Goal: Task Accomplishment & Management: Use online tool/utility

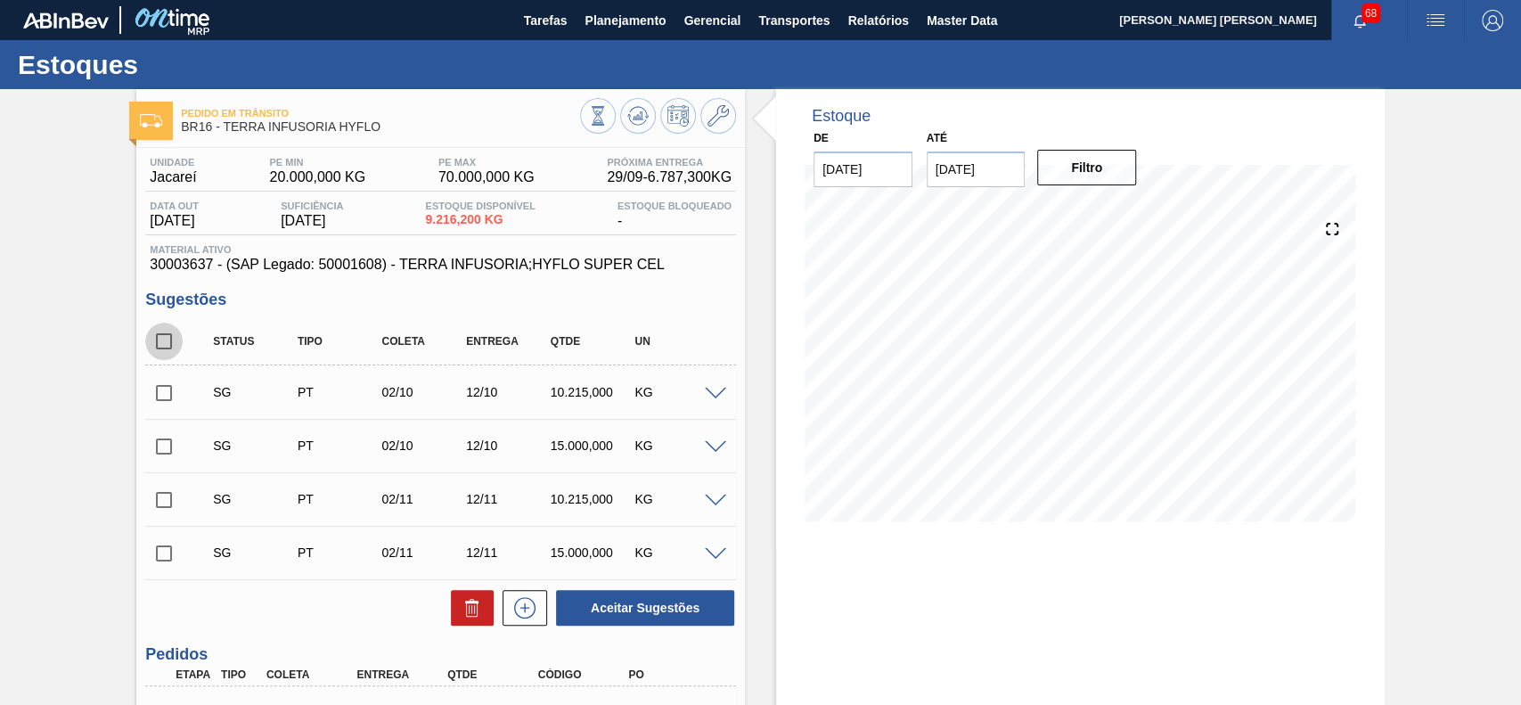
drag, startPoint x: 172, startPoint y: 342, endPoint x: 354, endPoint y: 485, distance: 230.9
click at [173, 345] on input "checkbox" at bounding box center [163, 340] width 37 height 37
checkbox input "true"
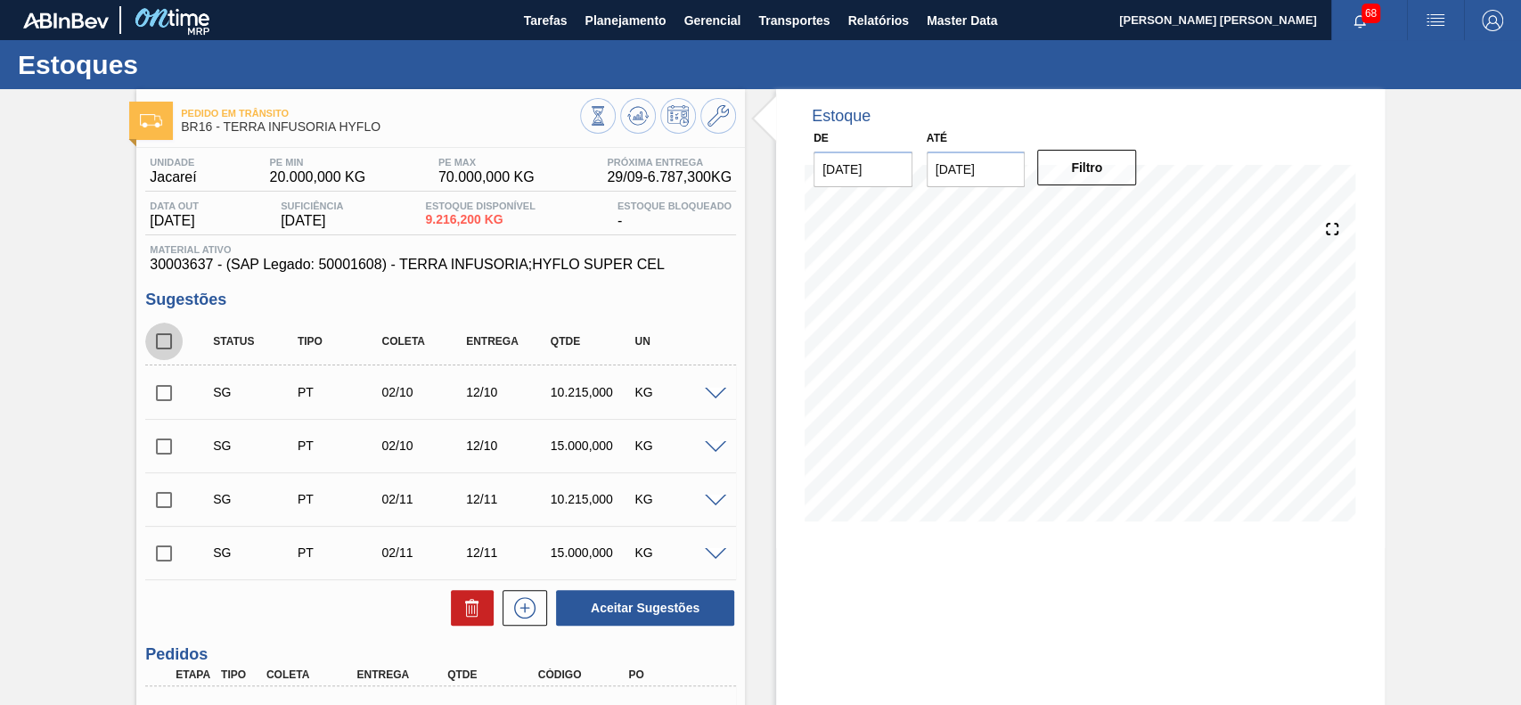
checkbox input "true"
click at [461, 599] on icon at bounding box center [471, 607] width 21 height 21
checkbox input "false"
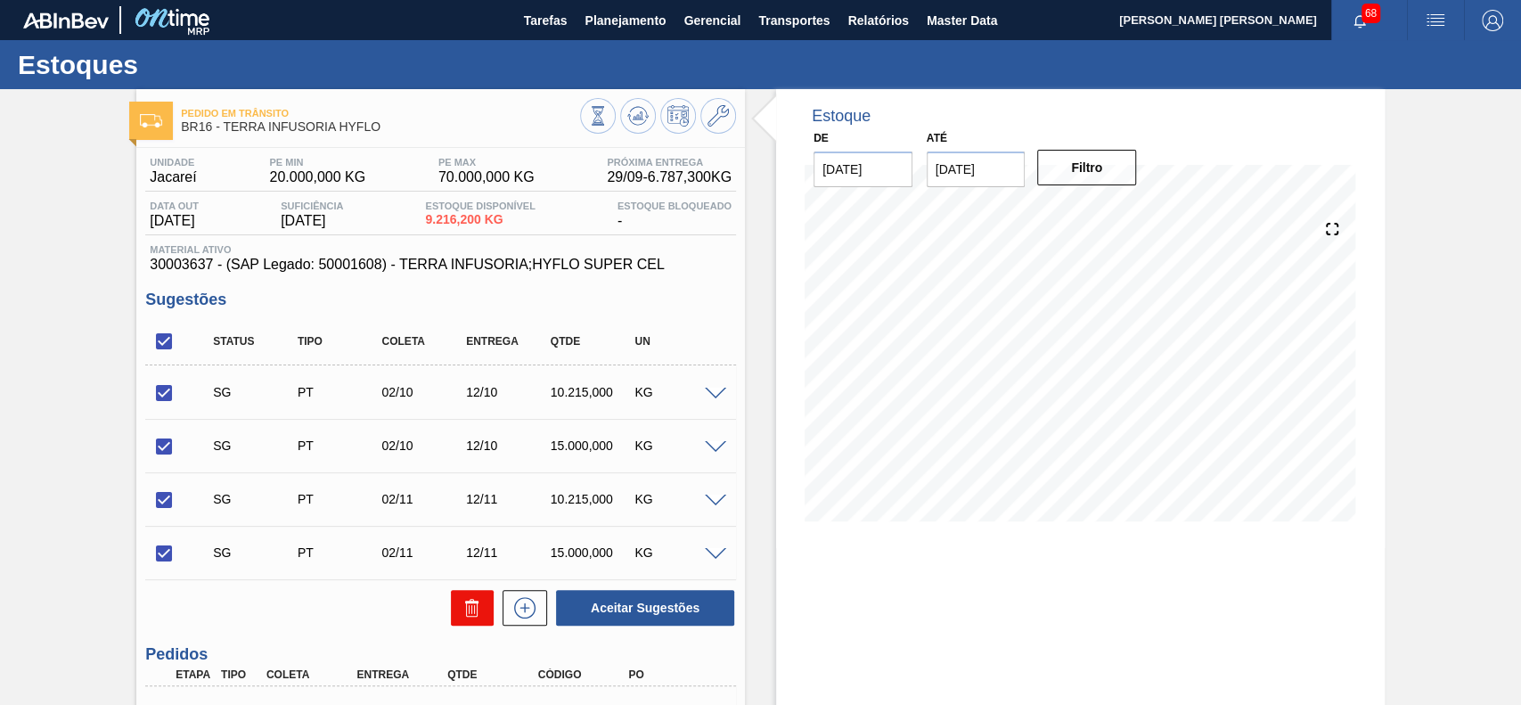
checkbox input "false"
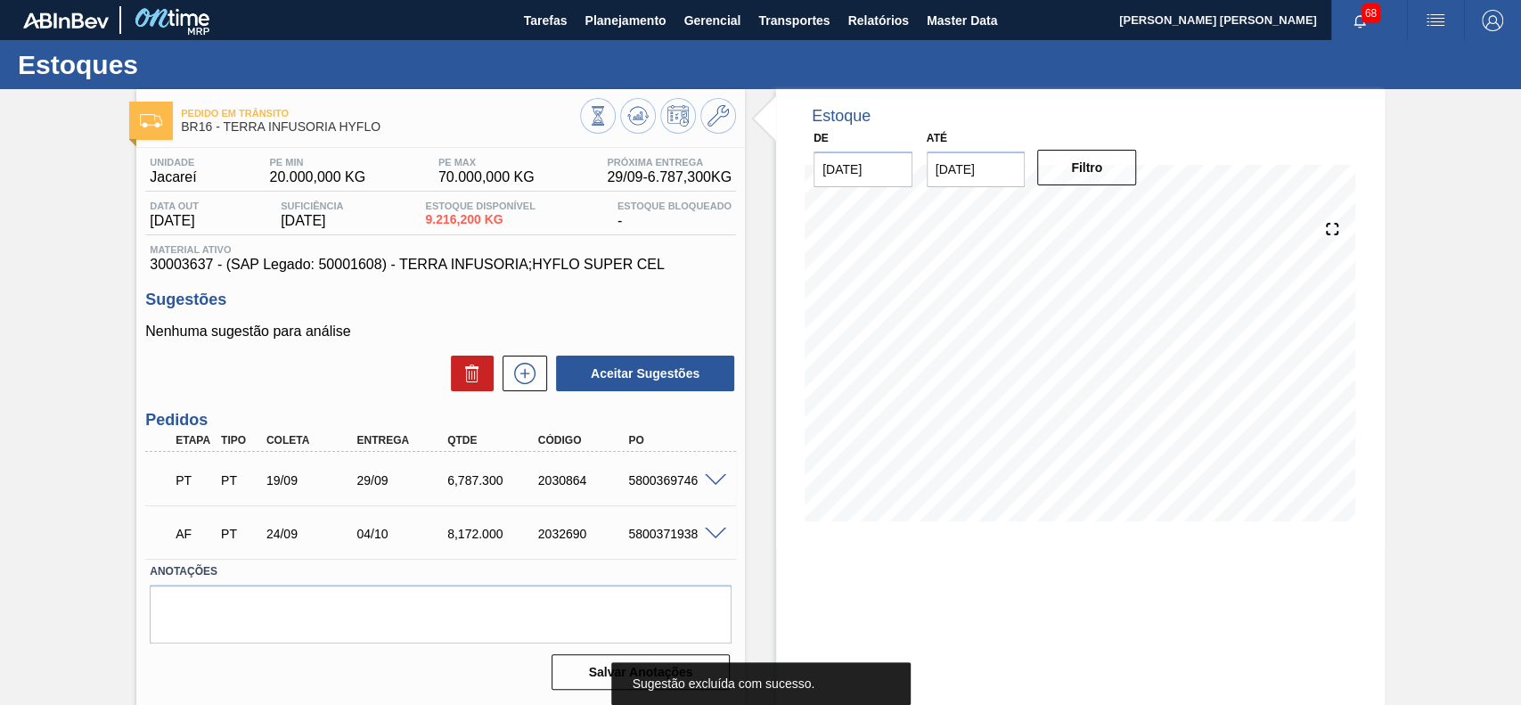
click at [528, 381] on icon at bounding box center [524, 373] width 29 height 21
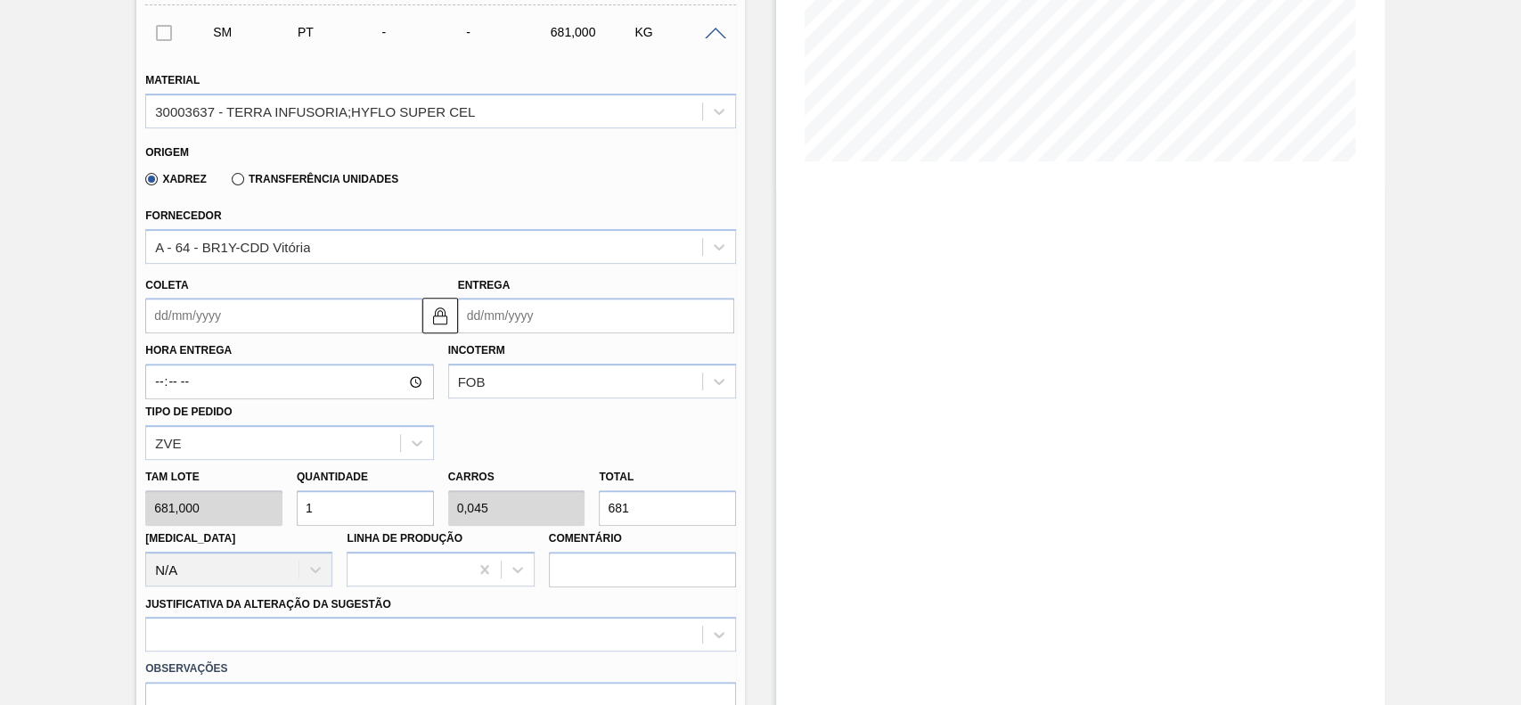
scroll to position [356, 0]
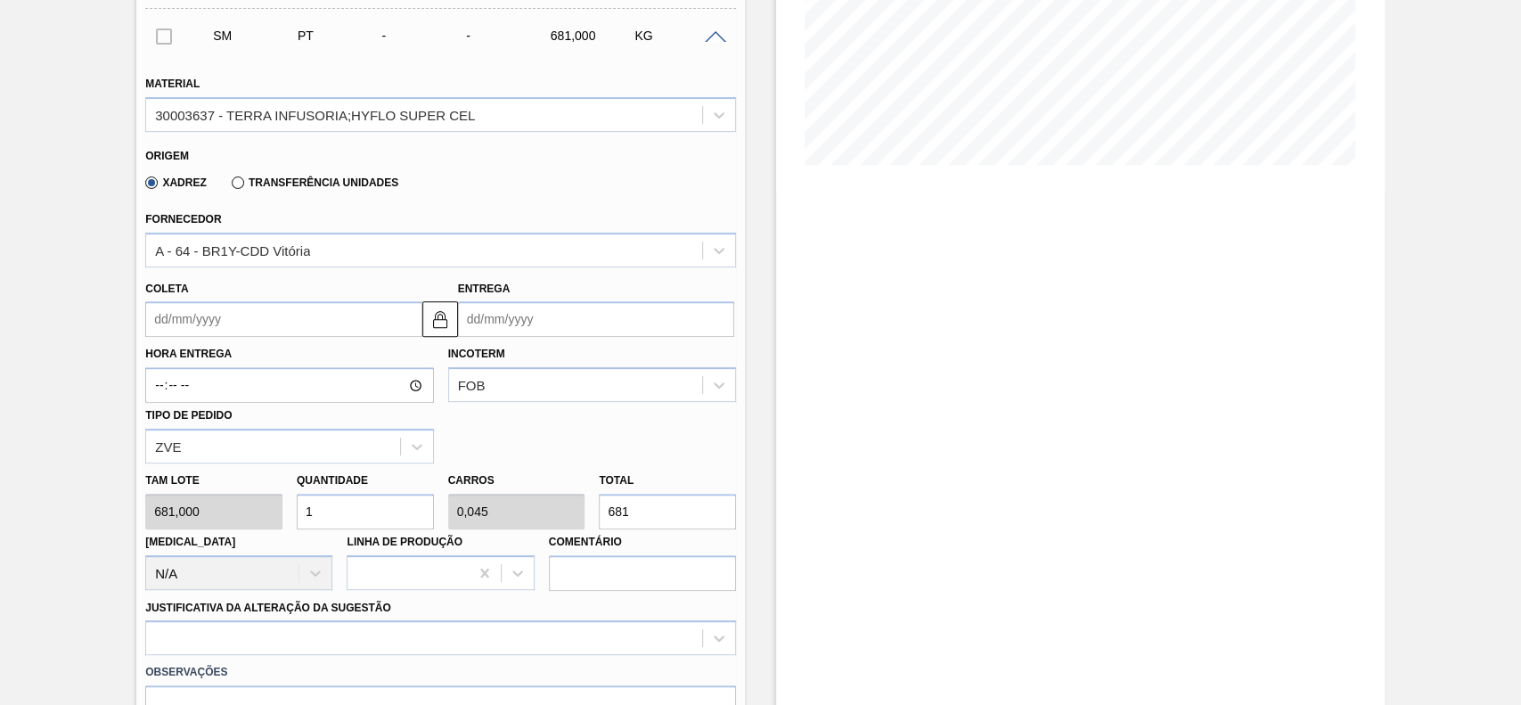
click at [185, 310] on input "Coleta" at bounding box center [283, 319] width 276 height 36
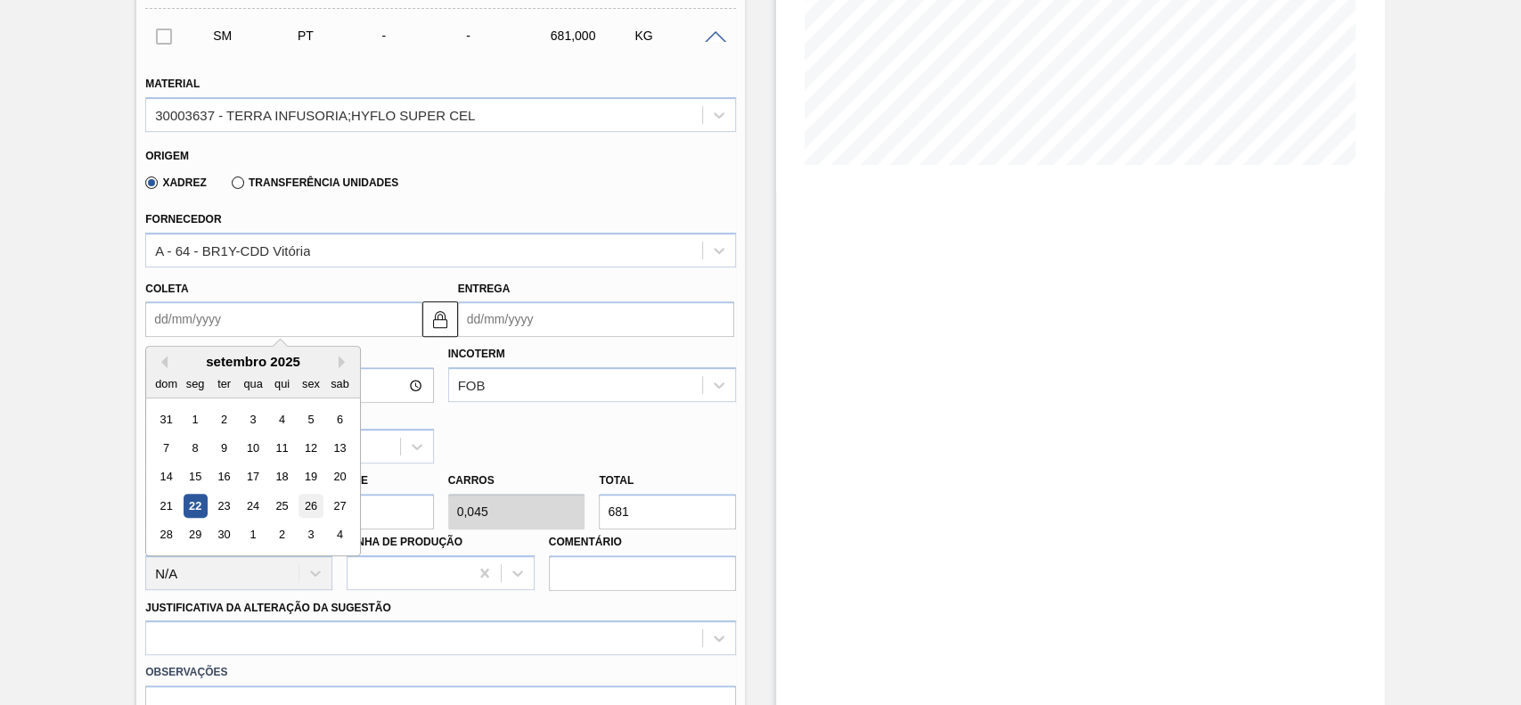
click at [315, 500] on div "26" at bounding box center [311, 505] width 24 height 24
type input "[DATE]"
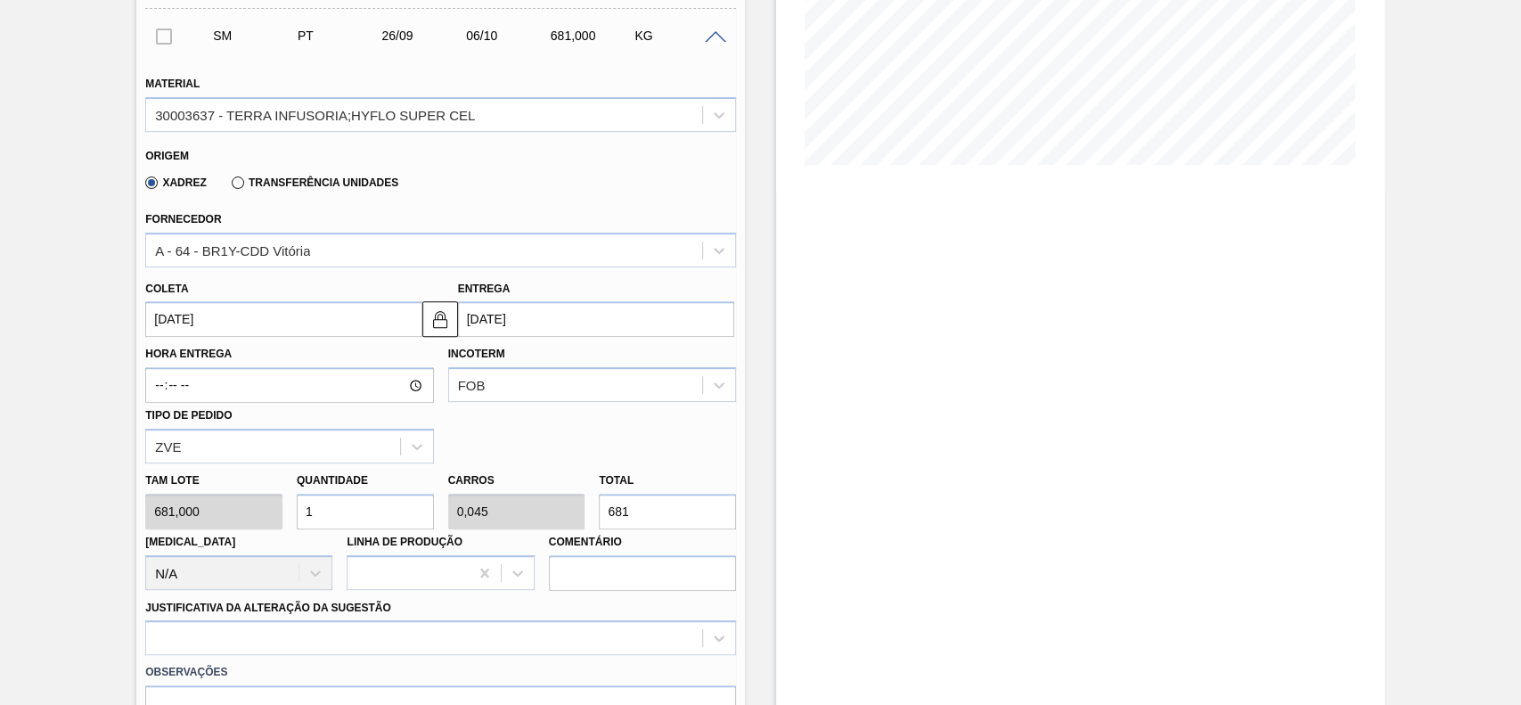
click at [352, 510] on input "1" at bounding box center [365, 511] width 137 height 36
type input "12"
type input "0,545"
type input "8.172"
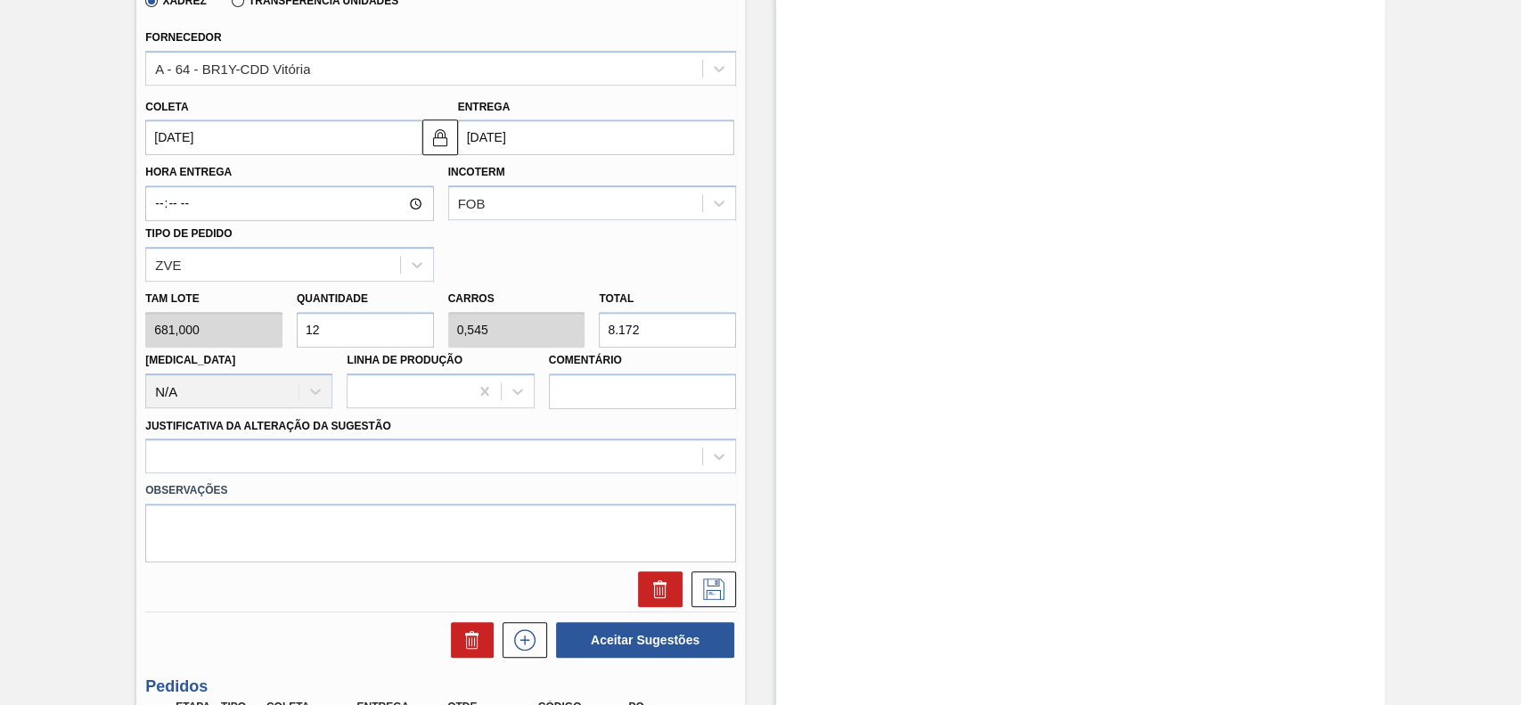
scroll to position [593, 0]
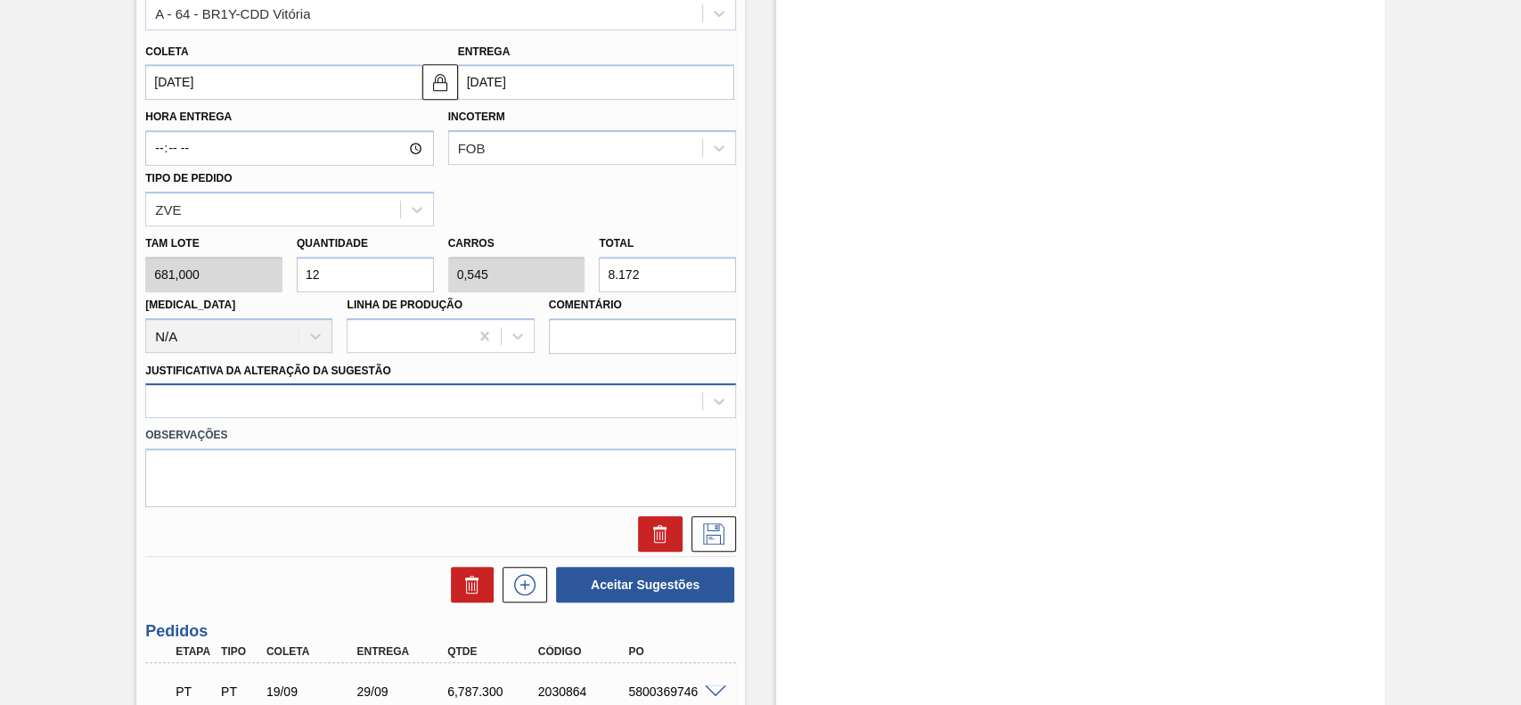
type input "12"
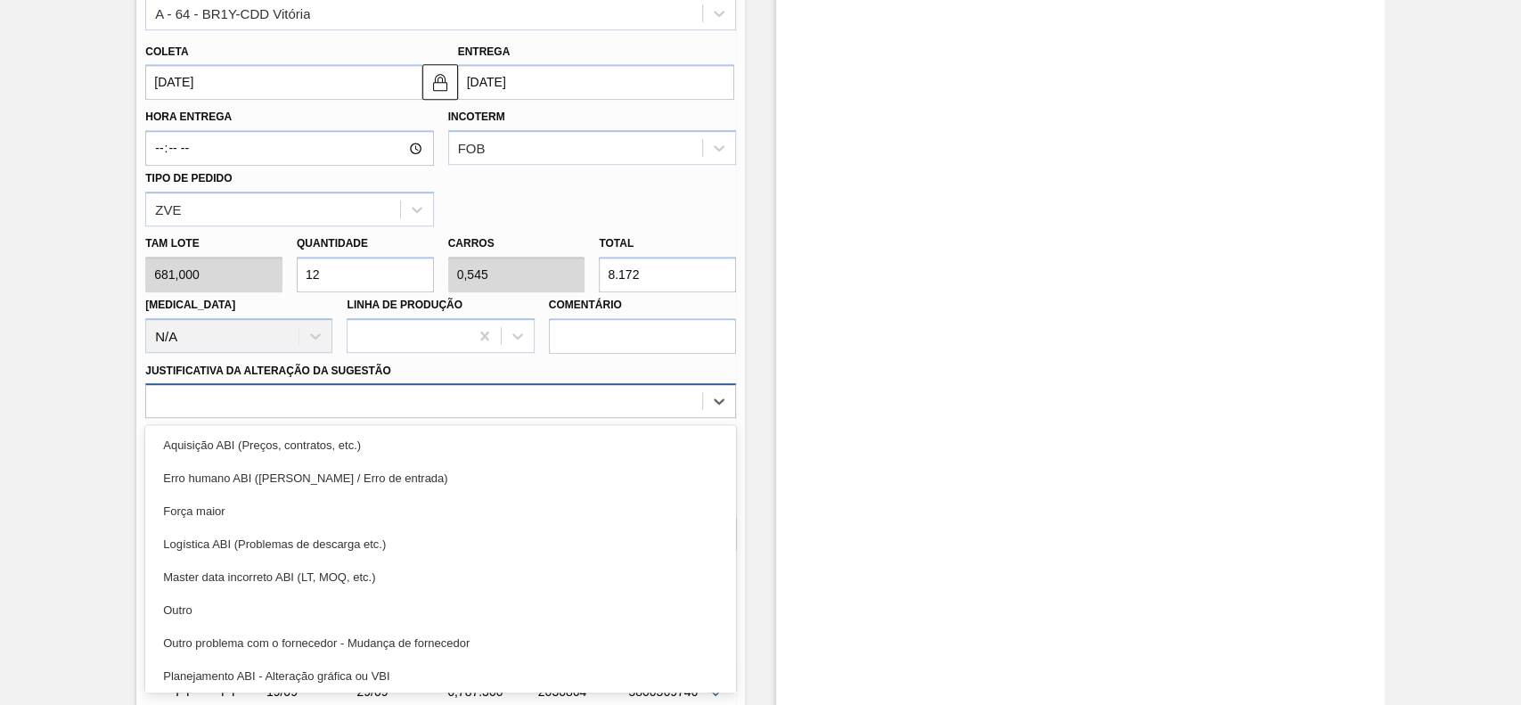
click at [260, 406] on div at bounding box center [424, 401] width 556 height 26
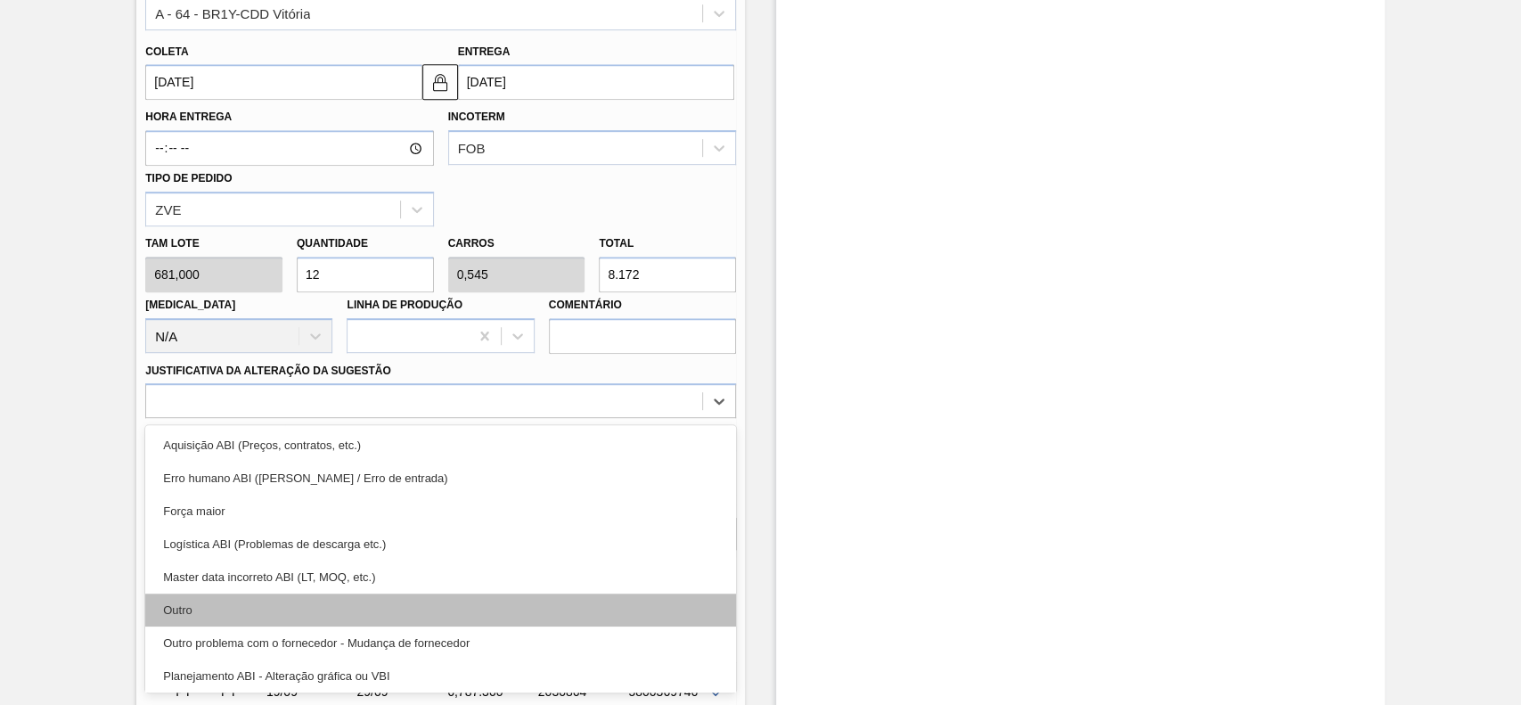
click at [228, 608] on div "Outro" at bounding box center [440, 609] width 591 height 33
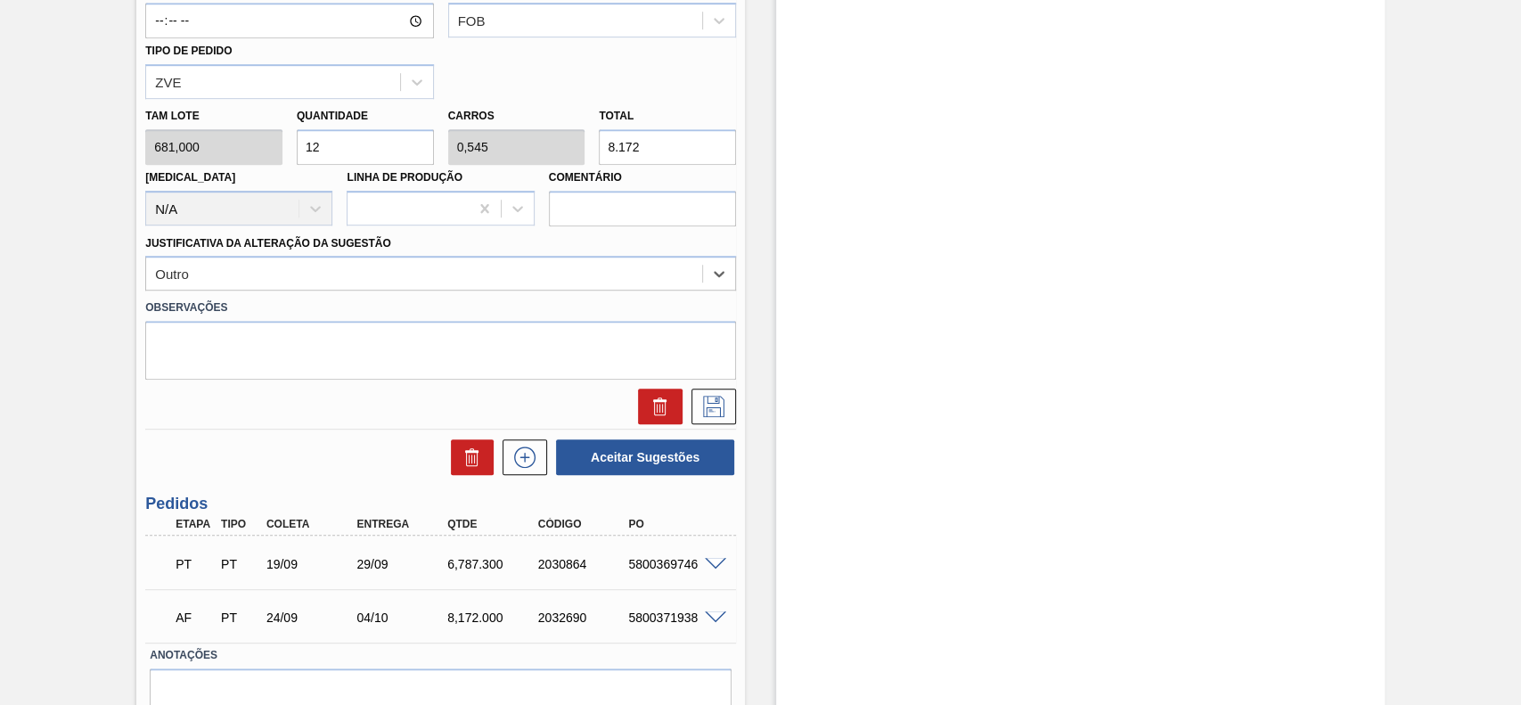
scroll to position [685, 0]
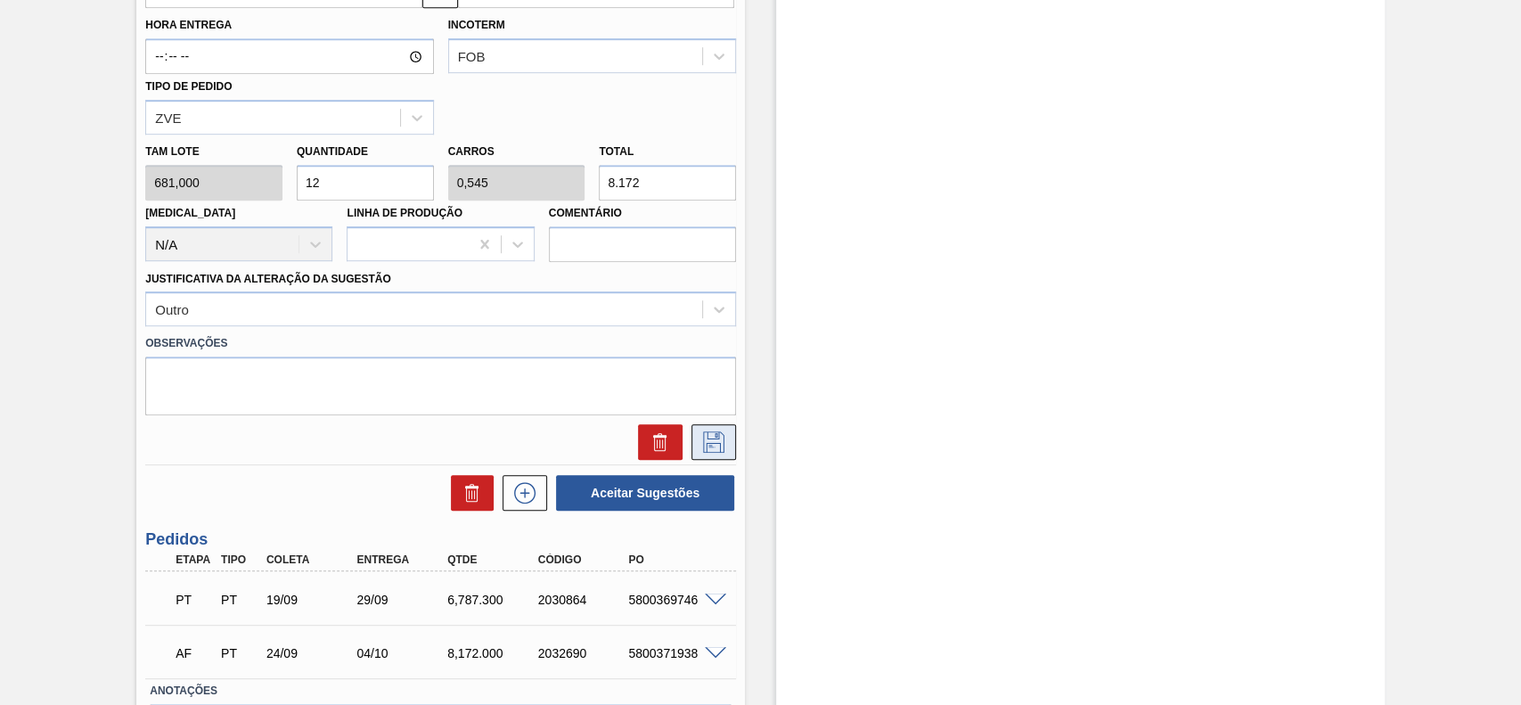
click at [726, 447] on icon at bounding box center [713, 441] width 29 height 21
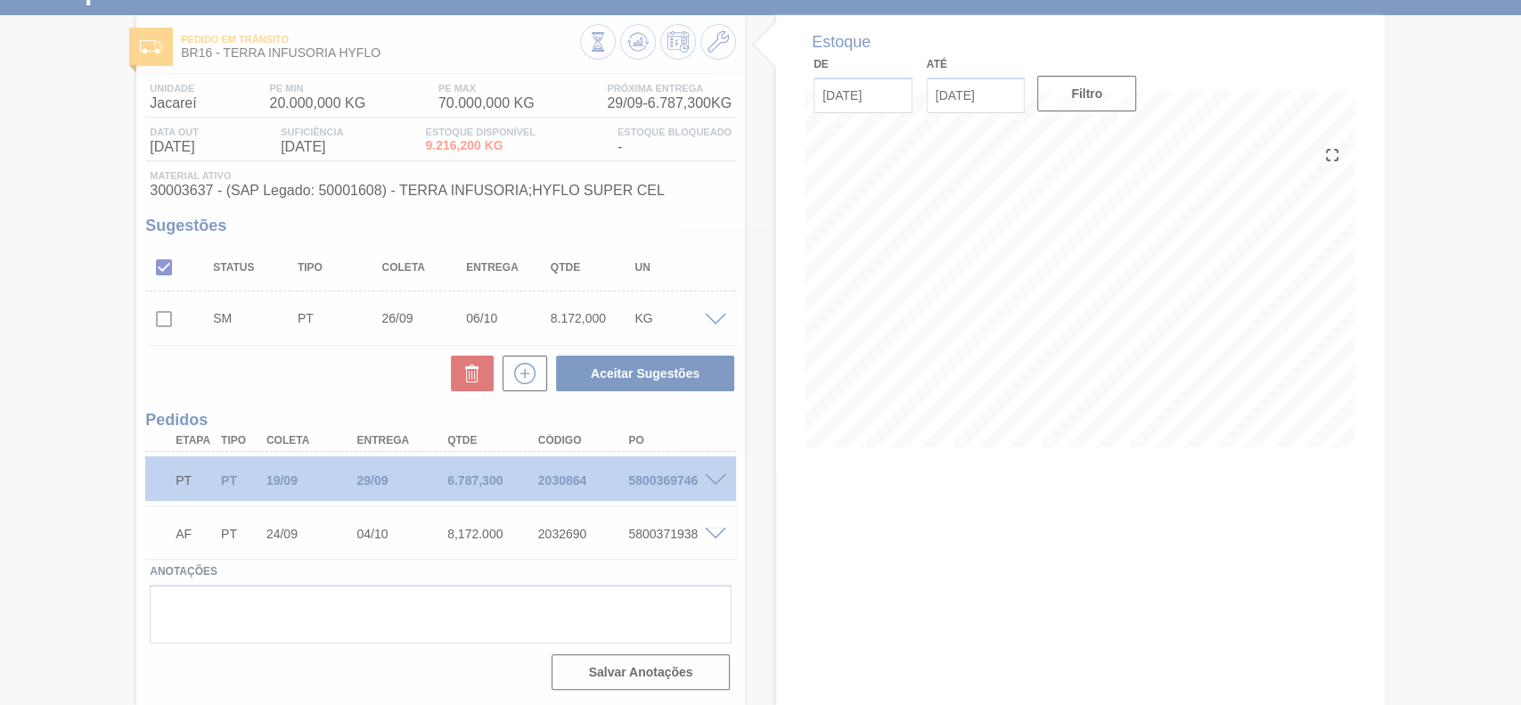
scroll to position [74, 0]
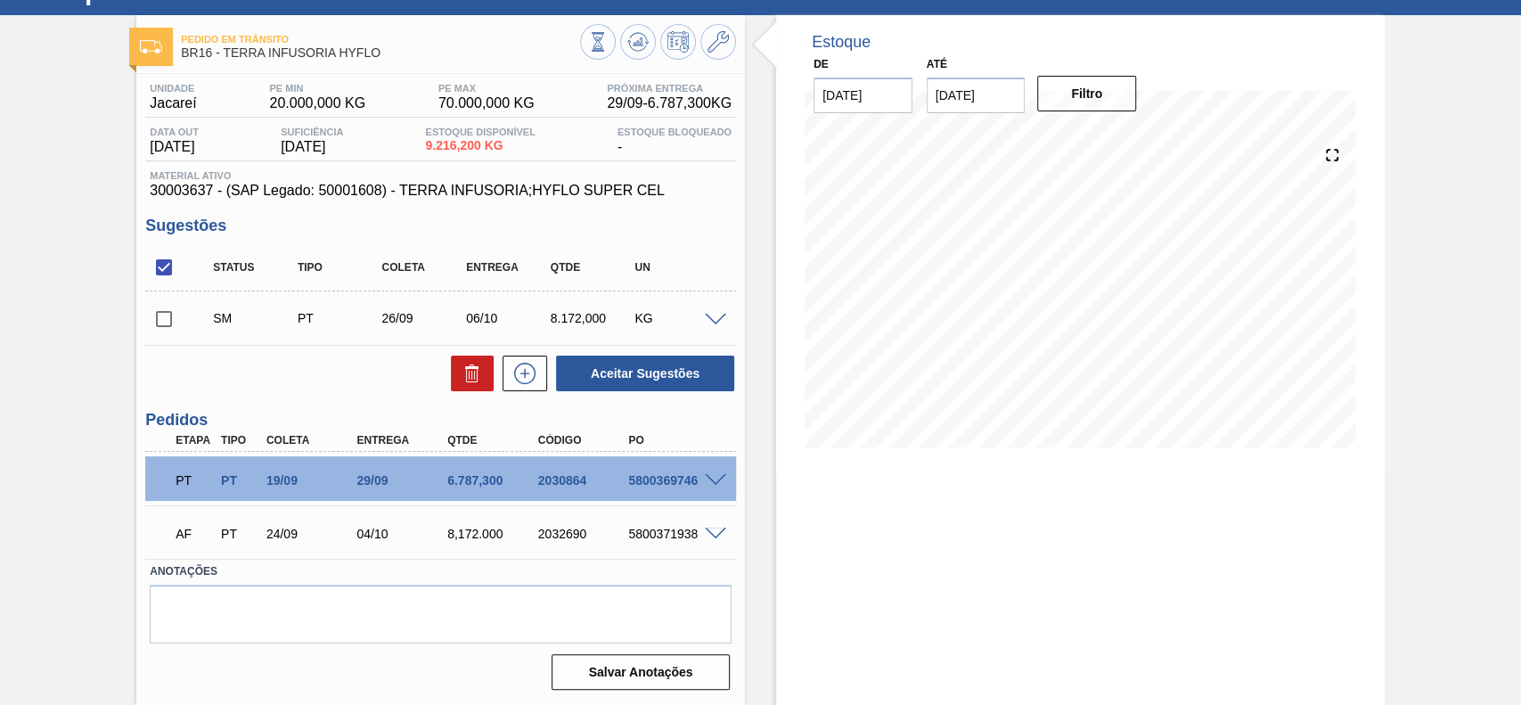
click at [167, 335] on input "checkbox" at bounding box center [163, 318] width 37 height 37
checkbox input "true"
click at [665, 379] on button "Aceitar Sugestões" at bounding box center [645, 373] width 178 height 36
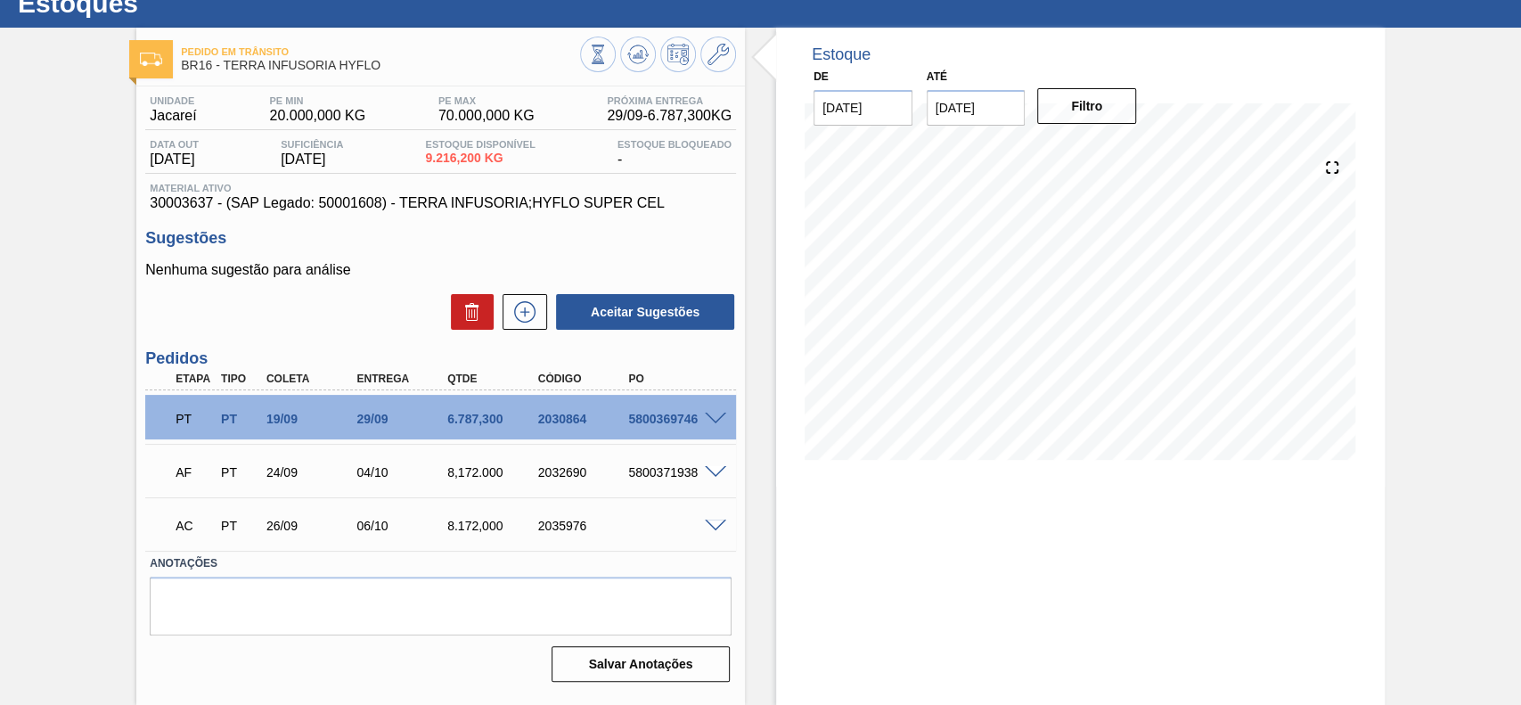
scroll to position [61, 0]
click at [719, 520] on span at bounding box center [715, 525] width 21 height 13
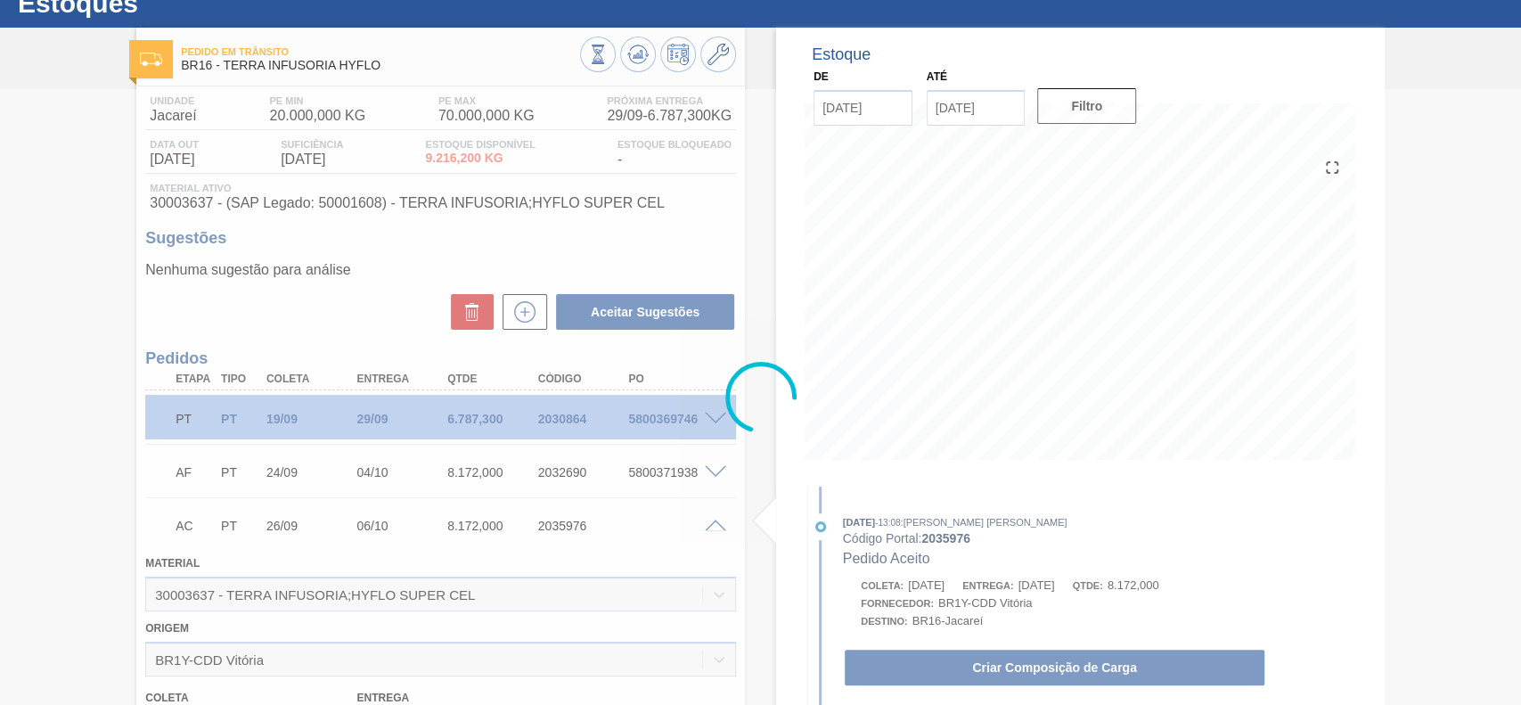
click at [959, 659] on div at bounding box center [760, 397] width 1521 height 616
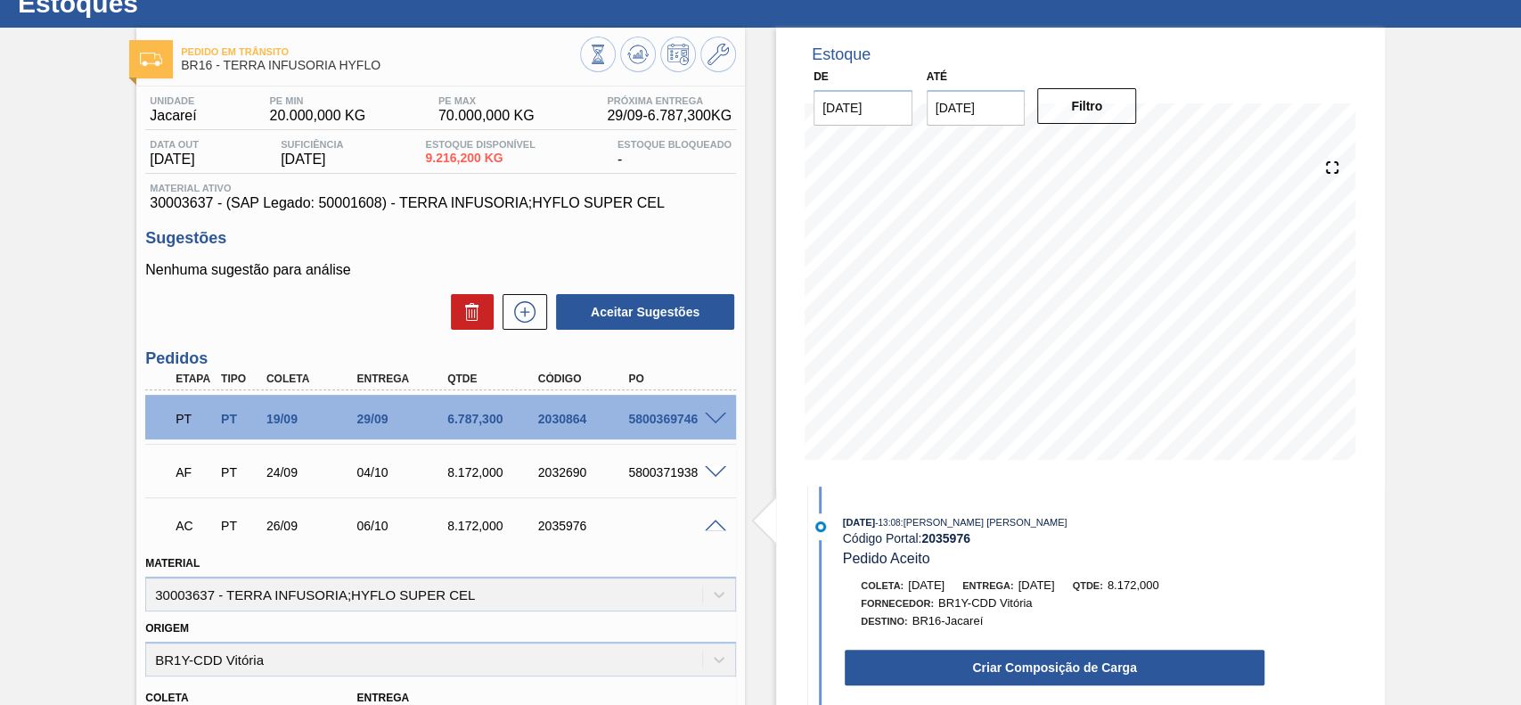
click at [957, 666] on button "Criar Composição de Carga" at bounding box center [1054, 667] width 420 height 36
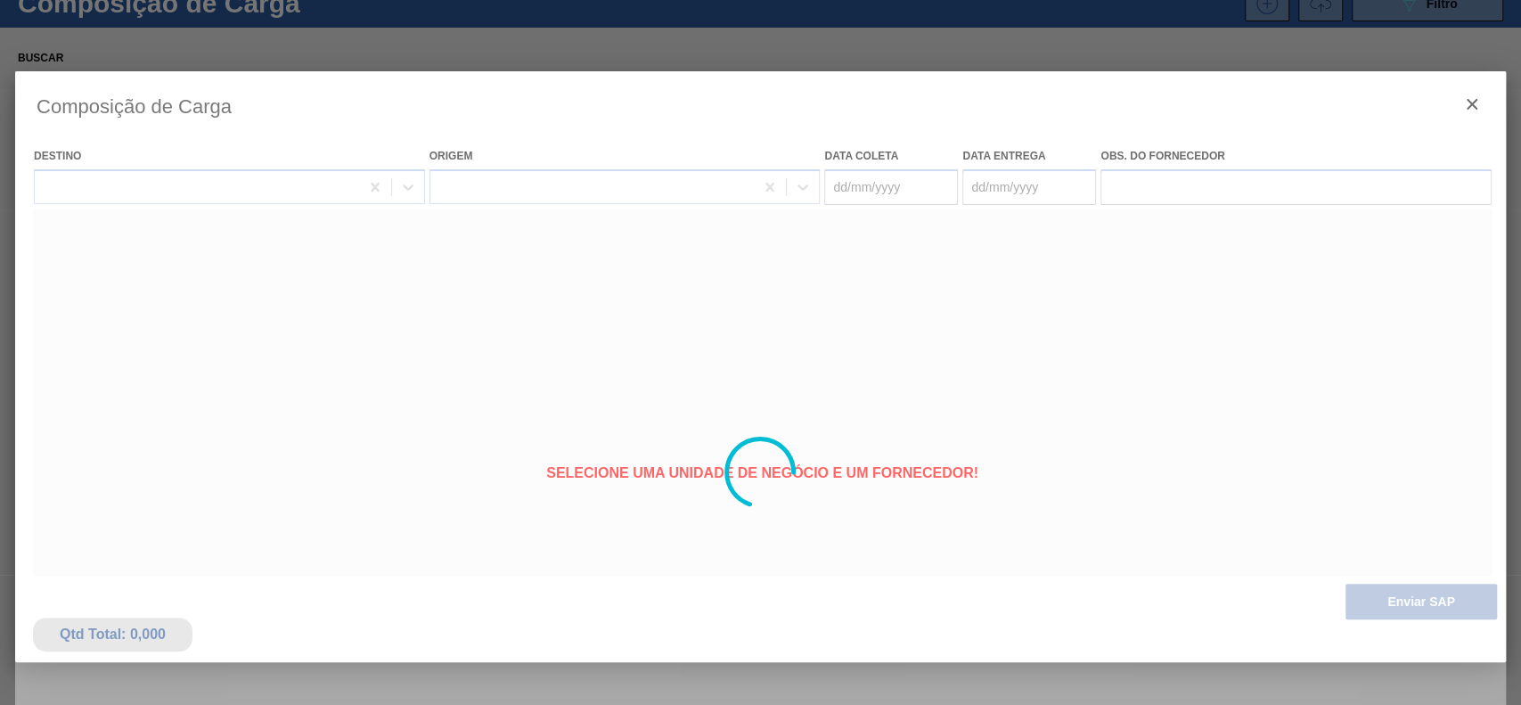
type coleta "26/09/2025"
type entrega "06/10/2025"
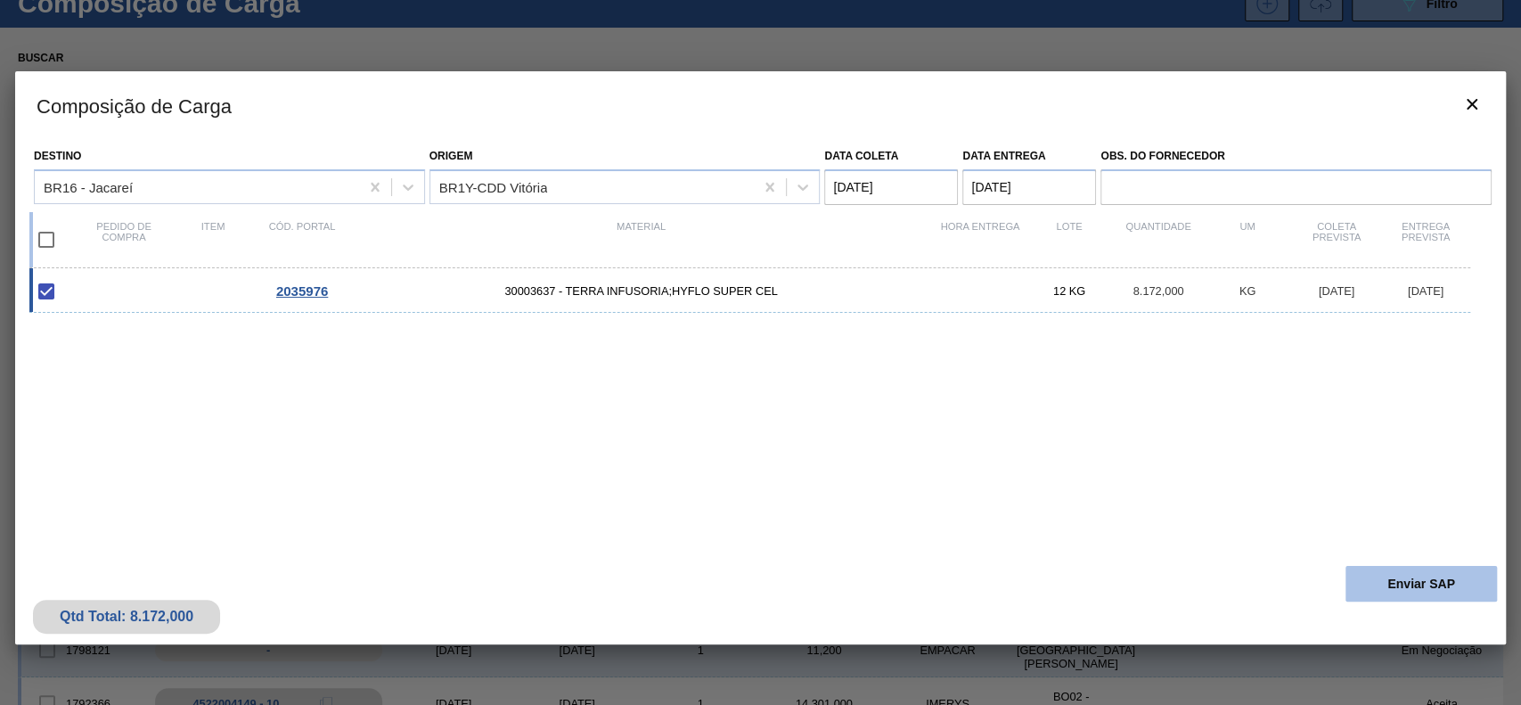
click at [1399, 587] on button "Enviar SAP" at bounding box center [1420, 584] width 151 height 36
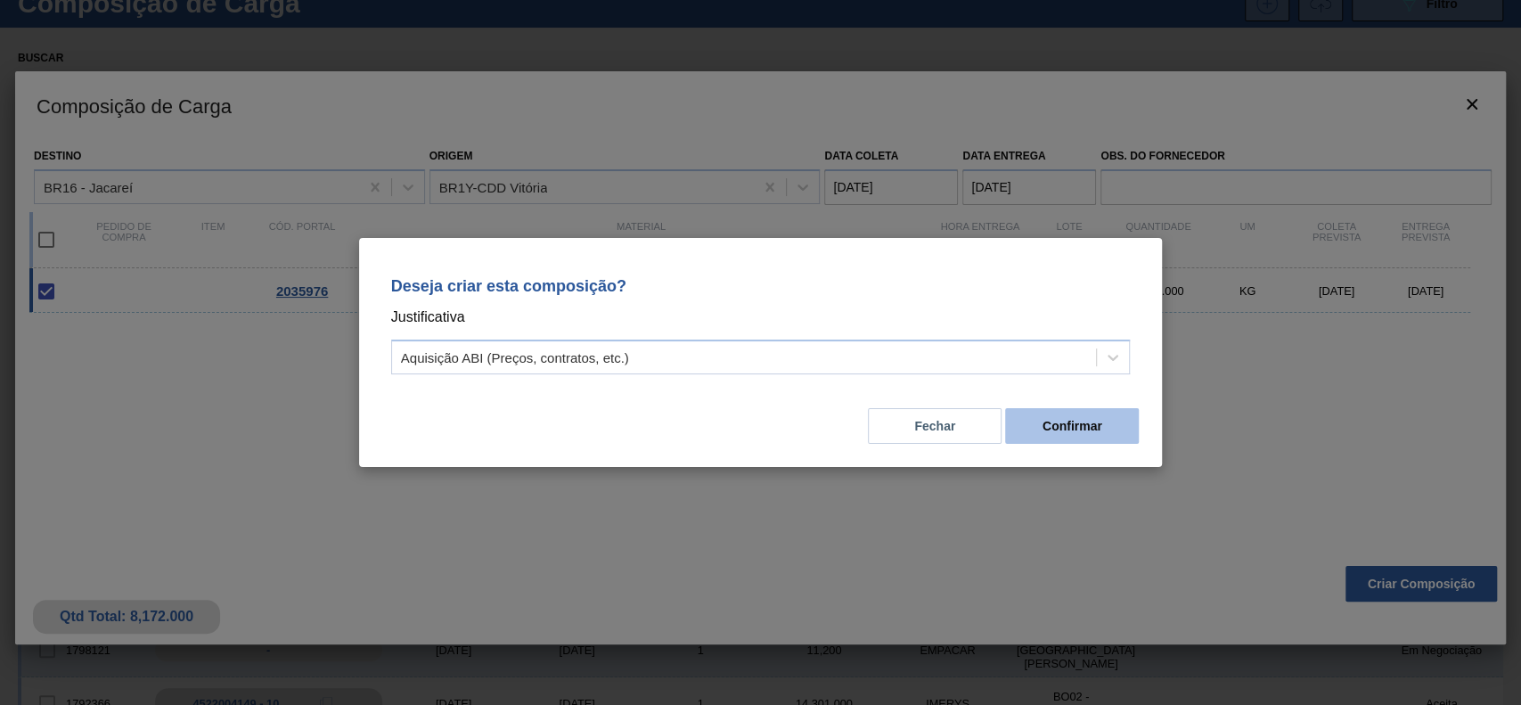
click at [1061, 427] on button "Confirmar" at bounding box center [1072, 426] width 134 height 36
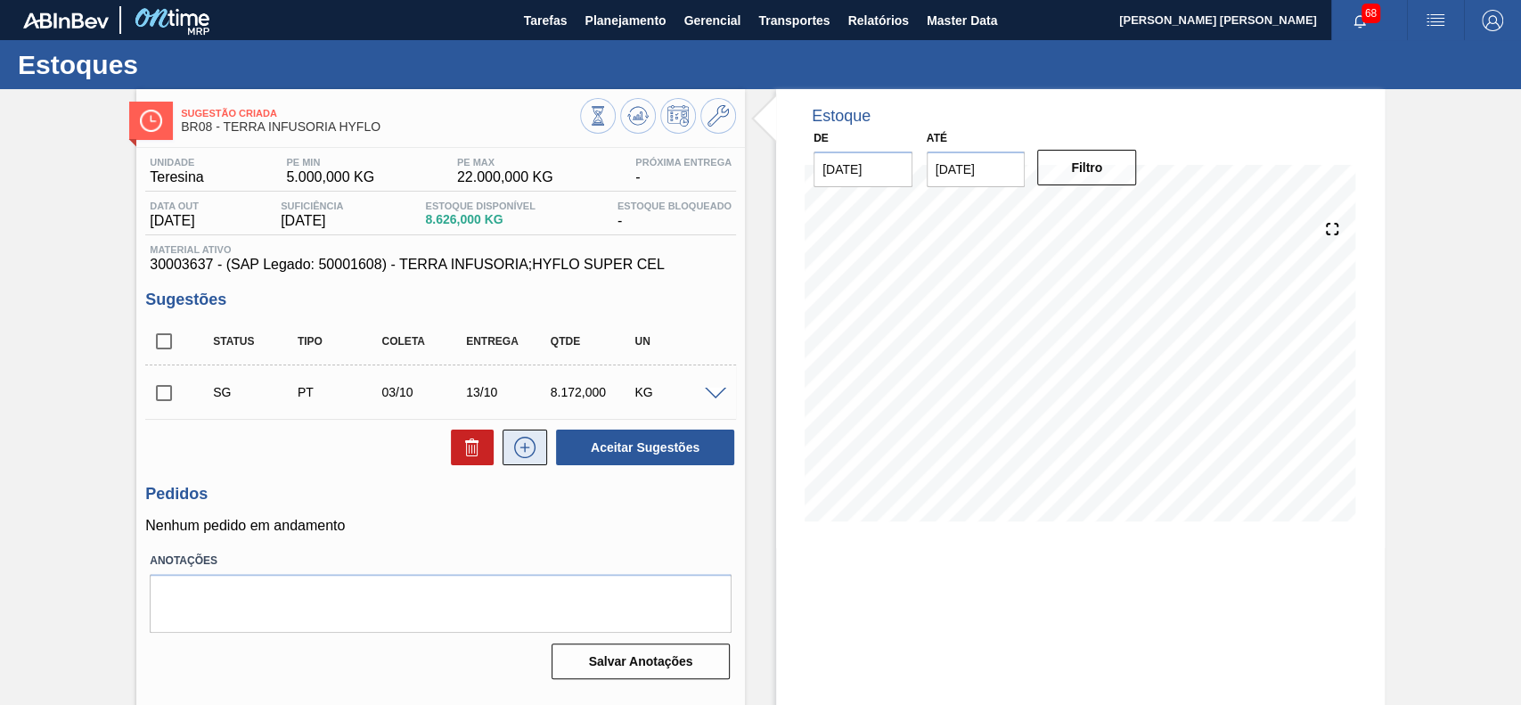
click at [524, 439] on icon at bounding box center [524, 446] width 21 height 21
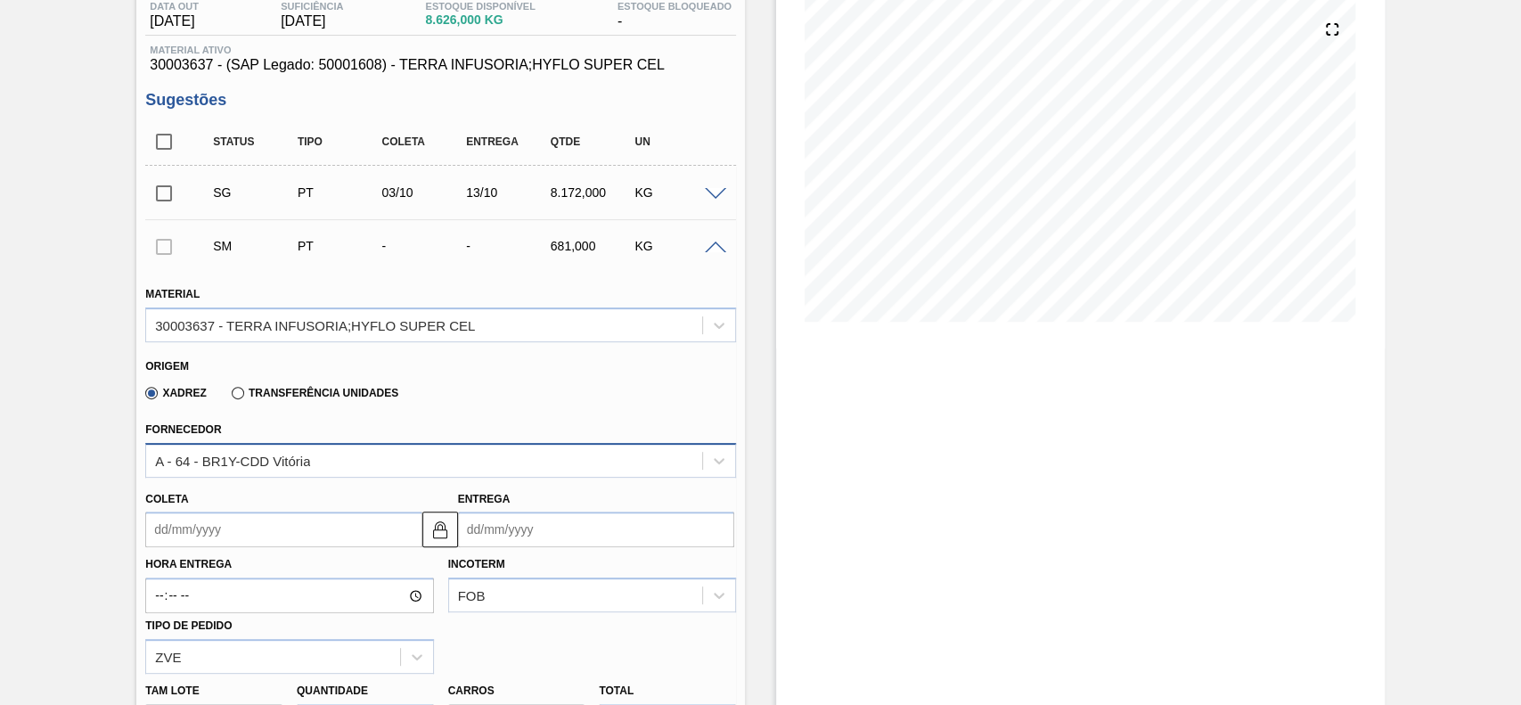
scroll to position [237, 0]
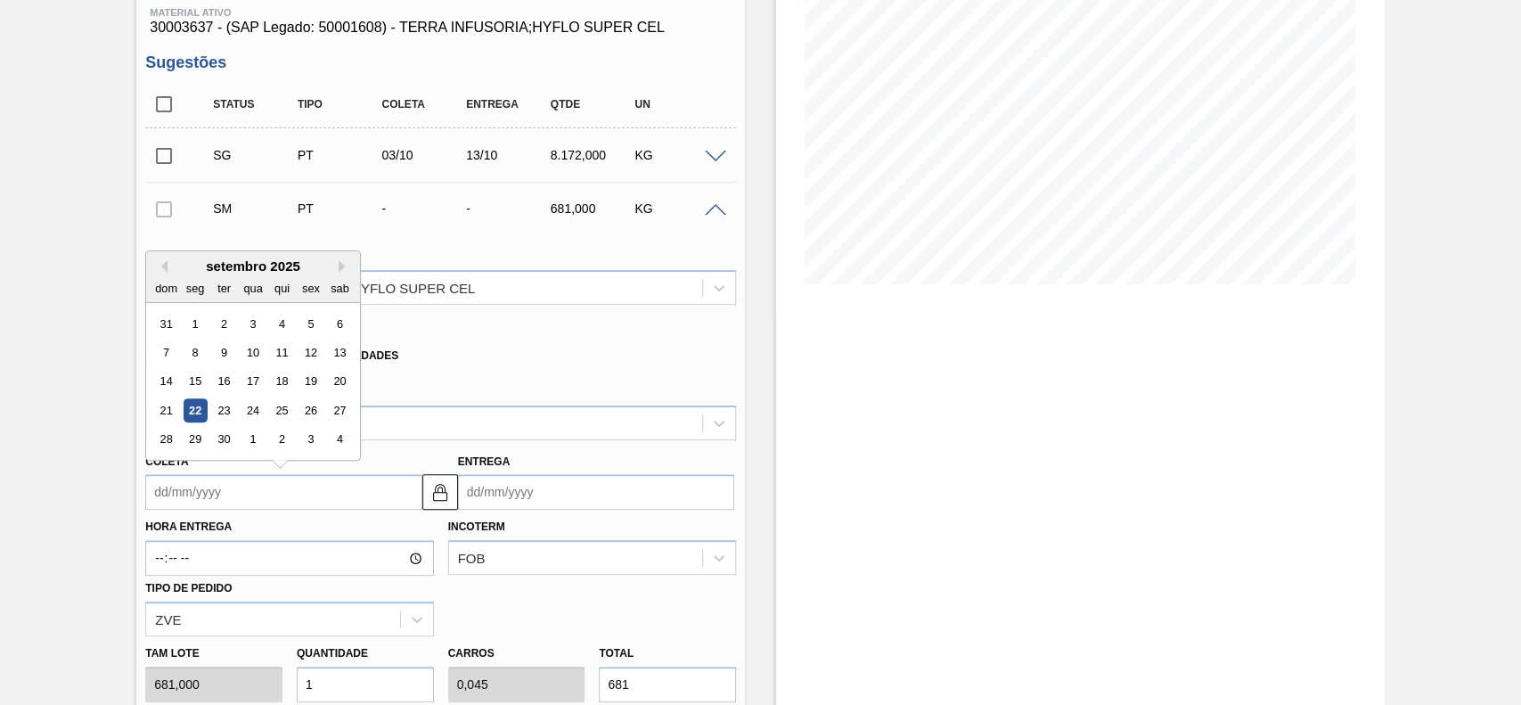
click at [257, 487] on input "Coleta" at bounding box center [283, 492] width 276 height 36
click at [306, 413] on div "26" at bounding box center [311, 410] width 24 height 24
type input "[DATE]"
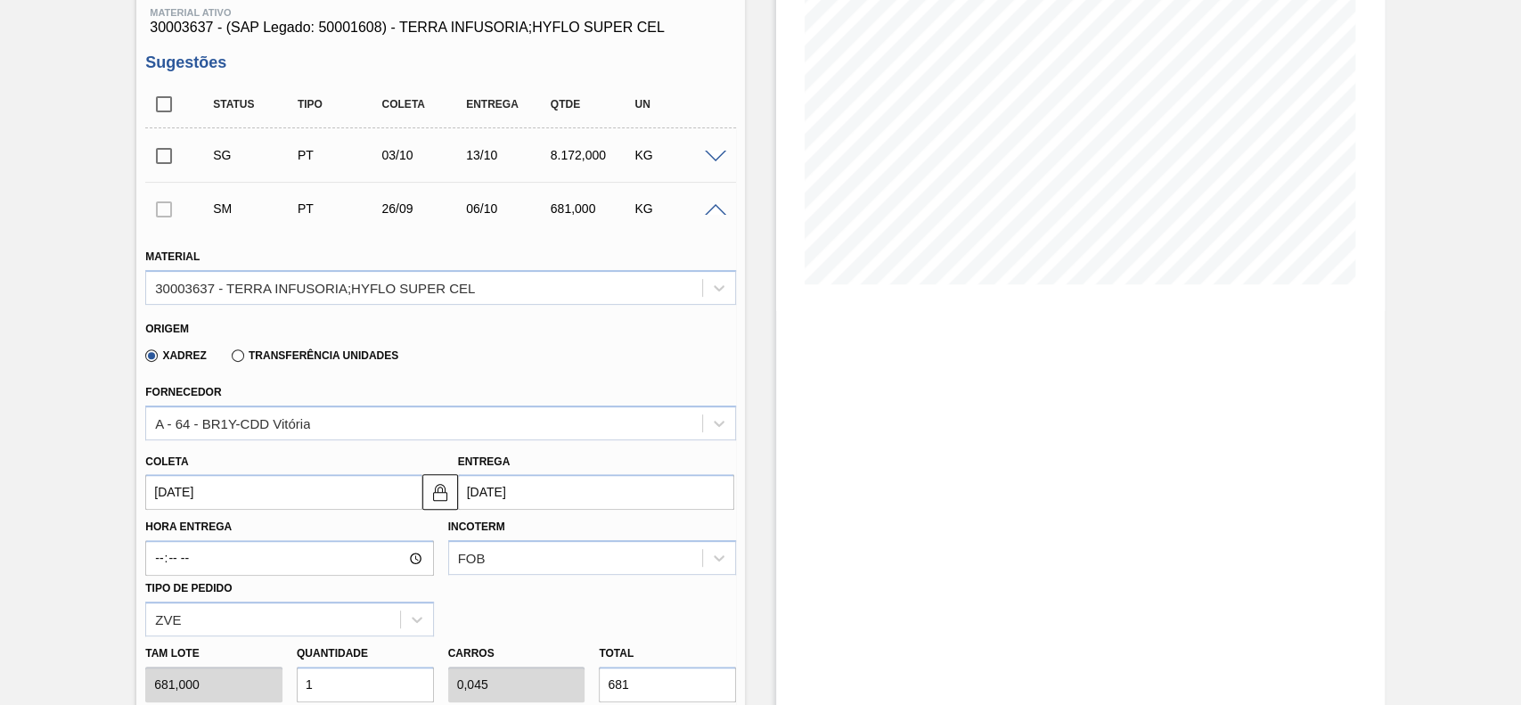
scroll to position [475, 0]
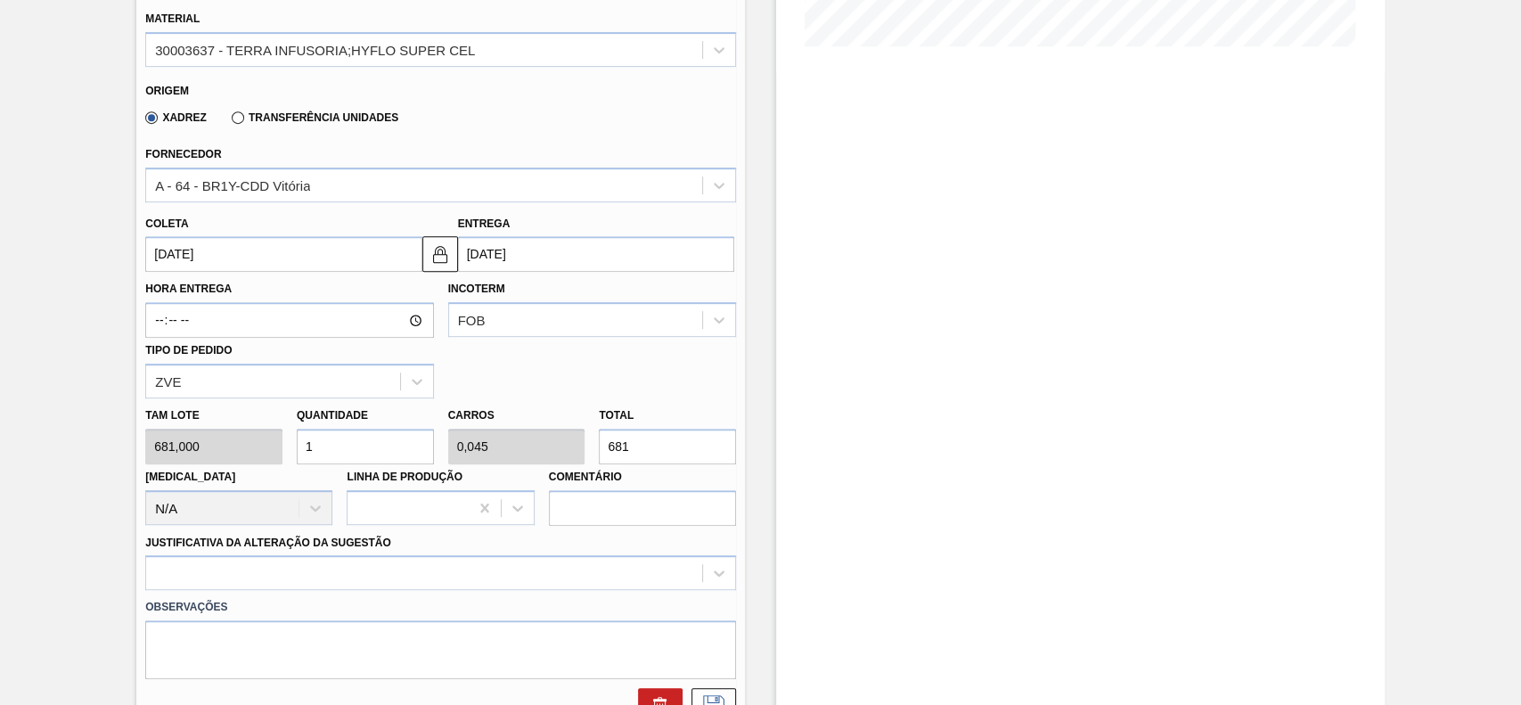
click at [341, 453] on input "1" at bounding box center [365, 446] width 137 height 36
type input "6"
type input "0,272"
type input "4.086"
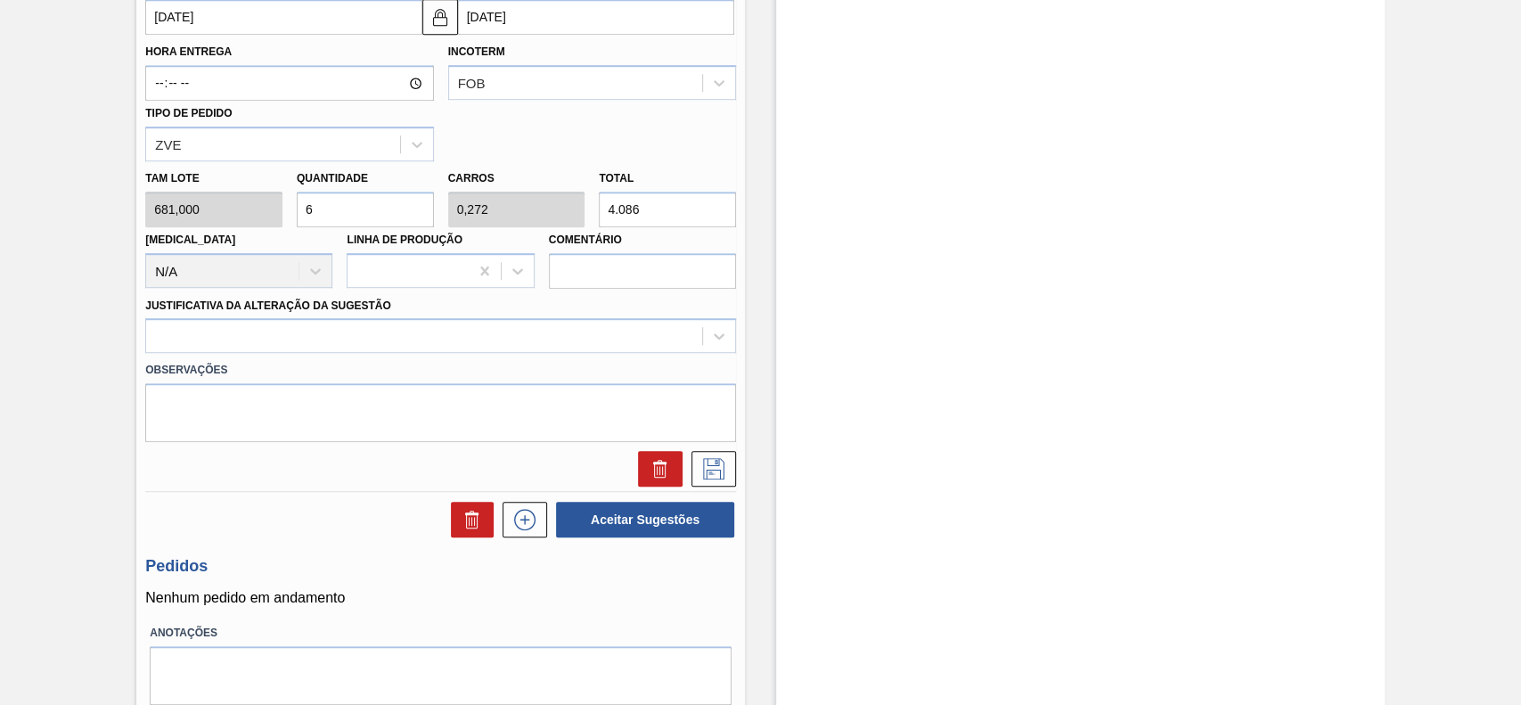
scroll to position [713, 0]
type input "6"
click at [270, 346] on div at bounding box center [424, 335] width 556 height 26
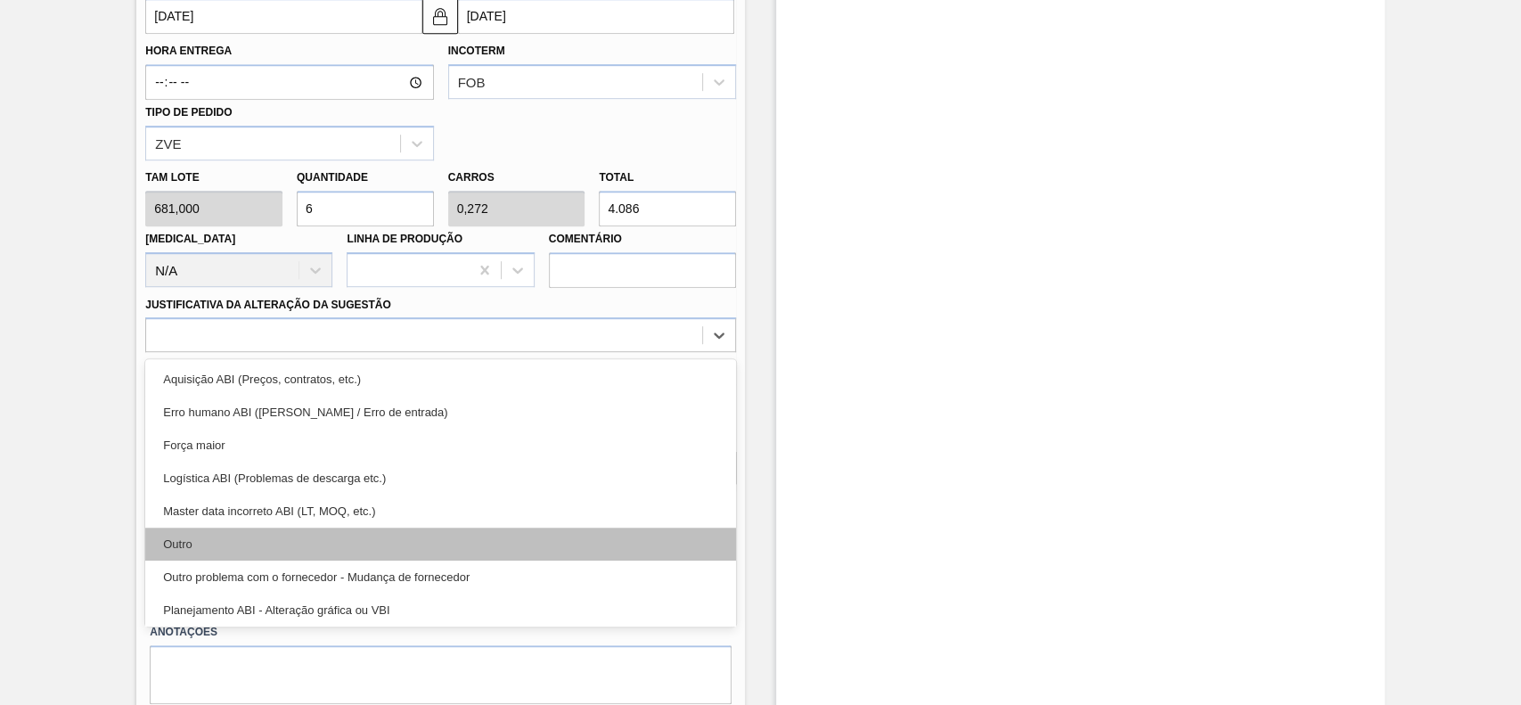
click at [256, 544] on div "Outro" at bounding box center [440, 543] width 591 height 33
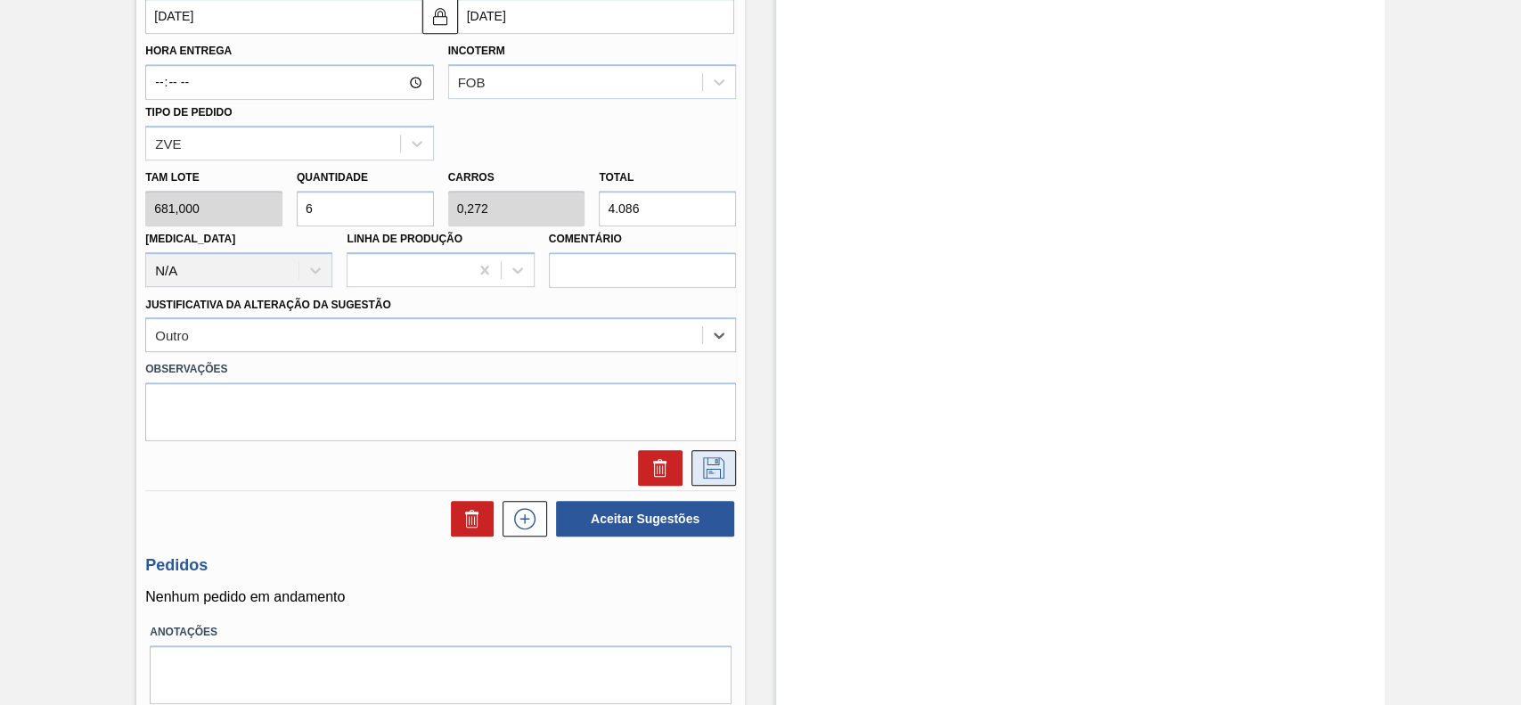
click at [721, 469] on icon at bounding box center [713, 467] width 29 height 21
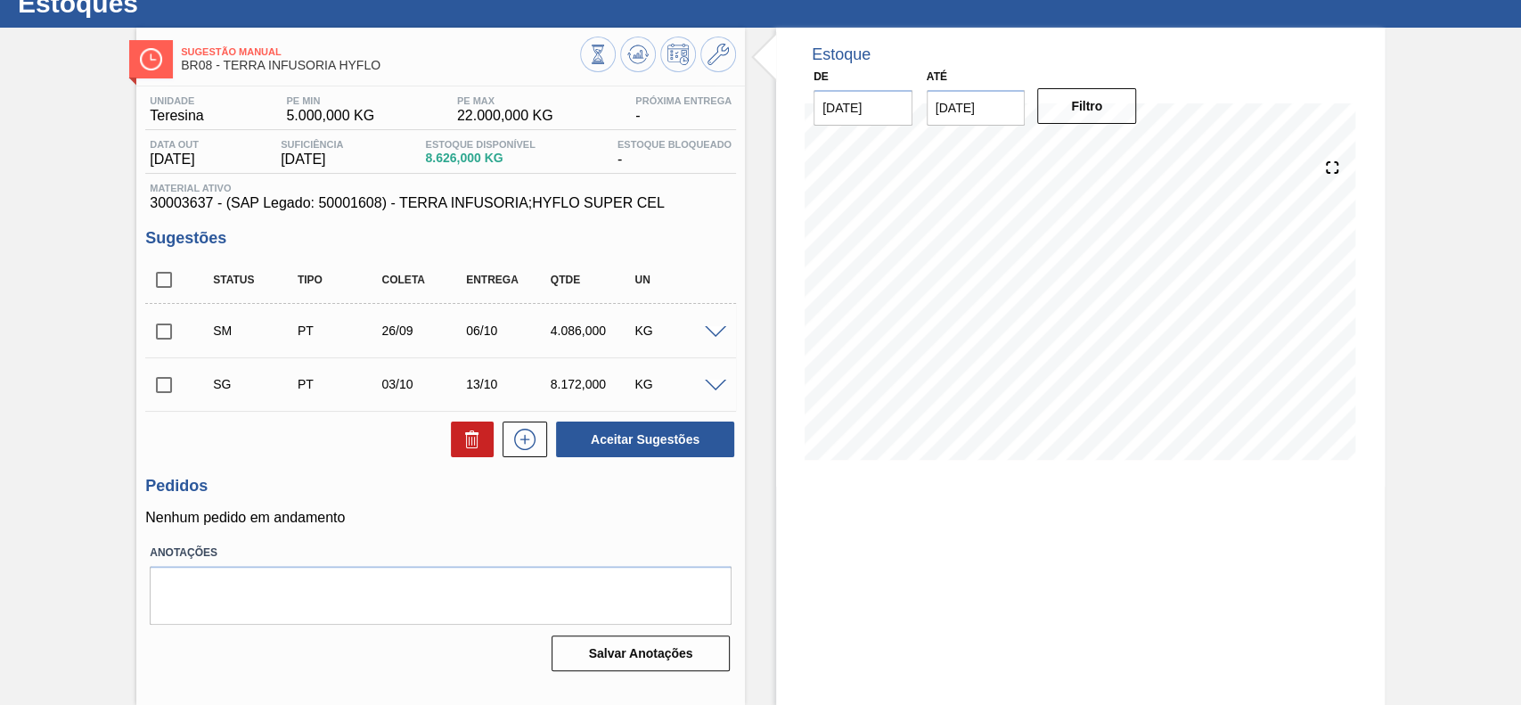
scroll to position [61, 0]
click at [168, 379] on input "checkbox" at bounding box center [163, 384] width 37 height 37
checkbox input "true"
click at [168, 338] on input "checkbox" at bounding box center [163, 331] width 37 height 37
checkbox input "true"
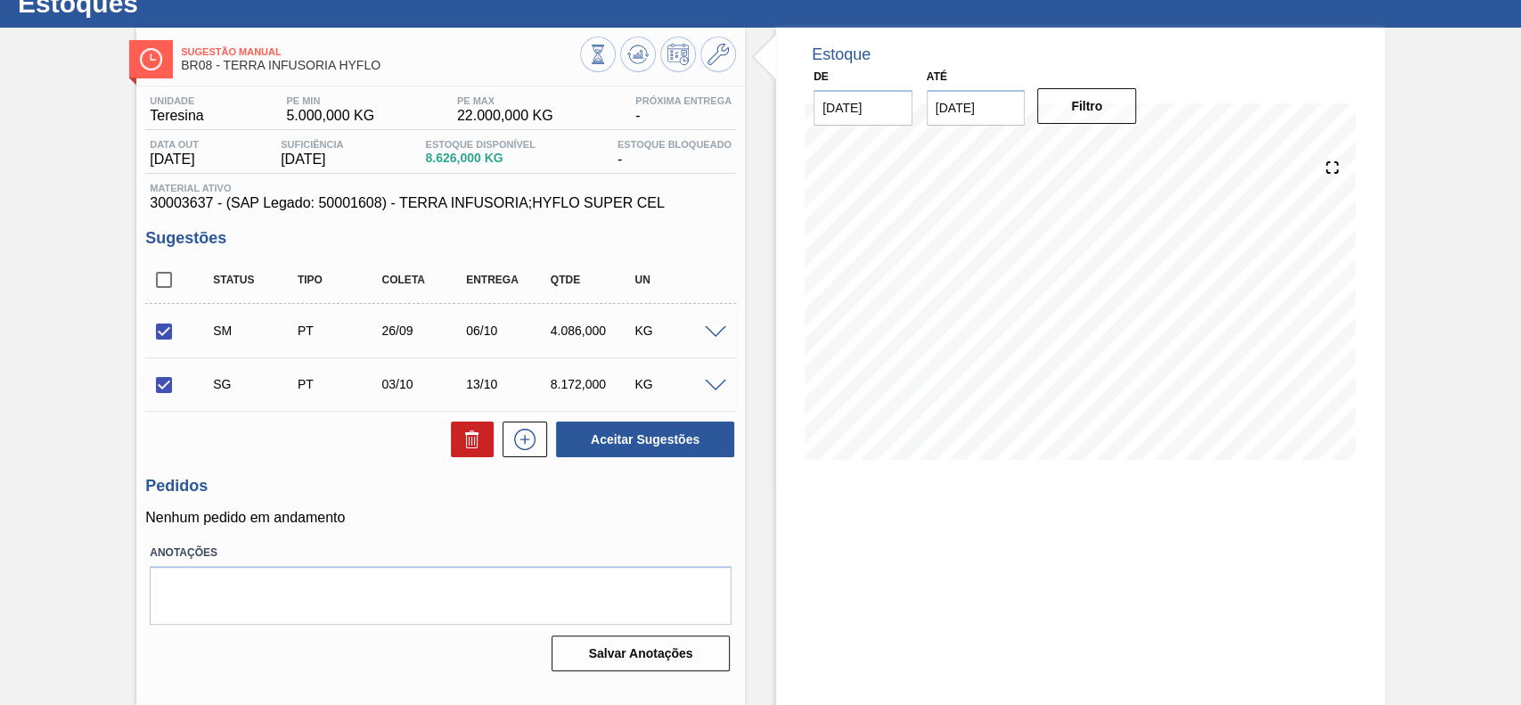
click at [156, 382] on input "checkbox" at bounding box center [163, 384] width 37 height 37
checkbox input "false"
click at [647, 447] on button "Aceitar Sugestões" at bounding box center [645, 439] width 178 height 36
checkbox input "false"
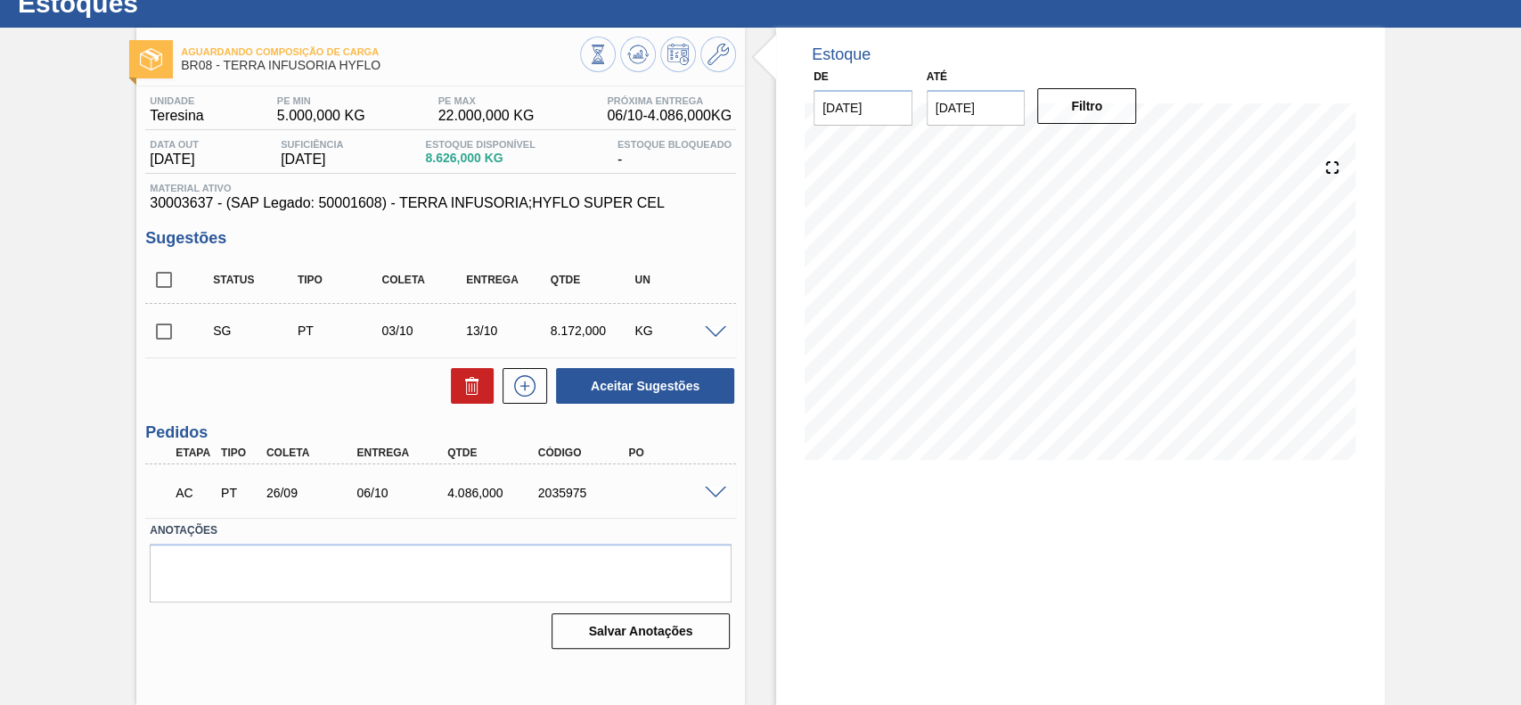
click at [709, 495] on span at bounding box center [715, 492] width 21 height 13
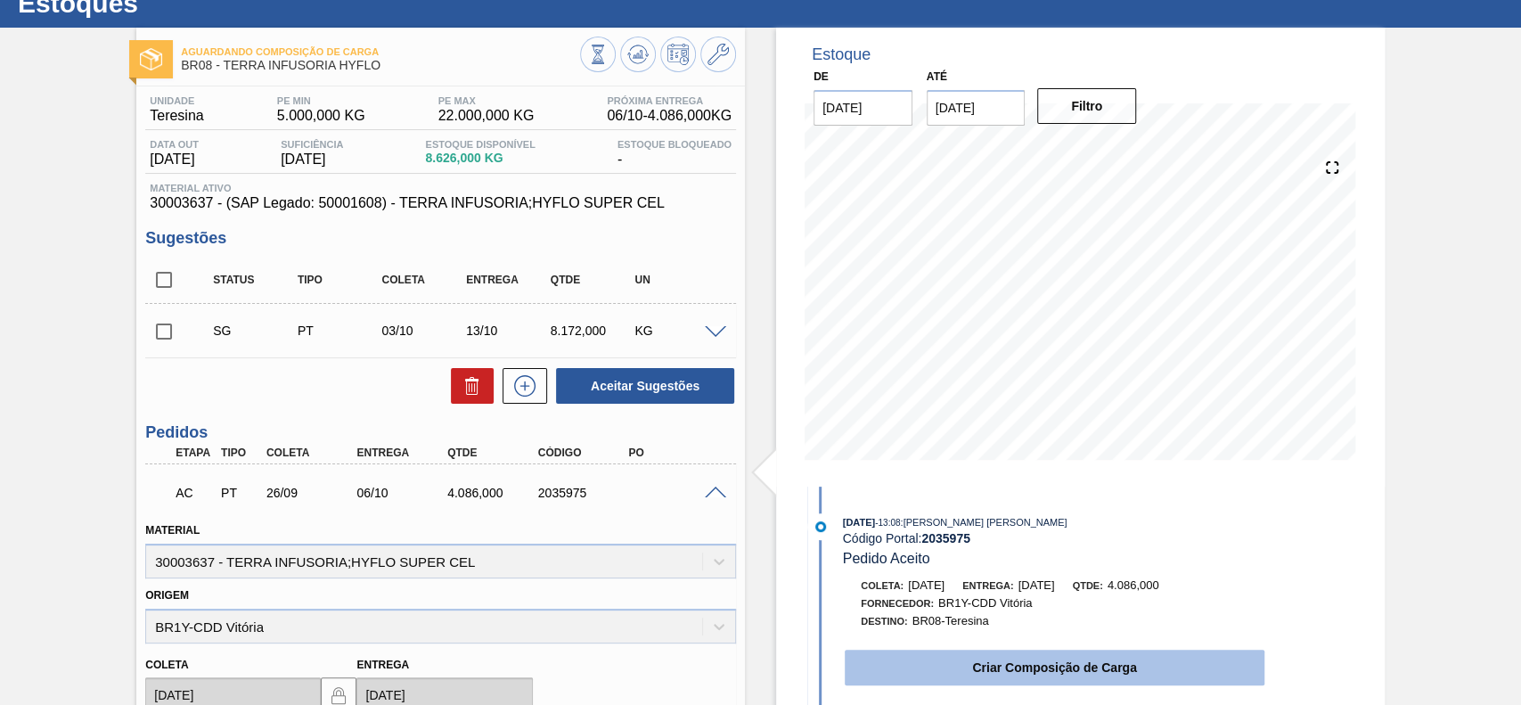
click at [1031, 682] on button "Criar Composição de Carga" at bounding box center [1054, 667] width 420 height 36
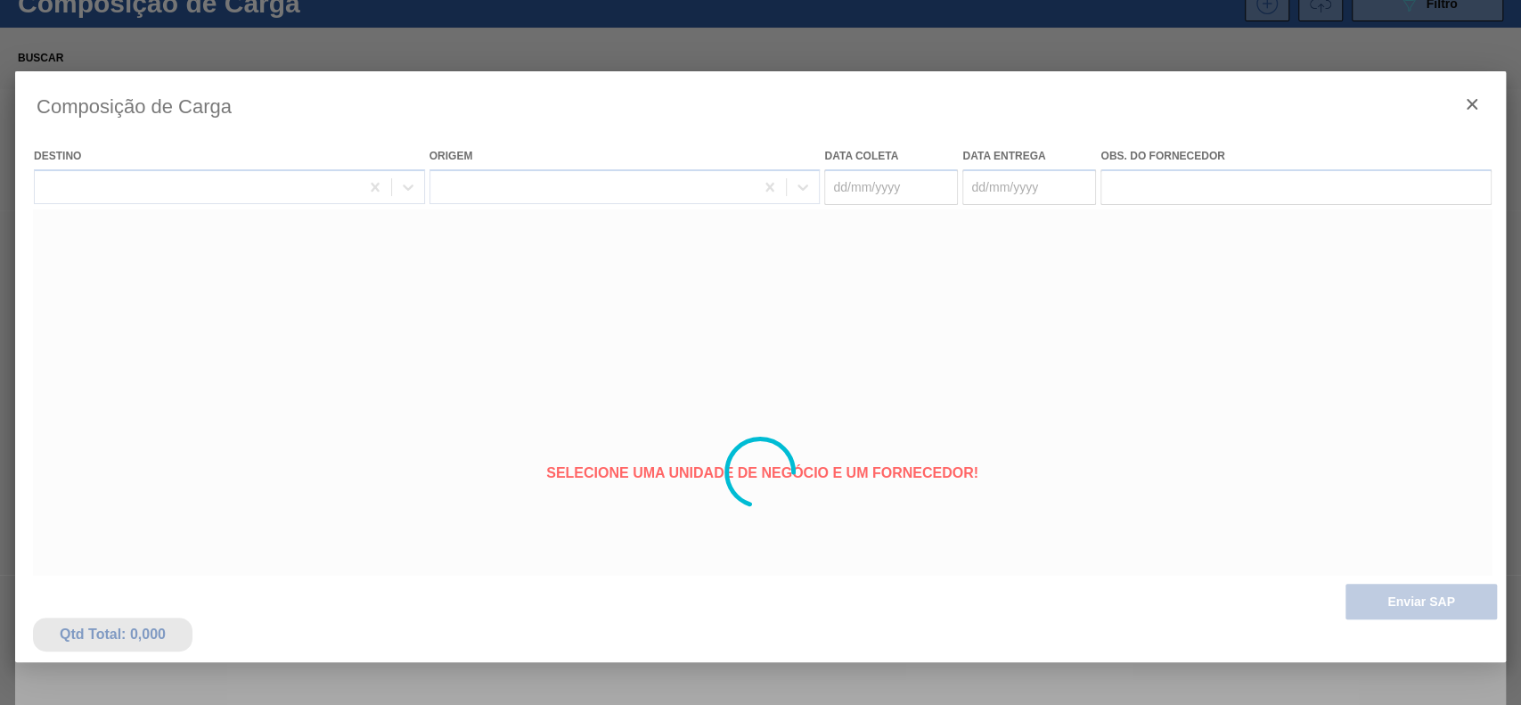
type coleta "[DATE]"
type entrega "[DATE]"
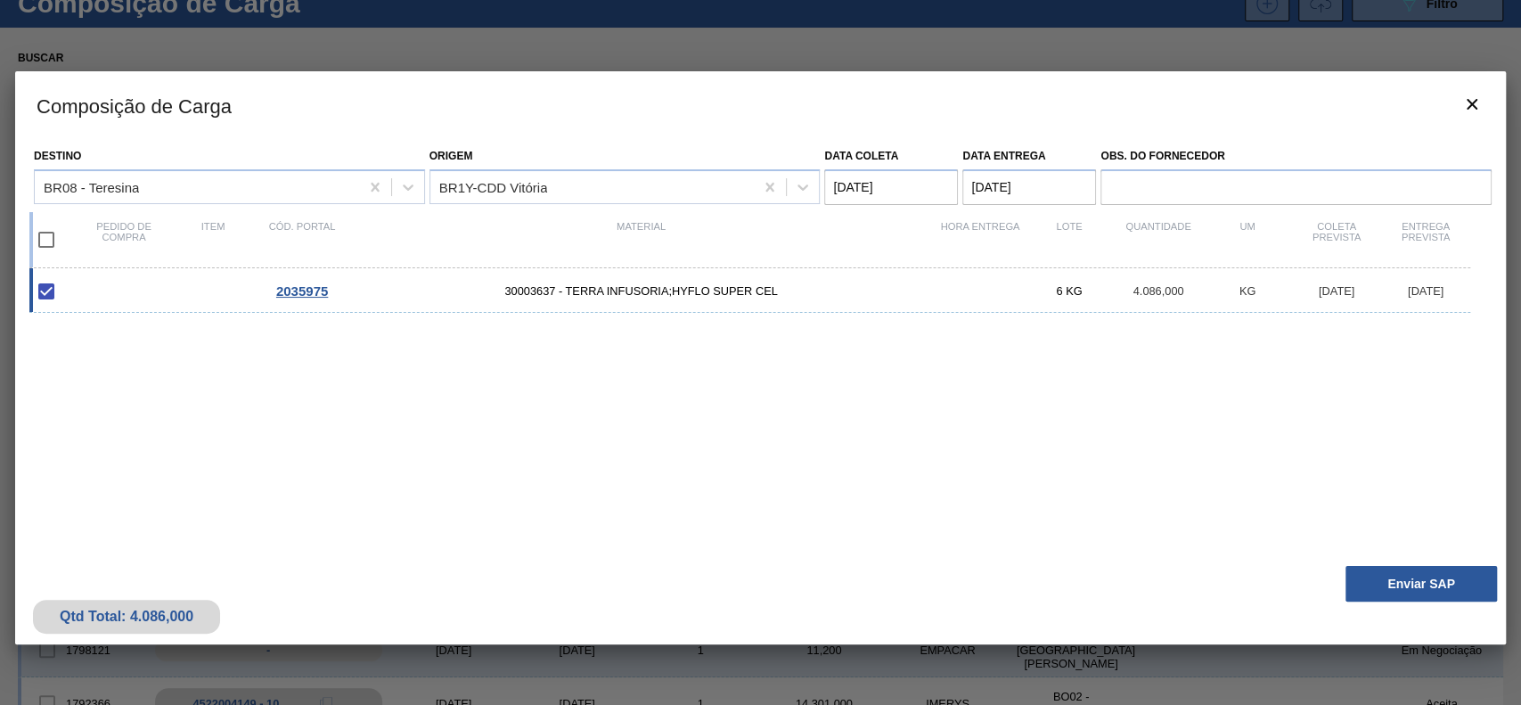
drag, startPoint x: 1340, startPoint y: 586, endPoint x: 1350, endPoint y: 585, distance: 9.8
click at [1342, 585] on div "Qtd Total: 4.086,000 Enviar SAP" at bounding box center [760, 600] width 1490 height 87
click at [1354, 585] on button "Enviar SAP" at bounding box center [1420, 584] width 151 height 36
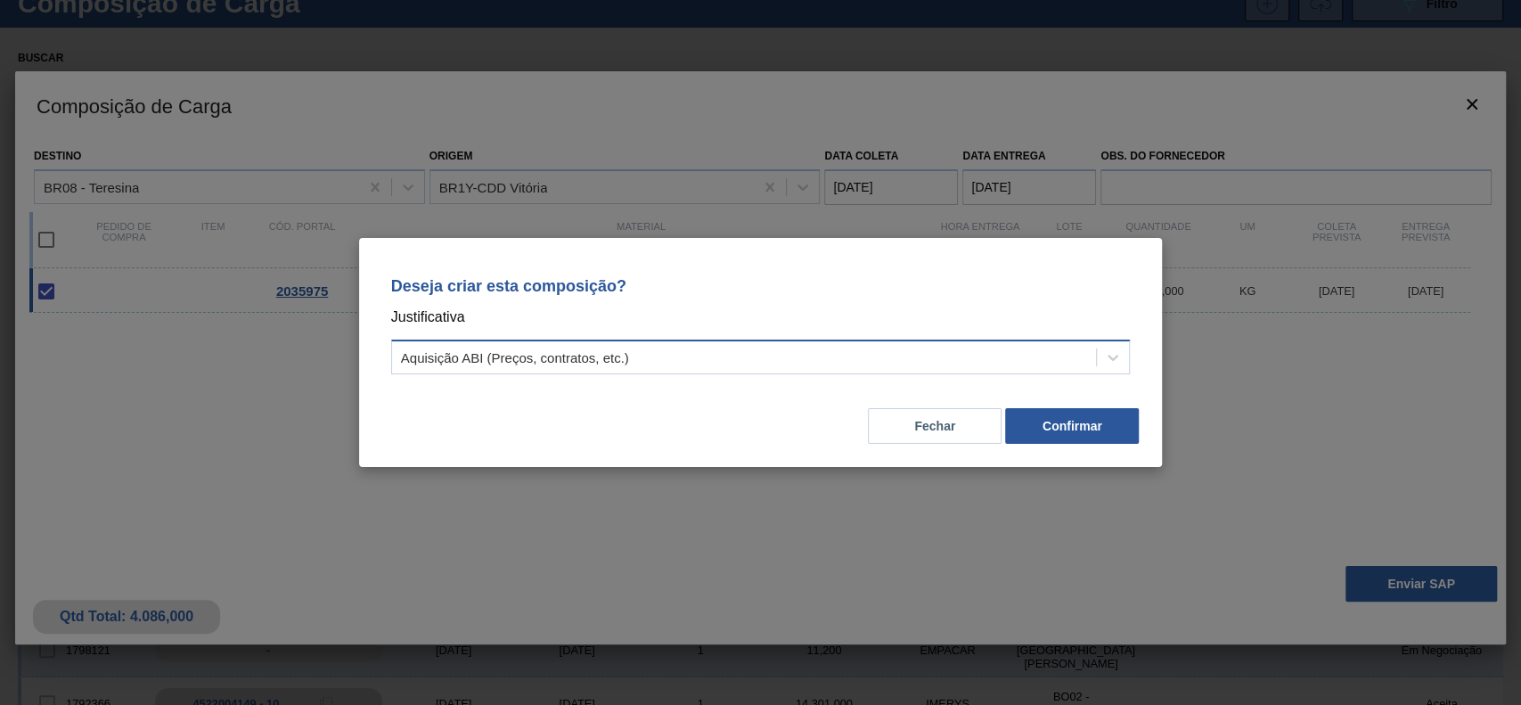
click at [586, 358] on div "Aquisição ABI (Preços, contratos, etc.)" at bounding box center [515, 357] width 228 height 15
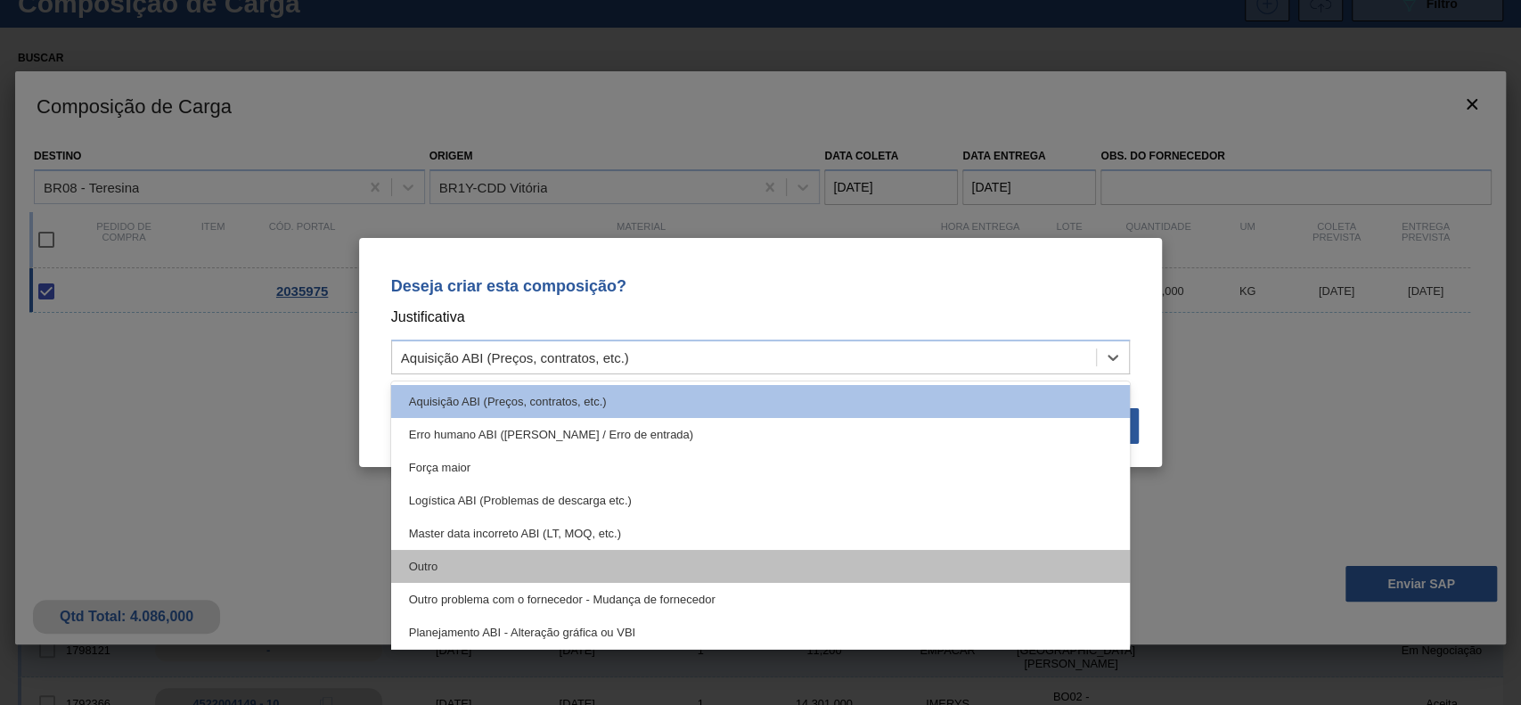
click at [499, 560] on div "Outro" at bounding box center [760, 566] width 739 height 33
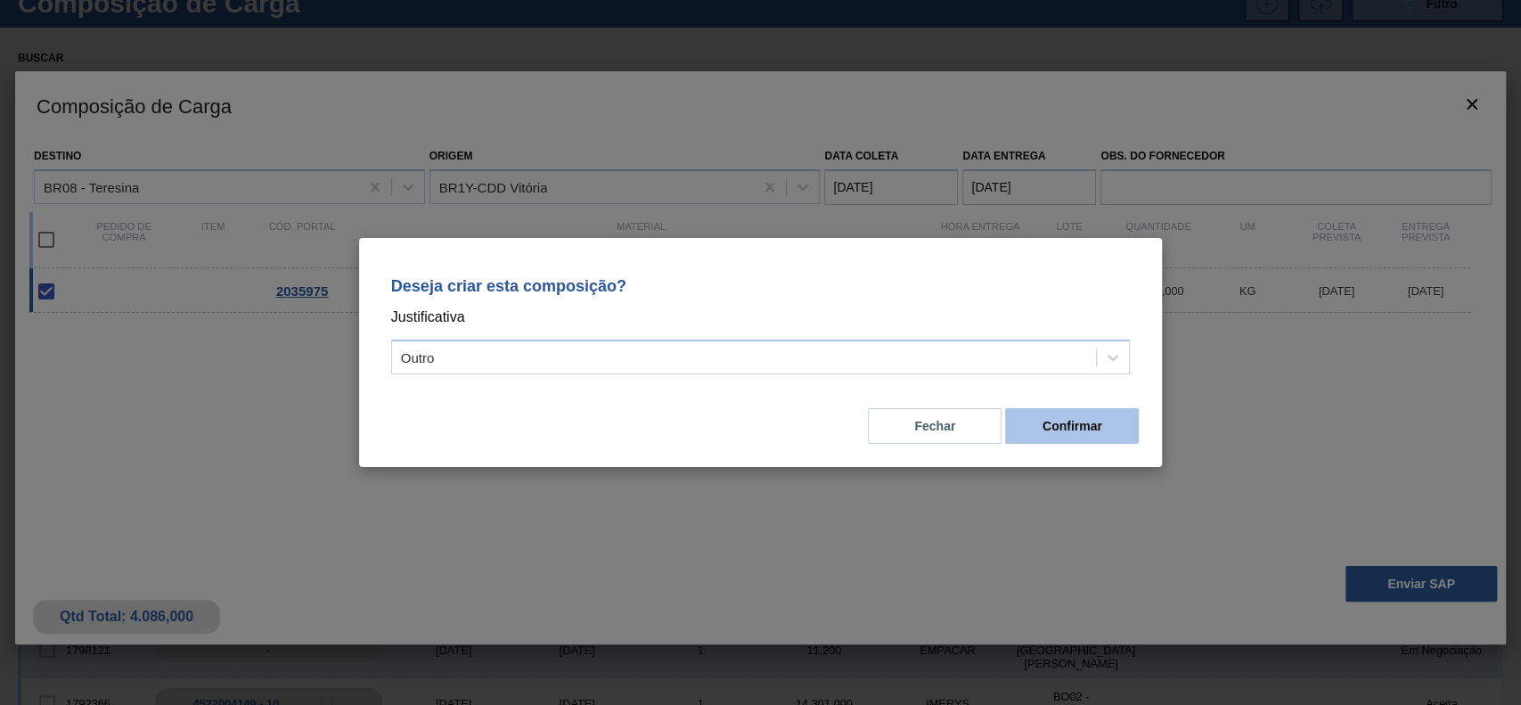
click at [1054, 426] on button "Confirmar" at bounding box center [1072, 426] width 134 height 36
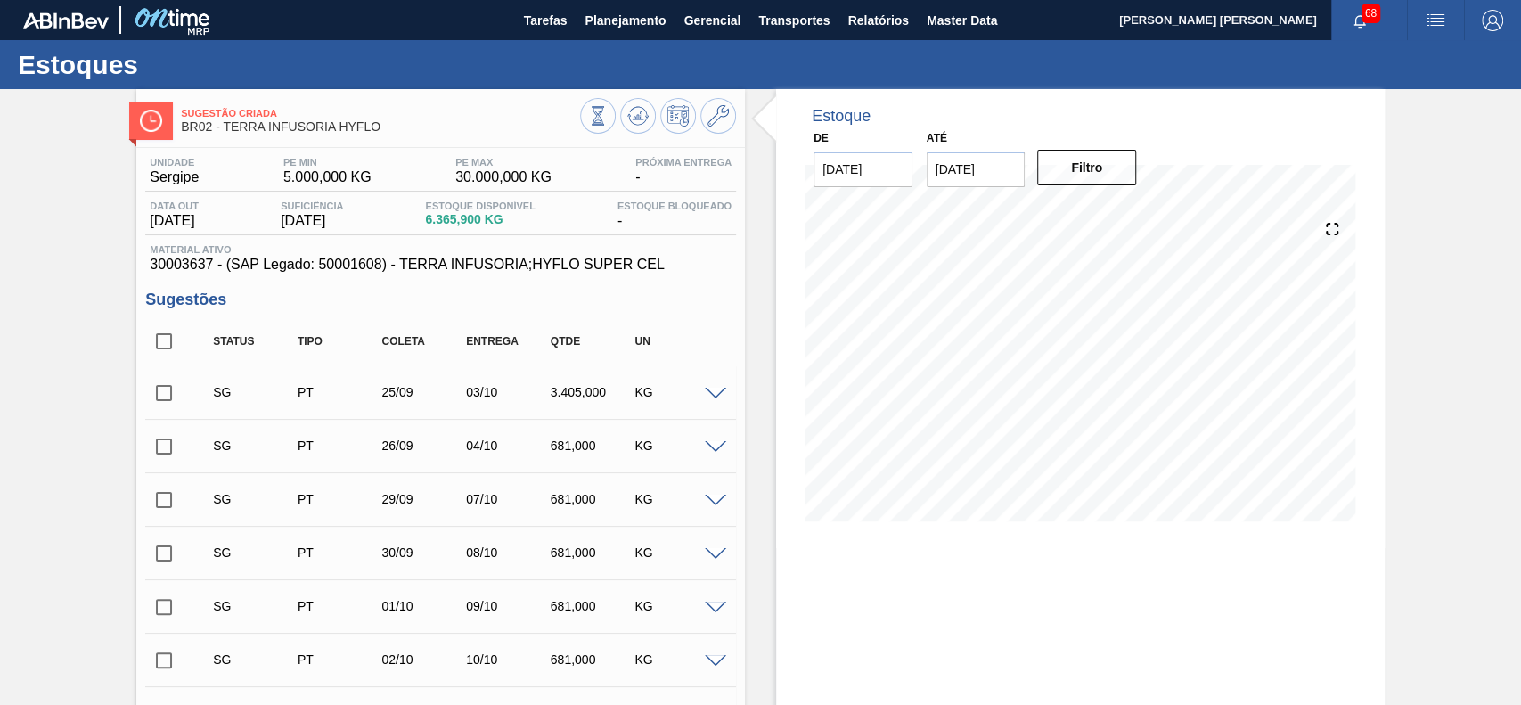
click at [171, 343] on input "checkbox" at bounding box center [163, 340] width 37 height 37
checkbox input "true"
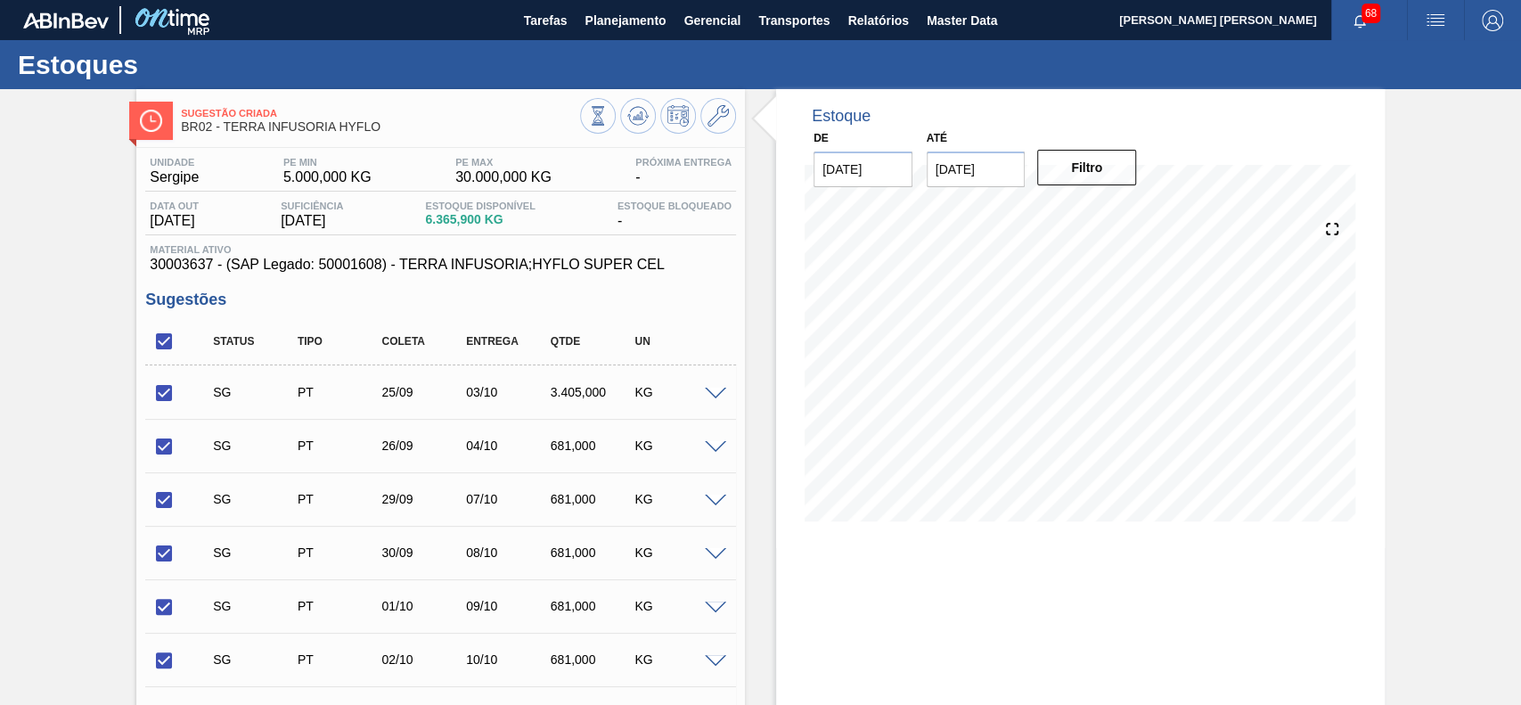
checkbox input "true"
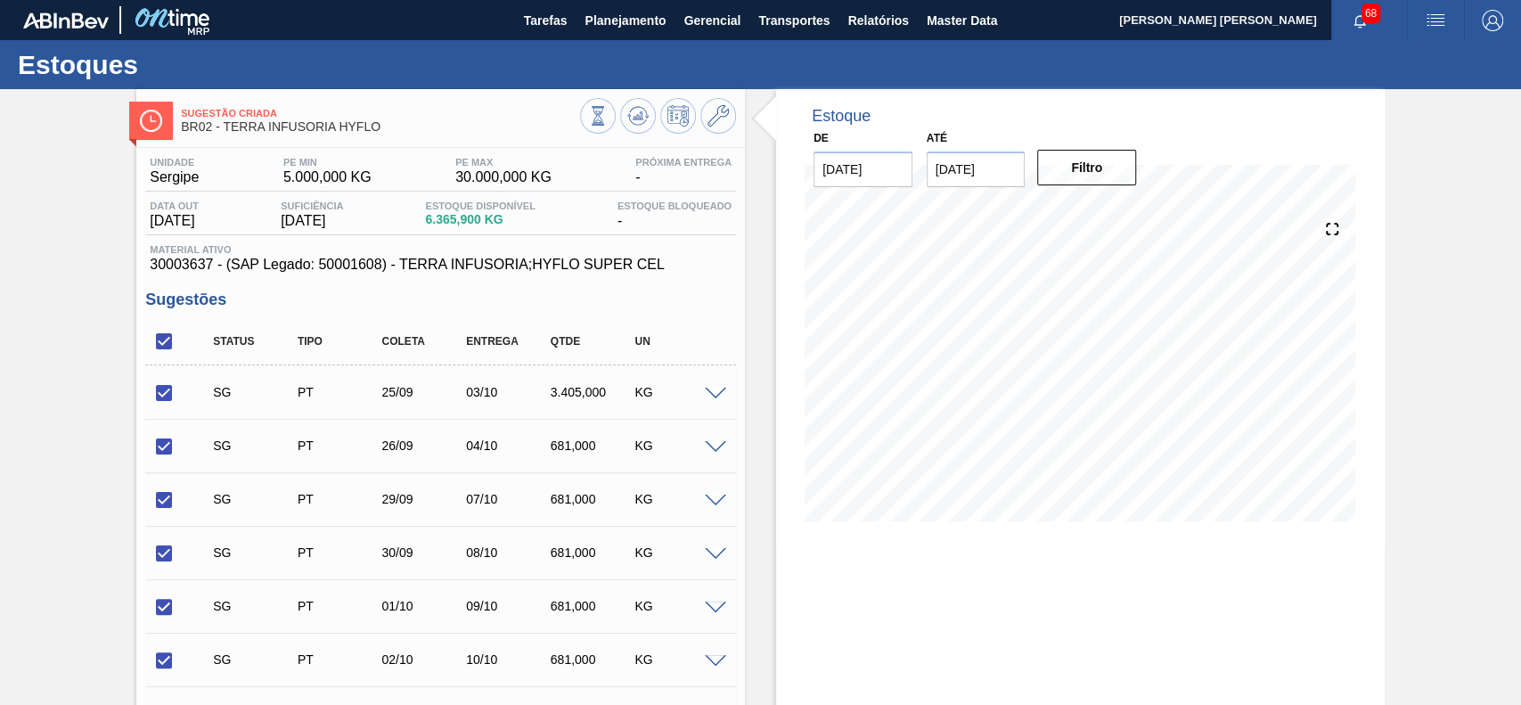
checkbox input "true"
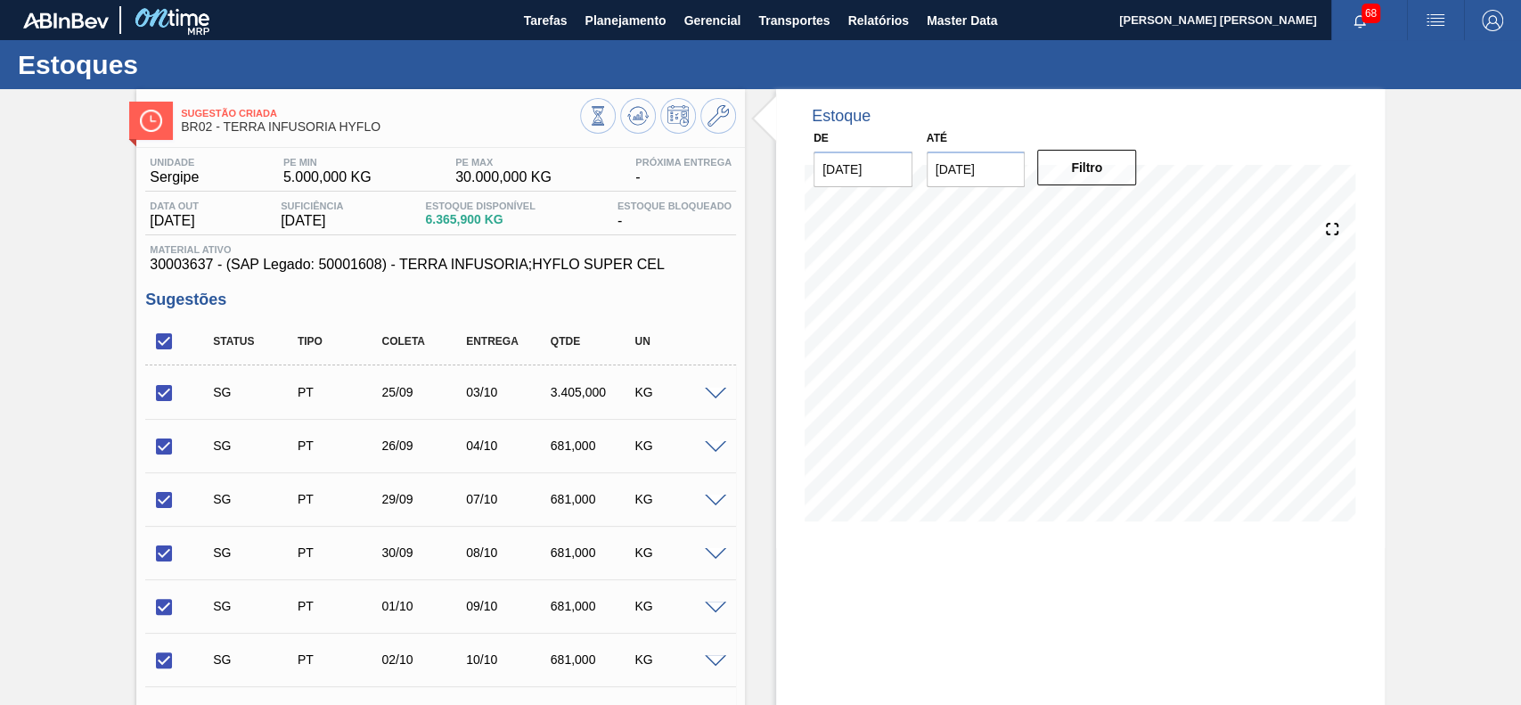
checkbox input "true"
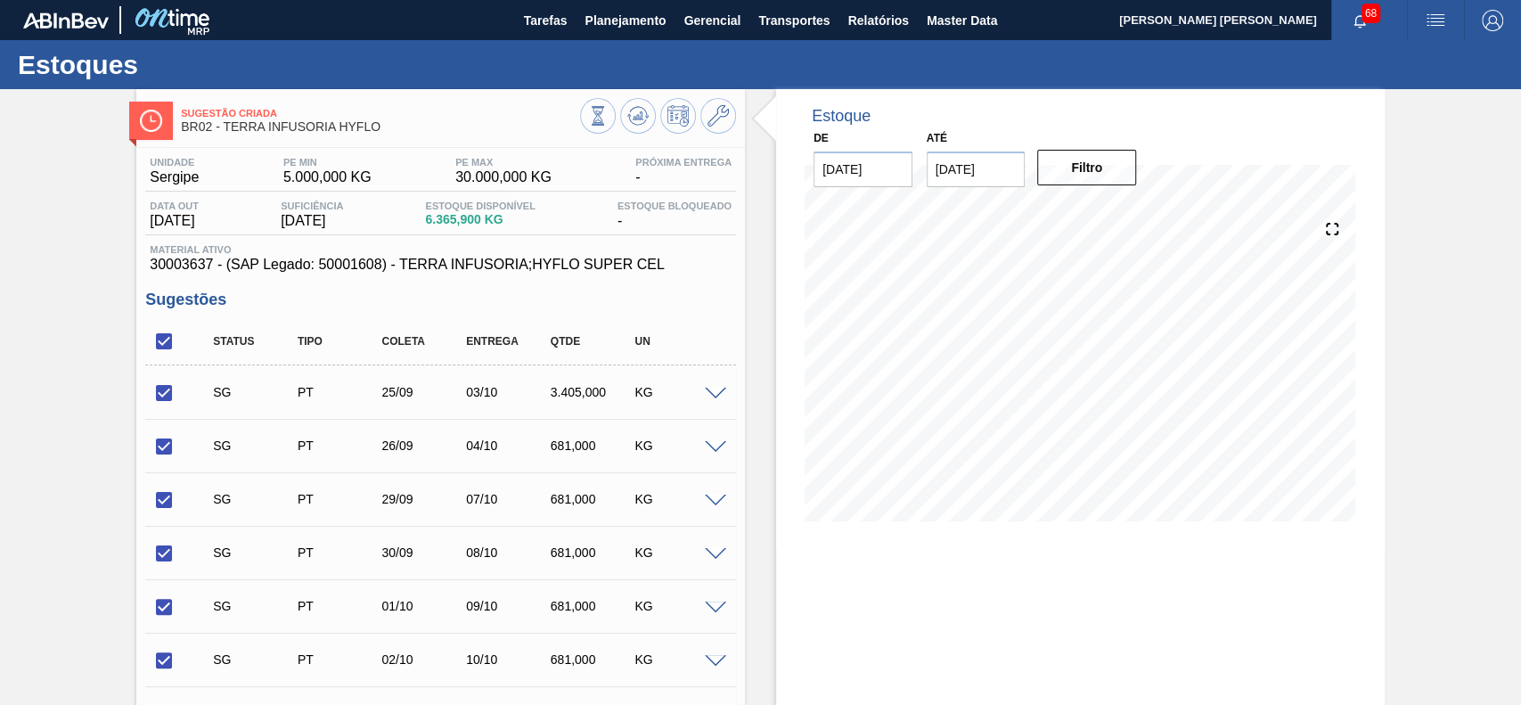
checkbox input "true"
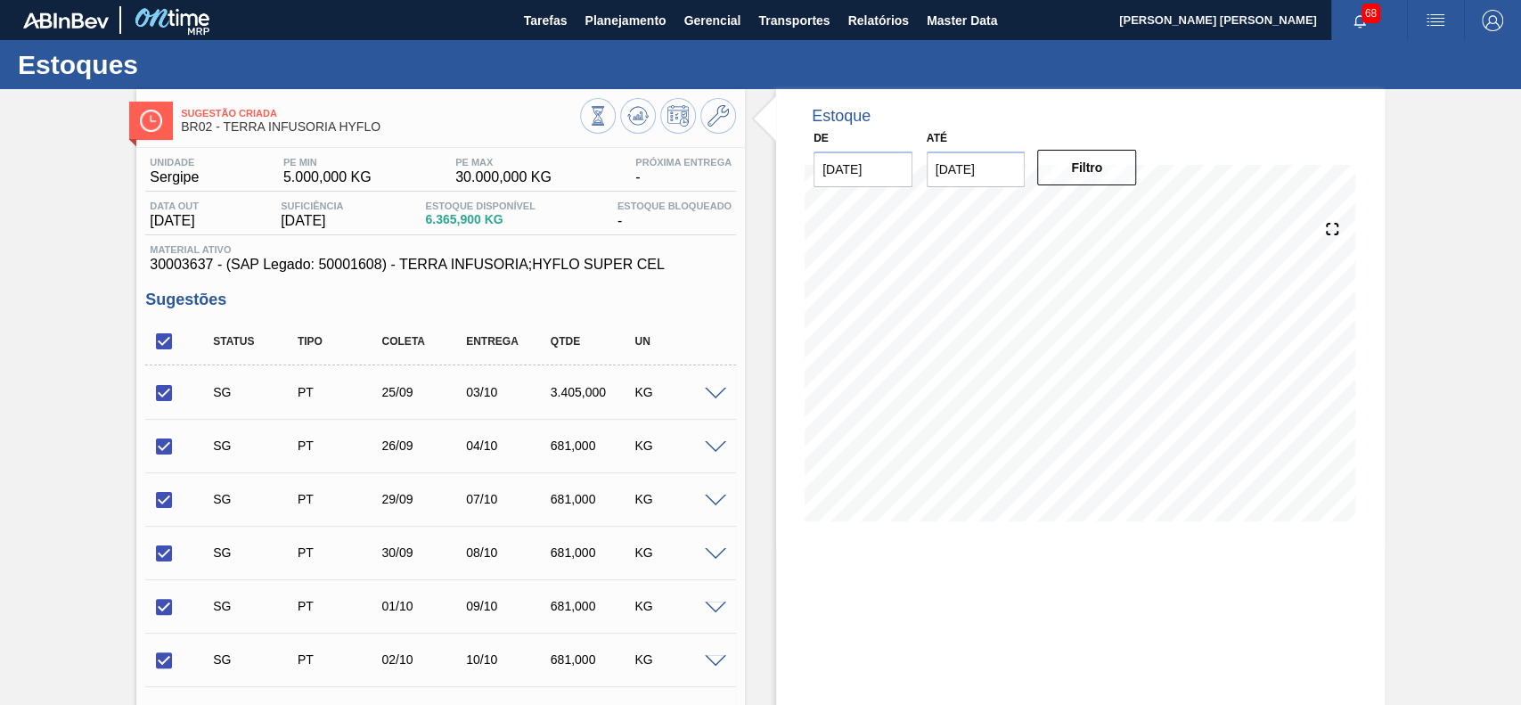
checkbox input "true"
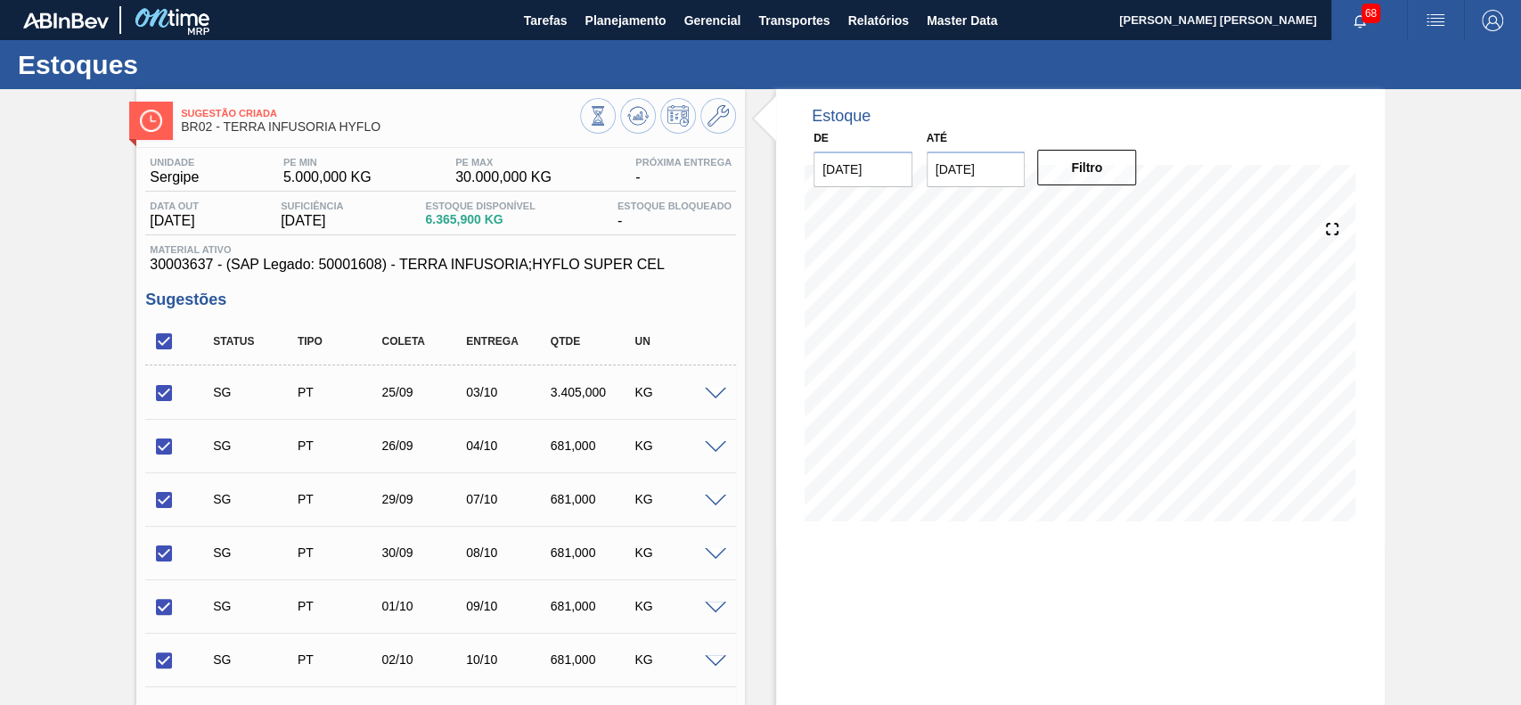
checkbox input "true"
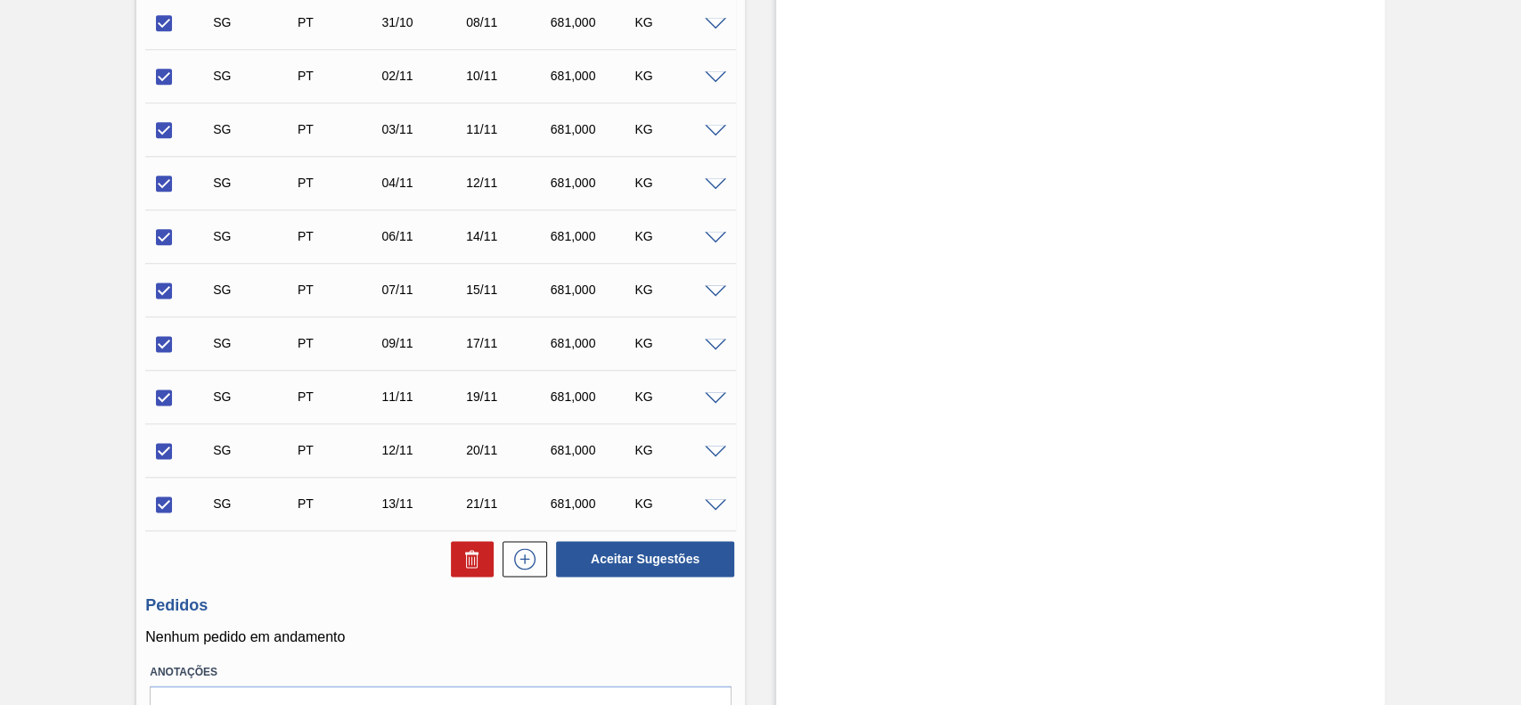
scroll to position [1541, 0]
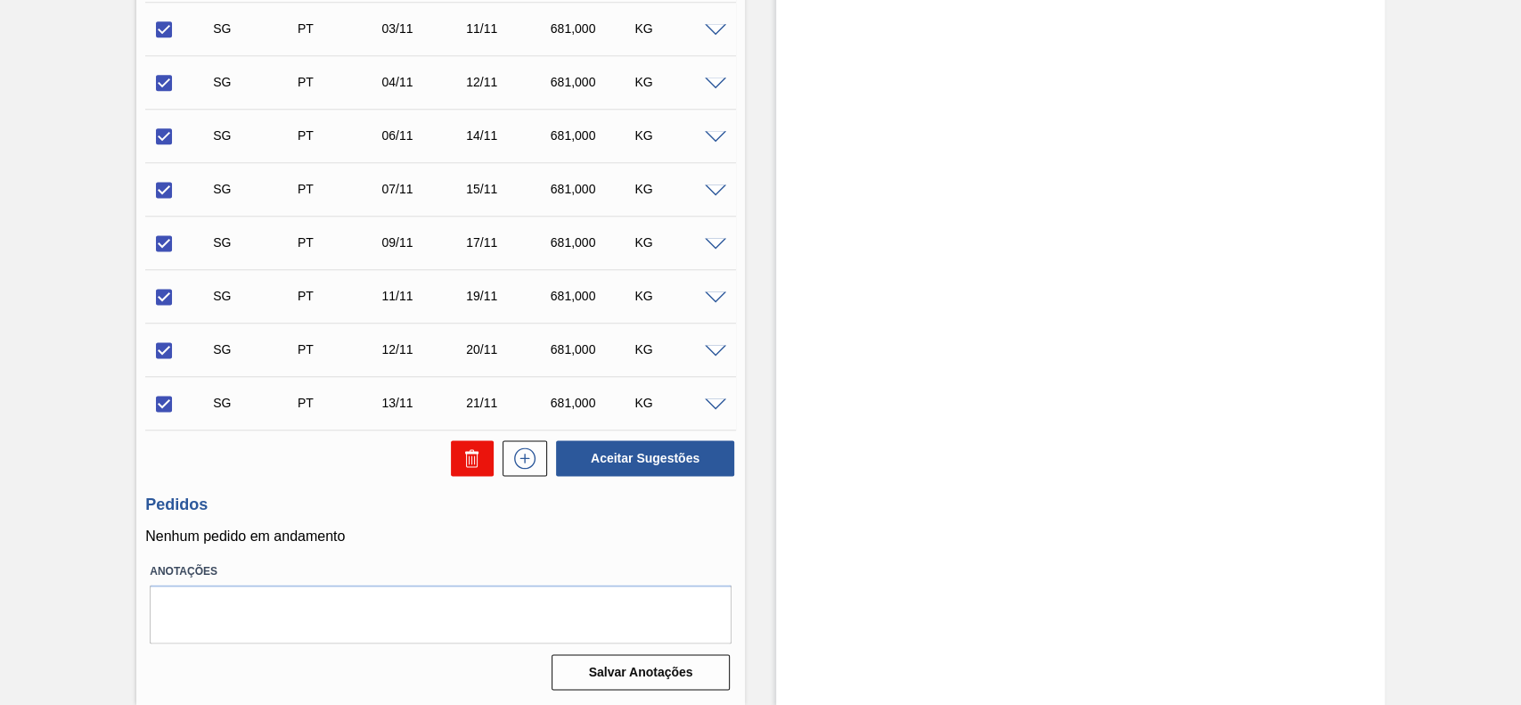
click at [460, 448] on button at bounding box center [472, 458] width 43 height 36
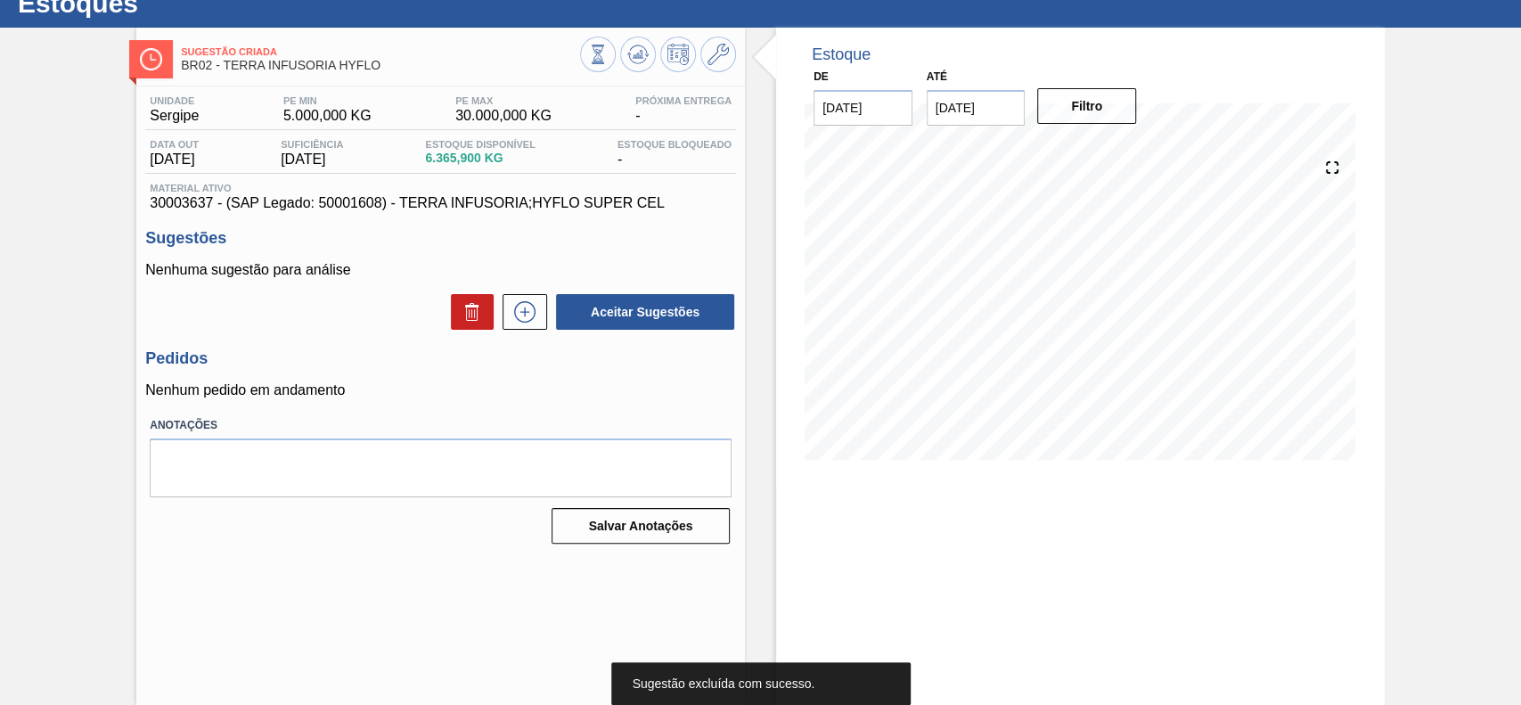
scroll to position [61, 0]
click at [524, 313] on icon at bounding box center [524, 312] width 1 height 10
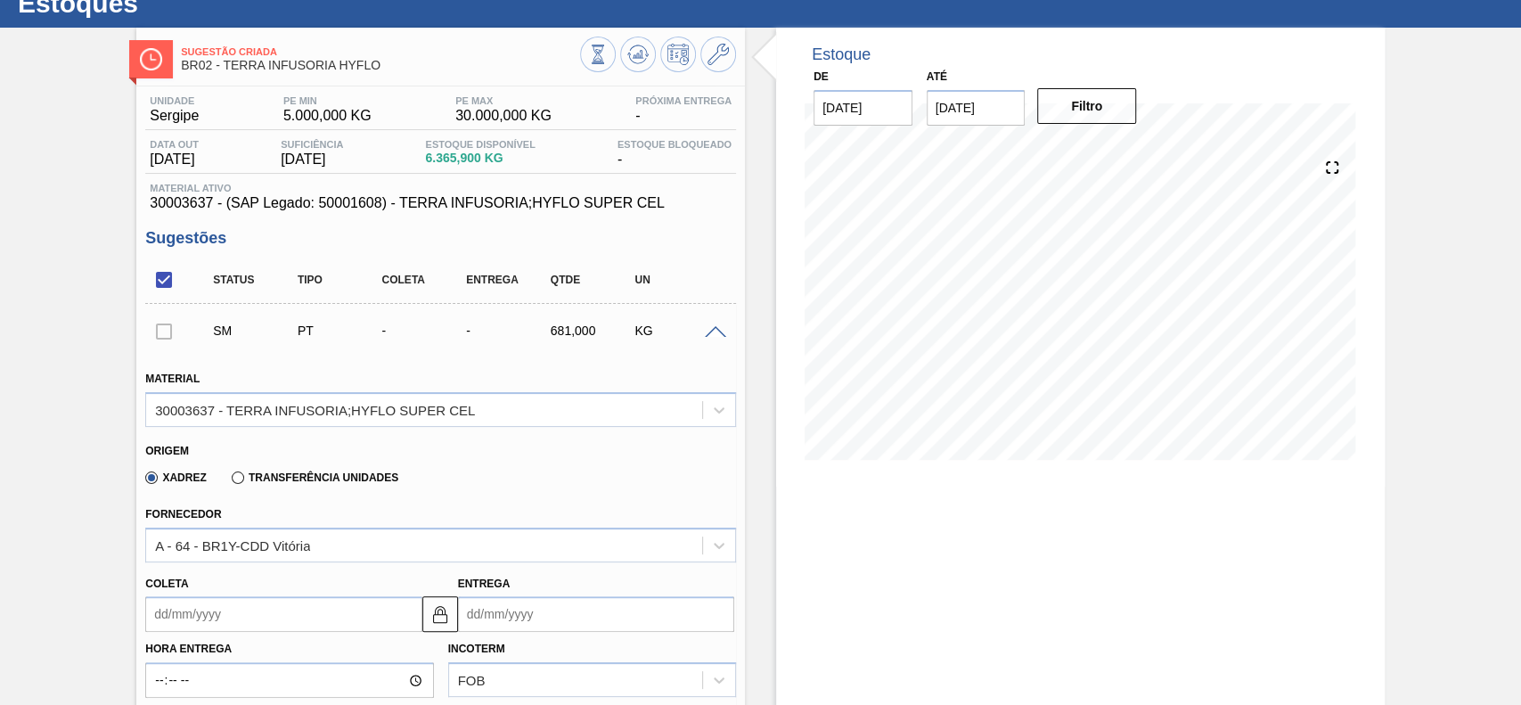
scroll to position [299, 0]
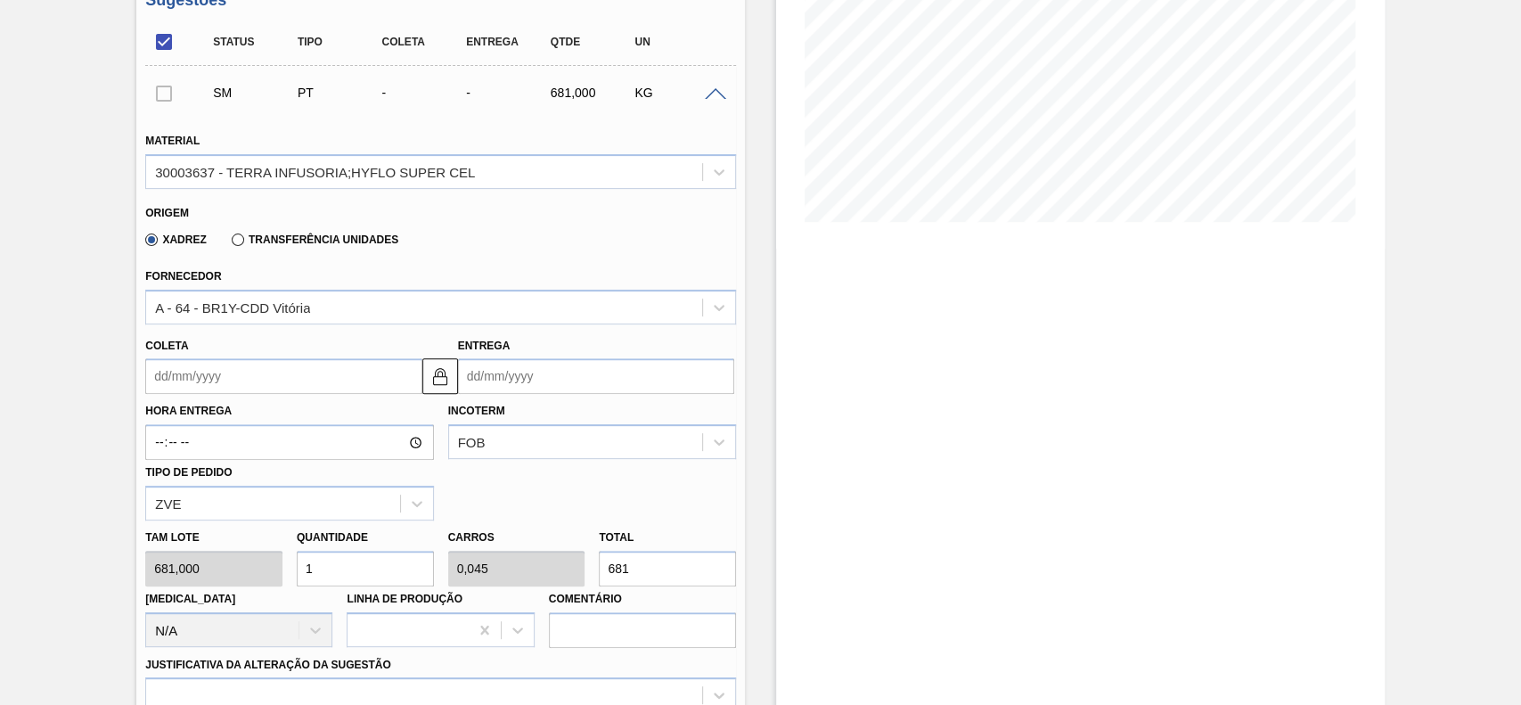
click at [211, 377] on input "Coleta" at bounding box center [283, 376] width 276 height 36
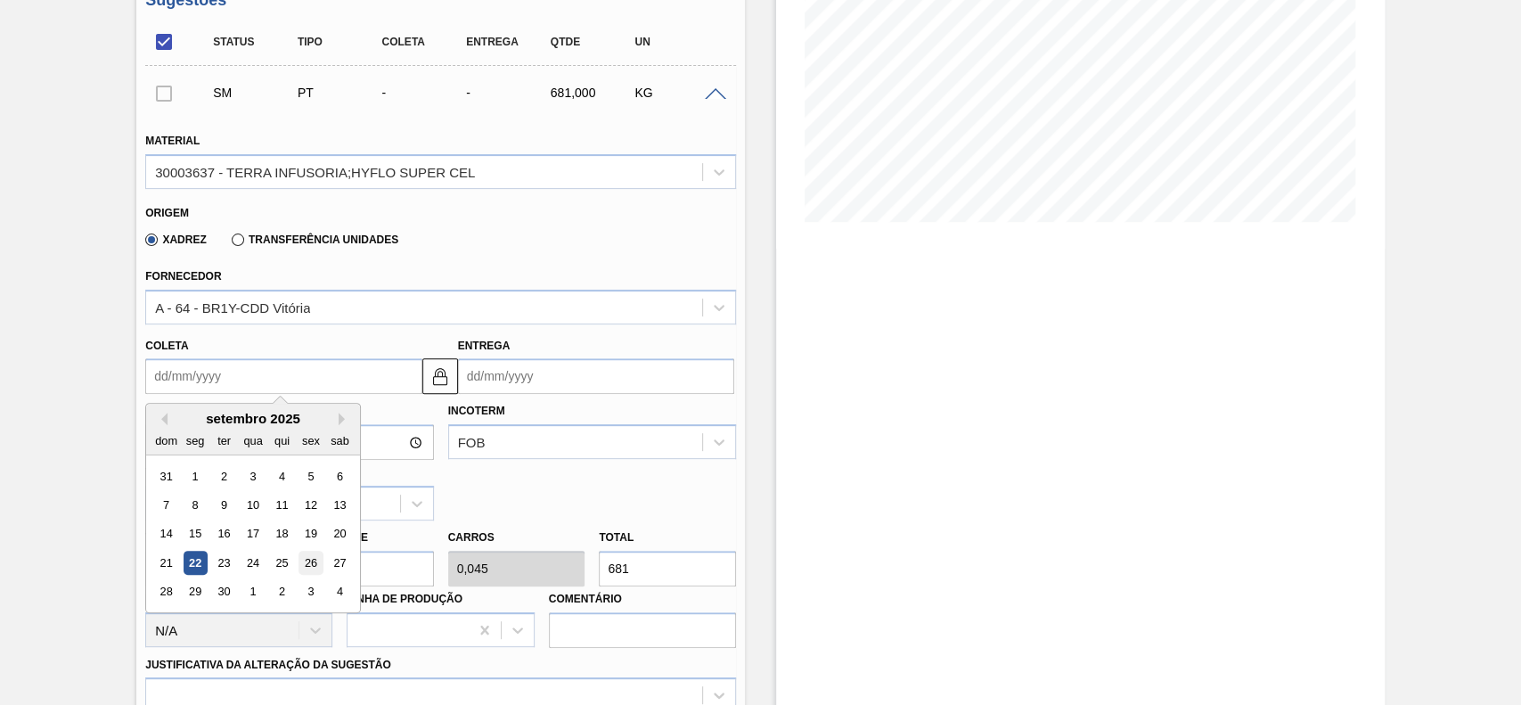
click at [302, 559] on div "26" at bounding box center [311, 563] width 24 height 24
type input "[DATE]"
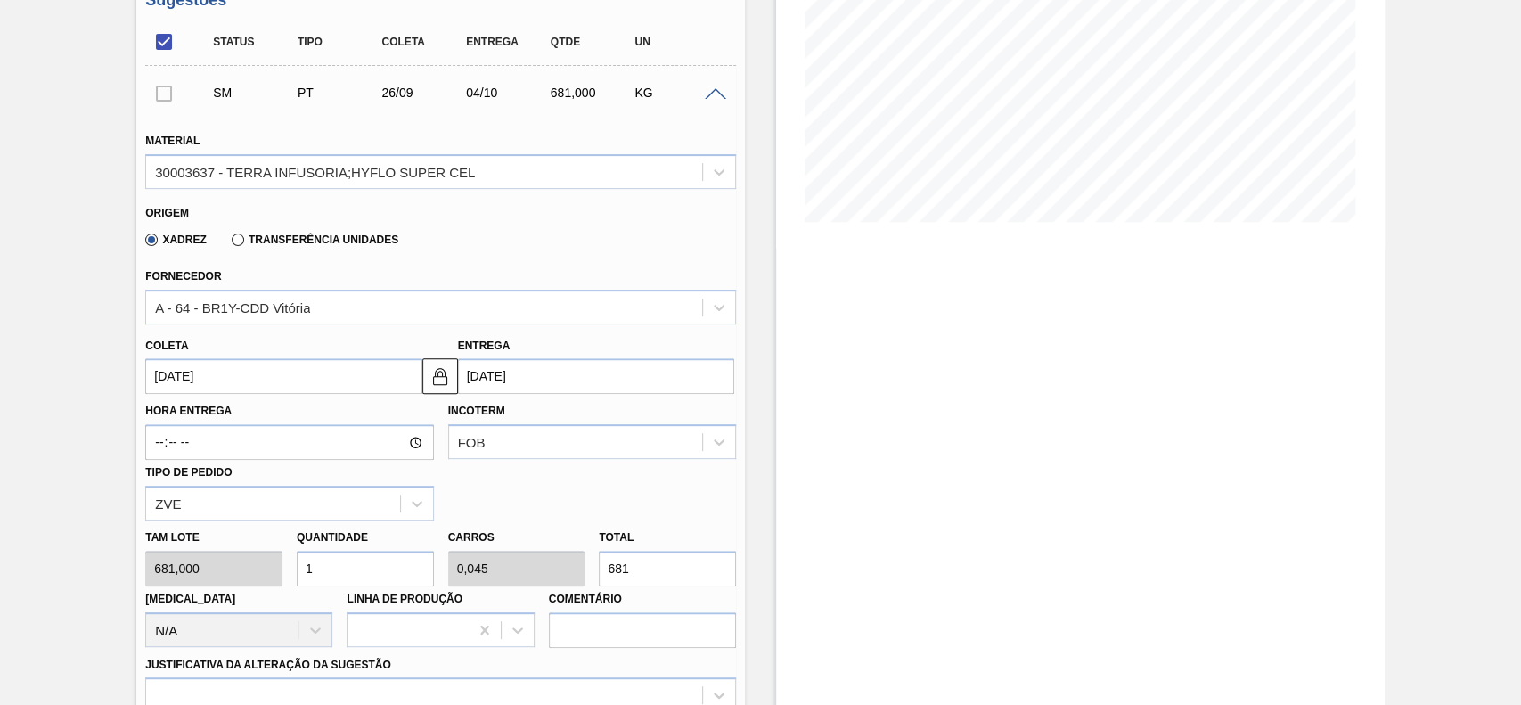
click at [324, 574] on input "1" at bounding box center [365, 569] width 137 height 36
type input "6"
type input "0,272"
type input "4.086"
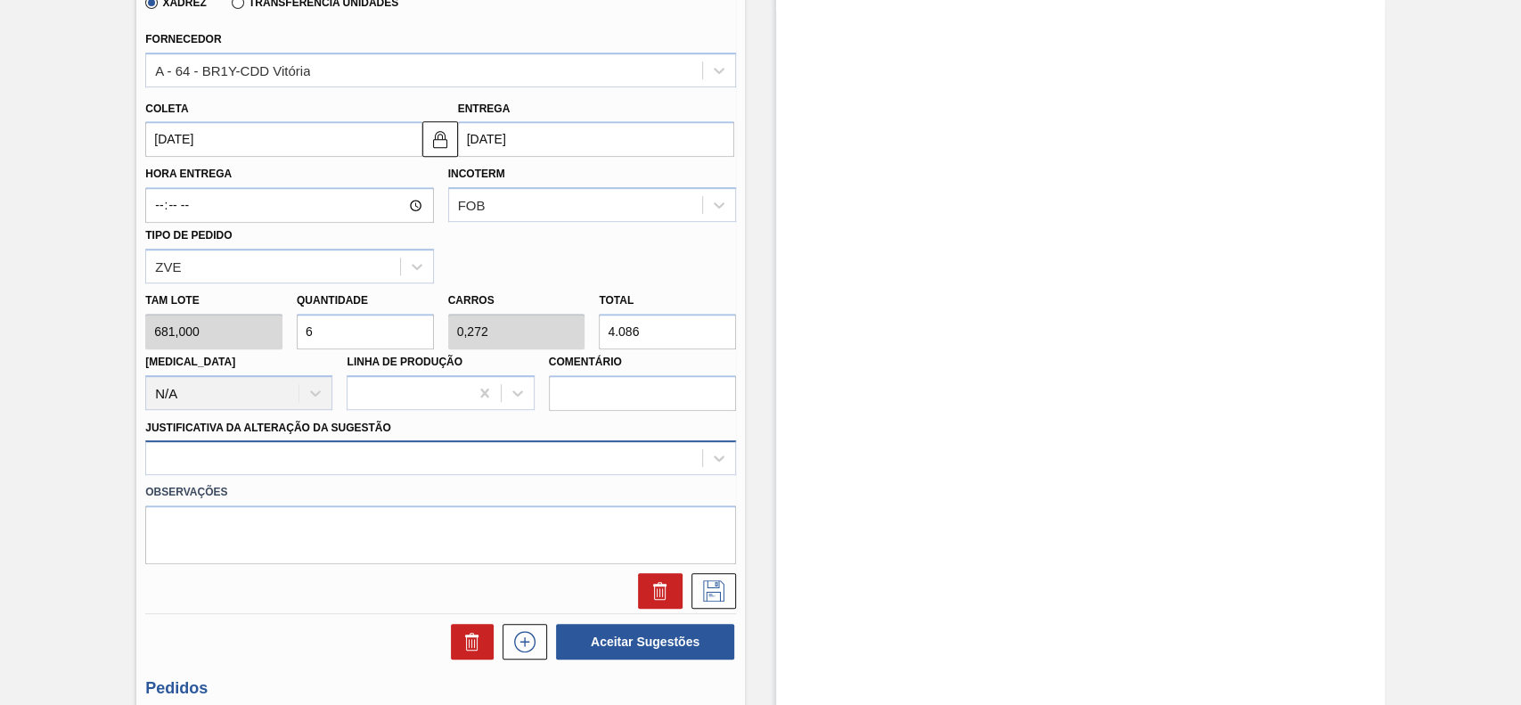
type input "6"
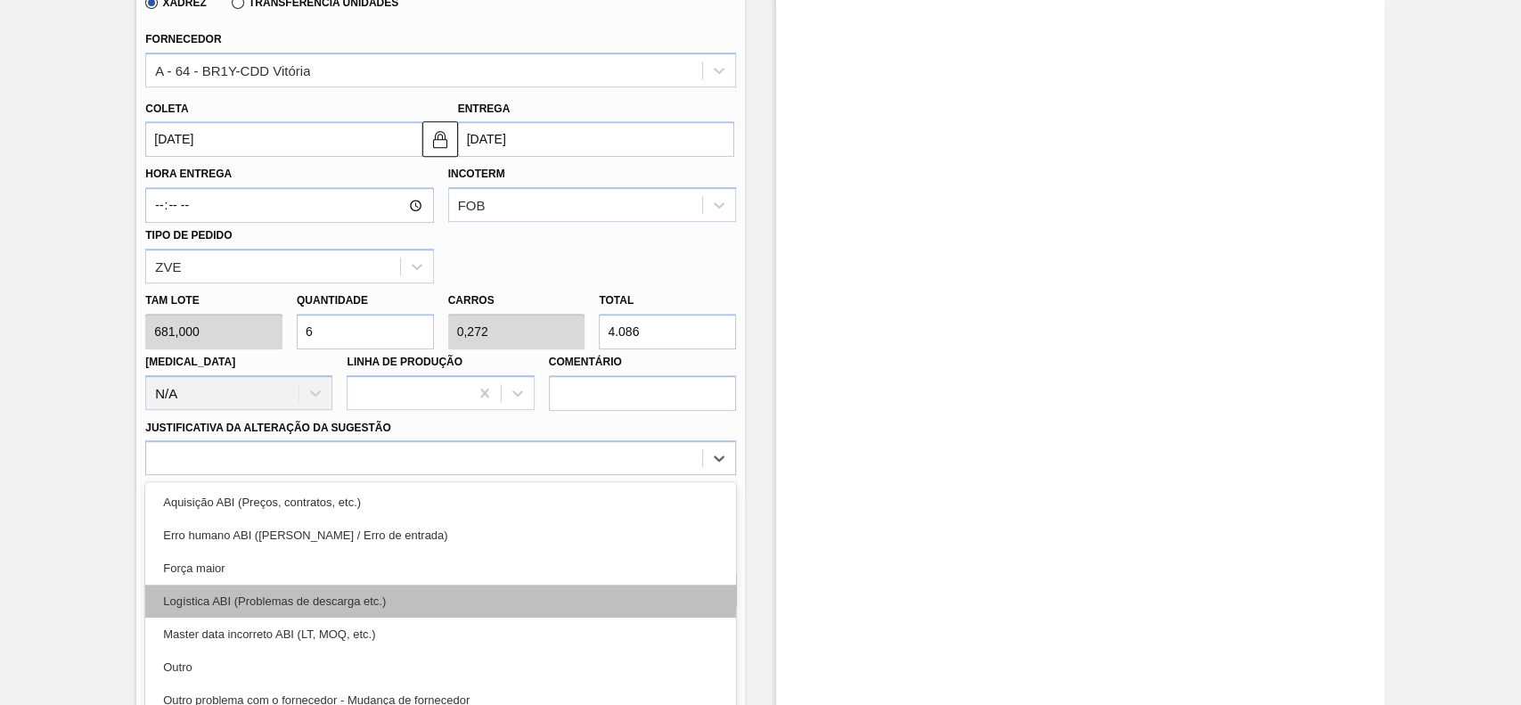
drag, startPoint x: 336, startPoint y: 467, endPoint x: 252, endPoint y: 543, distance: 113.5
click at [335, 467] on div "option Erro humano ABI (Cálculo / Erro de entrada) focused, 2 of 18. 18 results…" at bounding box center [440, 457] width 591 height 35
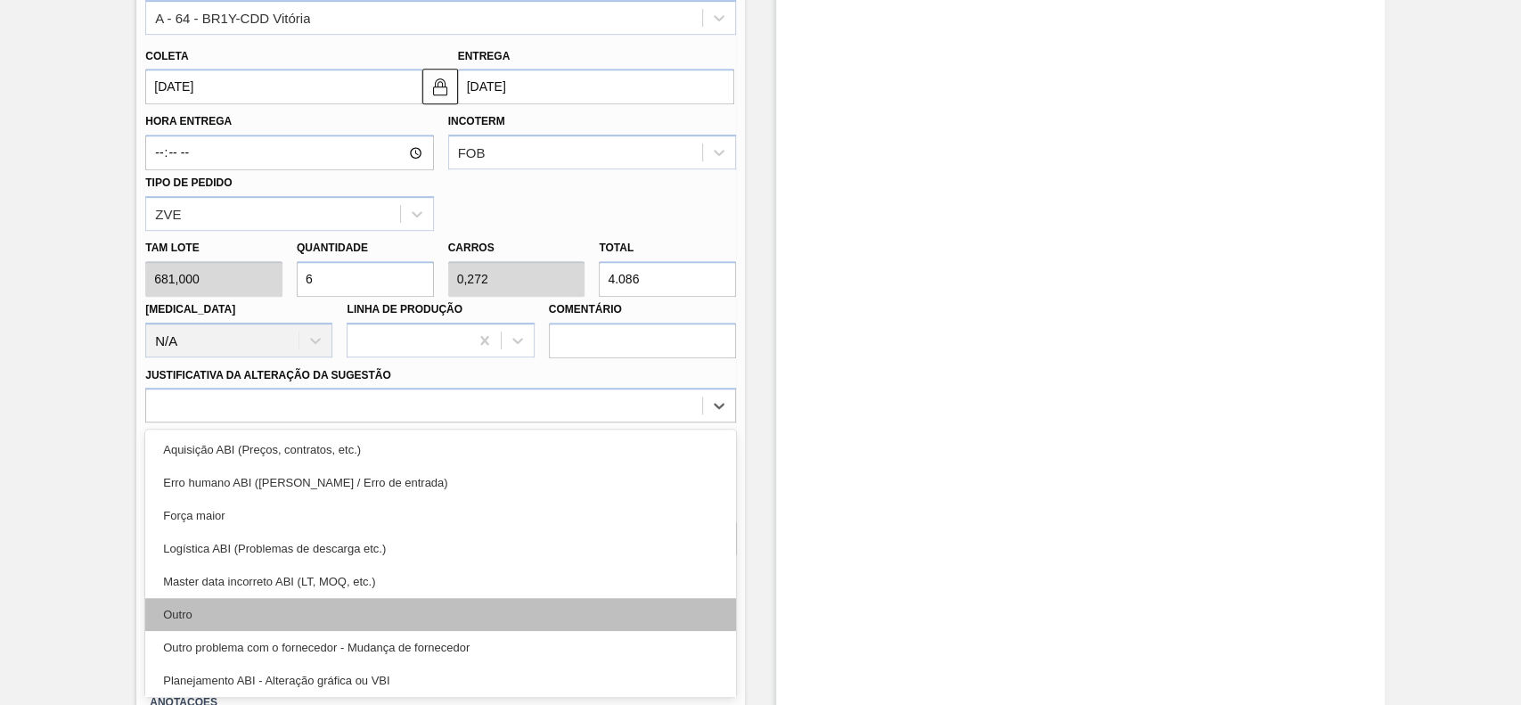
click at [239, 614] on div "Outro" at bounding box center [440, 614] width 591 height 33
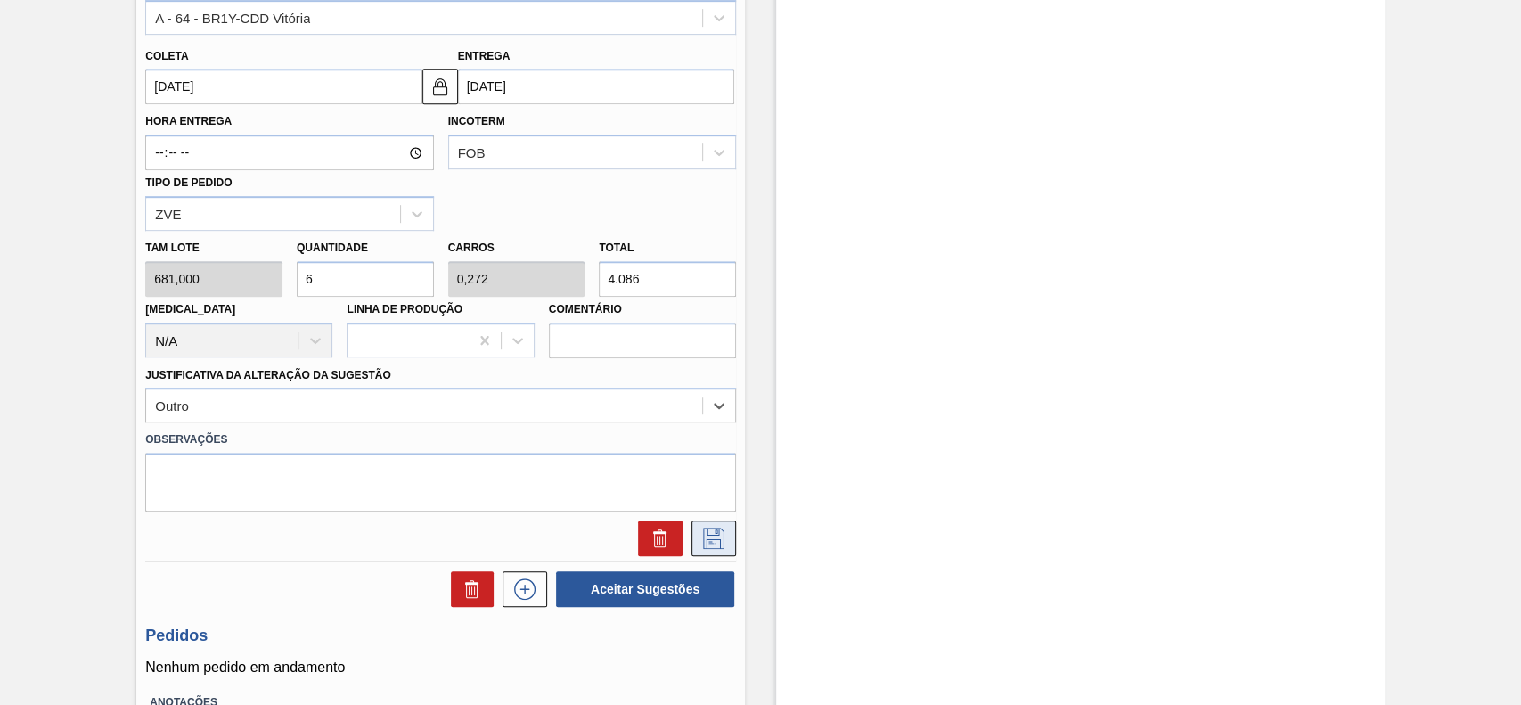
click at [719, 549] on button at bounding box center [713, 538] width 45 height 36
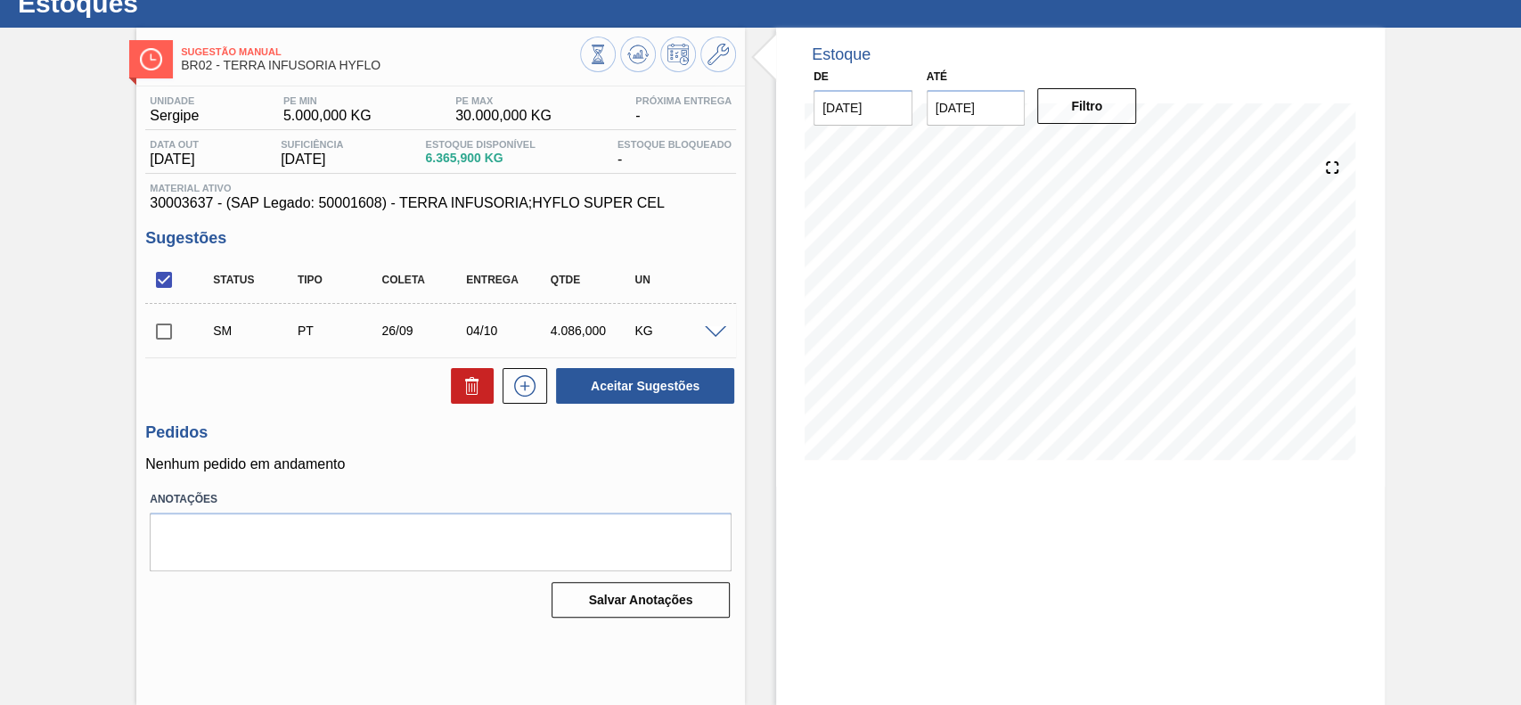
scroll to position [61, 0]
click at [179, 338] on input "checkbox" at bounding box center [163, 331] width 37 height 37
checkbox input "true"
click at [627, 387] on button "Aceitar Sugestões" at bounding box center [645, 386] width 178 height 36
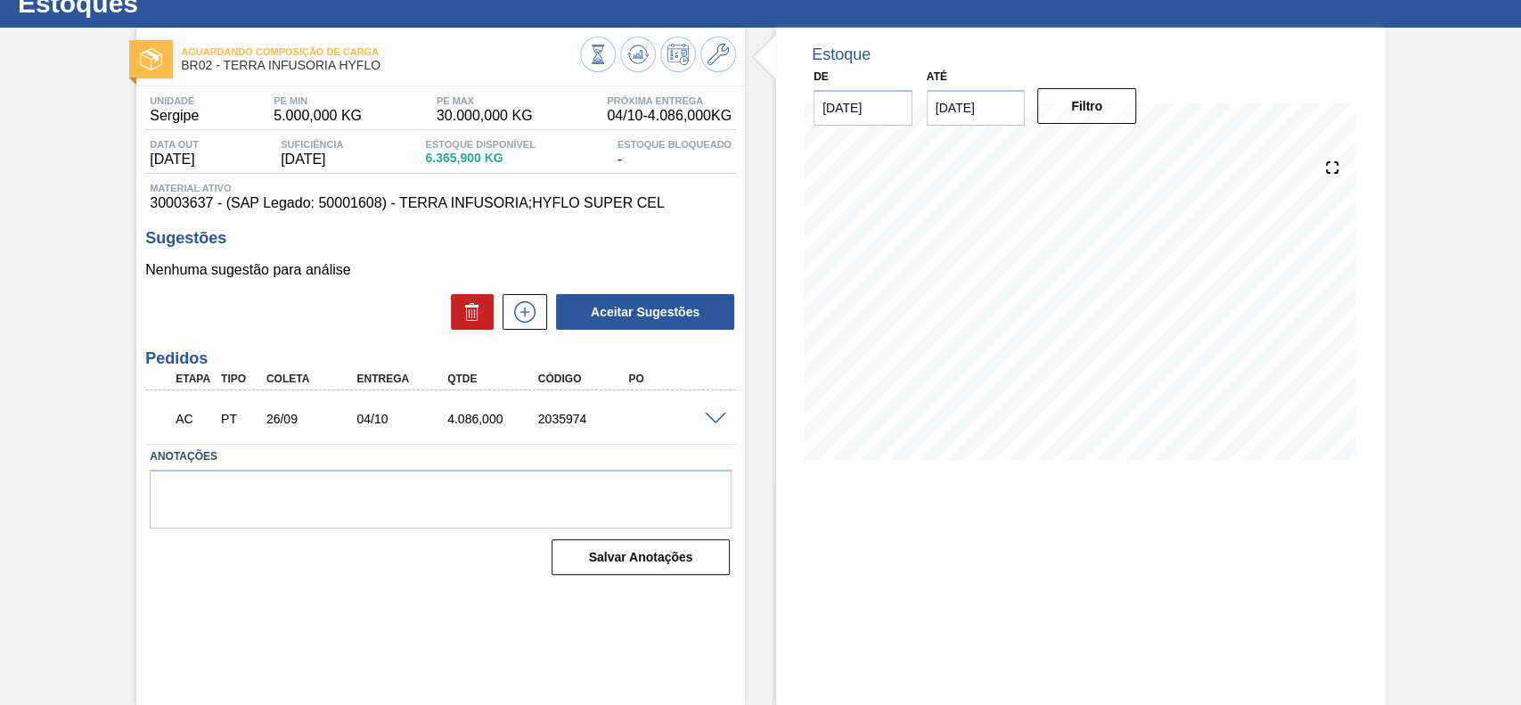
click at [710, 414] on span at bounding box center [715, 418] width 21 height 13
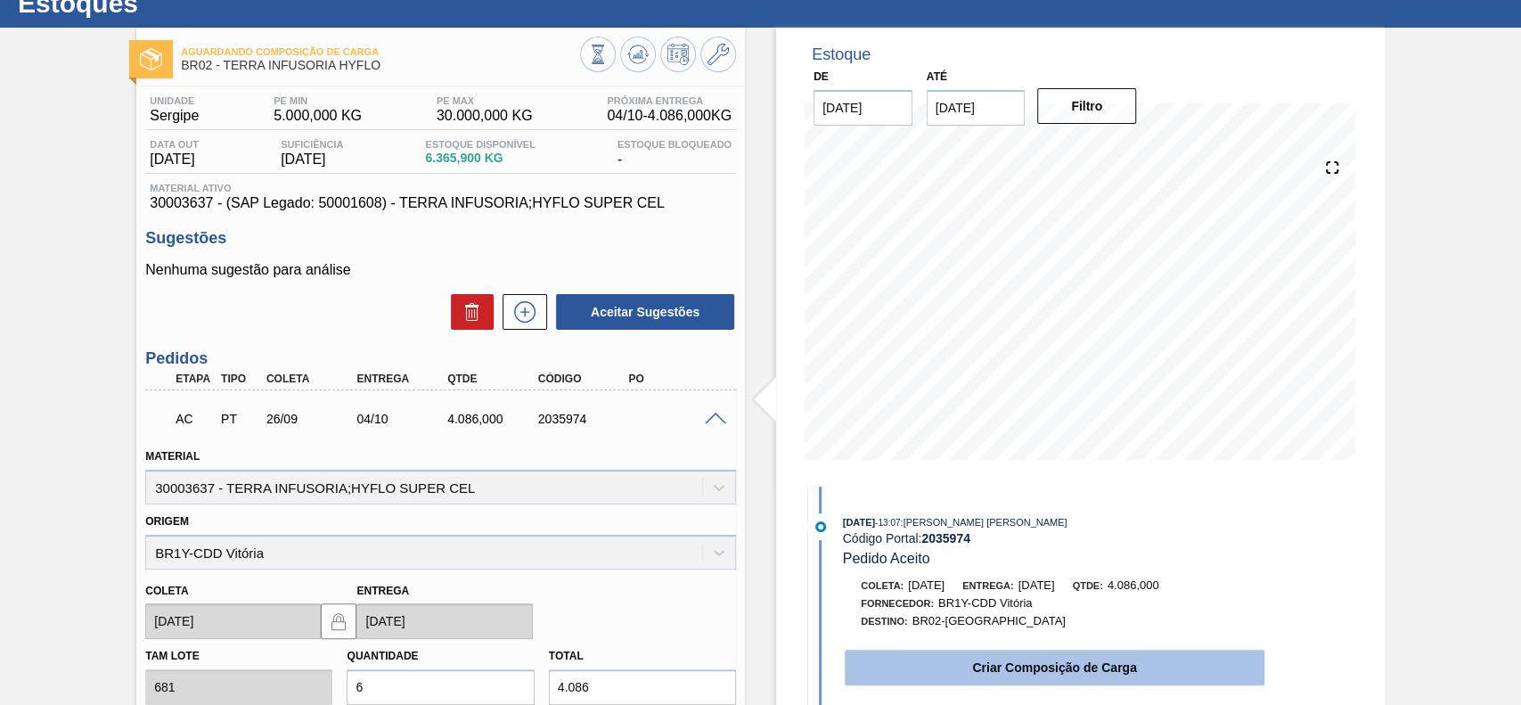
click at [923, 663] on button "Criar Composição de Carga" at bounding box center [1054, 667] width 420 height 36
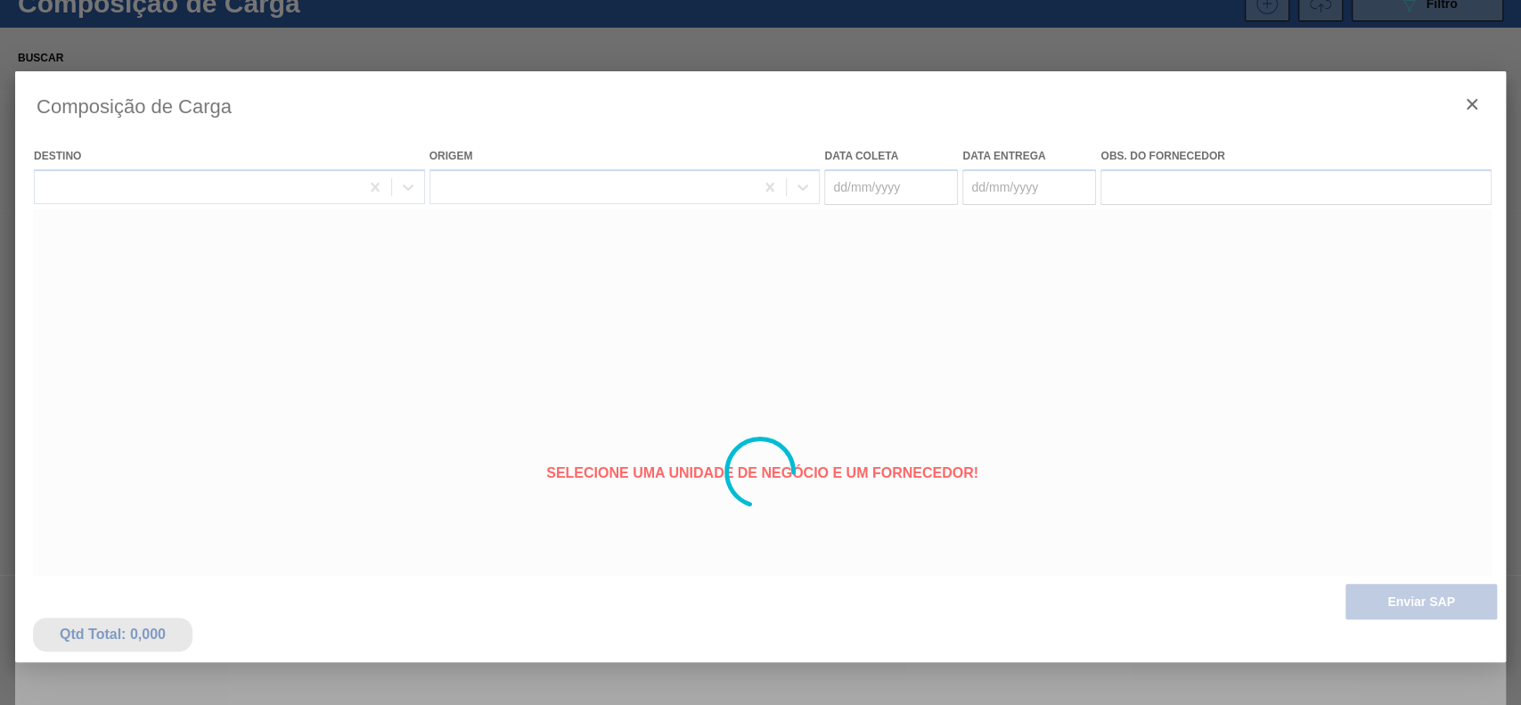
type coleta "[DATE]"
type entrega "[DATE]"
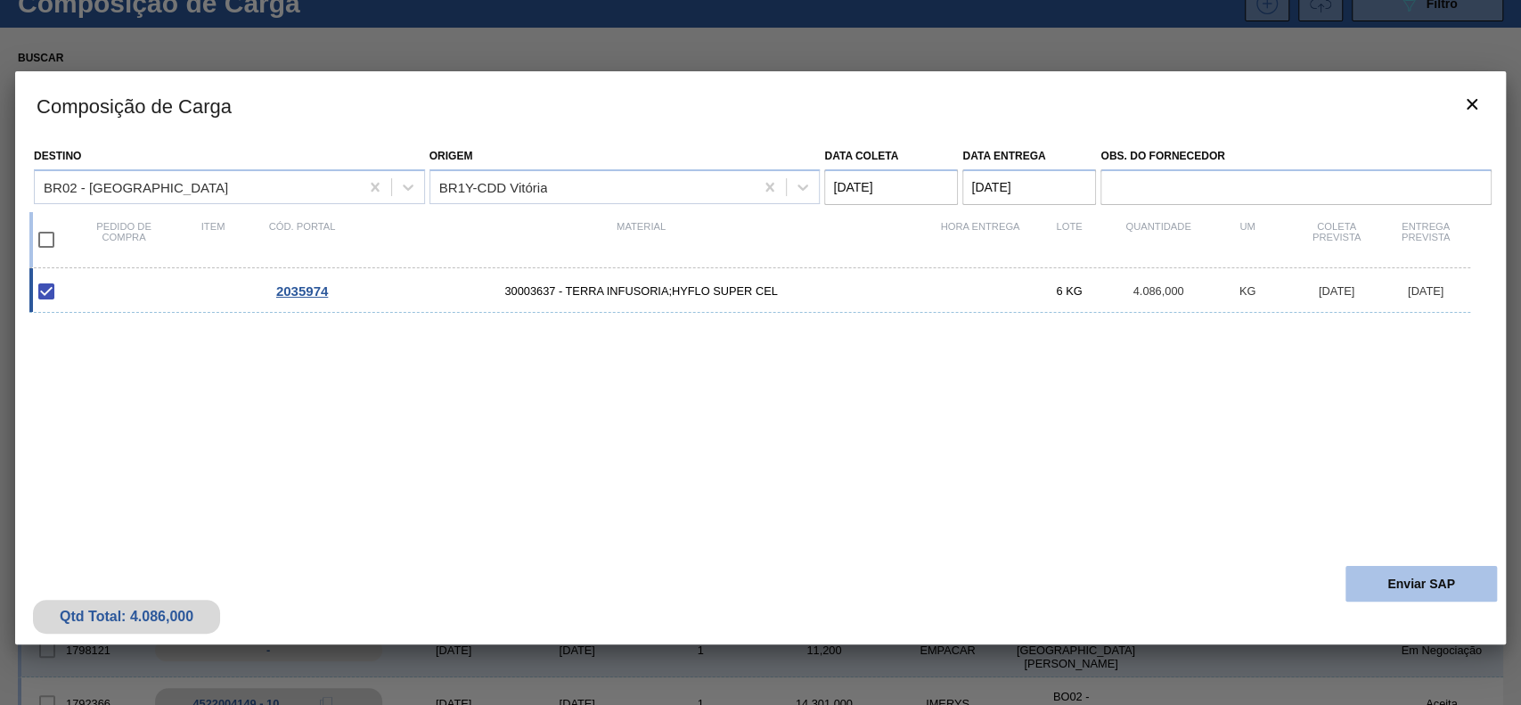
click at [1384, 587] on button "Enviar SAP" at bounding box center [1420, 584] width 151 height 36
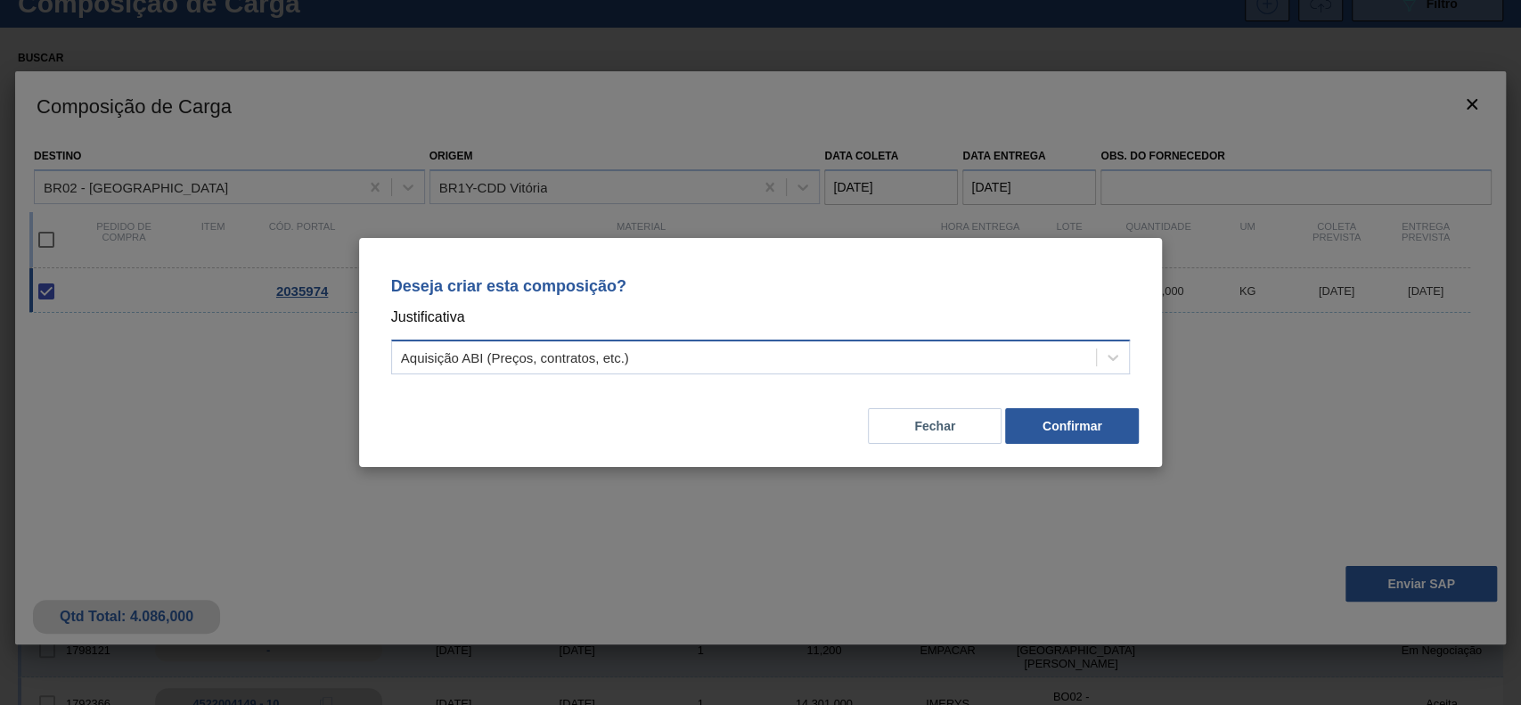
click at [755, 348] on div "Aquisição ABI (Preços, contratos, etc.)" at bounding box center [744, 358] width 705 height 26
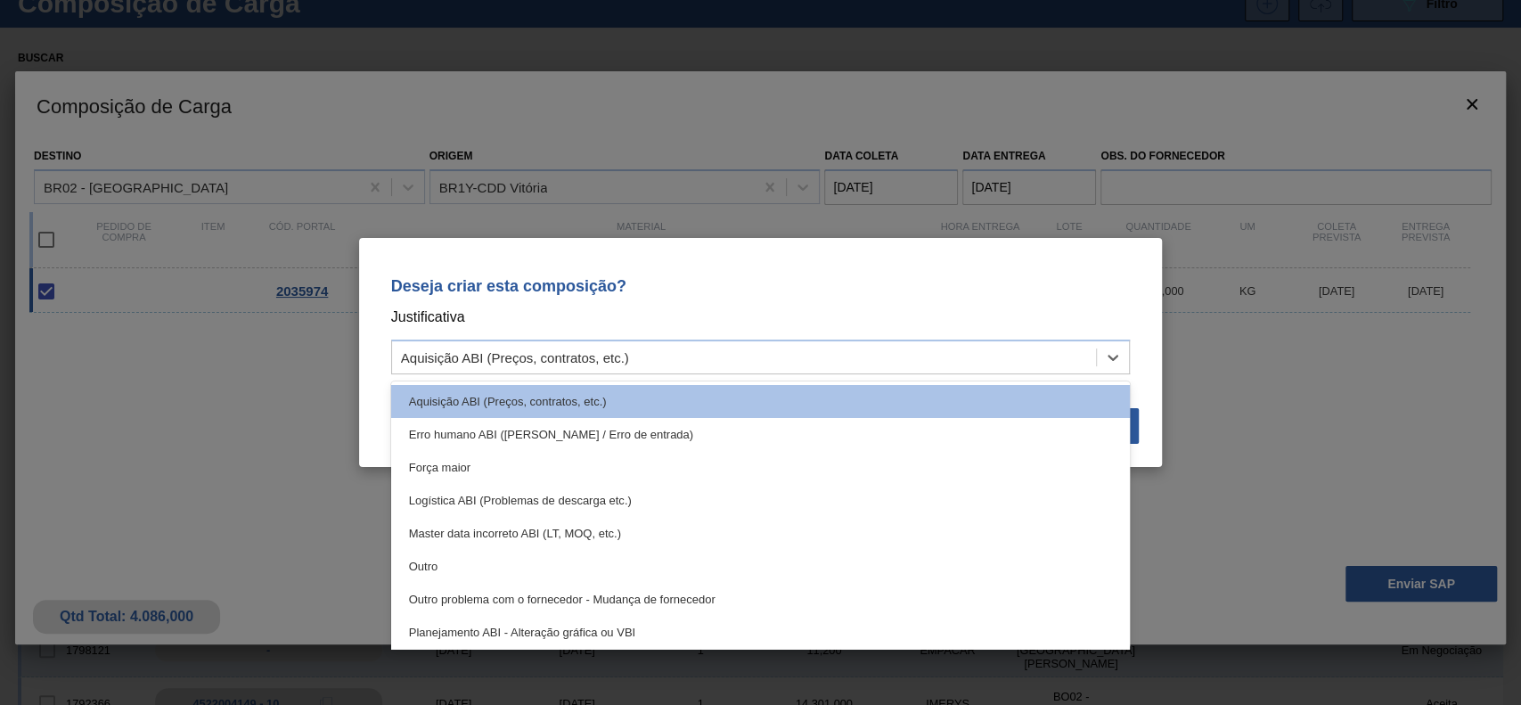
drag, startPoint x: 499, startPoint y: 581, endPoint x: 515, endPoint y: 580, distance: 16.1
click at [500, 581] on div "Outro" at bounding box center [760, 566] width 739 height 33
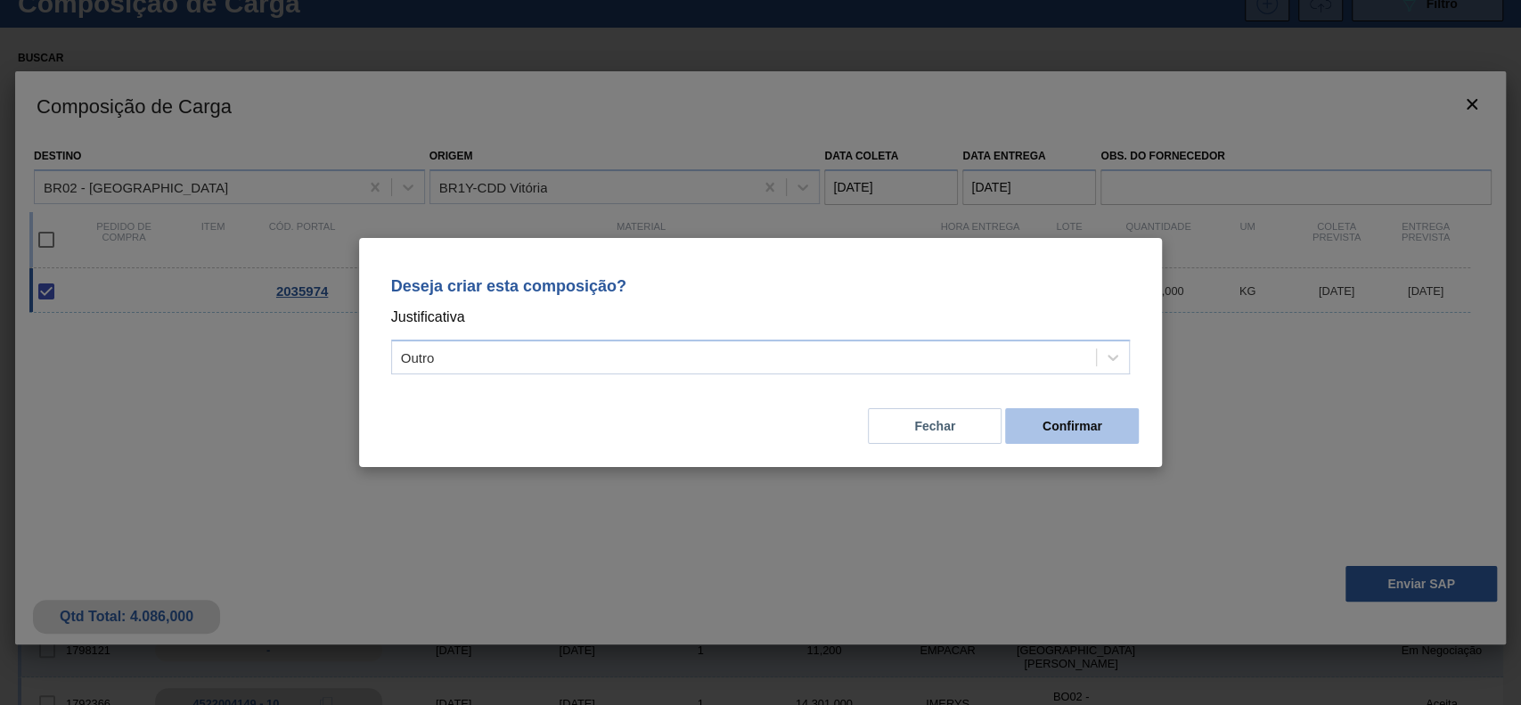
click at [1050, 424] on button "Confirmar" at bounding box center [1072, 426] width 134 height 36
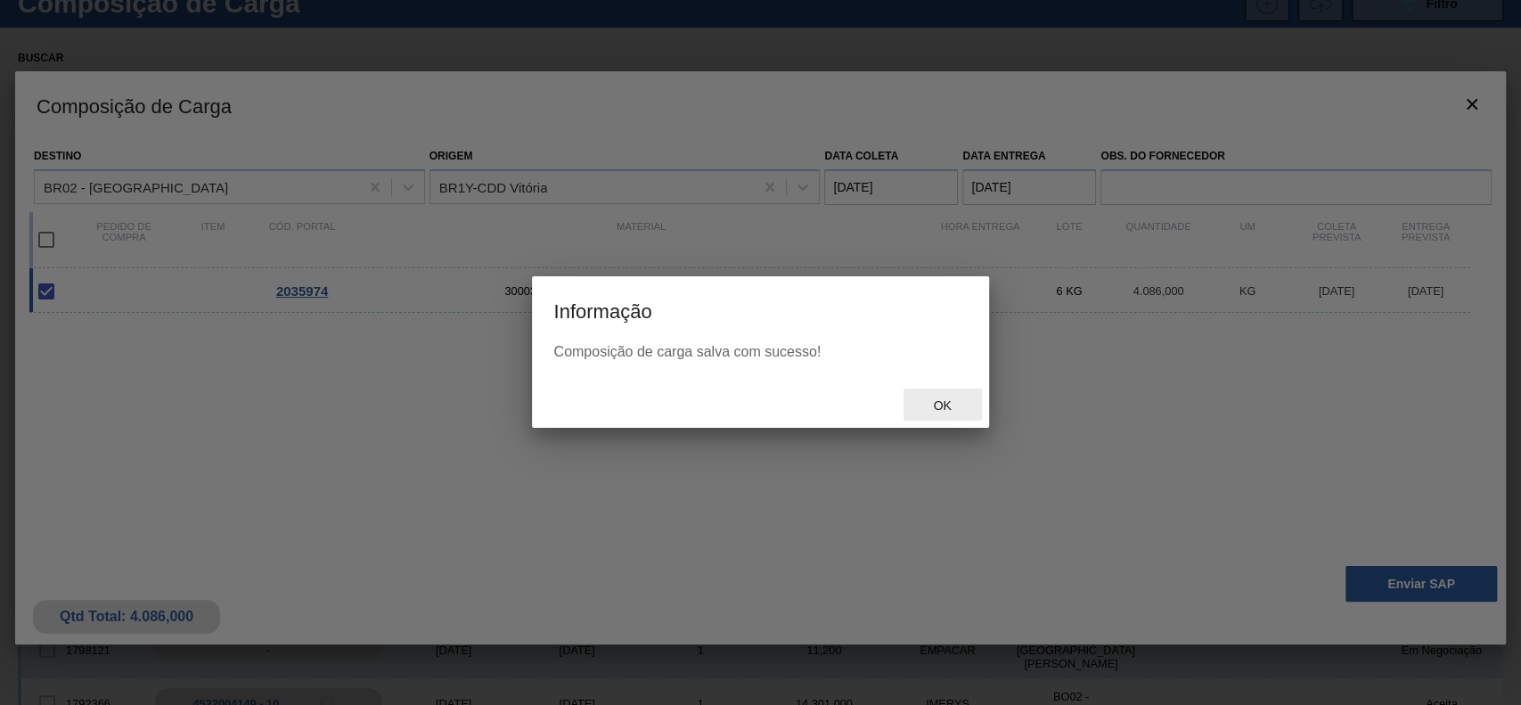
click at [953, 416] on div "Ok" at bounding box center [942, 404] width 78 height 33
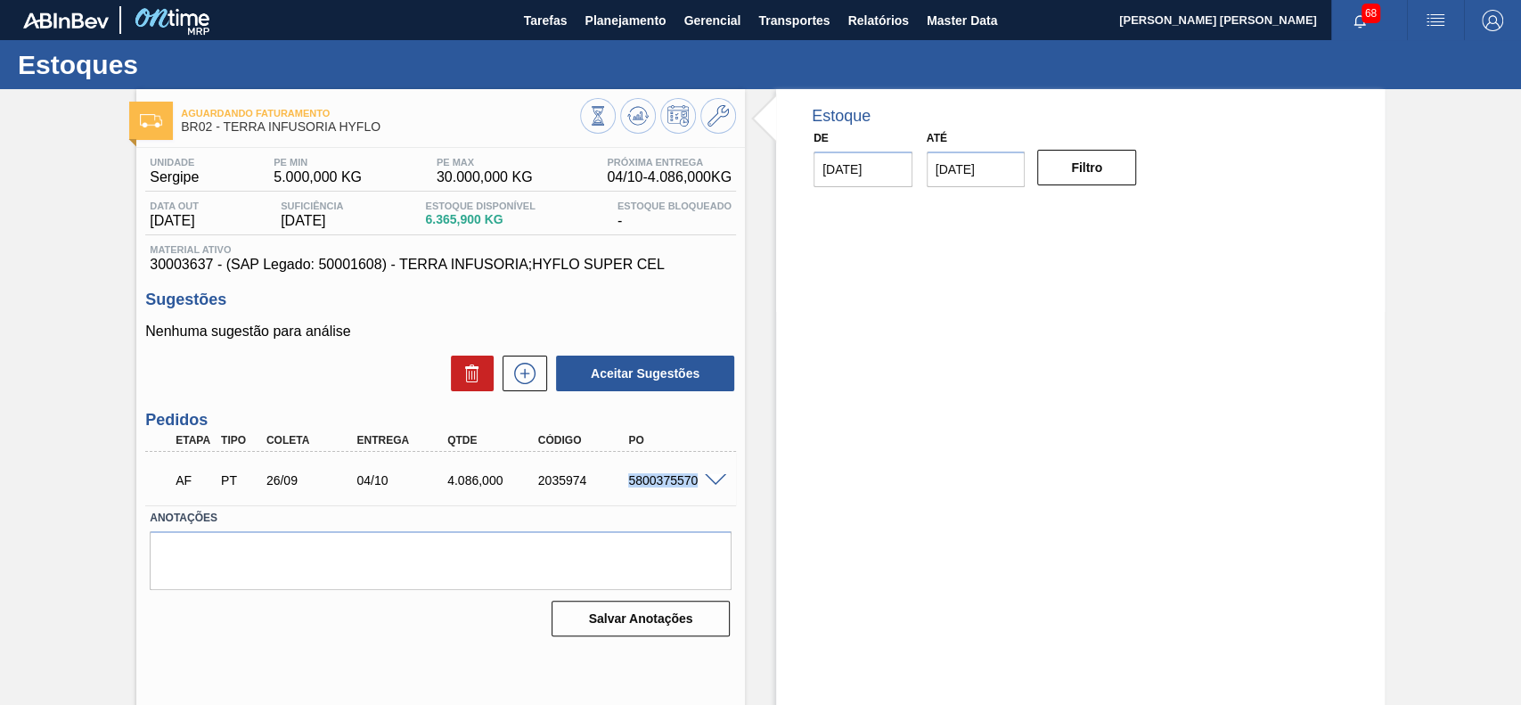
drag, startPoint x: 630, startPoint y: 483, endPoint x: 704, endPoint y: 490, distance: 74.3
click at [704, 490] on div "AF PT 26/09 04/10 4.086,000 2035974 5800375570" at bounding box center [435, 479] width 543 height 36
copy div "5800375570"
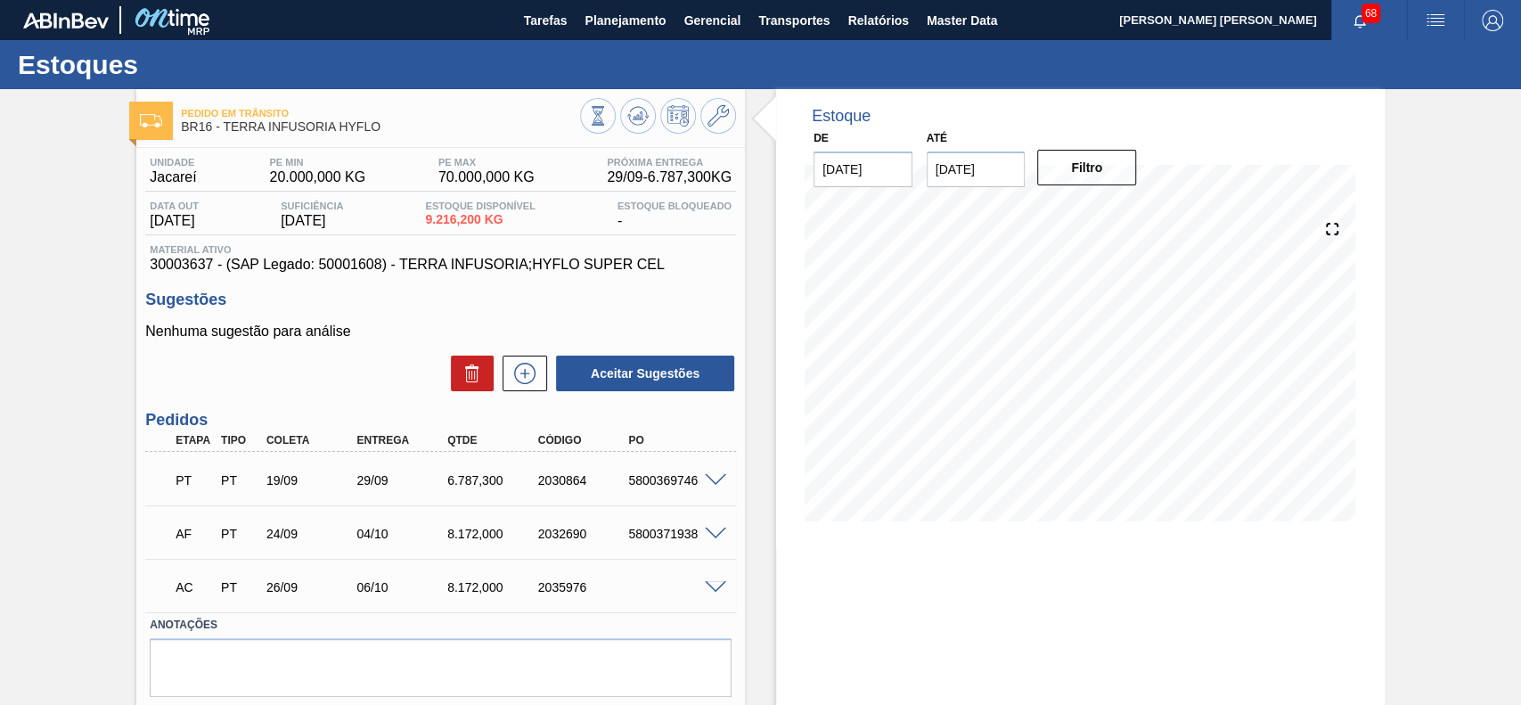
click at [713, 581] on div at bounding box center [718, 585] width 36 height 13
click at [713, 586] on span at bounding box center [715, 587] width 21 height 13
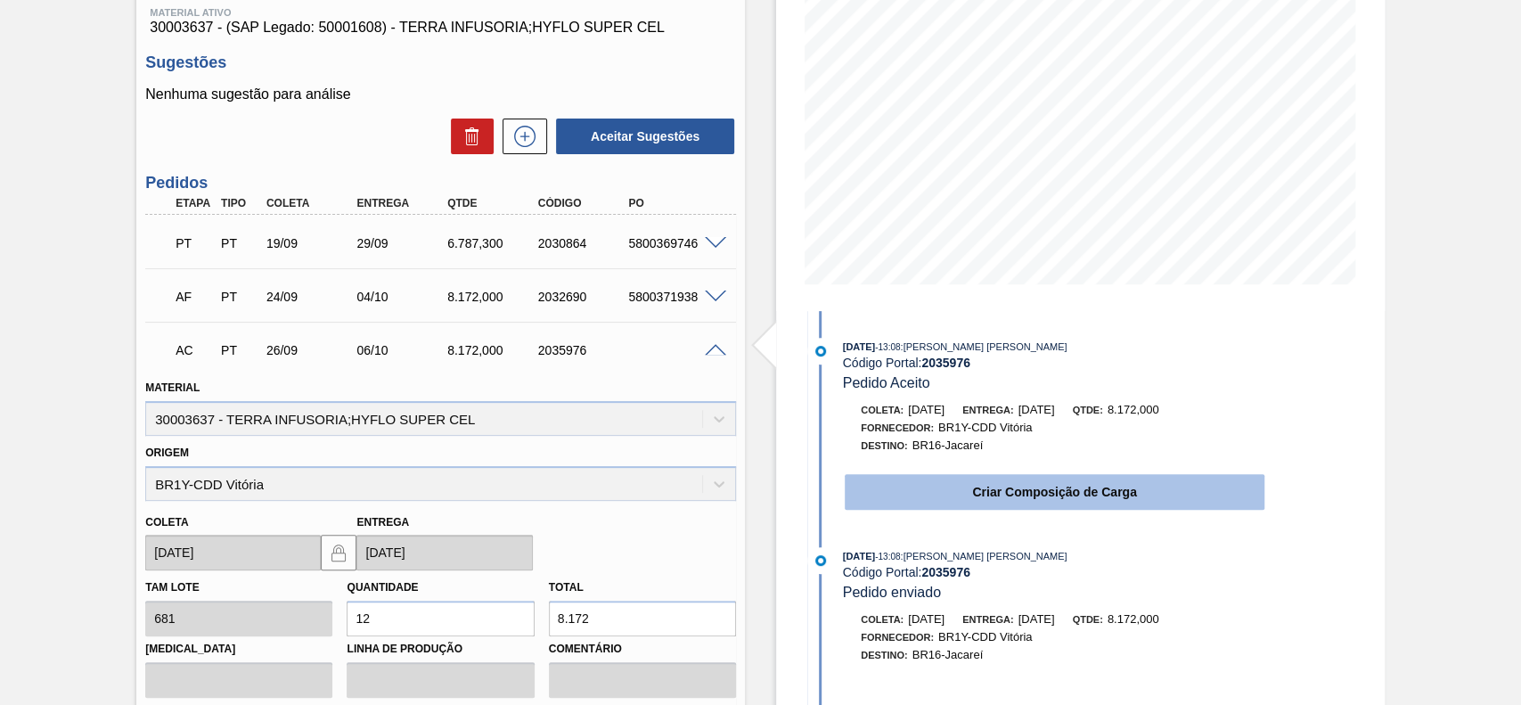
click at [967, 476] on button "Criar Composição de Carga" at bounding box center [1054, 492] width 420 height 36
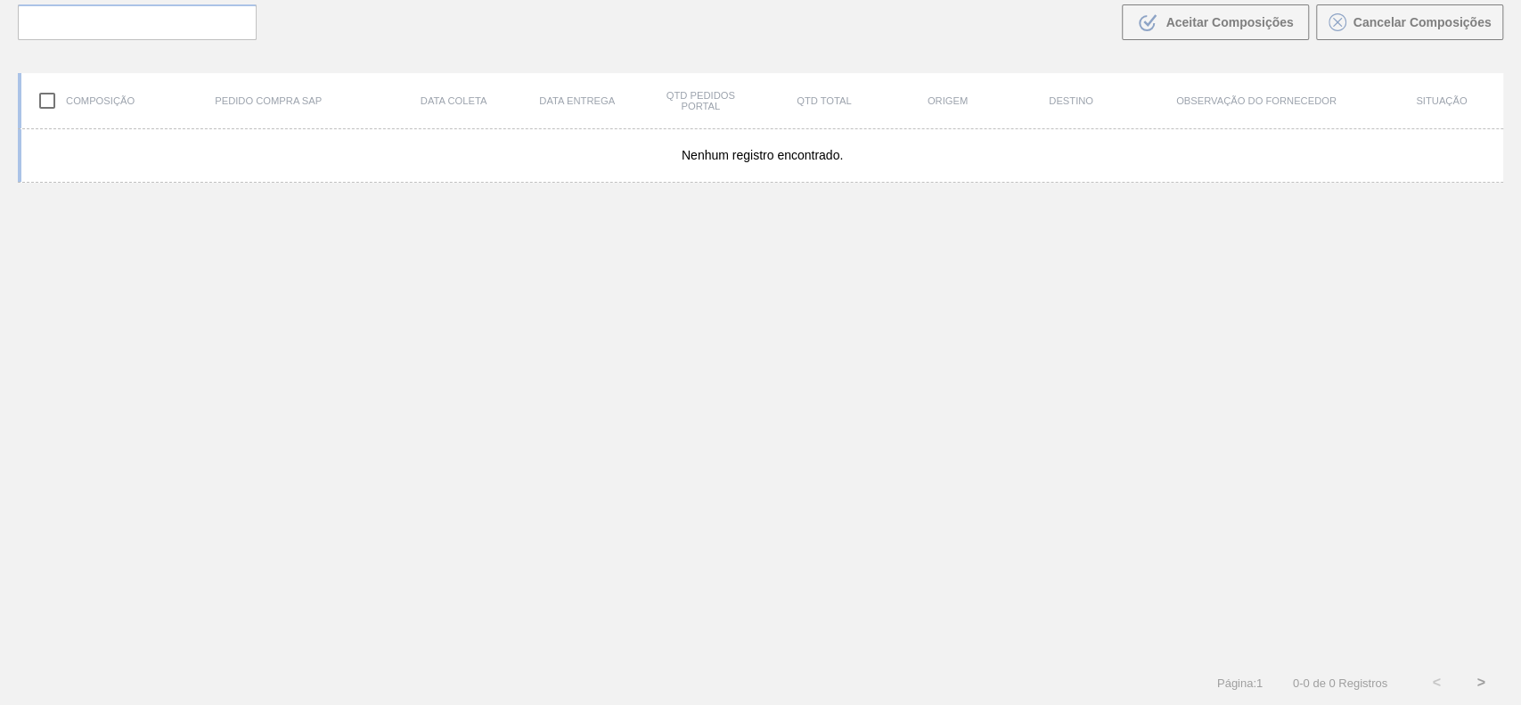
scroll to position [128, 0]
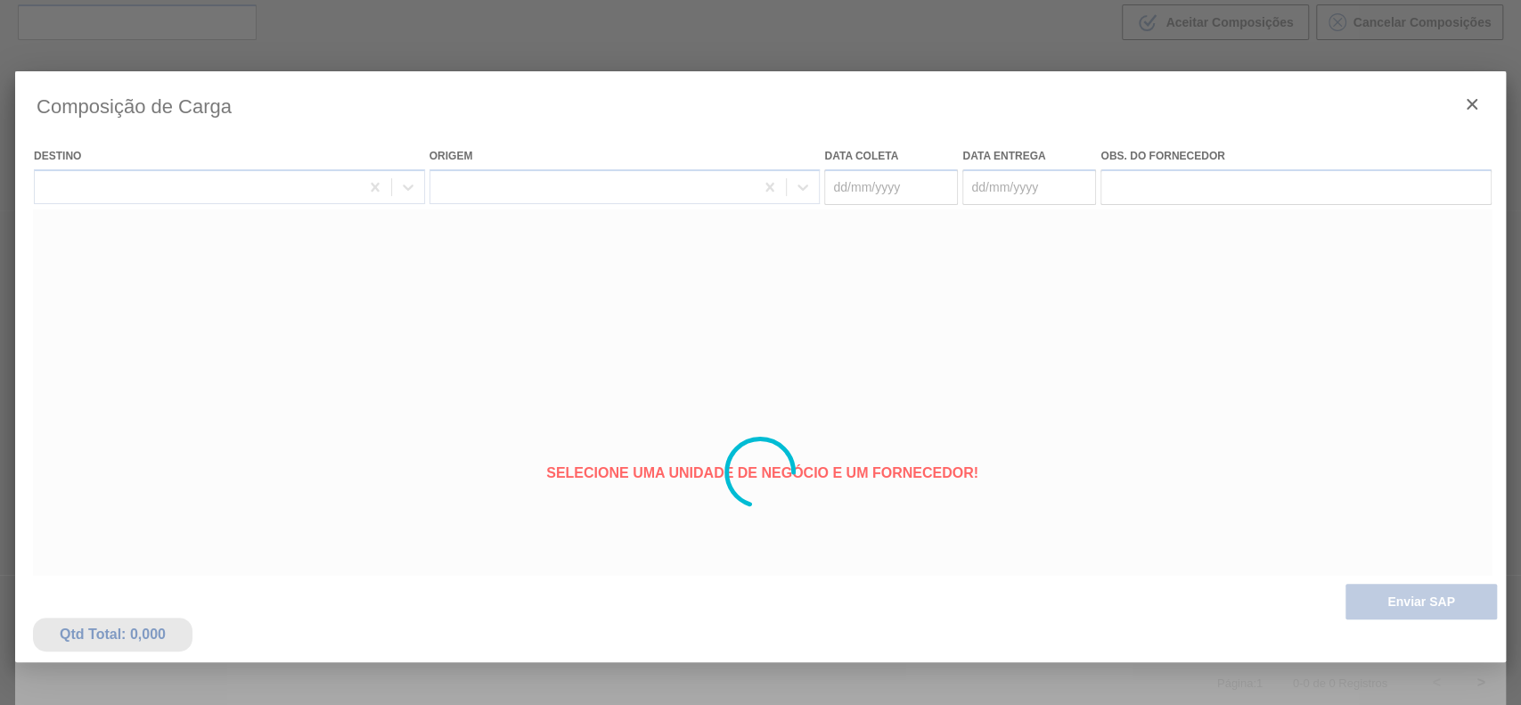
type coleta "[DATE]"
type entrega "[DATE]"
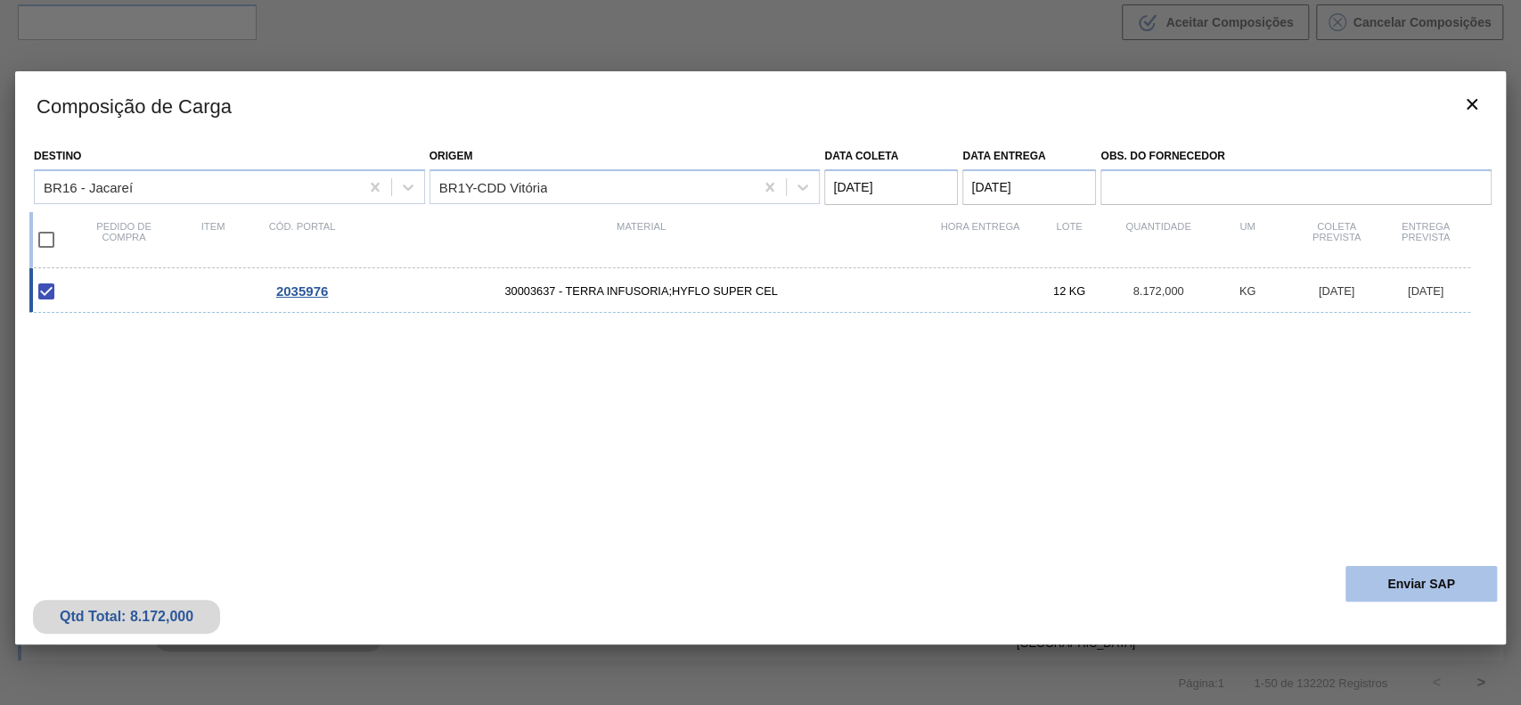
click at [1347, 584] on button "Enviar SAP" at bounding box center [1420, 584] width 151 height 36
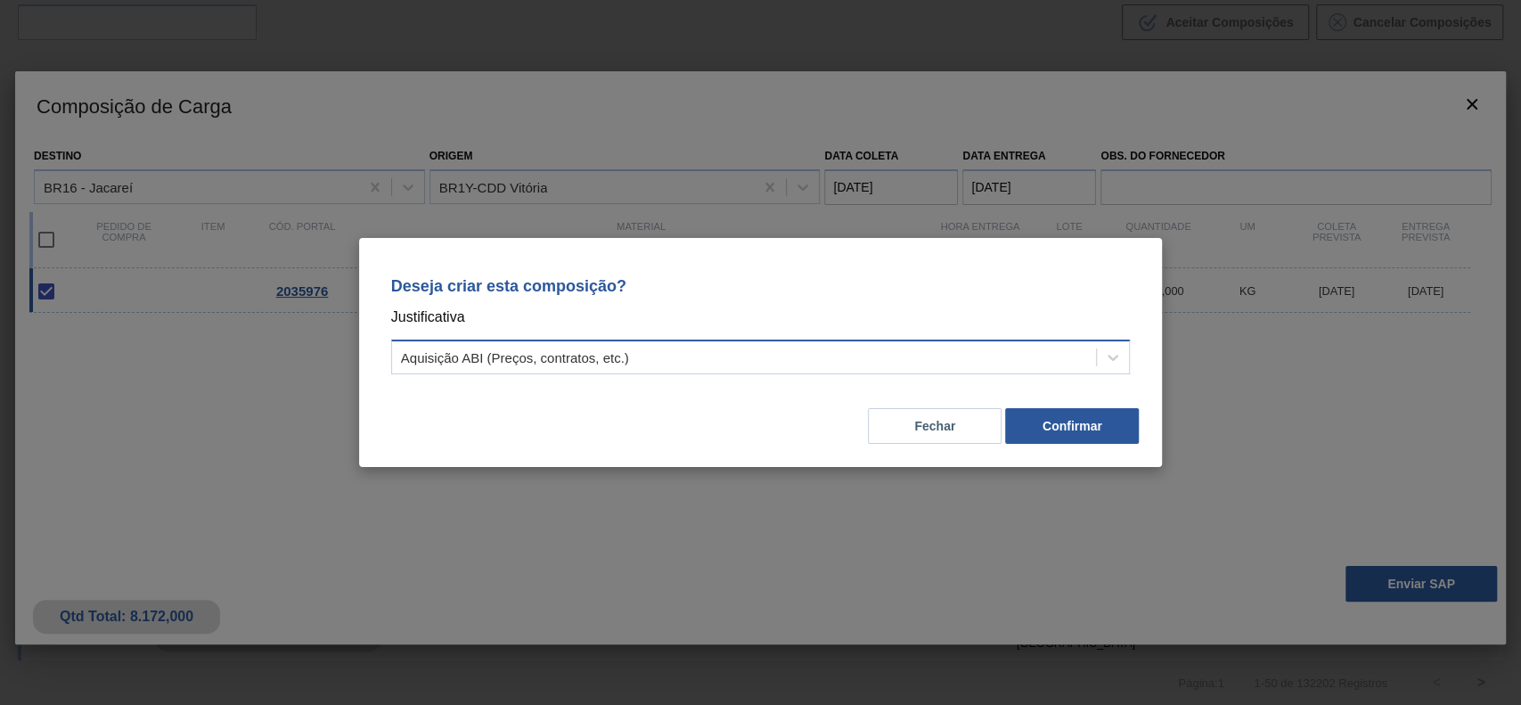
drag, startPoint x: 773, startPoint y: 360, endPoint x: 767, endPoint y: 367, distance: 9.5
click at [770, 362] on div "Aquisição ABI (Preços, contratos, etc.)" at bounding box center [744, 358] width 705 height 26
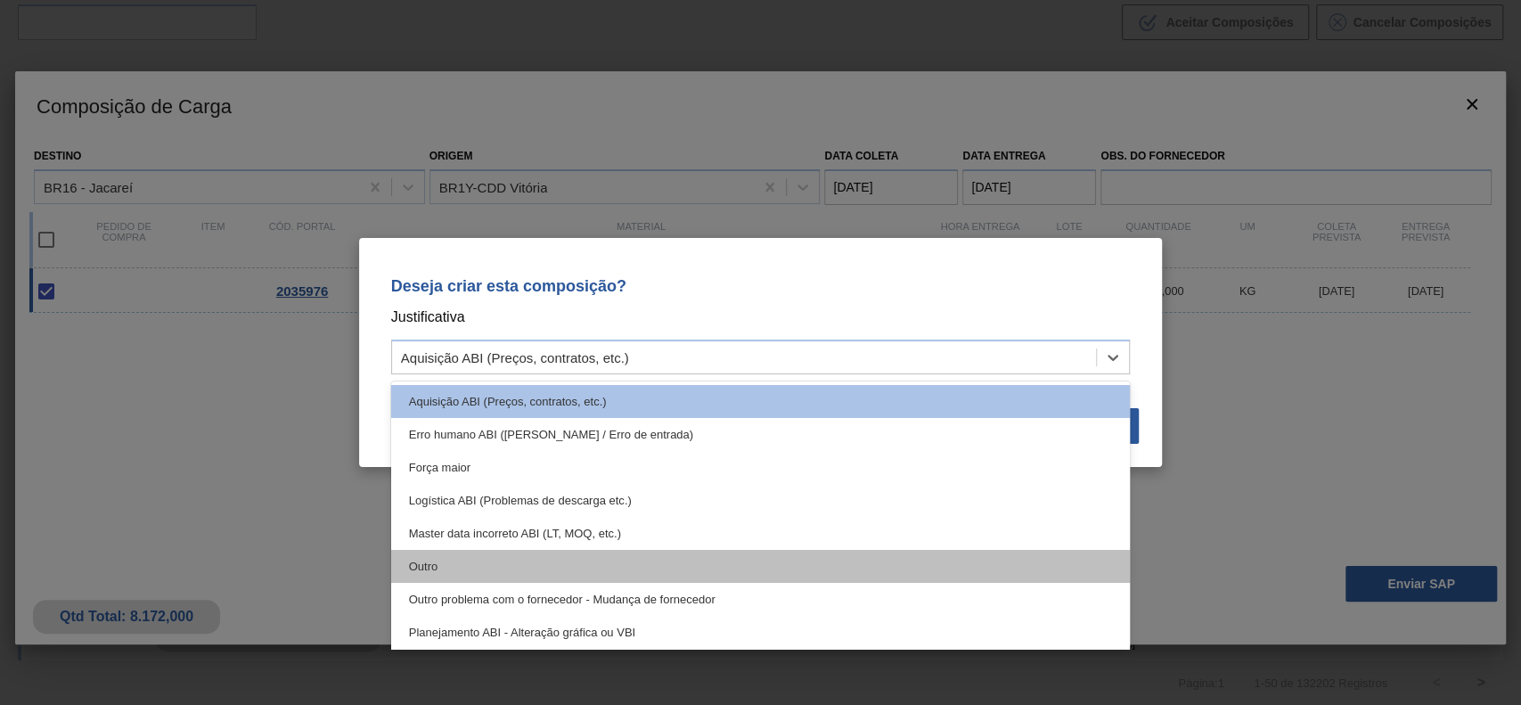
drag, startPoint x: 592, startPoint y: 546, endPoint x: 592, endPoint y: 559, distance: 13.4
click at [592, 559] on div "Aquisição ABI (Preços, contratos, etc.) Erro humano ABI (Cálculo / Erro de entr…" at bounding box center [760, 514] width 739 height 267
click at [596, 559] on div "Outro" at bounding box center [760, 566] width 739 height 33
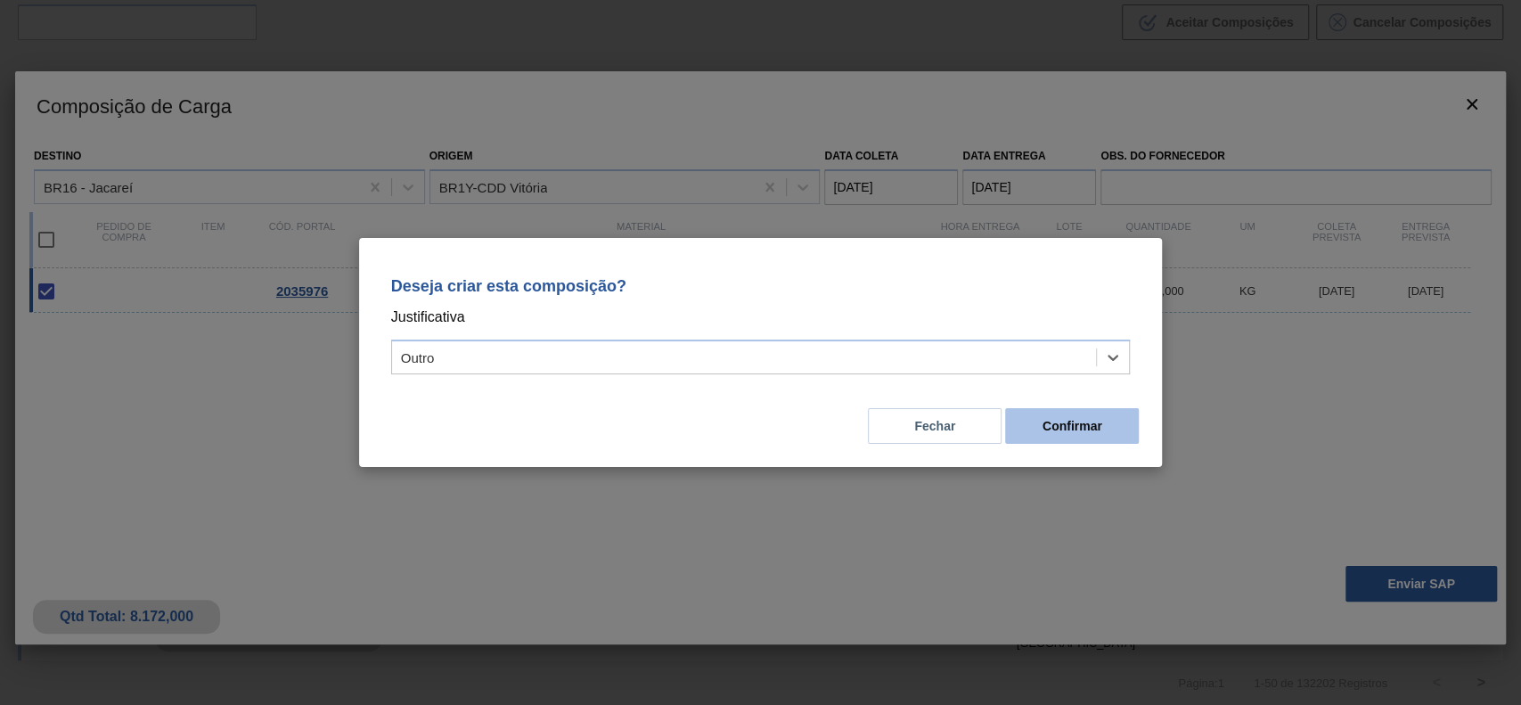
click at [1057, 435] on button "Confirmar" at bounding box center [1072, 426] width 134 height 36
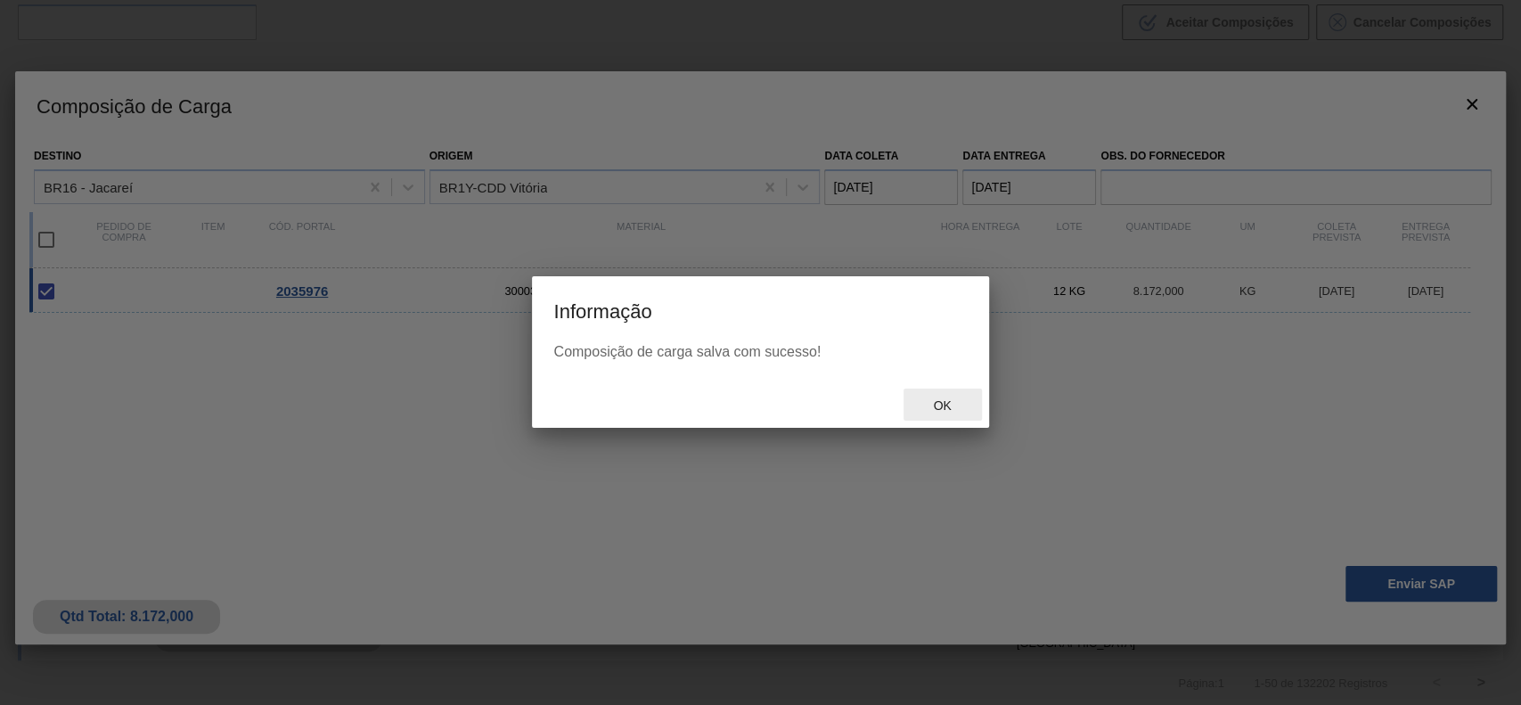
click at [918, 407] on span "Ok" at bounding box center [941, 405] width 46 height 14
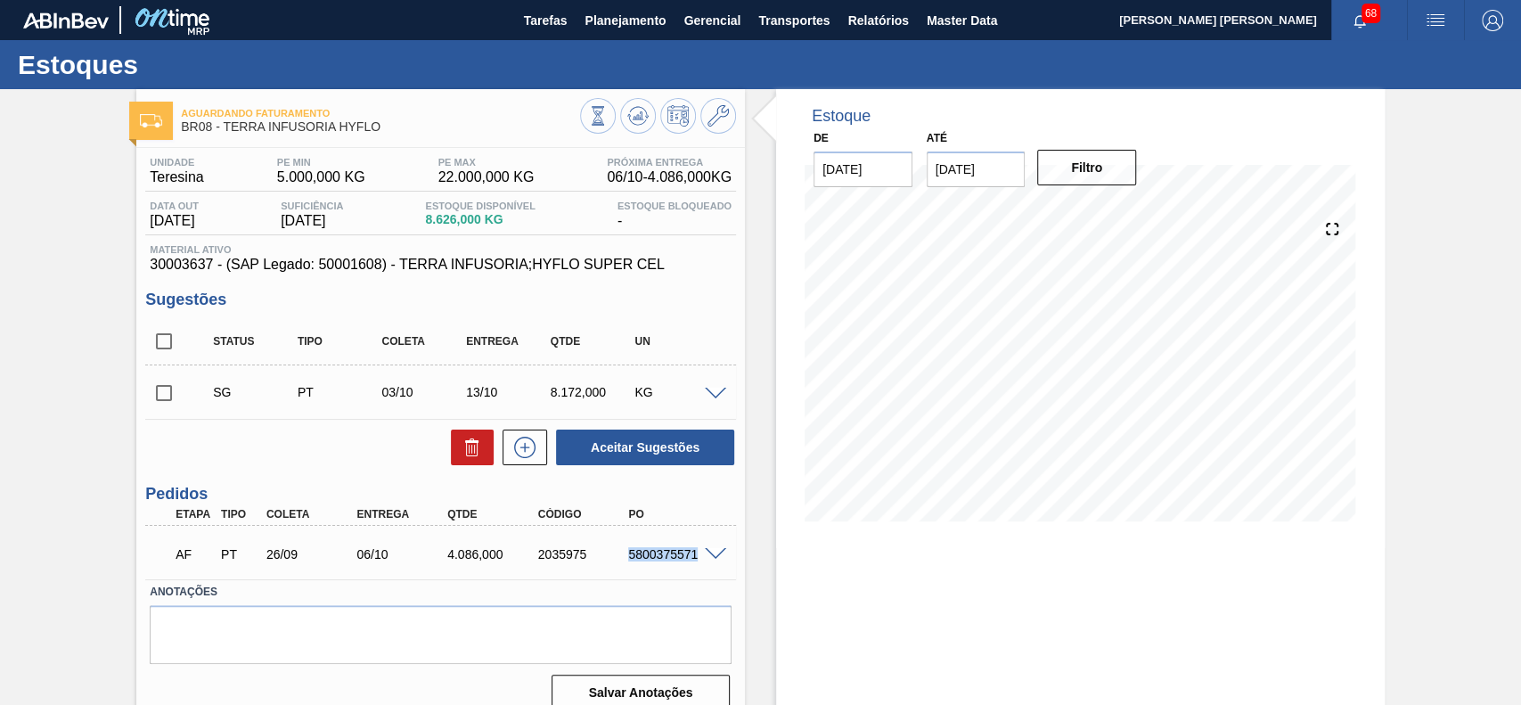
drag, startPoint x: 627, startPoint y: 556, endPoint x: 697, endPoint y: 560, distance: 69.6
click at [697, 560] on div "5800375571" at bounding box center [674, 554] width 101 height 14
copy div "5800375571"
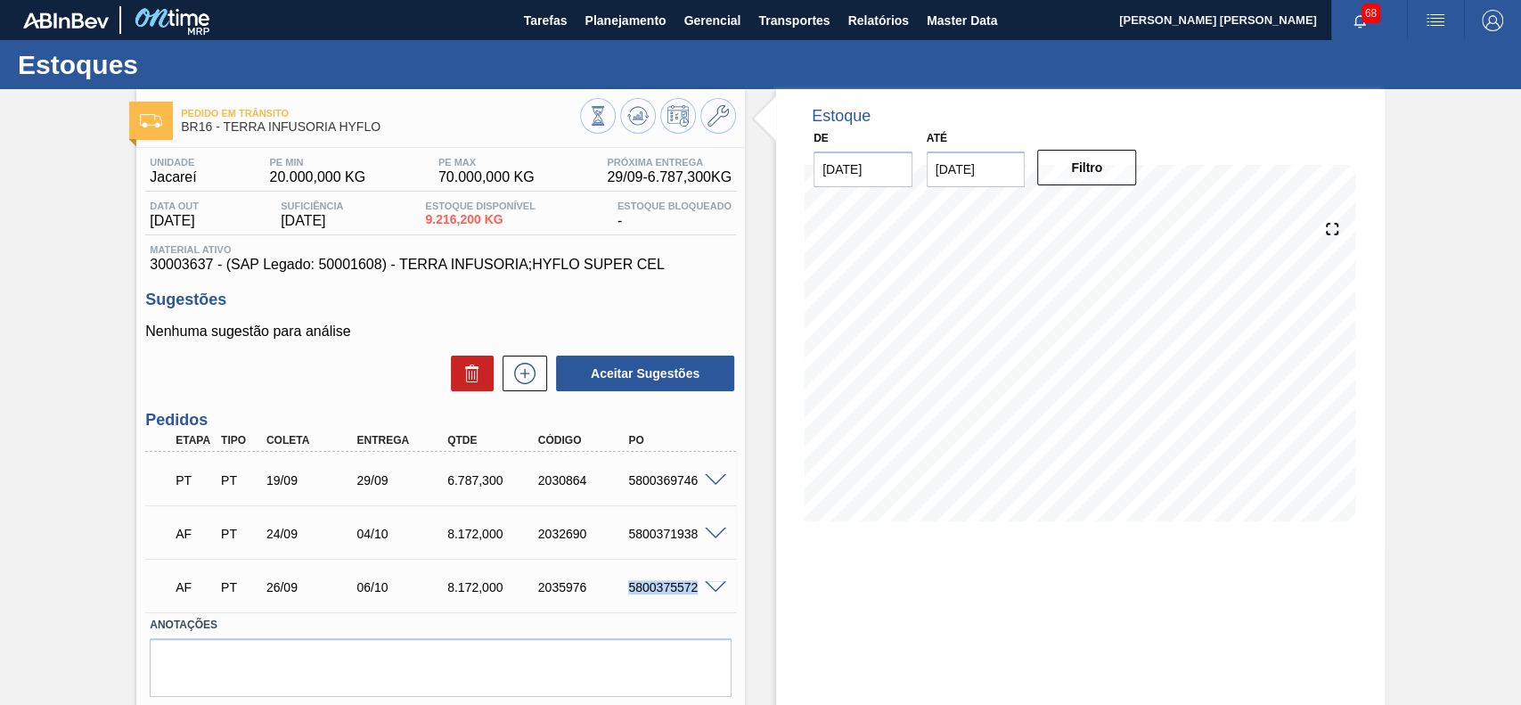
drag, startPoint x: 627, startPoint y: 589, endPoint x: 698, endPoint y: 600, distance: 72.2
click at [698, 598] on div "AF PT 26/09 06/10 8.172,000 2035976 5800375572" at bounding box center [435, 585] width 543 height 36
copy div "5800375572"
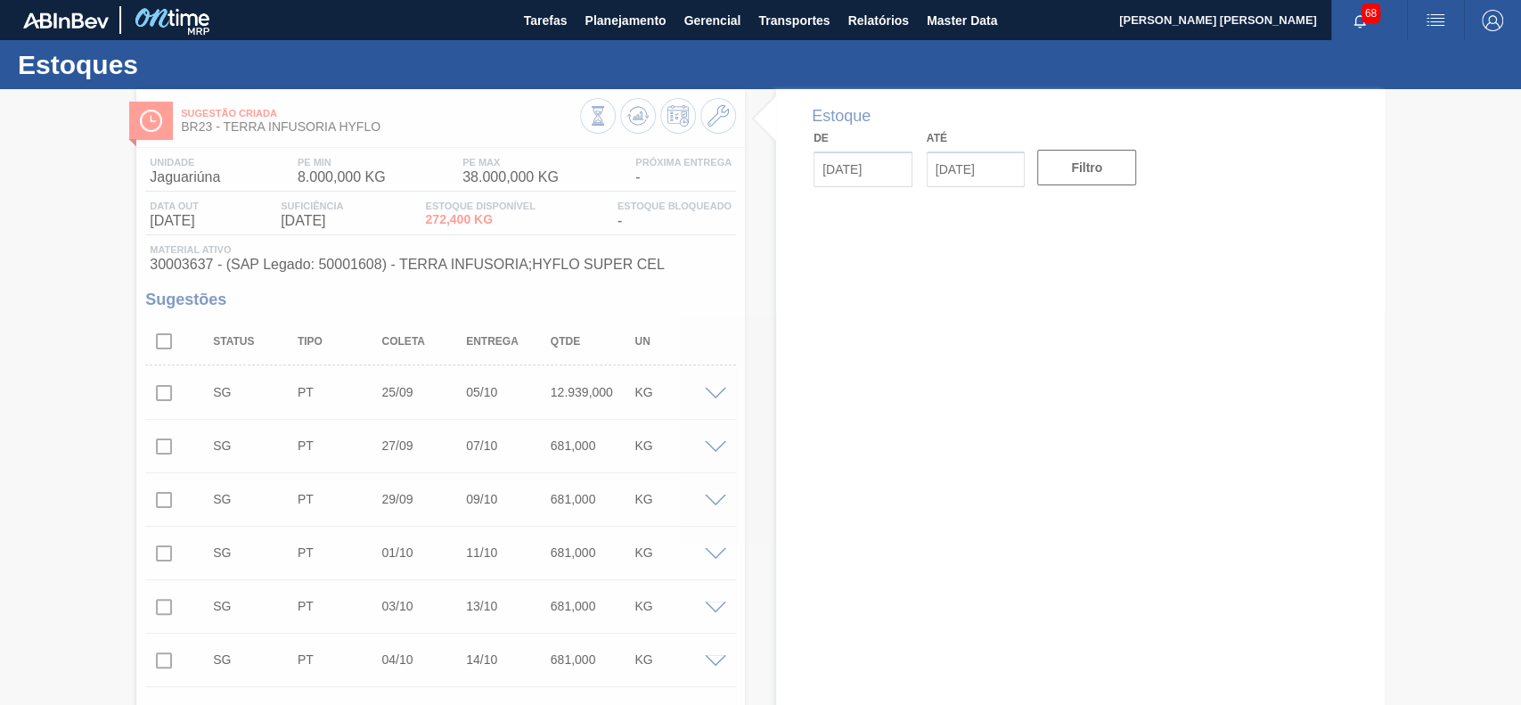
type input "[DATE]"
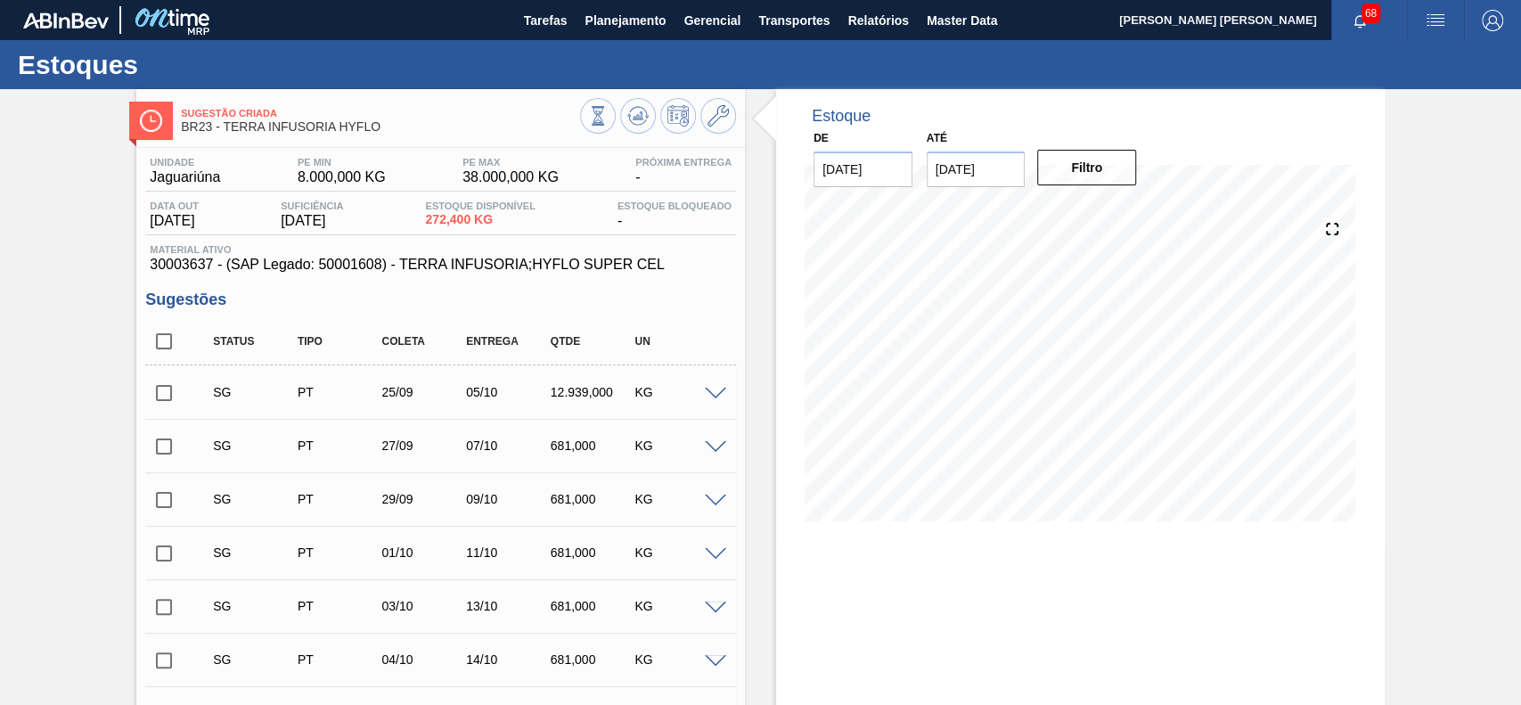
click at [171, 340] on input "checkbox" at bounding box center [163, 340] width 37 height 37
checkbox input "true"
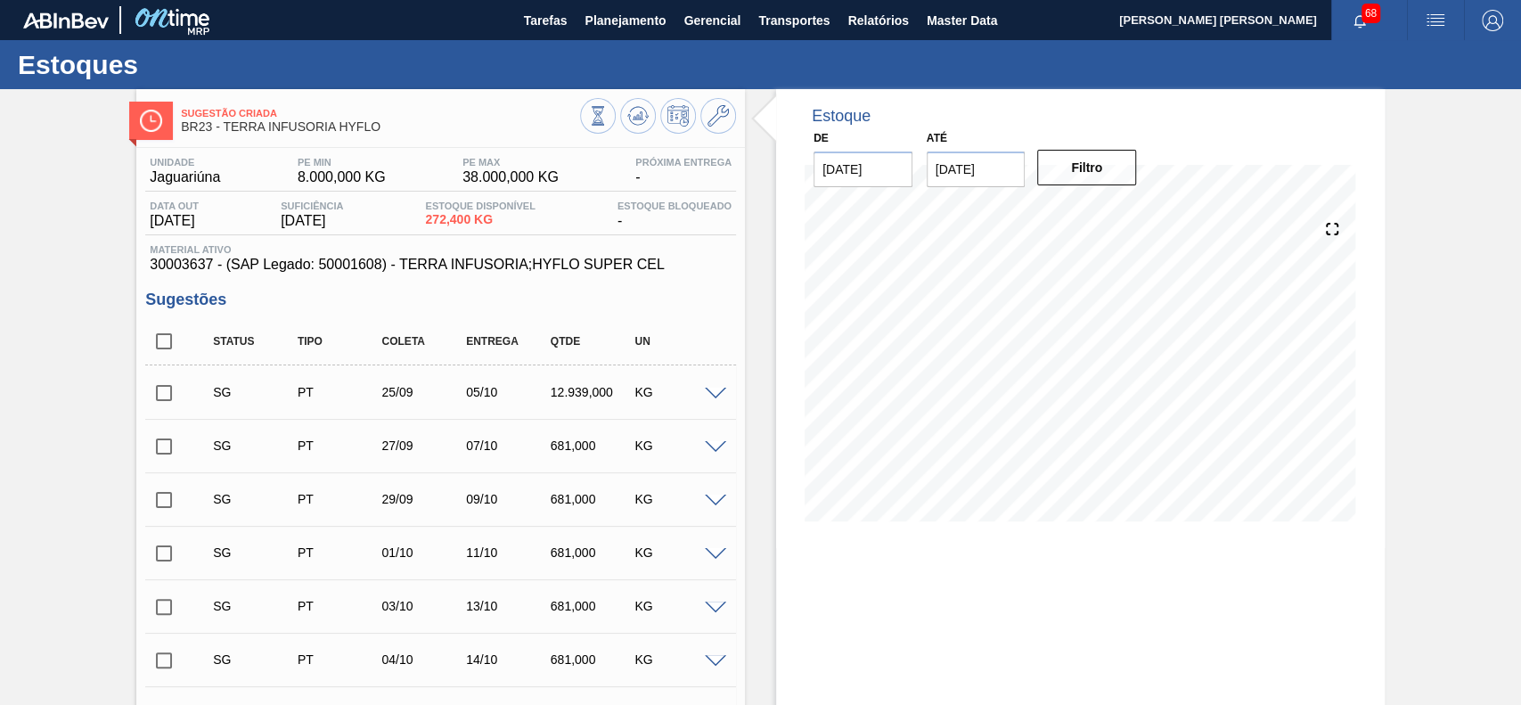
checkbox input "true"
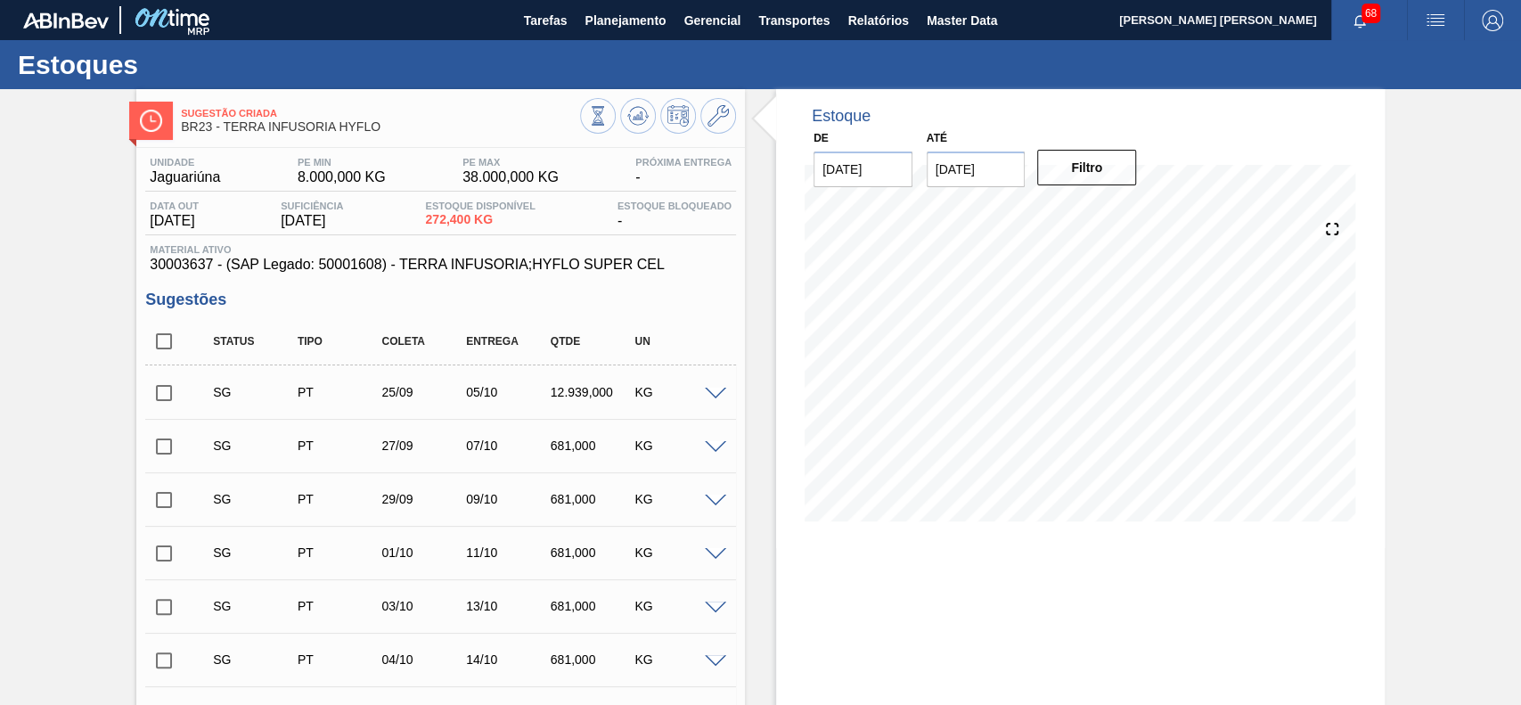
checkbox input "true"
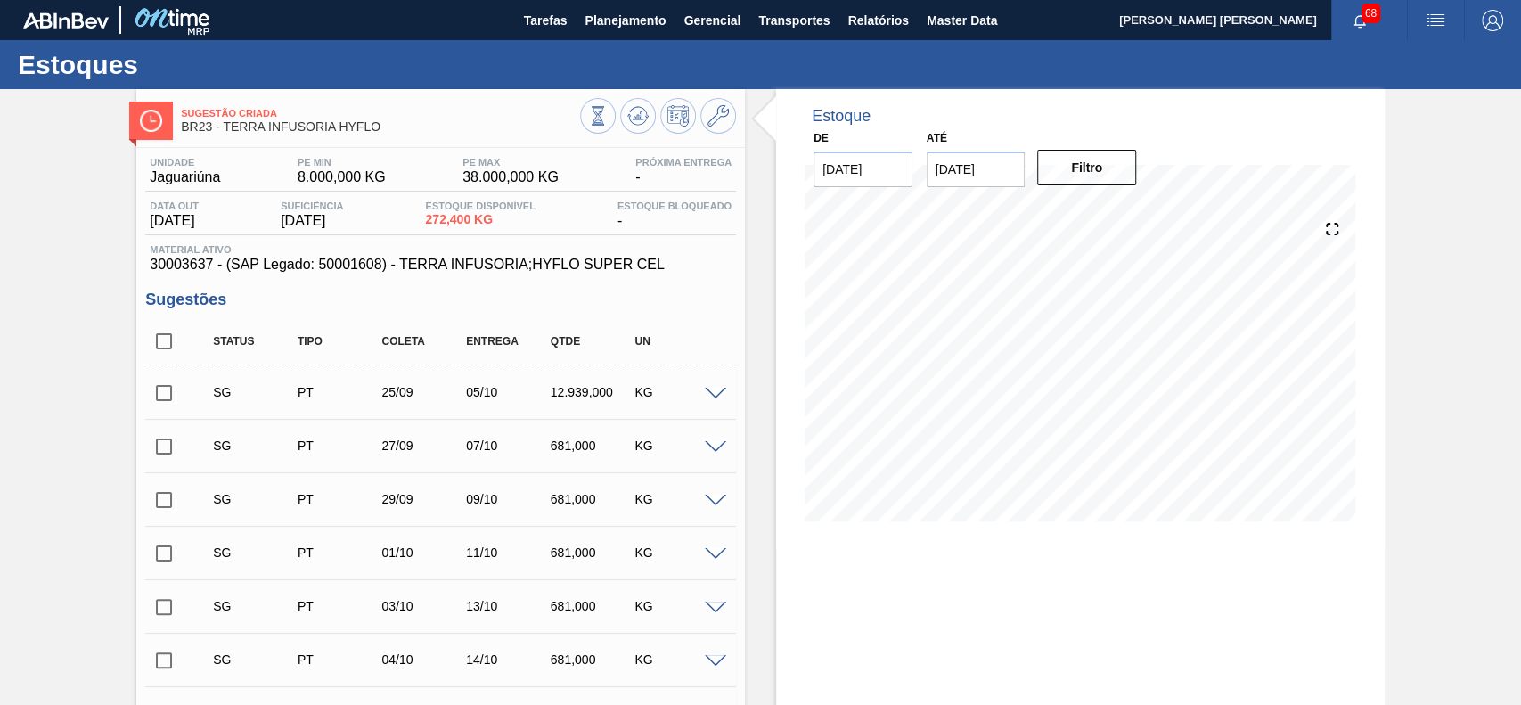
checkbox input "true"
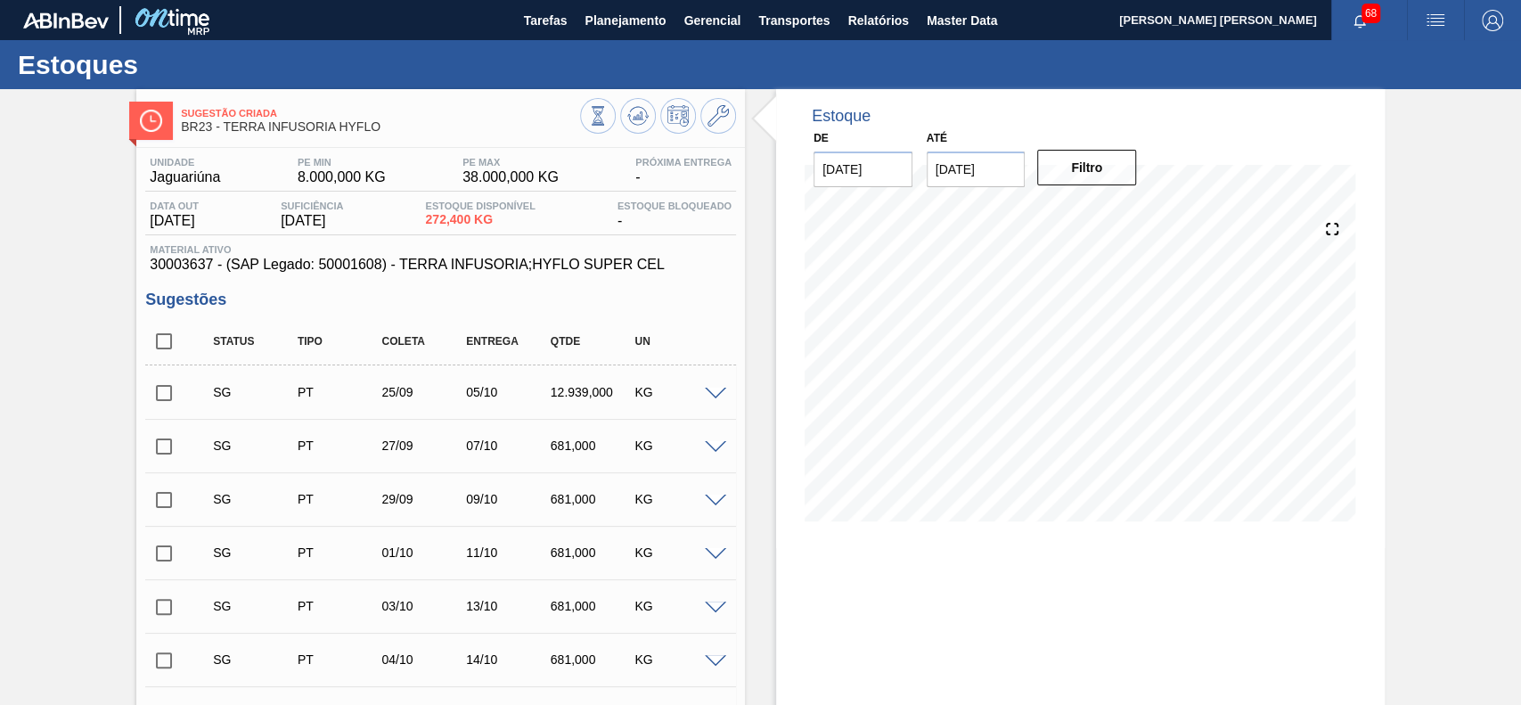
checkbox input "true"
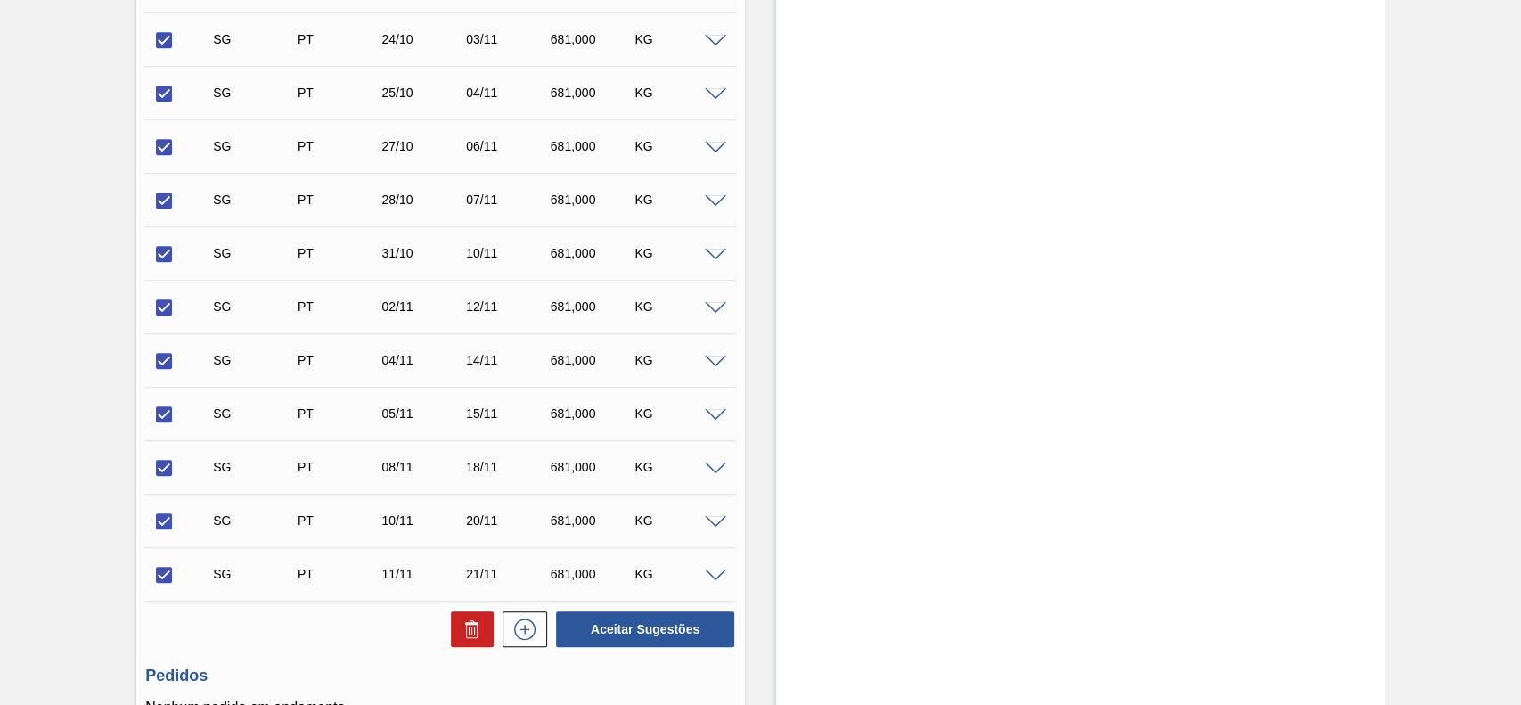
scroll to position [1113, 0]
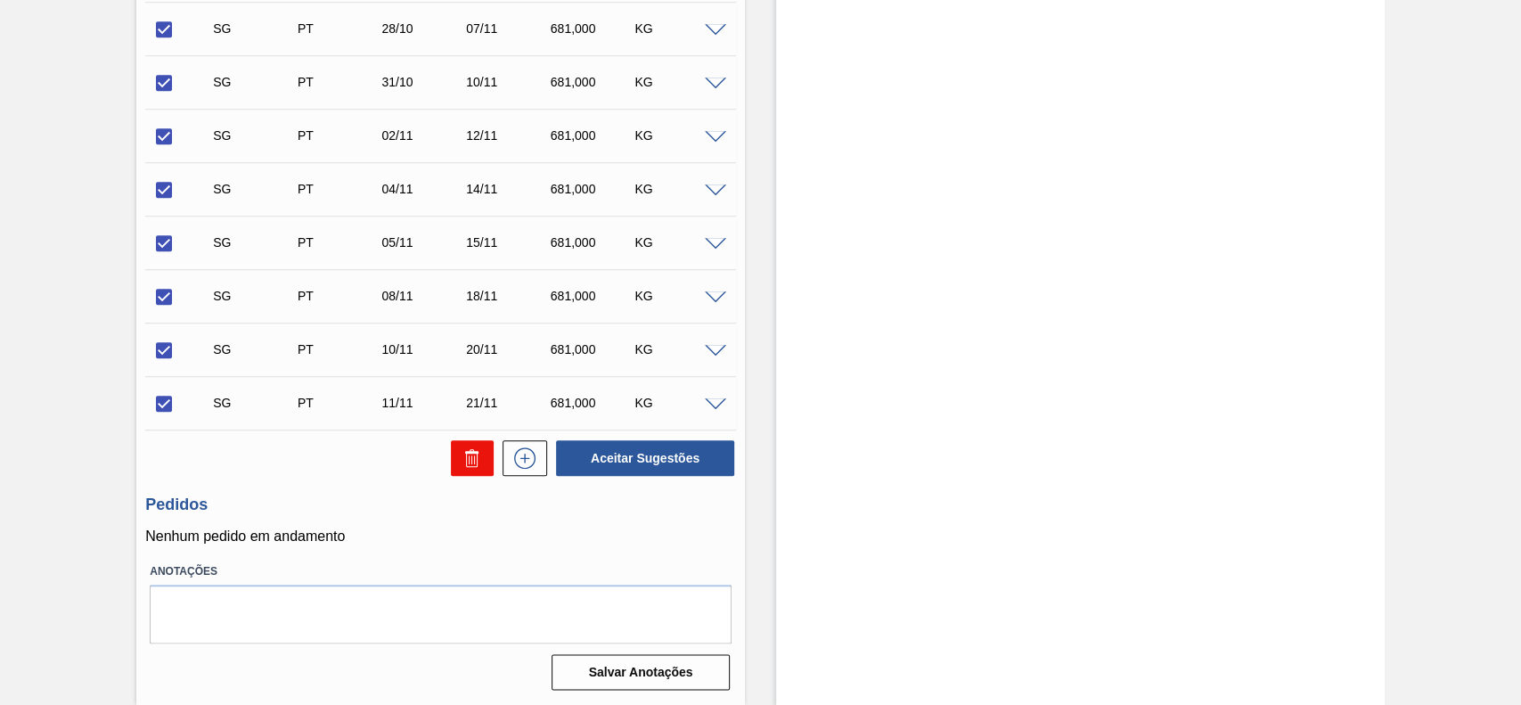
click at [480, 467] on icon at bounding box center [471, 457] width 21 height 21
checkbox input "false"
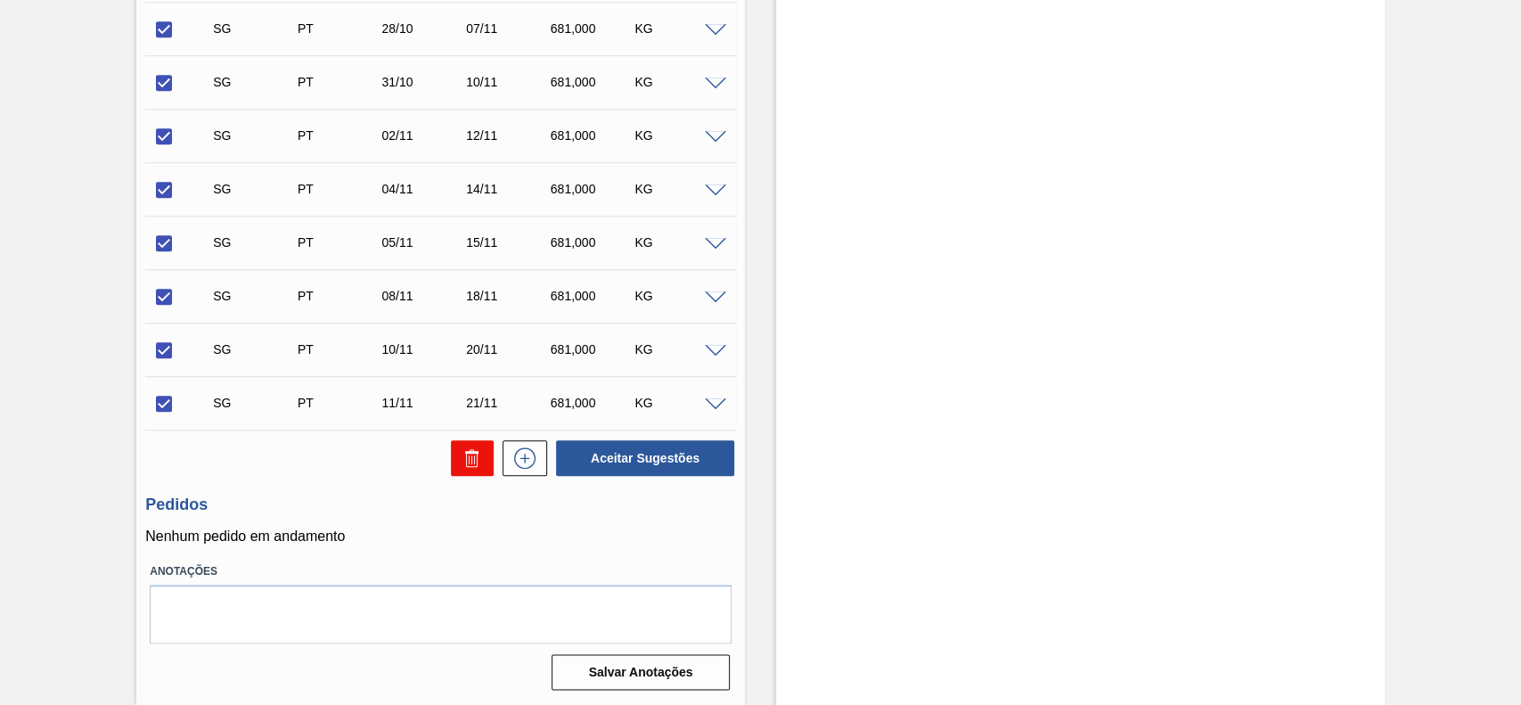
checkbox input "false"
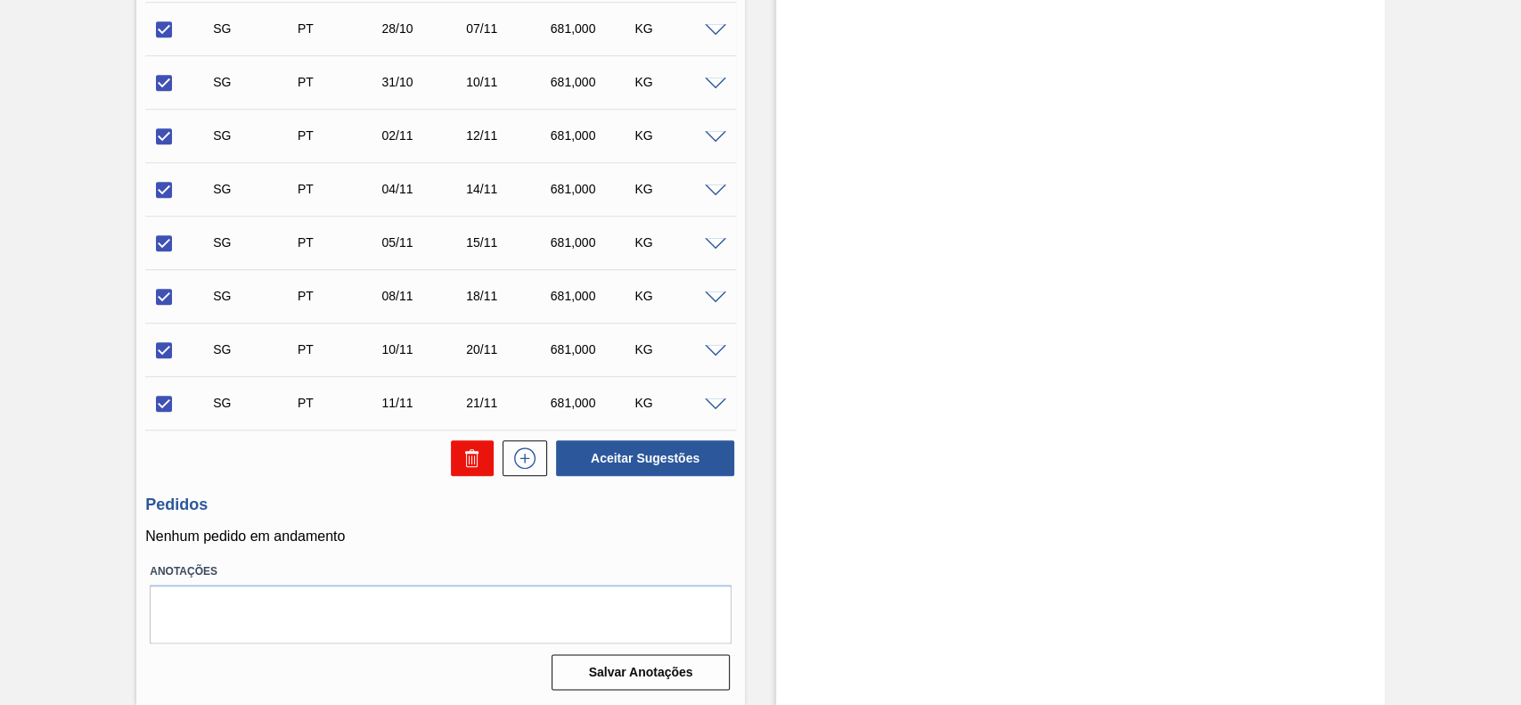
checkbox input "false"
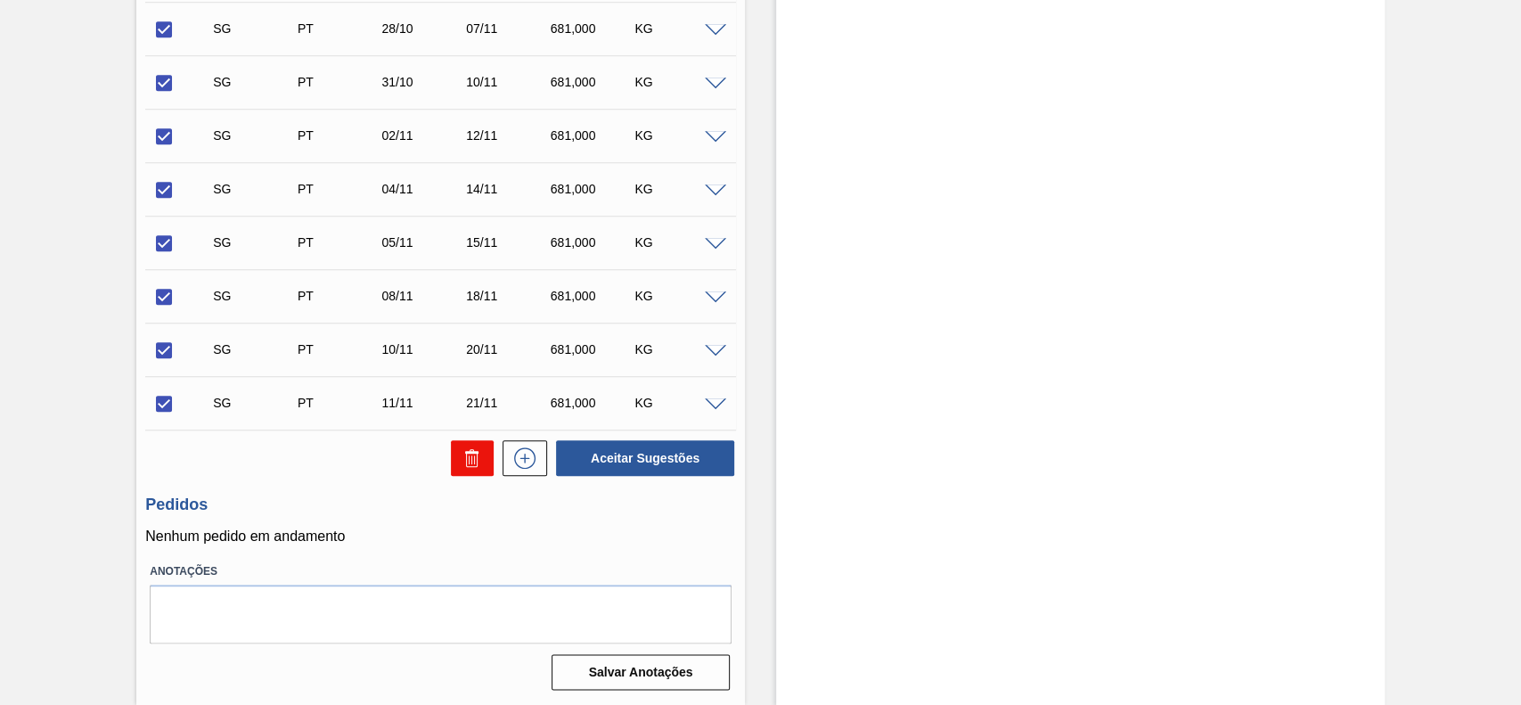
checkbox input "false"
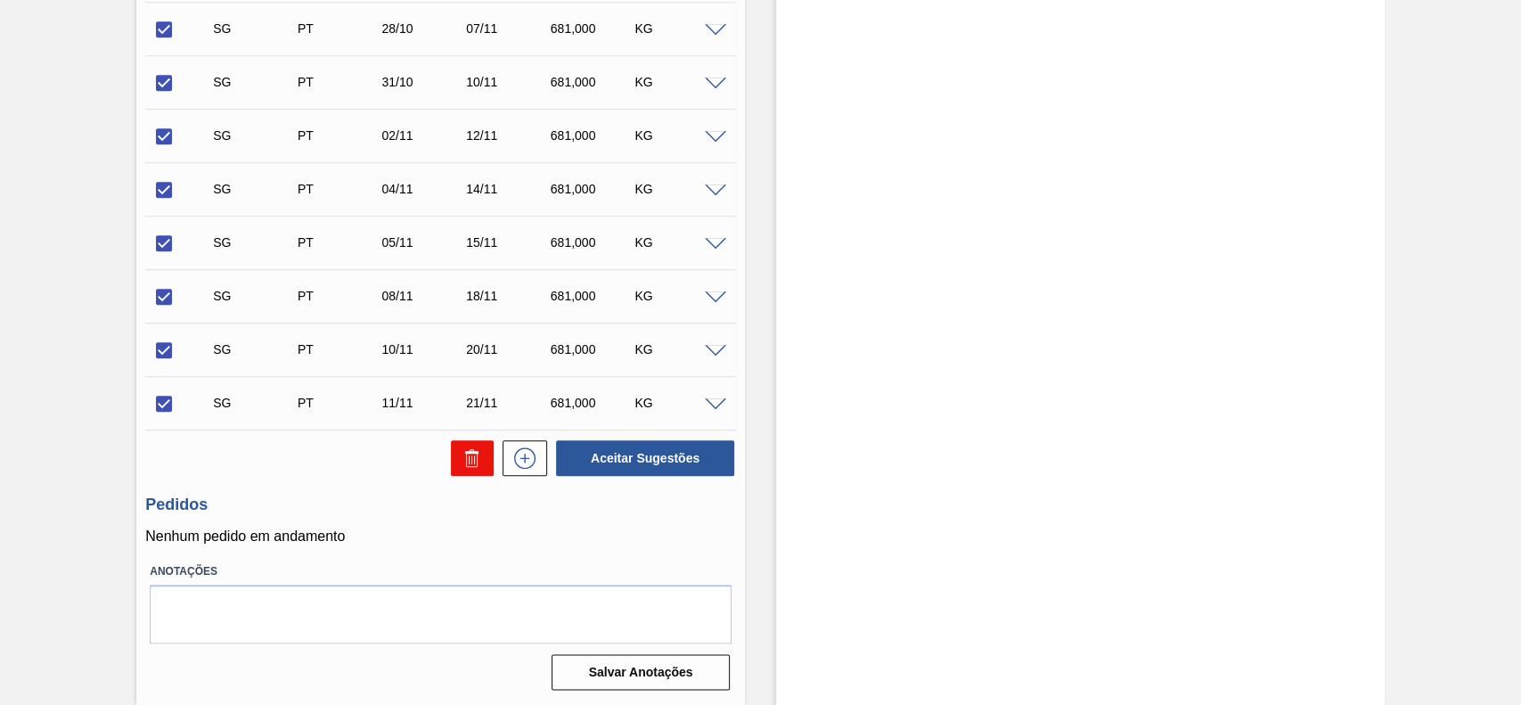
checkbox input "false"
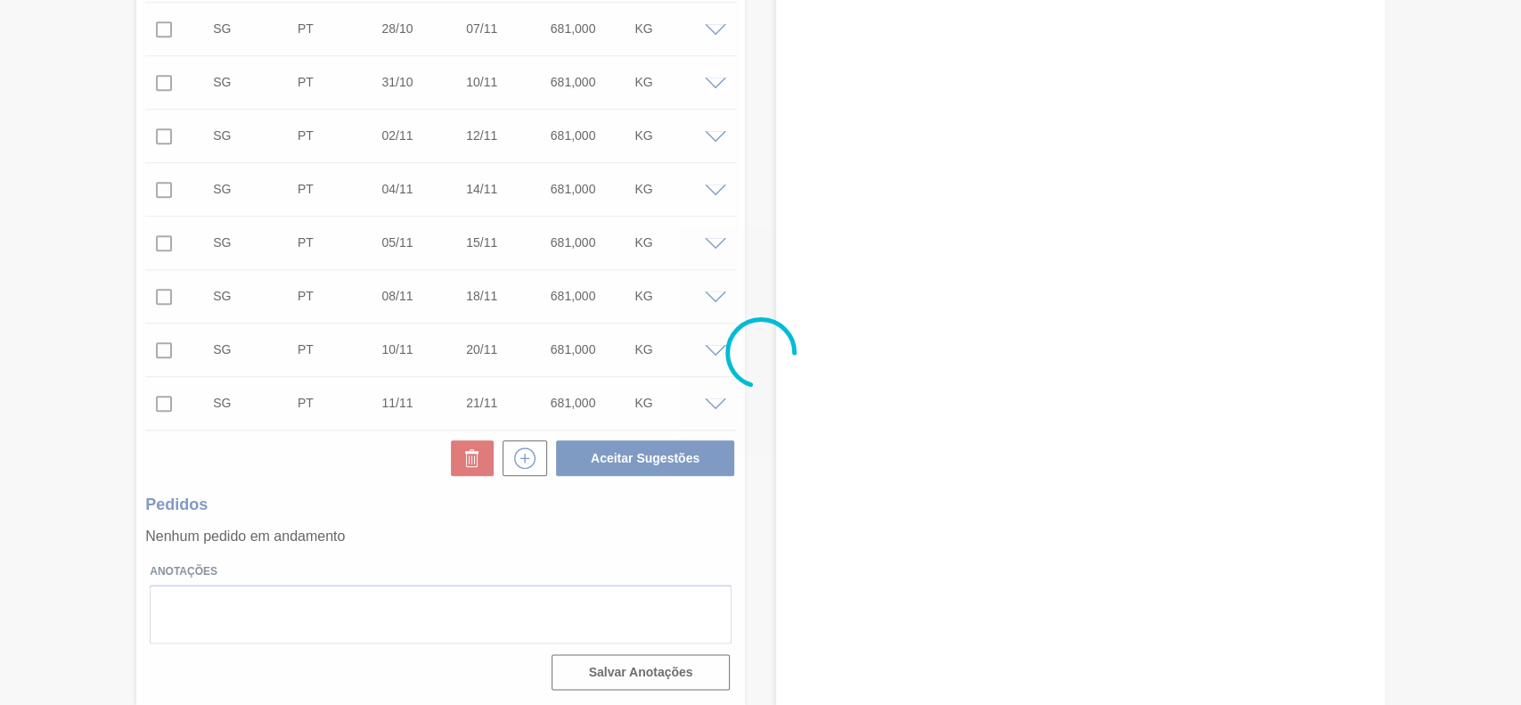
scroll to position [61, 0]
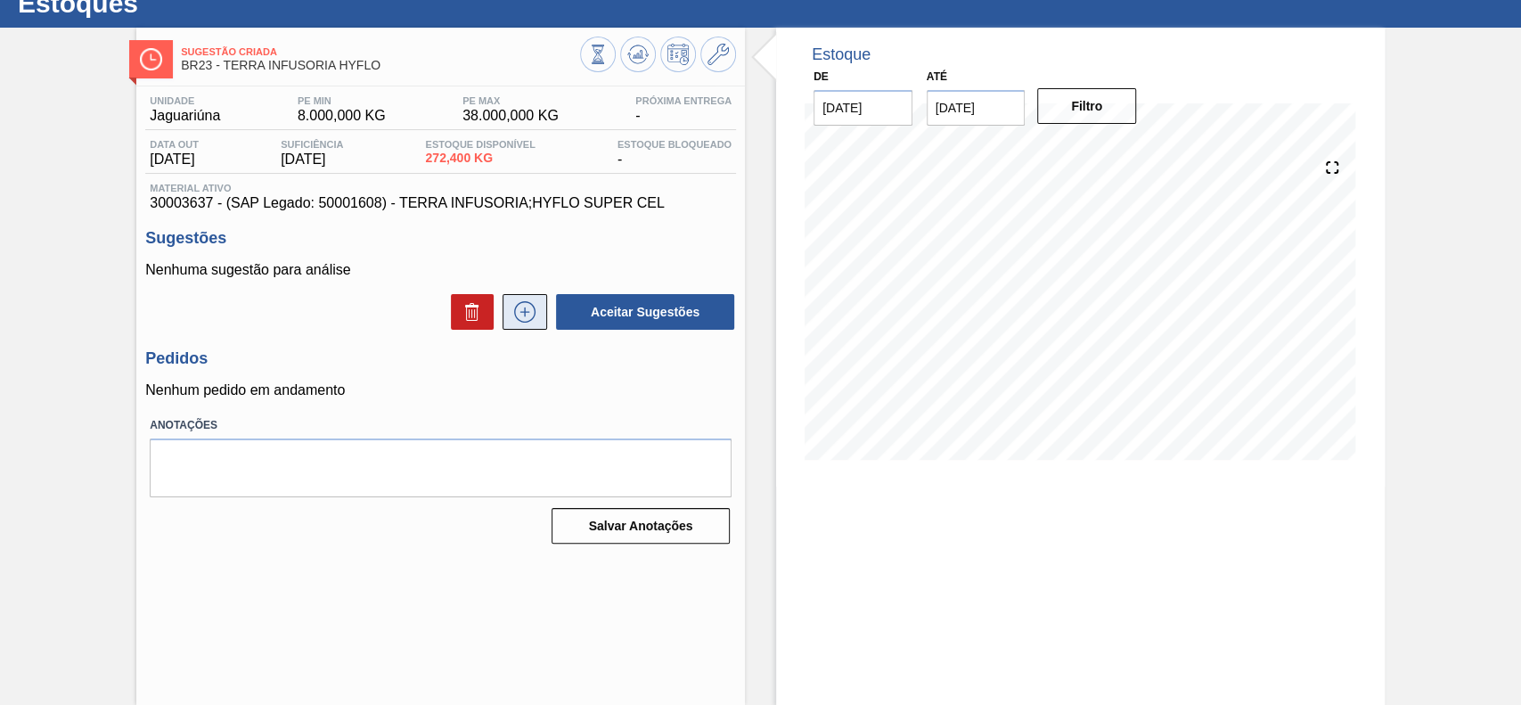
click at [522, 313] on icon at bounding box center [524, 311] width 29 height 21
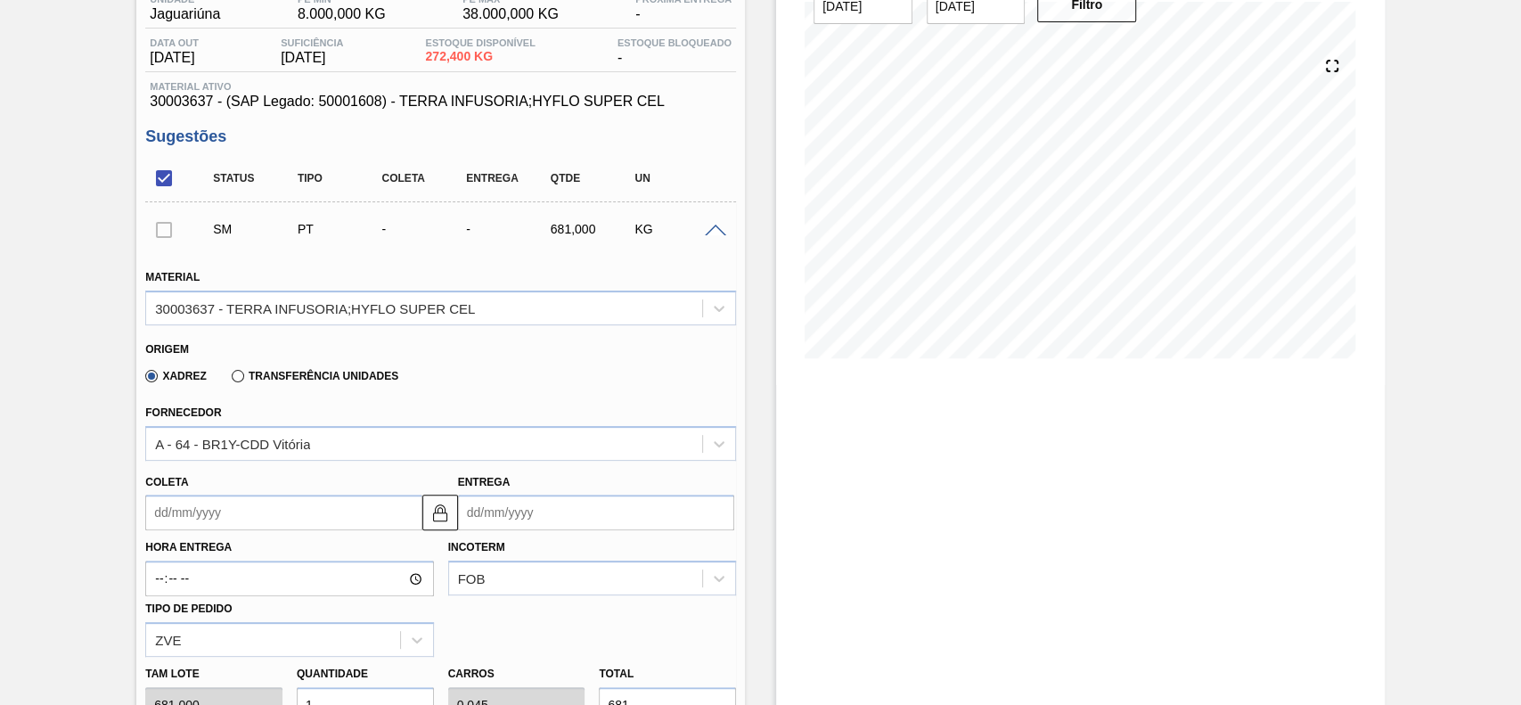
scroll to position [299, 0]
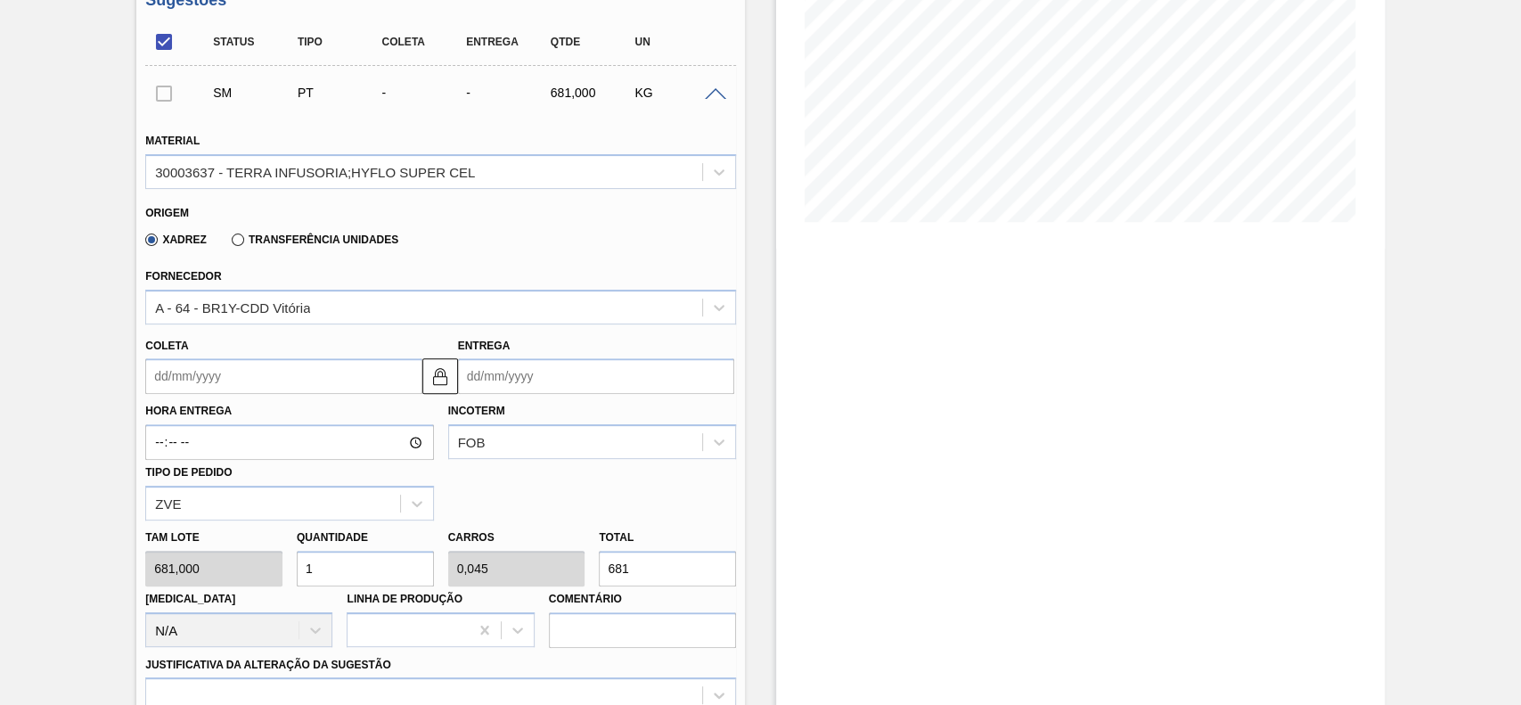
click at [218, 371] on input "Coleta" at bounding box center [283, 376] width 276 height 36
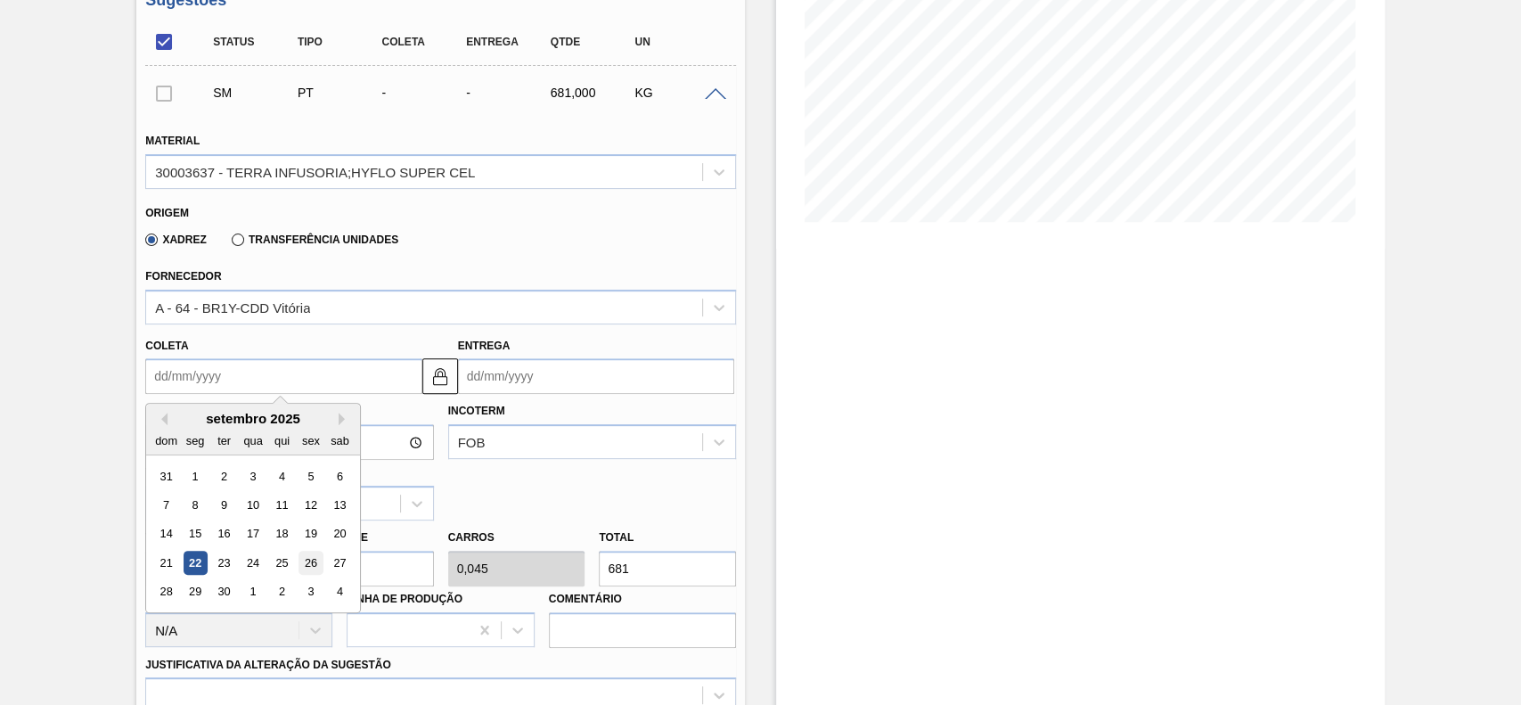
click at [306, 560] on div "26" at bounding box center [311, 563] width 24 height 24
type input "26/09/2025"
type input "06/10/2025"
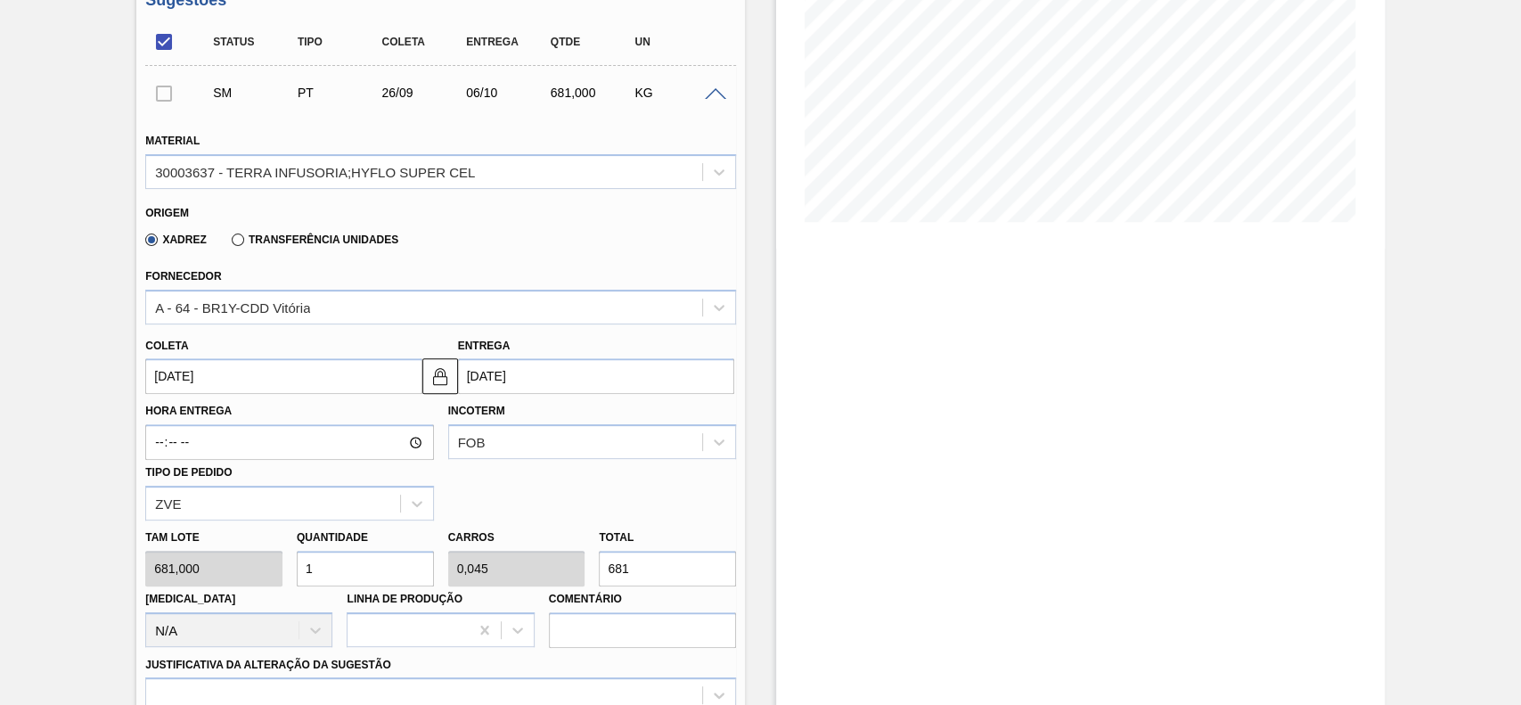
click at [379, 568] on input "1" at bounding box center [365, 569] width 137 height 36
type input "12"
type input "0,545"
type input "8.172"
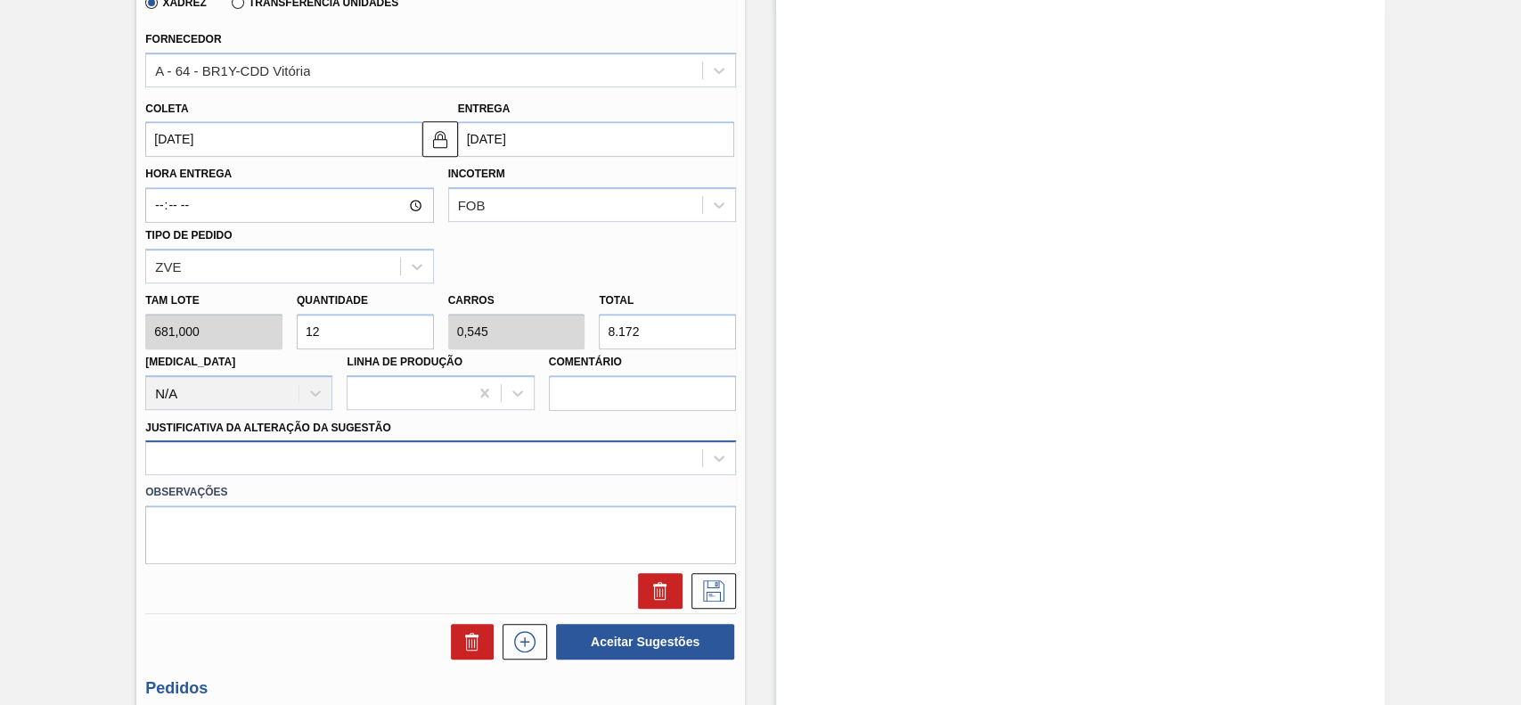
type input "12"
click at [345, 450] on div at bounding box center [440, 457] width 591 height 35
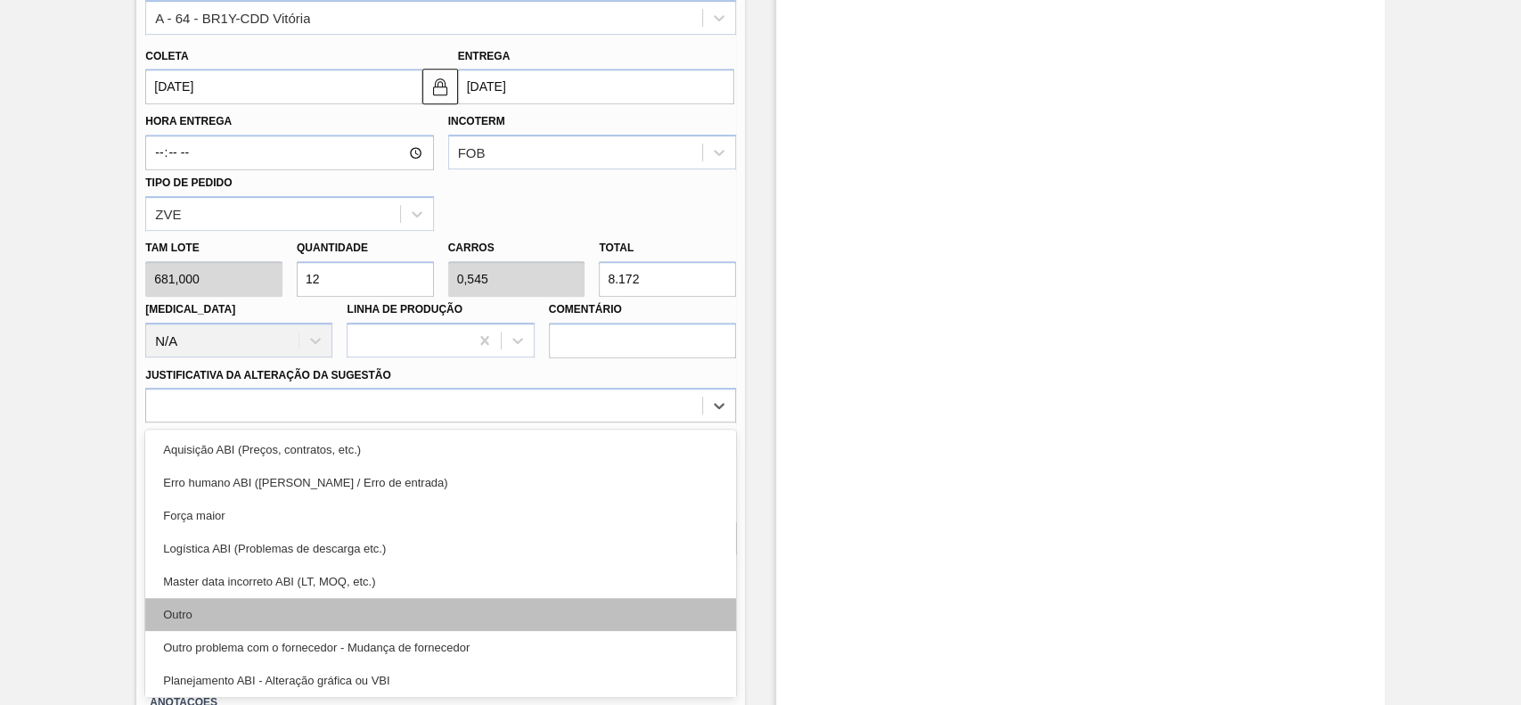
click at [264, 609] on div "Outro" at bounding box center [440, 614] width 591 height 33
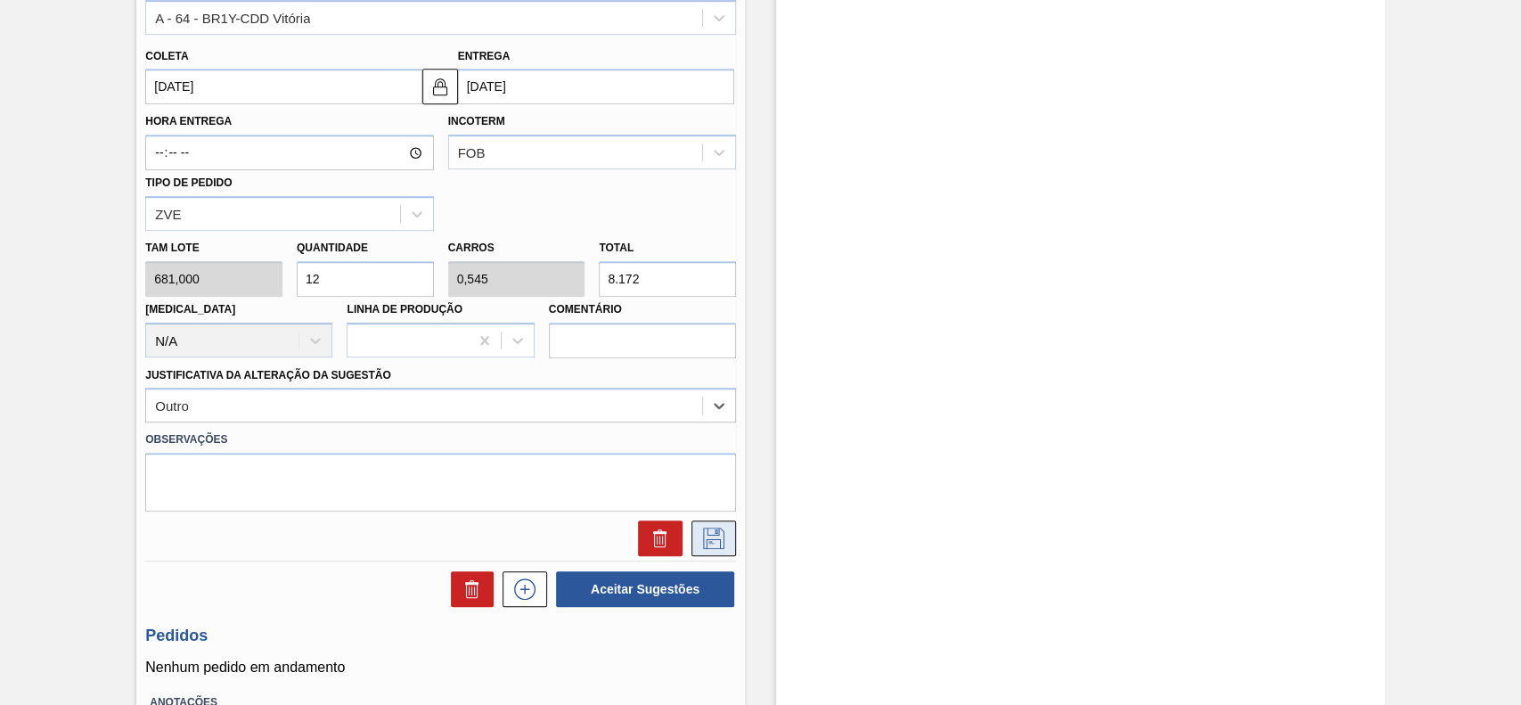
click at [713, 535] on icon at bounding box center [713, 537] width 21 height 21
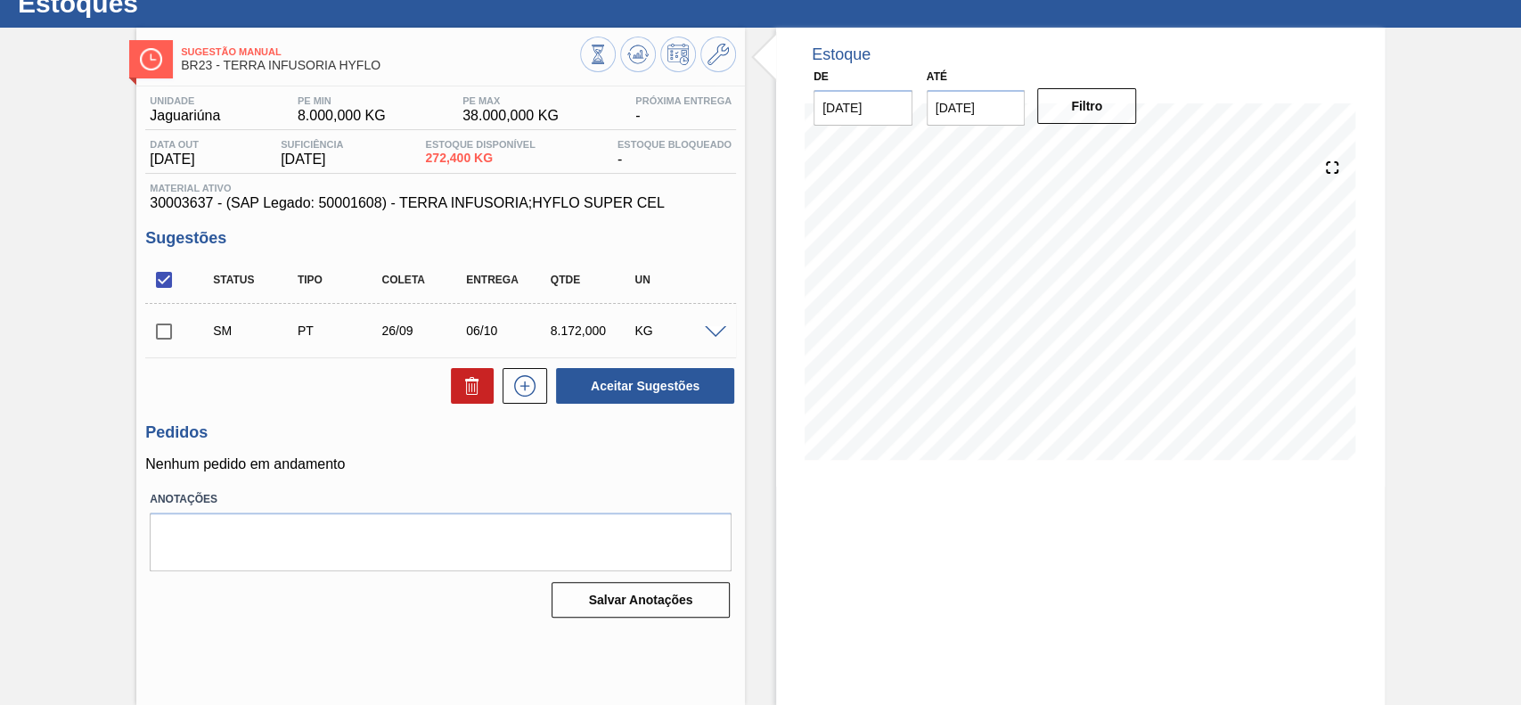
scroll to position [61, 0]
click at [159, 330] on input "checkbox" at bounding box center [163, 331] width 37 height 37
checkbox input "true"
click at [663, 391] on button "Aceitar Sugestões" at bounding box center [645, 386] width 178 height 36
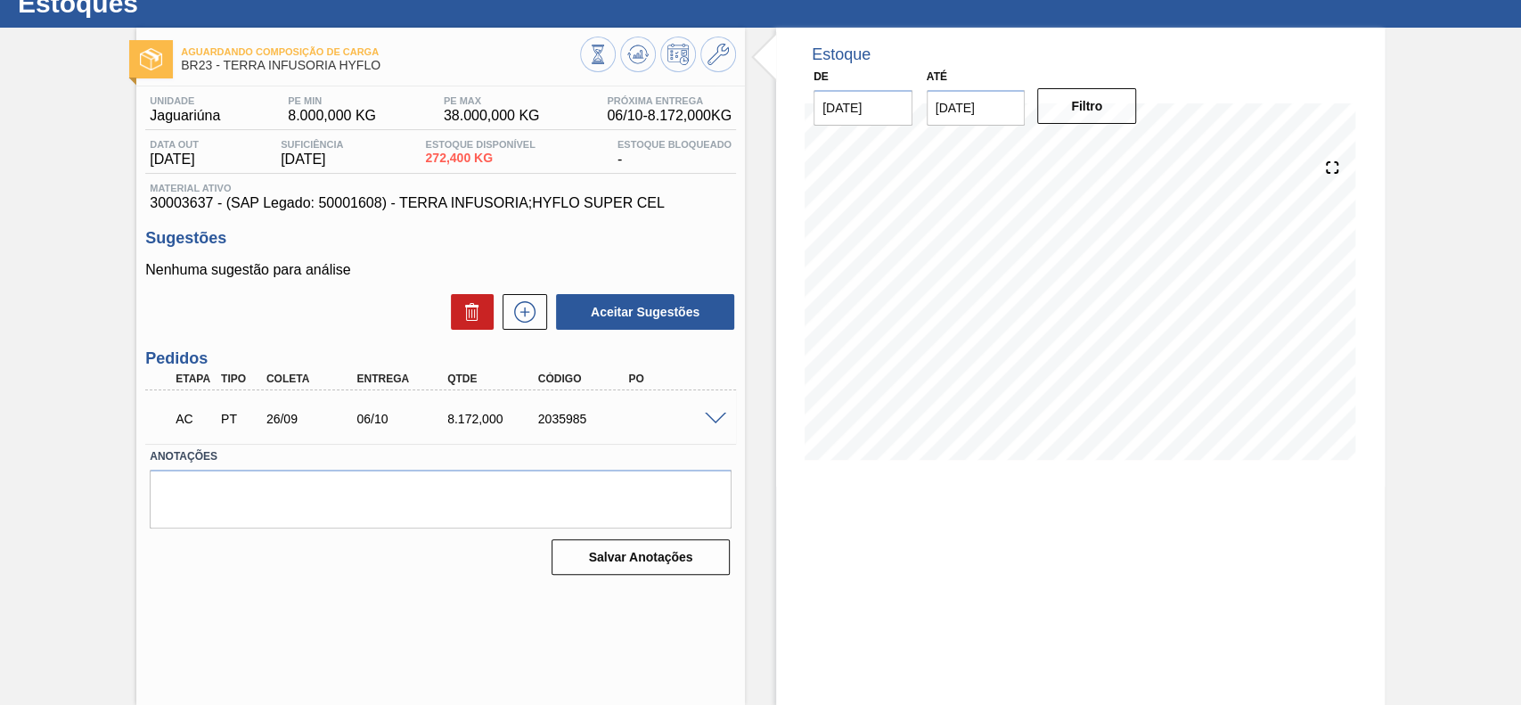
click at [713, 418] on span at bounding box center [715, 418] width 21 height 13
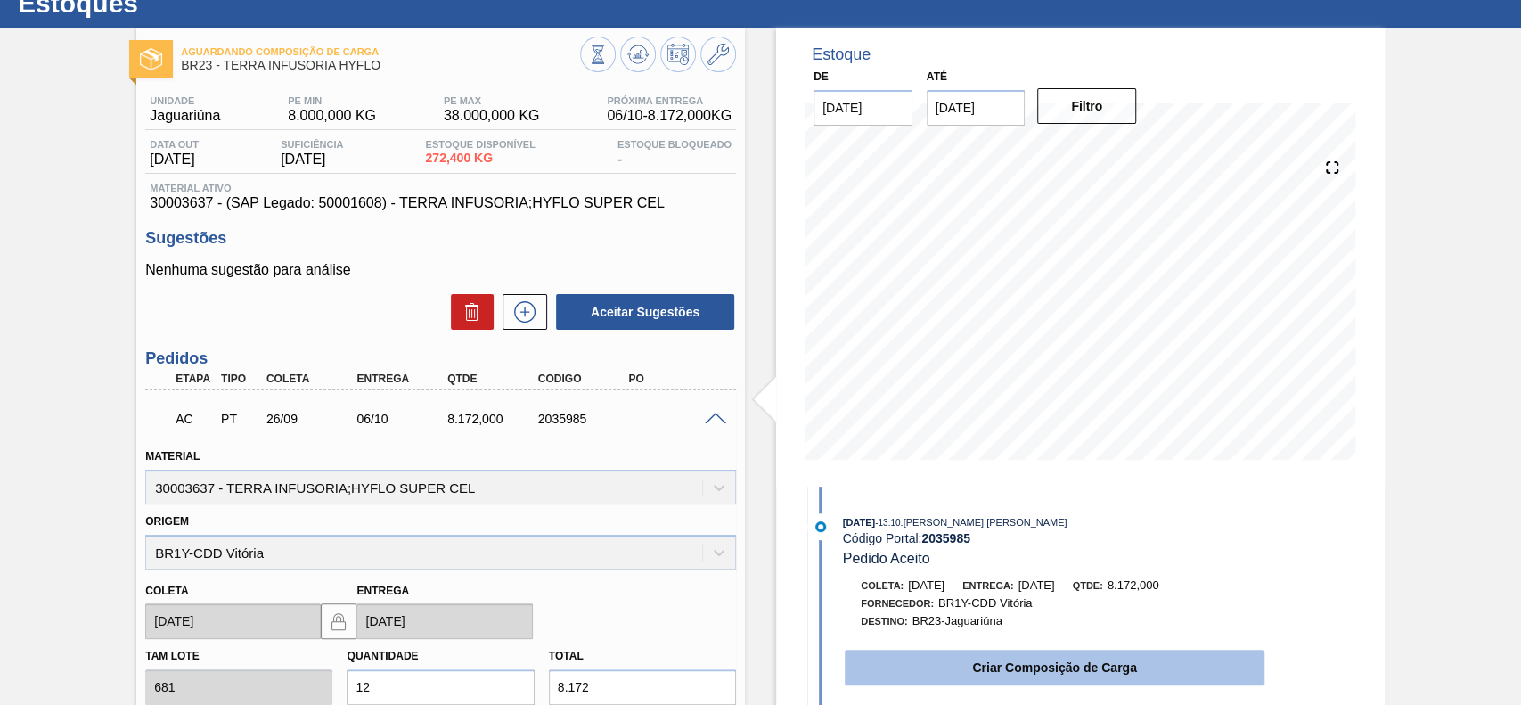
click at [932, 652] on button "Criar Composição de Carga" at bounding box center [1054, 667] width 420 height 36
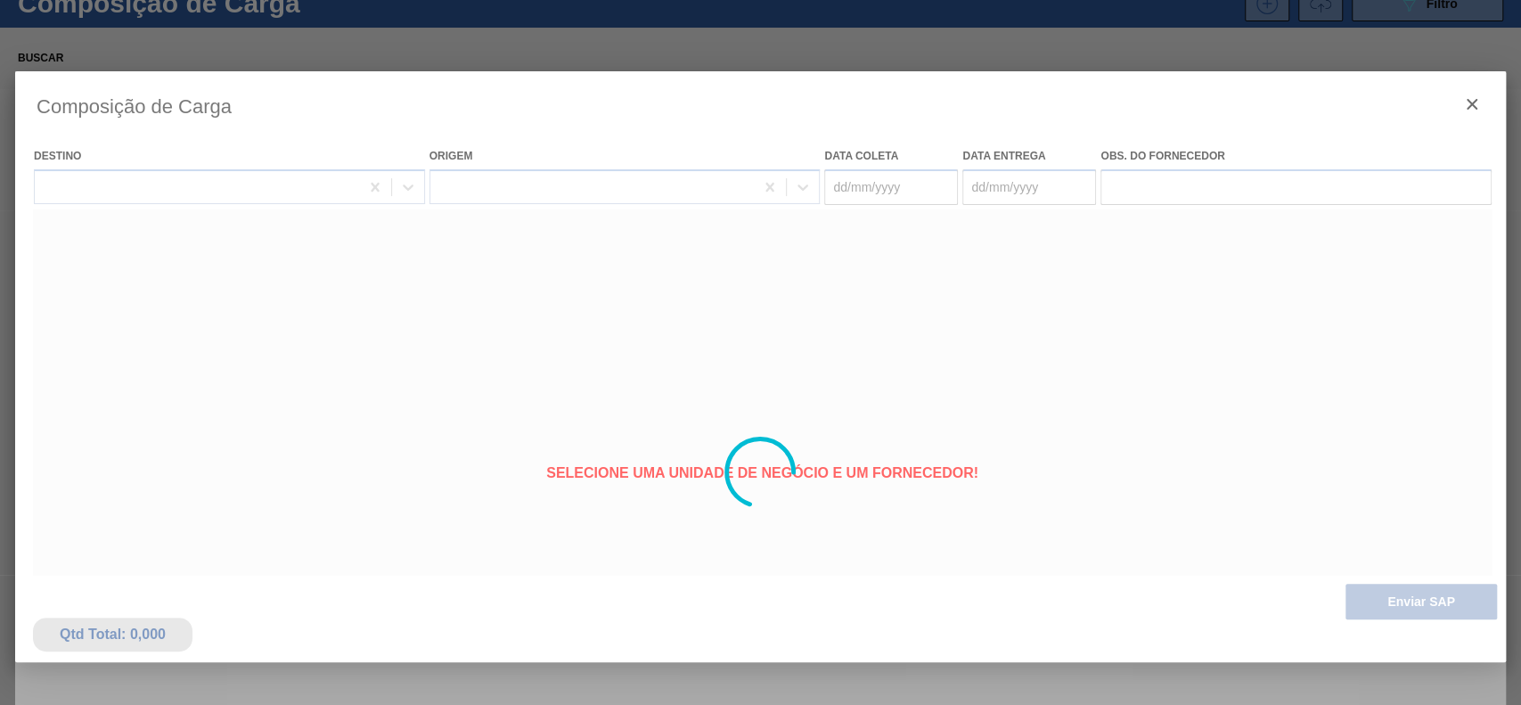
type coleta "[DATE]"
type entrega "[DATE]"
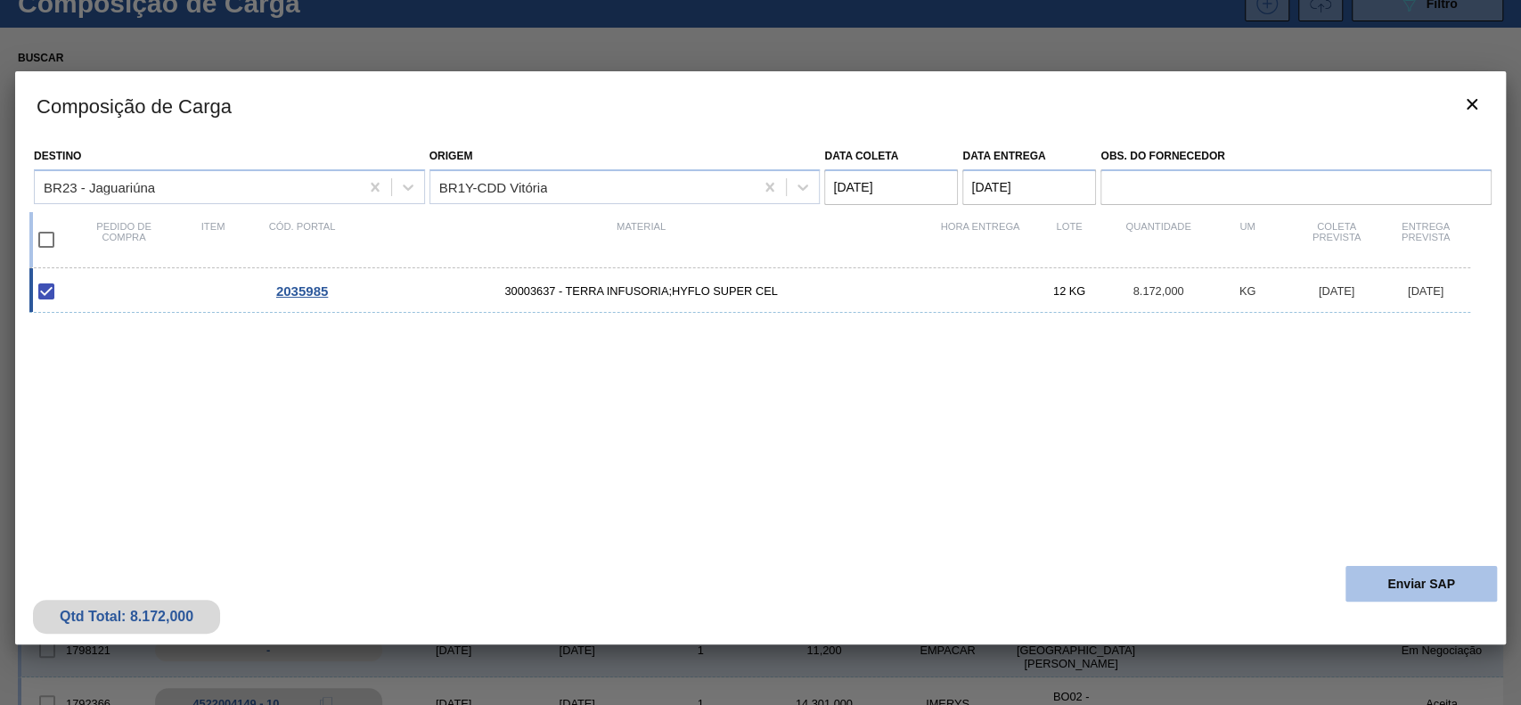
click at [1438, 572] on button "Enviar SAP" at bounding box center [1420, 584] width 151 height 36
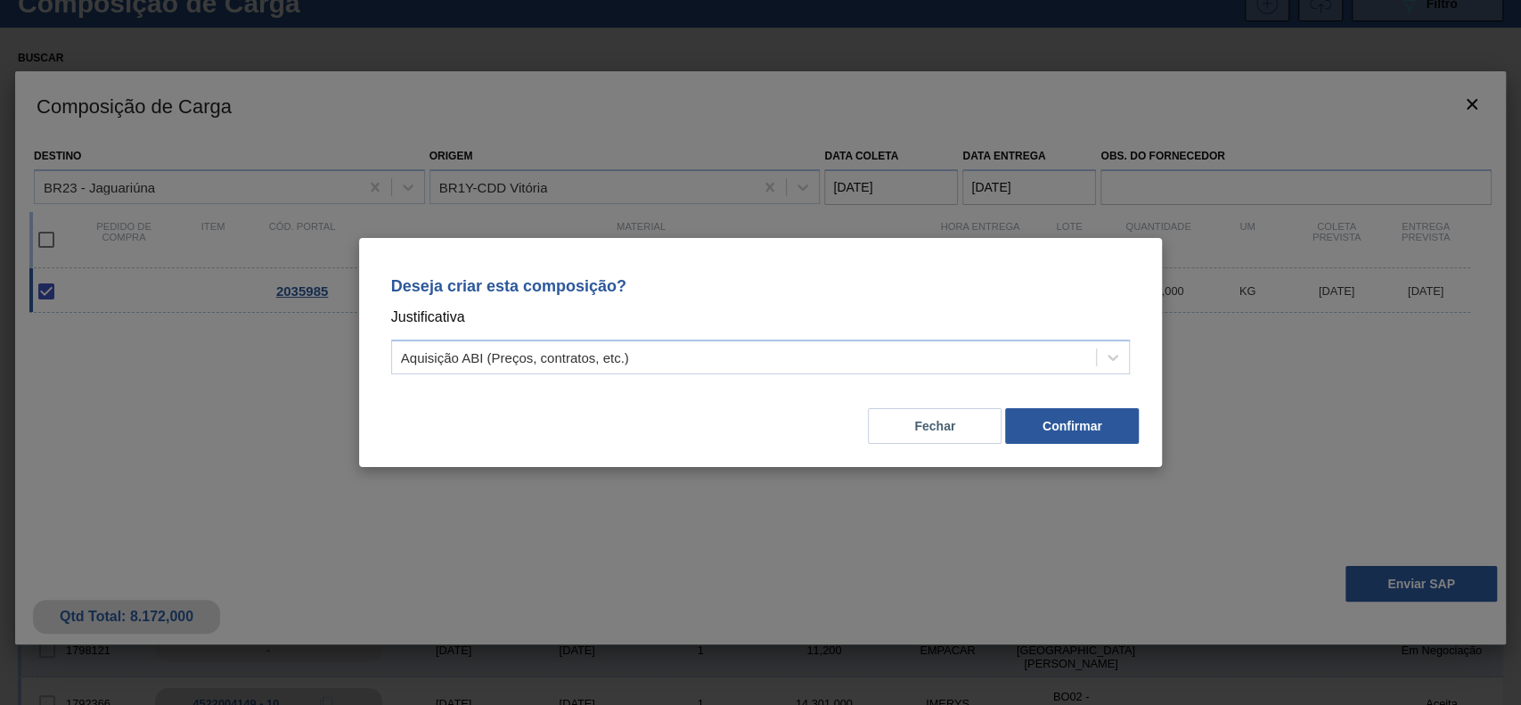
drag, startPoint x: 797, startPoint y: 350, endPoint x: 754, endPoint y: 379, distance: 52.6
click at [793, 352] on div "Aquisição ABI (Preços, contratos, etc.)" at bounding box center [744, 358] width 705 height 26
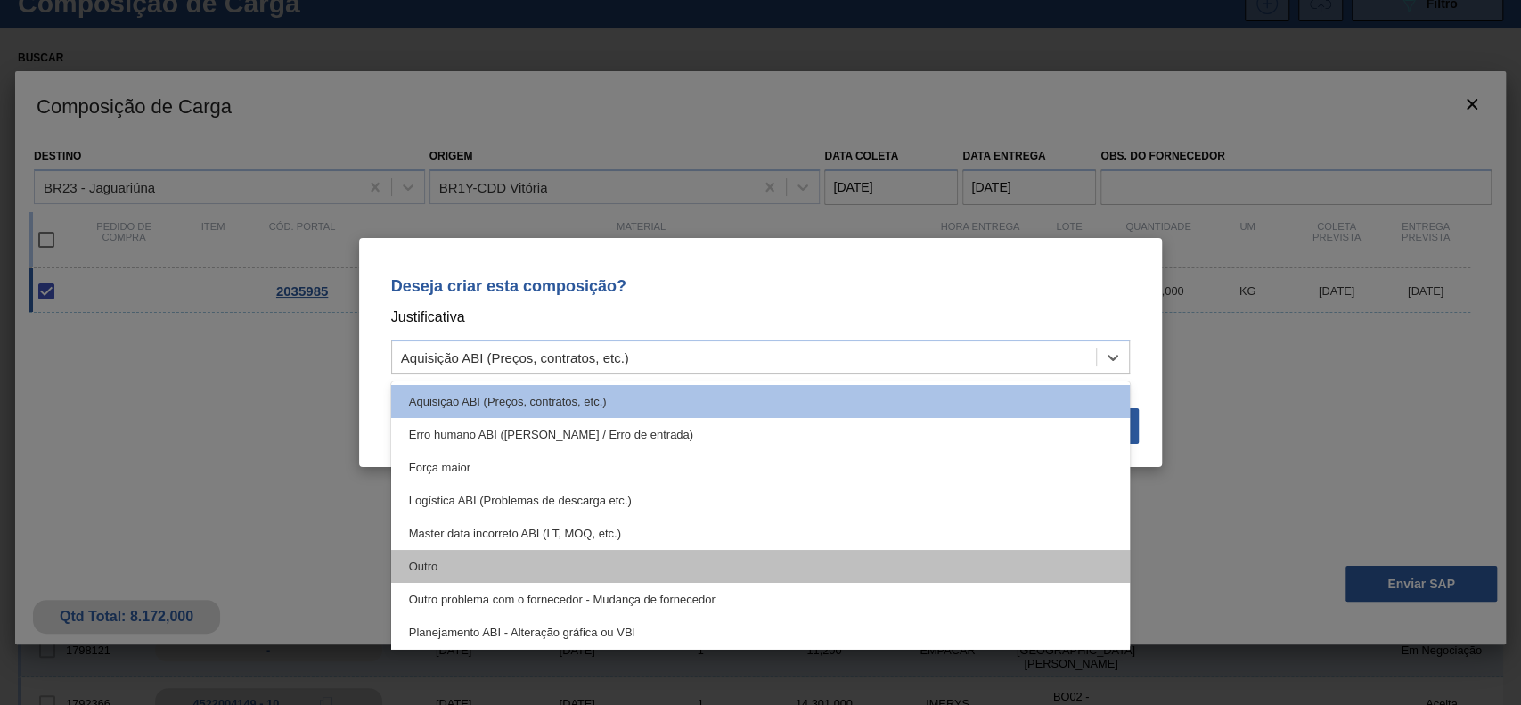
click at [594, 550] on div "Outro" at bounding box center [760, 566] width 739 height 33
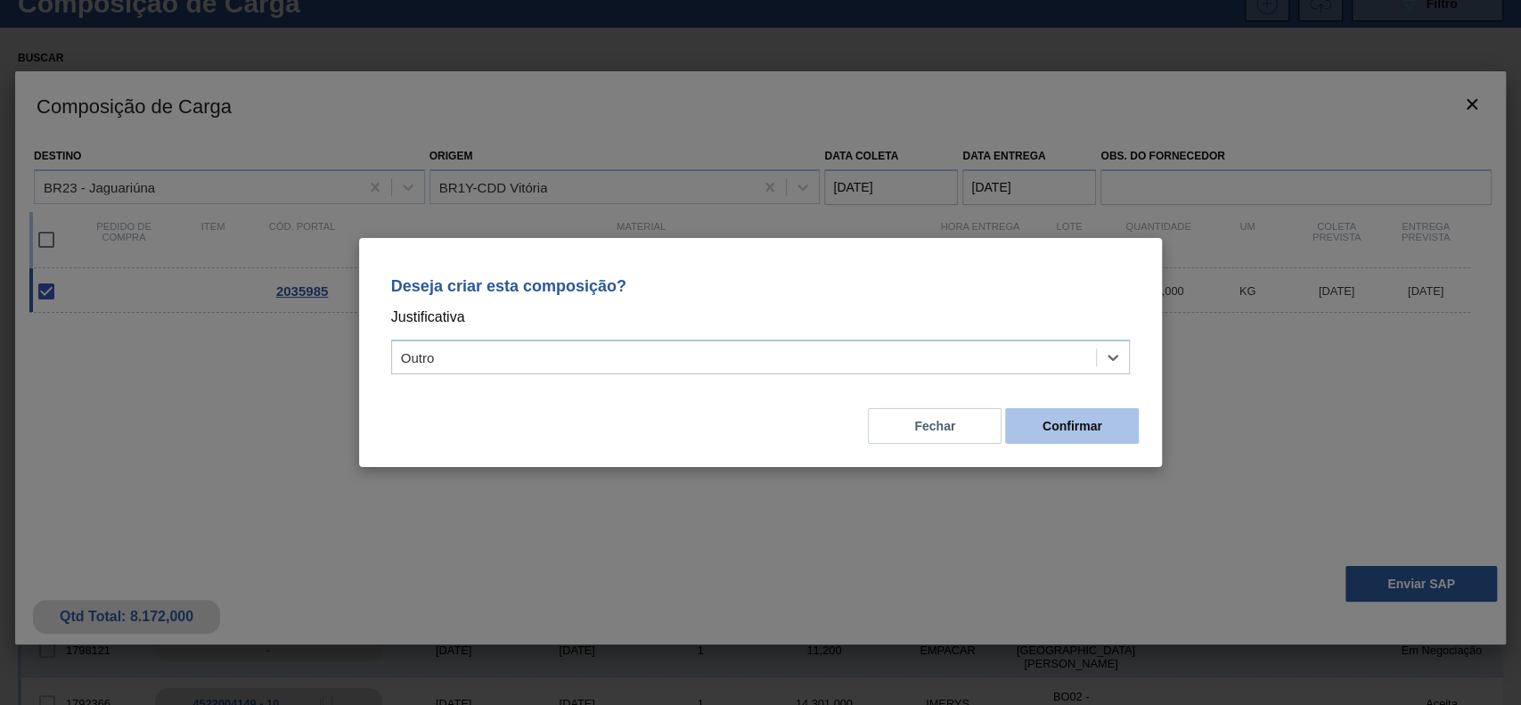
click at [1105, 428] on button "Confirmar" at bounding box center [1072, 426] width 134 height 36
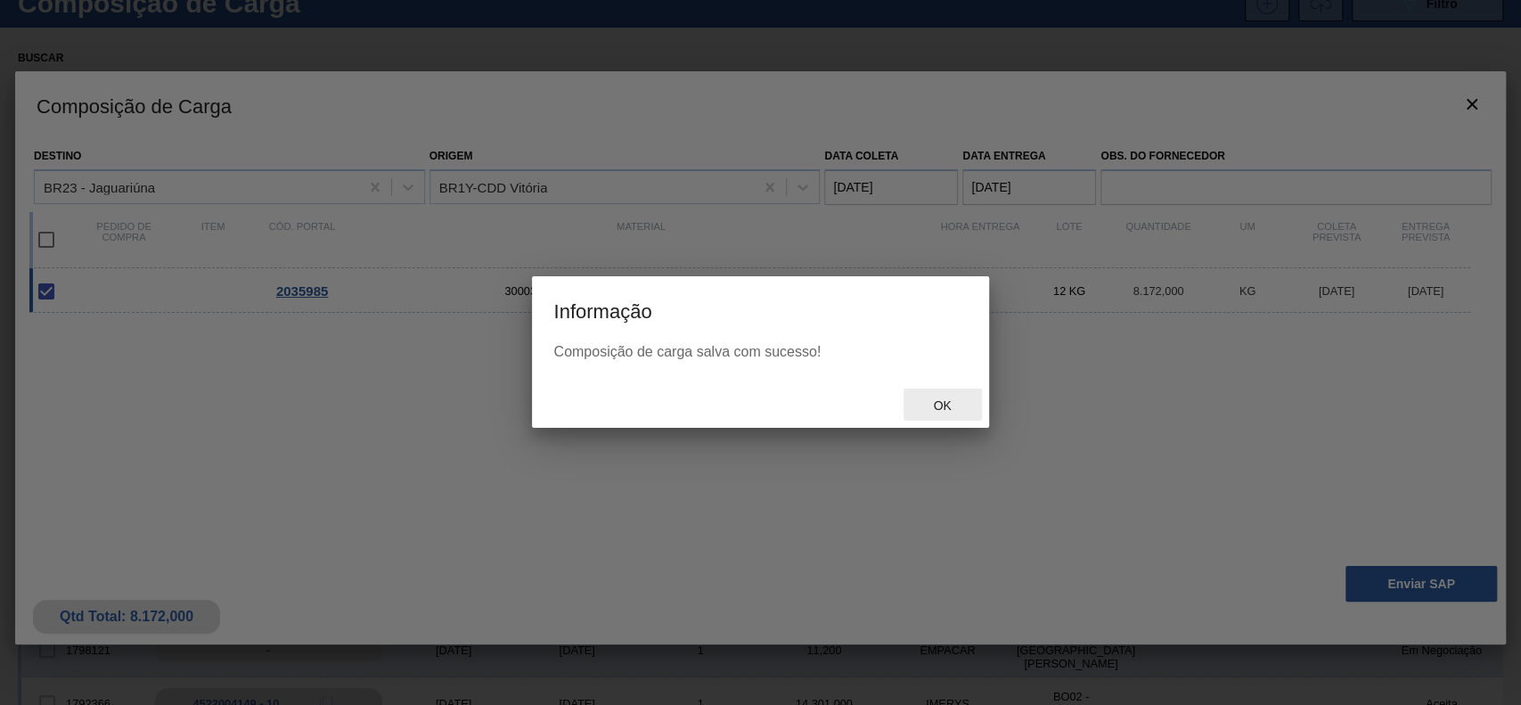
click at [929, 405] on span "Ok" at bounding box center [941, 405] width 46 height 14
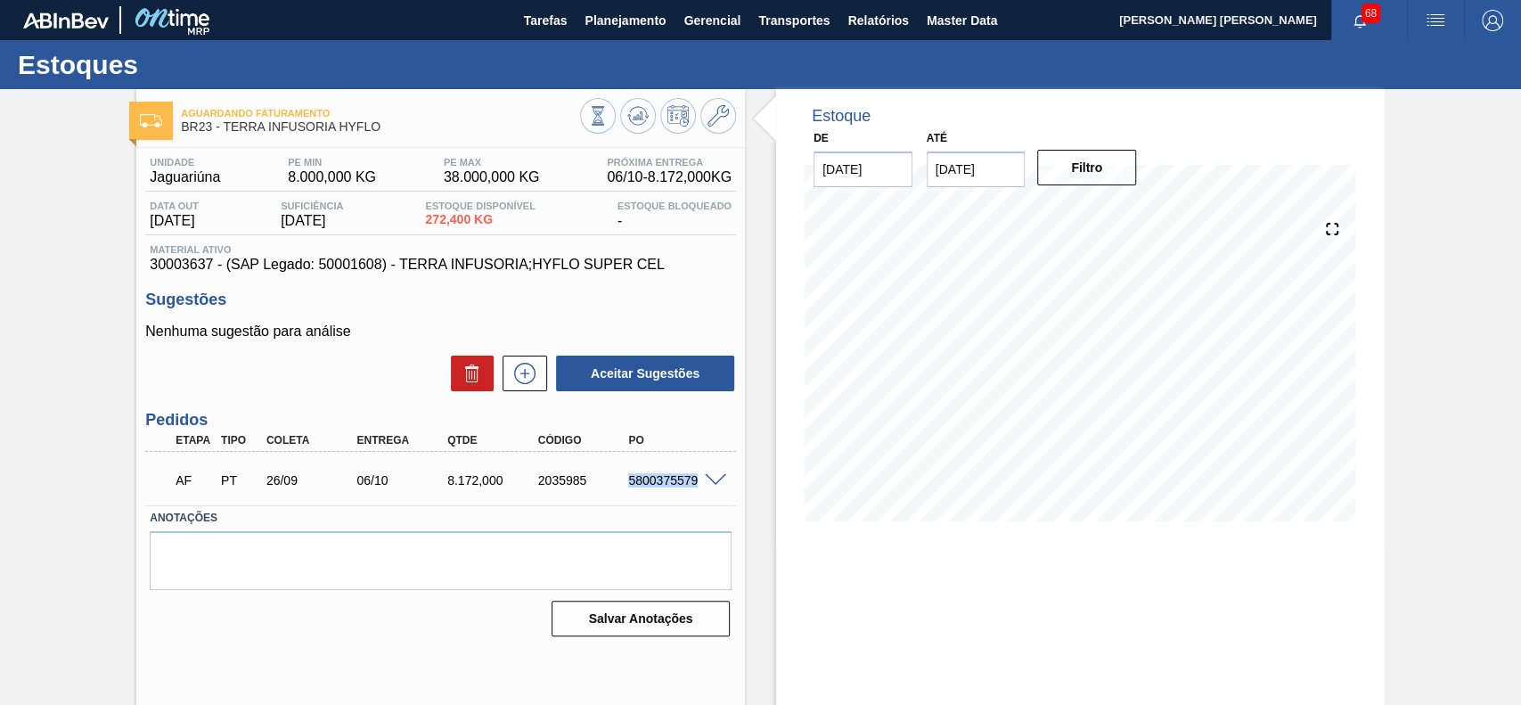
drag, startPoint x: 622, startPoint y: 481, endPoint x: 700, endPoint y: 498, distance: 80.2
click at [700, 498] on div "AF PT 26/09 06/10 8.172,000 2035985 5800375579" at bounding box center [440, 478] width 591 height 45
copy div "5800375579"
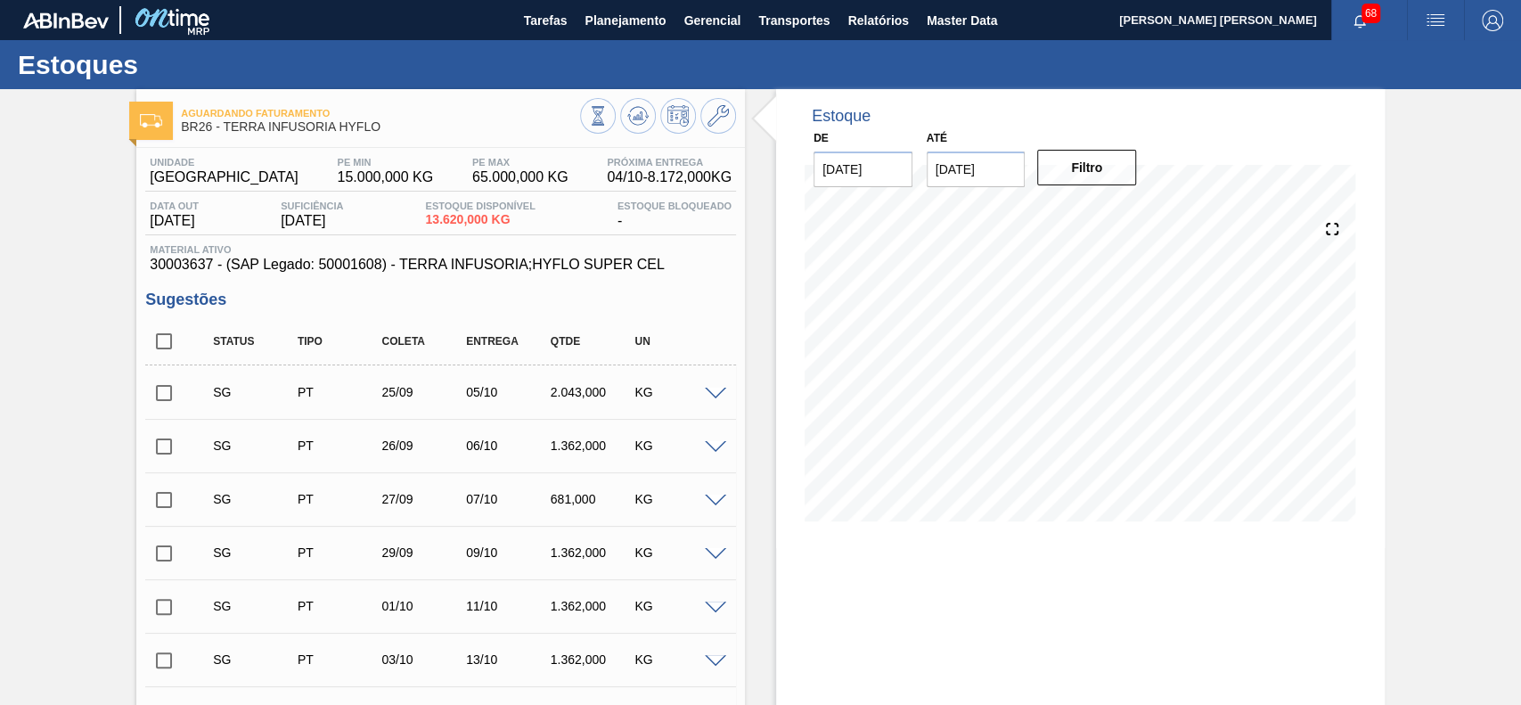
click at [168, 339] on input "checkbox" at bounding box center [163, 340] width 37 height 37
checkbox input "true"
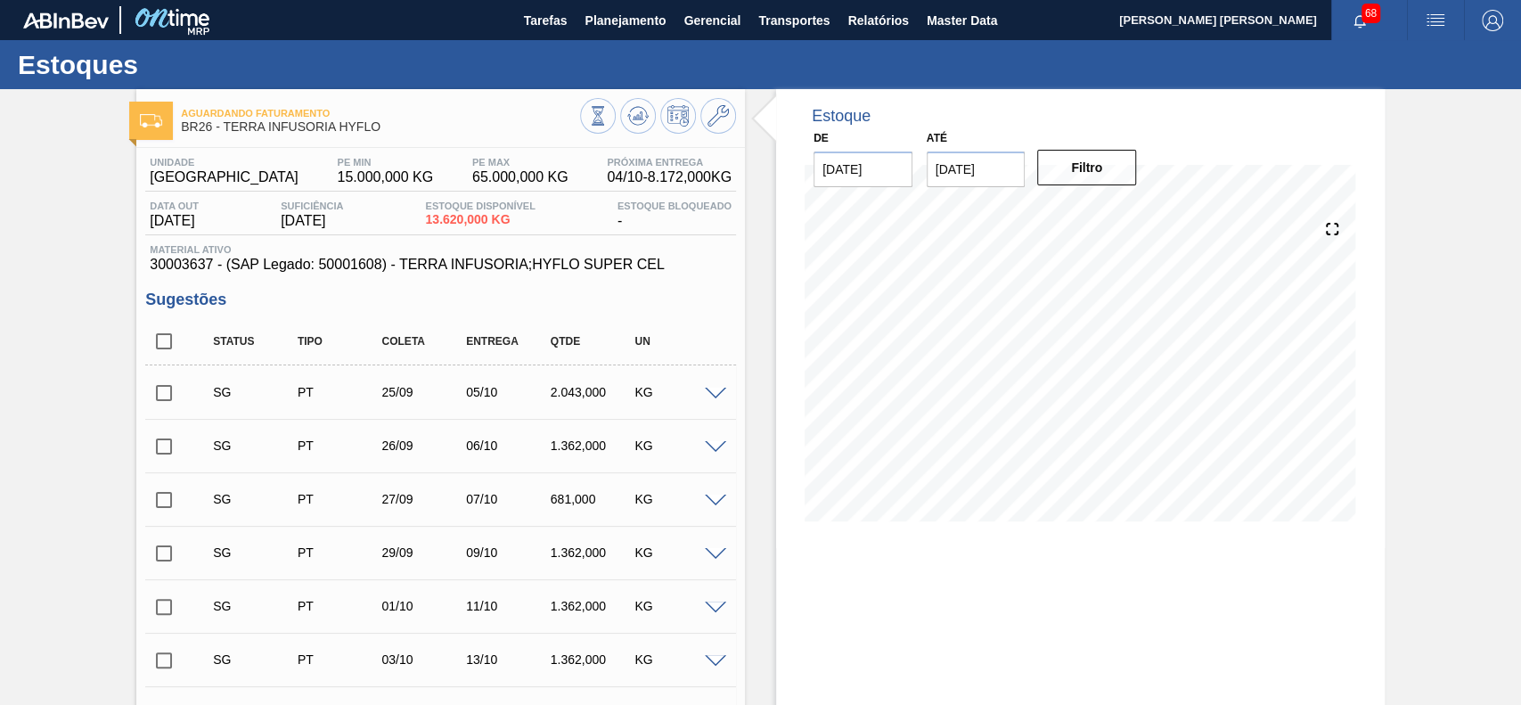
checkbox input "true"
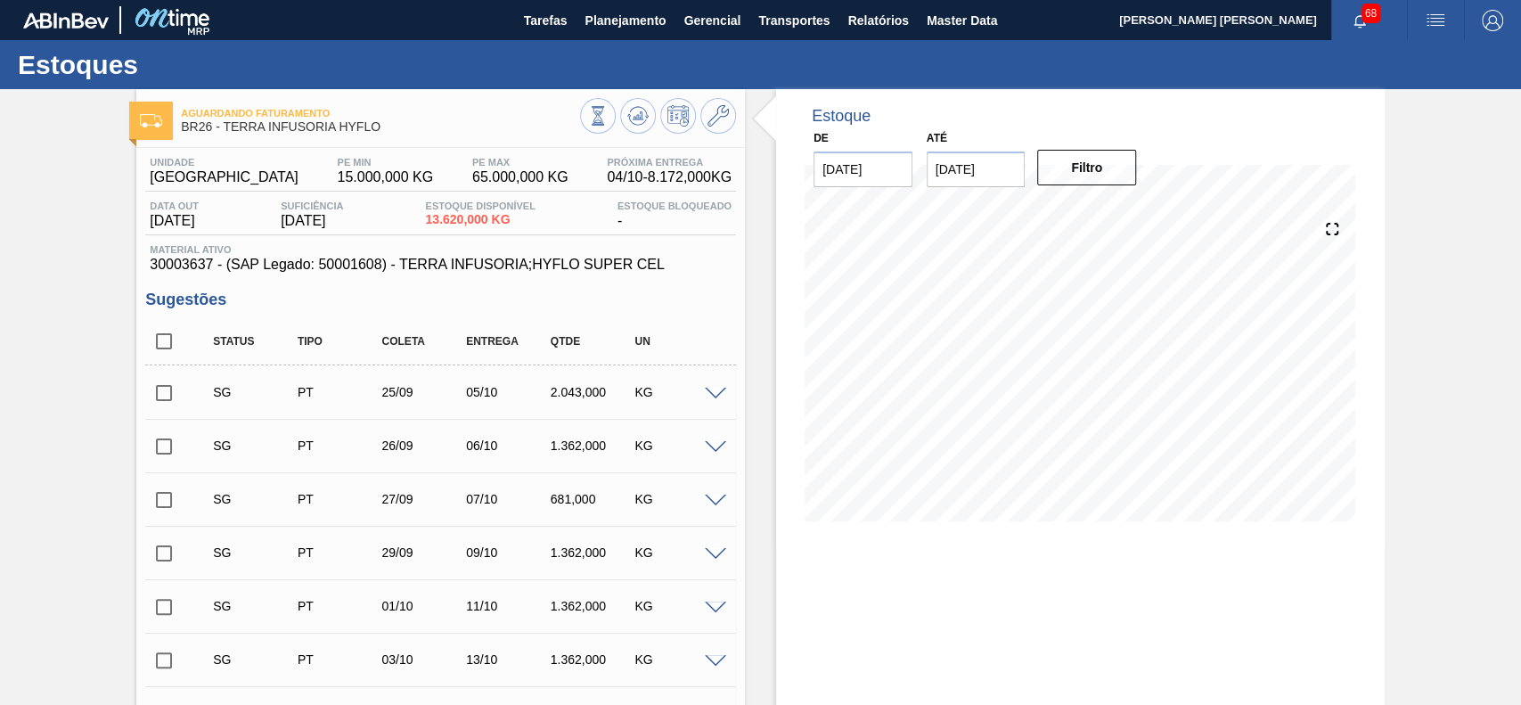
checkbox input "true"
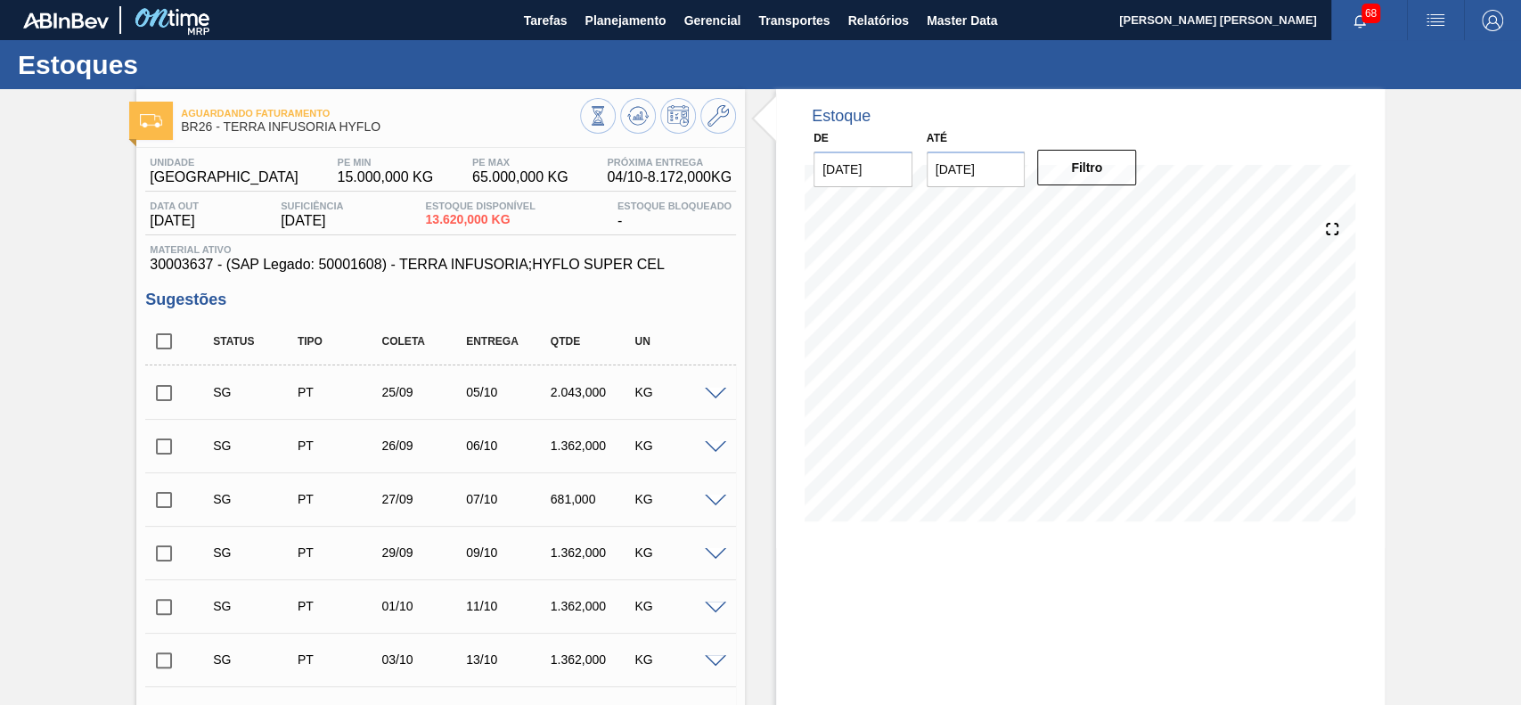
checkbox input "true"
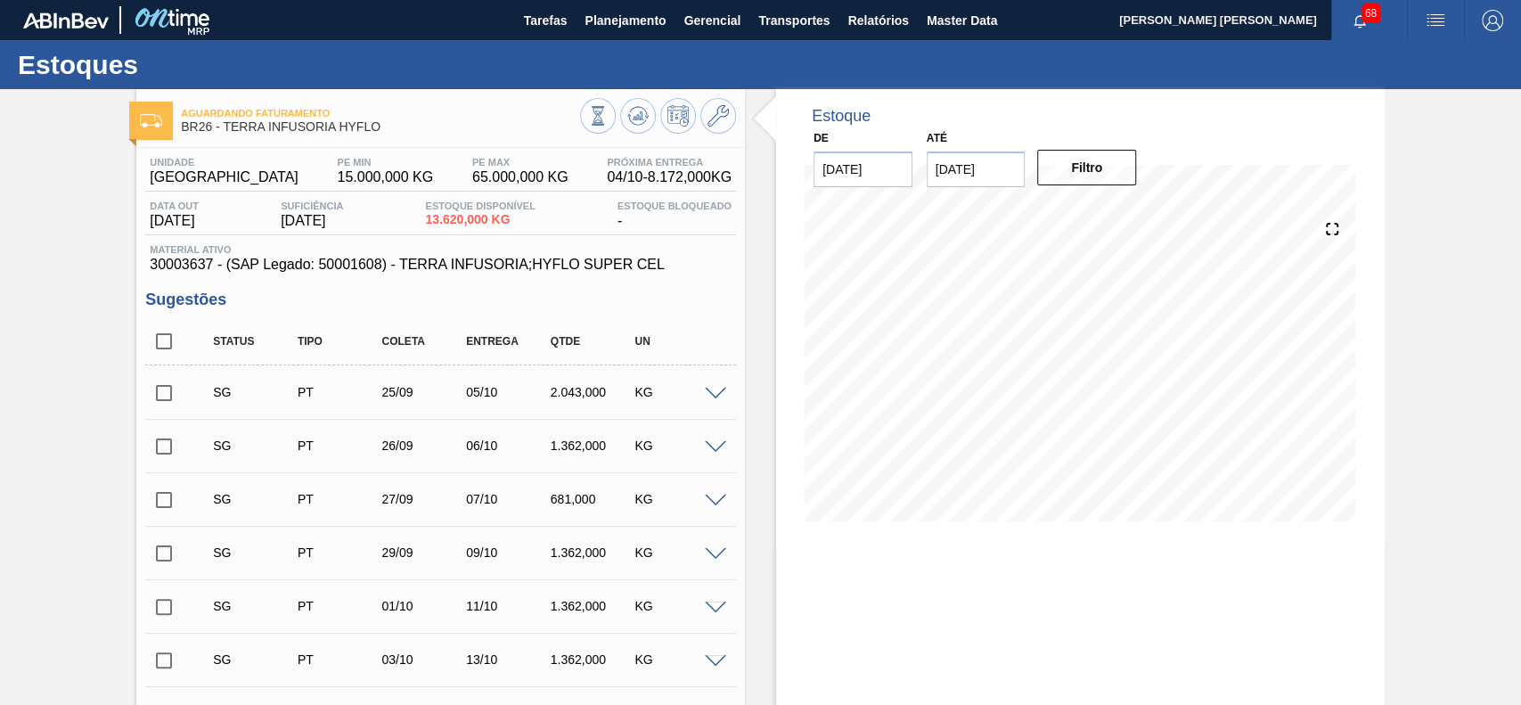
checkbox input "true"
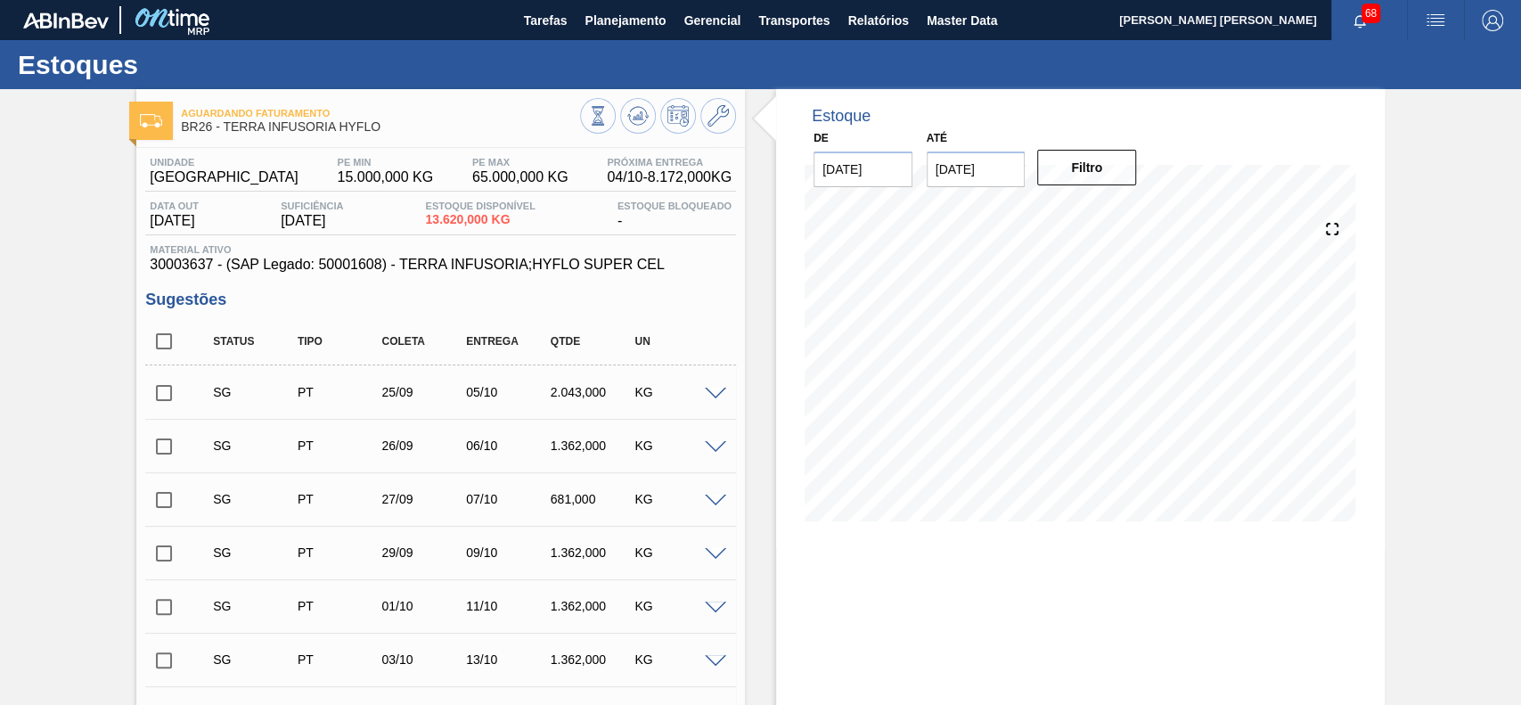
checkbox input "true"
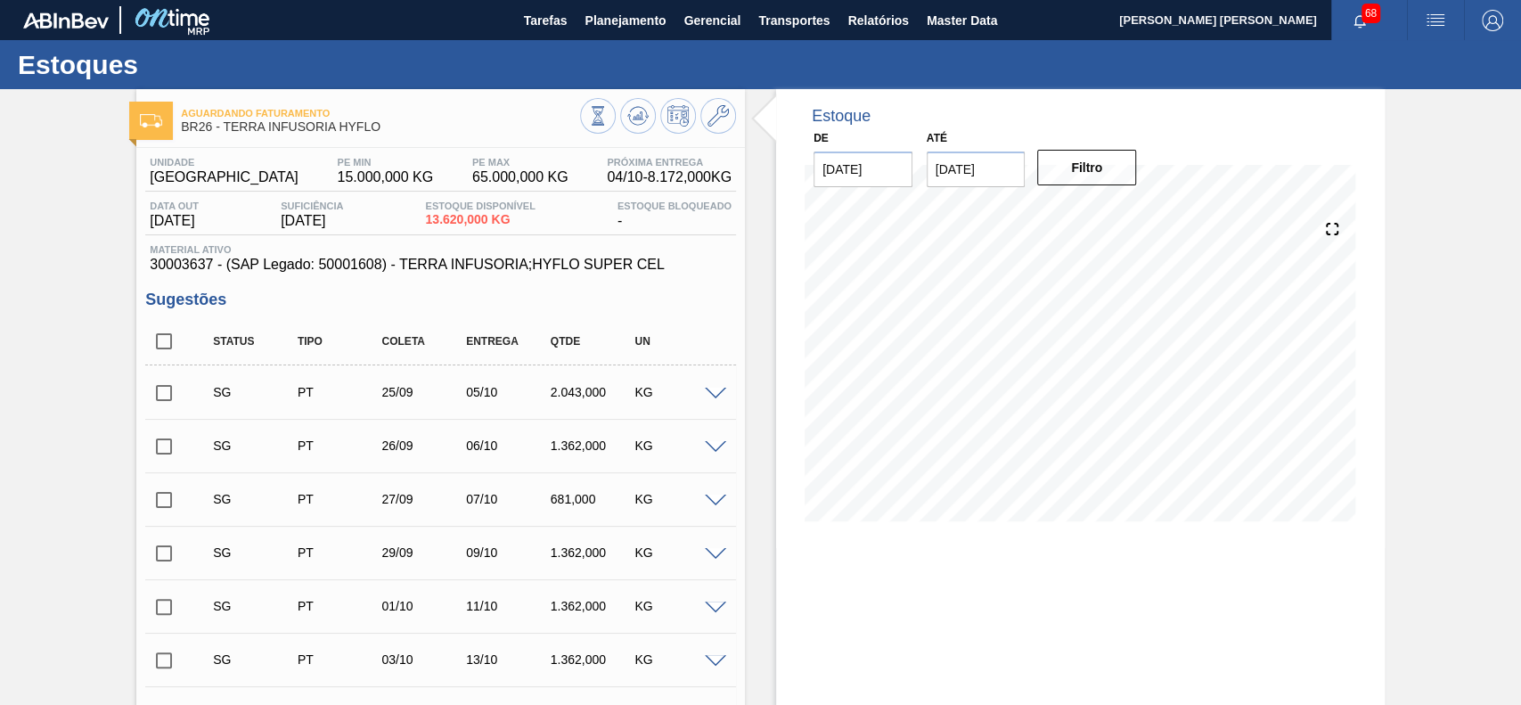
checkbox input "true"
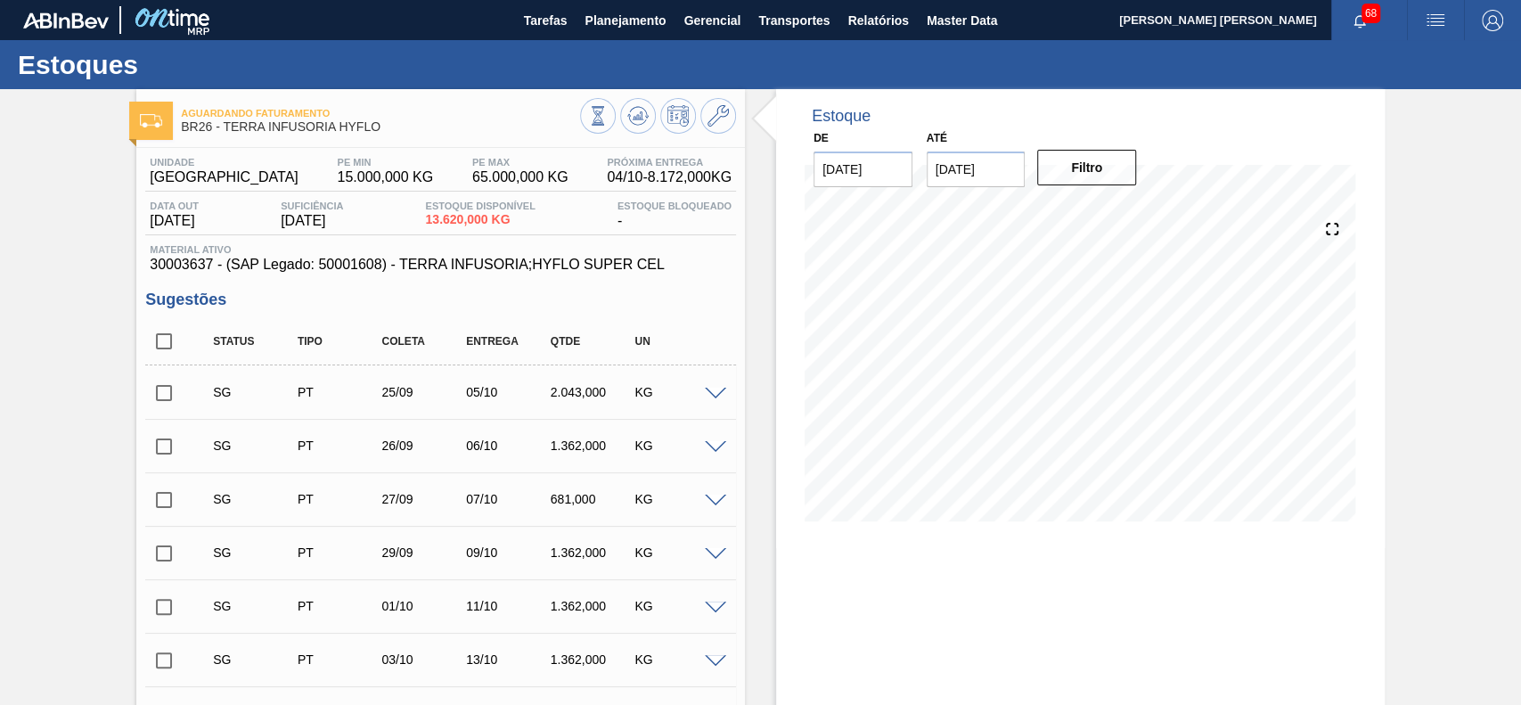
checkbox input "true"
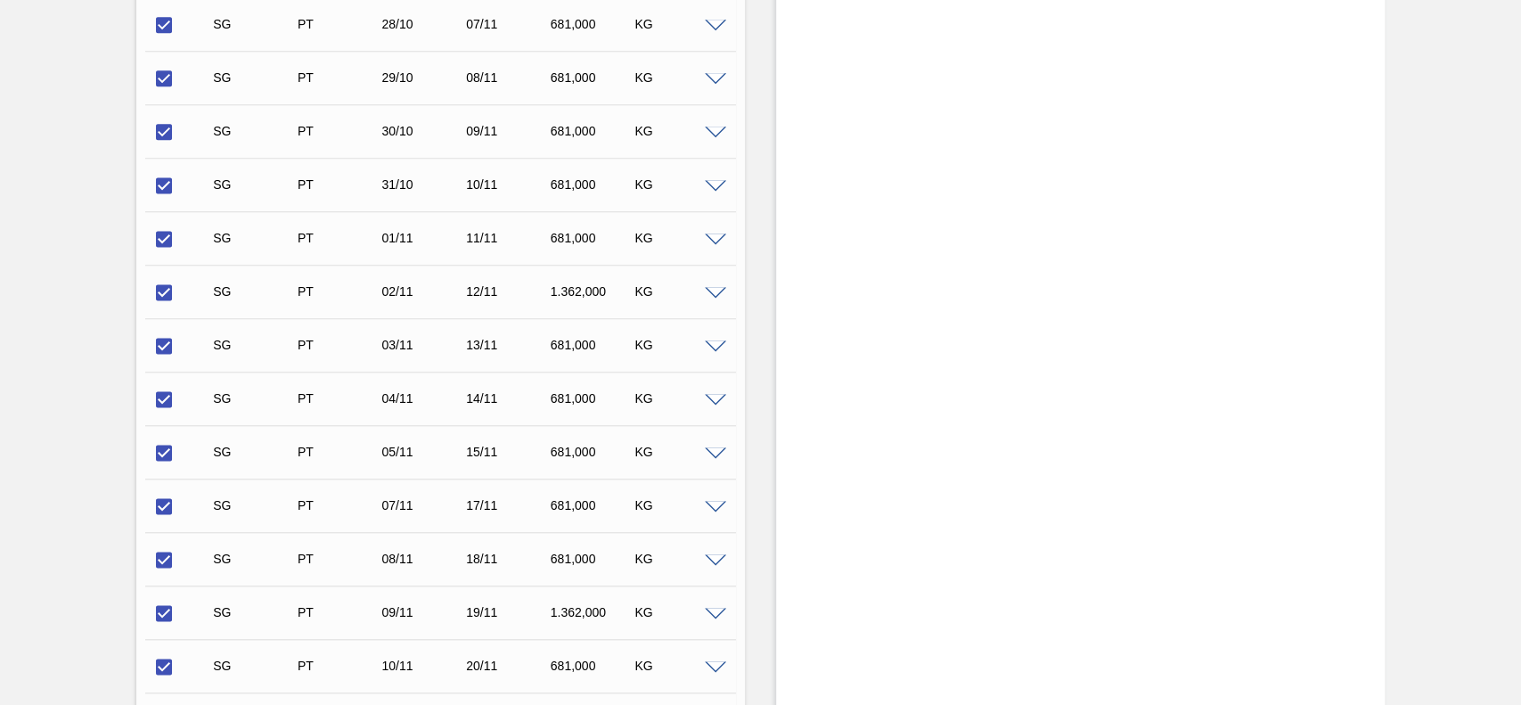
scroll to position [1891, 0]
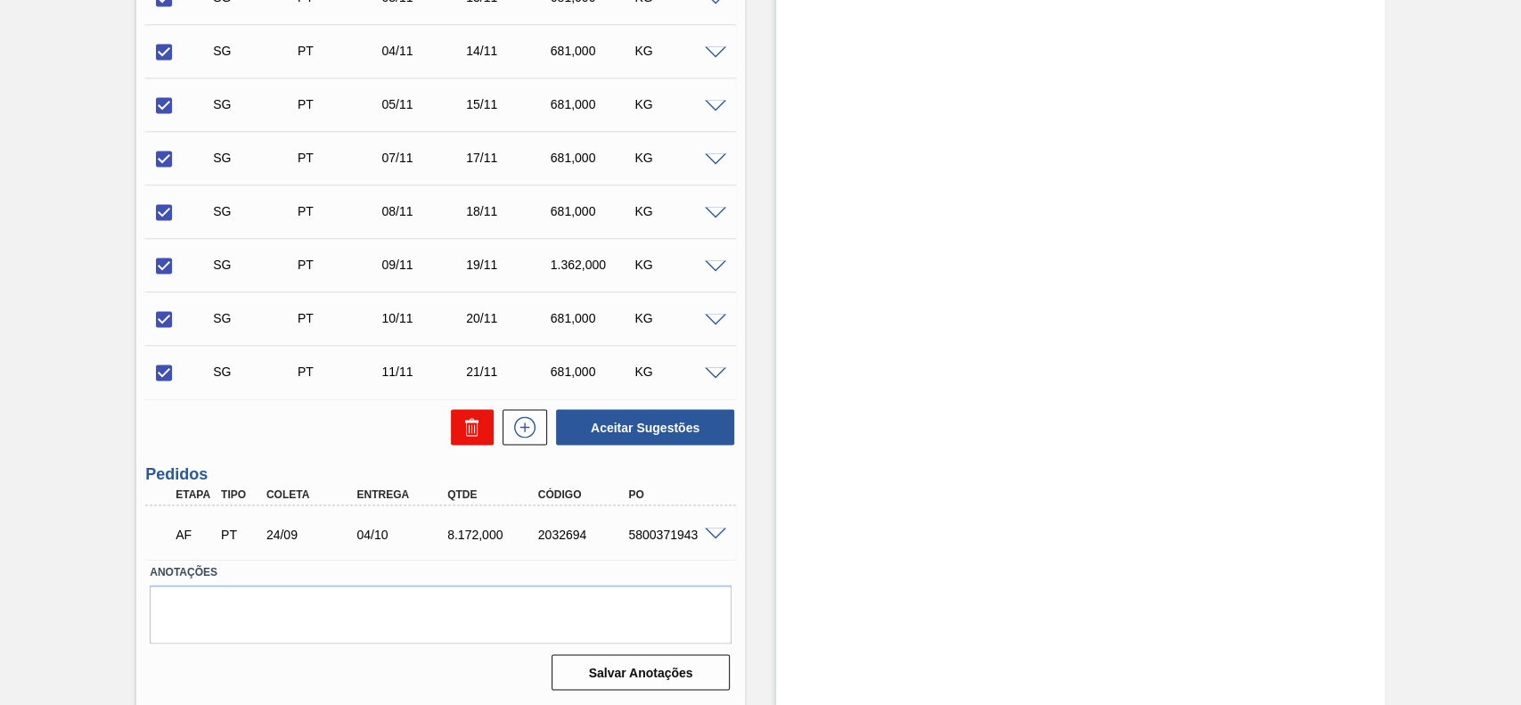
click at [466, 434] on icon at bounding box center [471, 426] width 21 height 21
checkbox input "false"
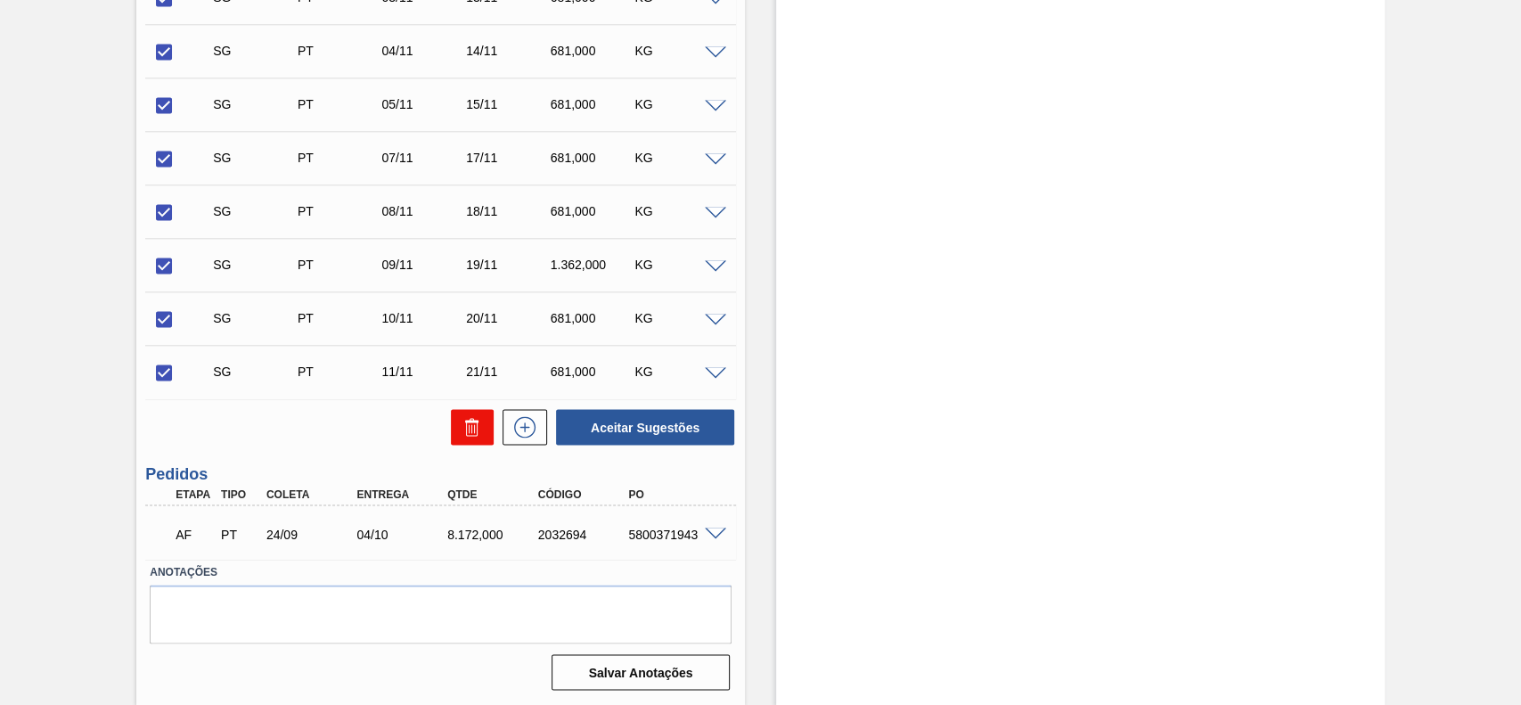
checkbox input "false"
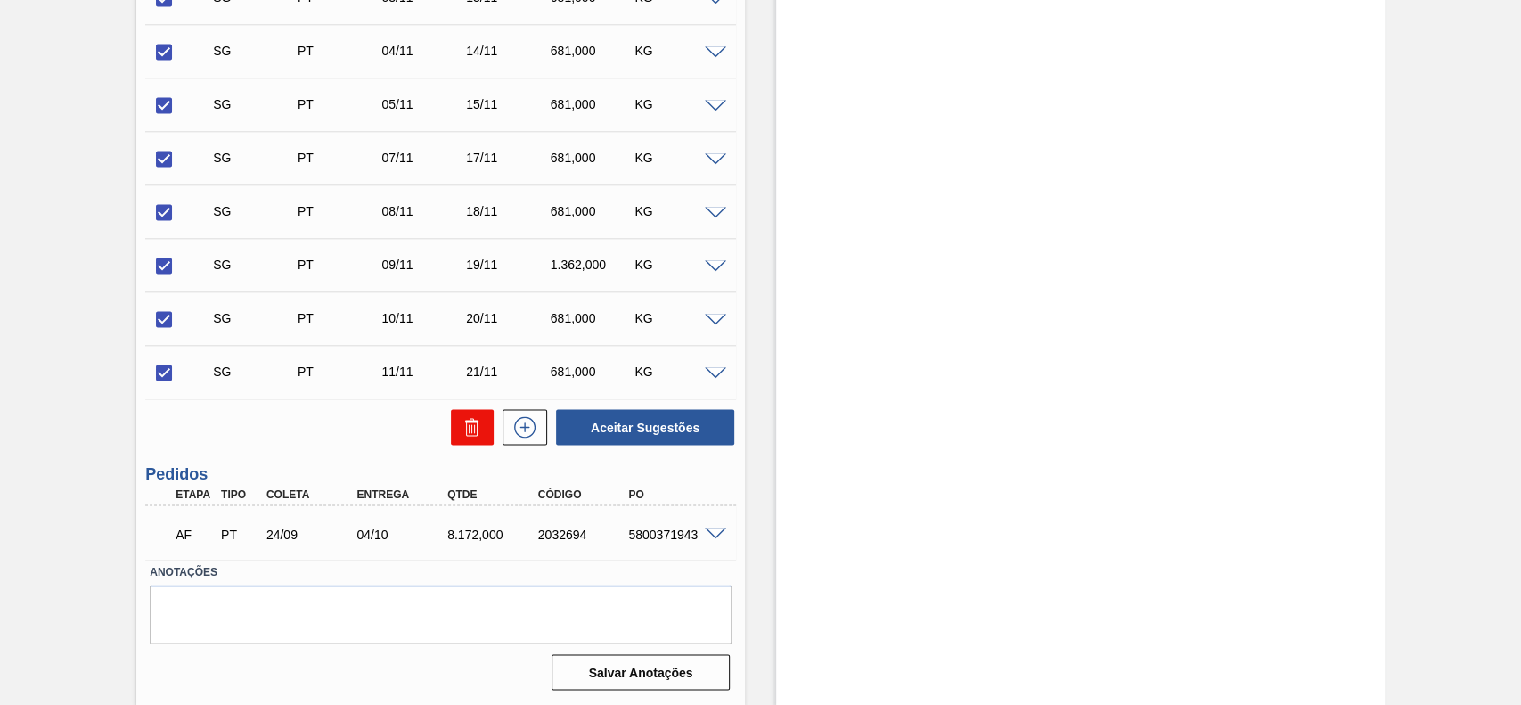
checkbox input "false"
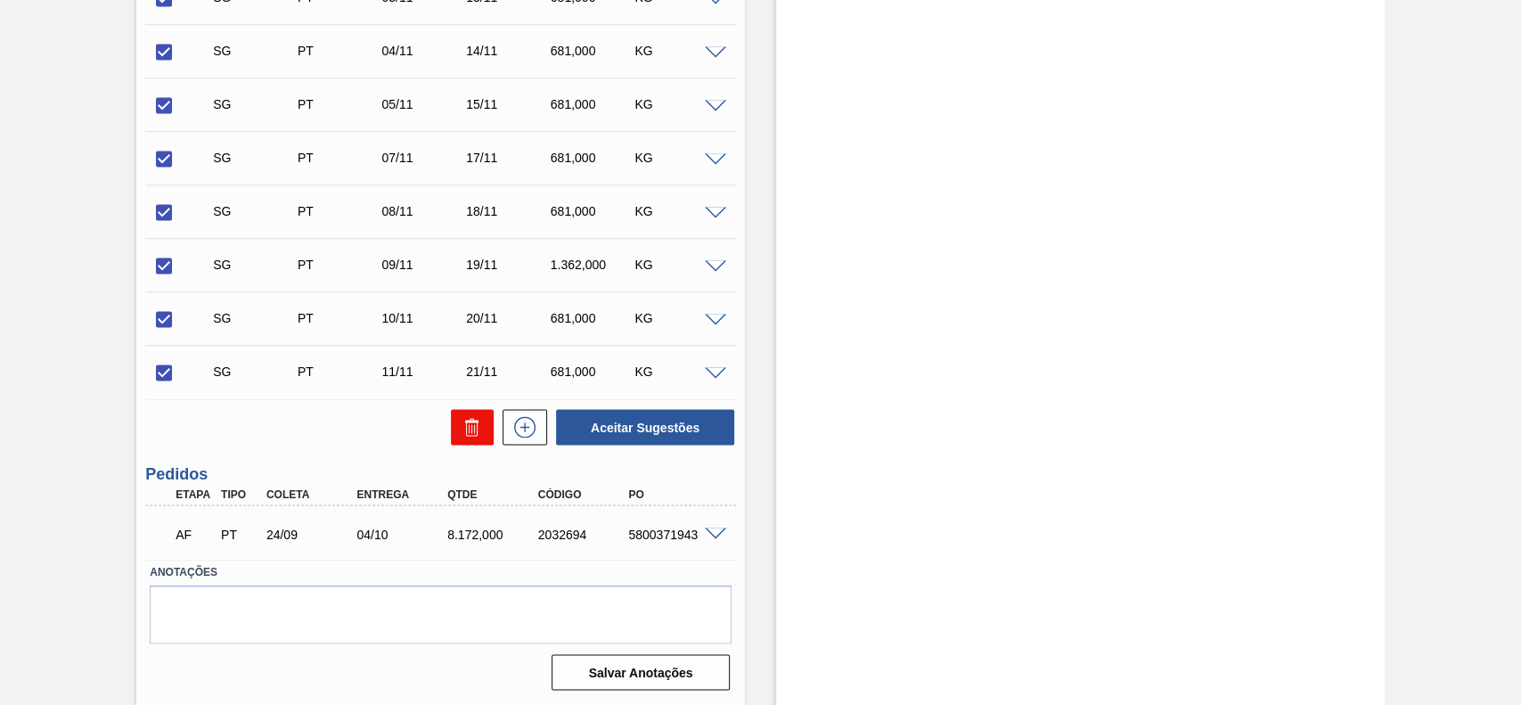
checkbox input "false"
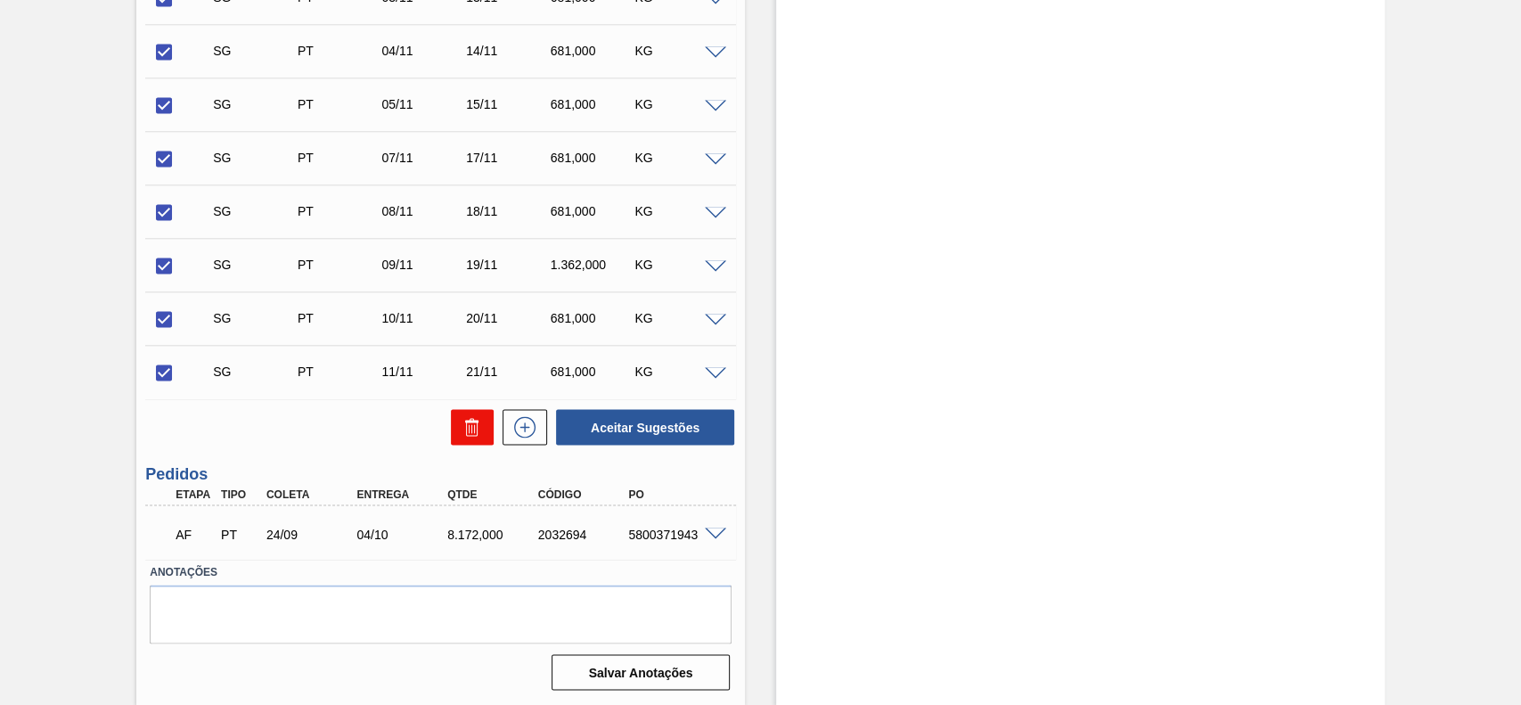
checkbox input "false"
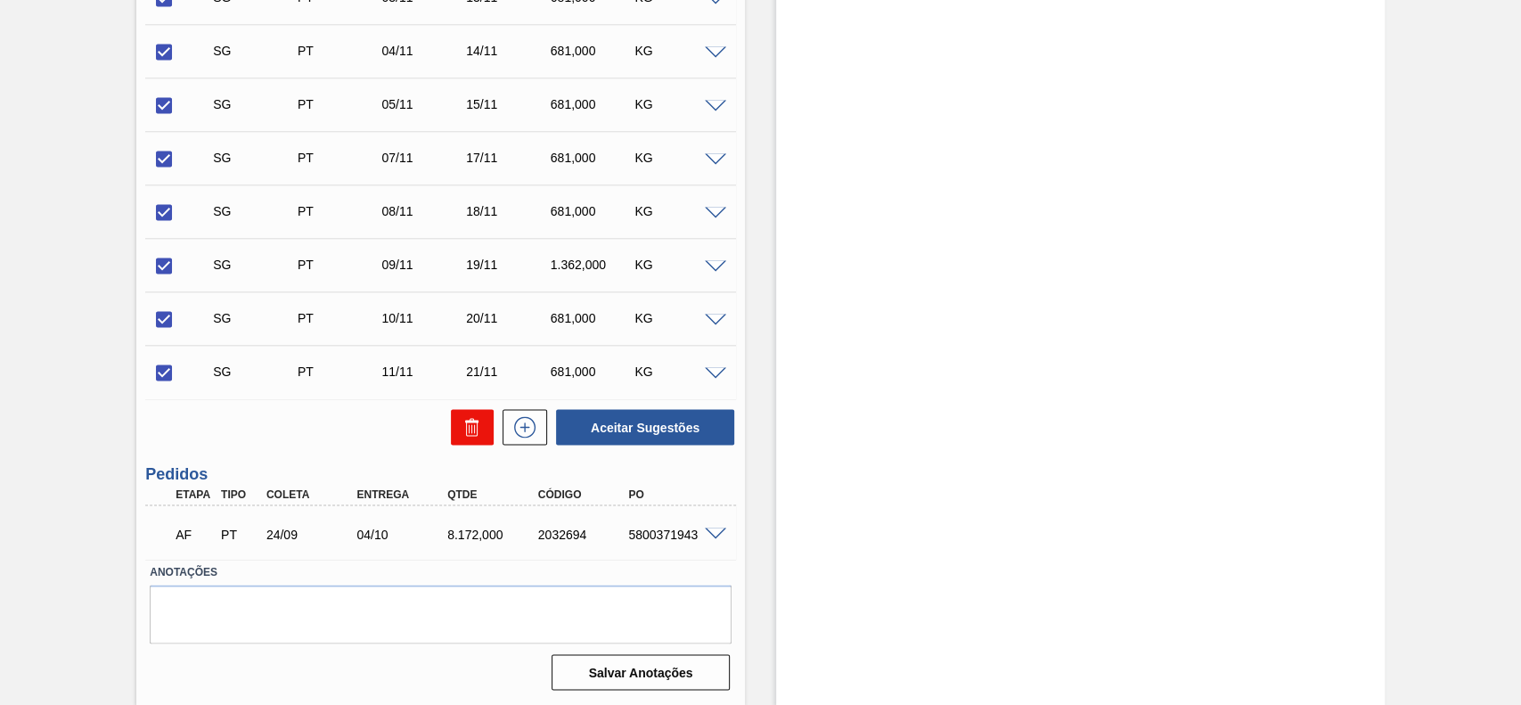
checkbox input "false"
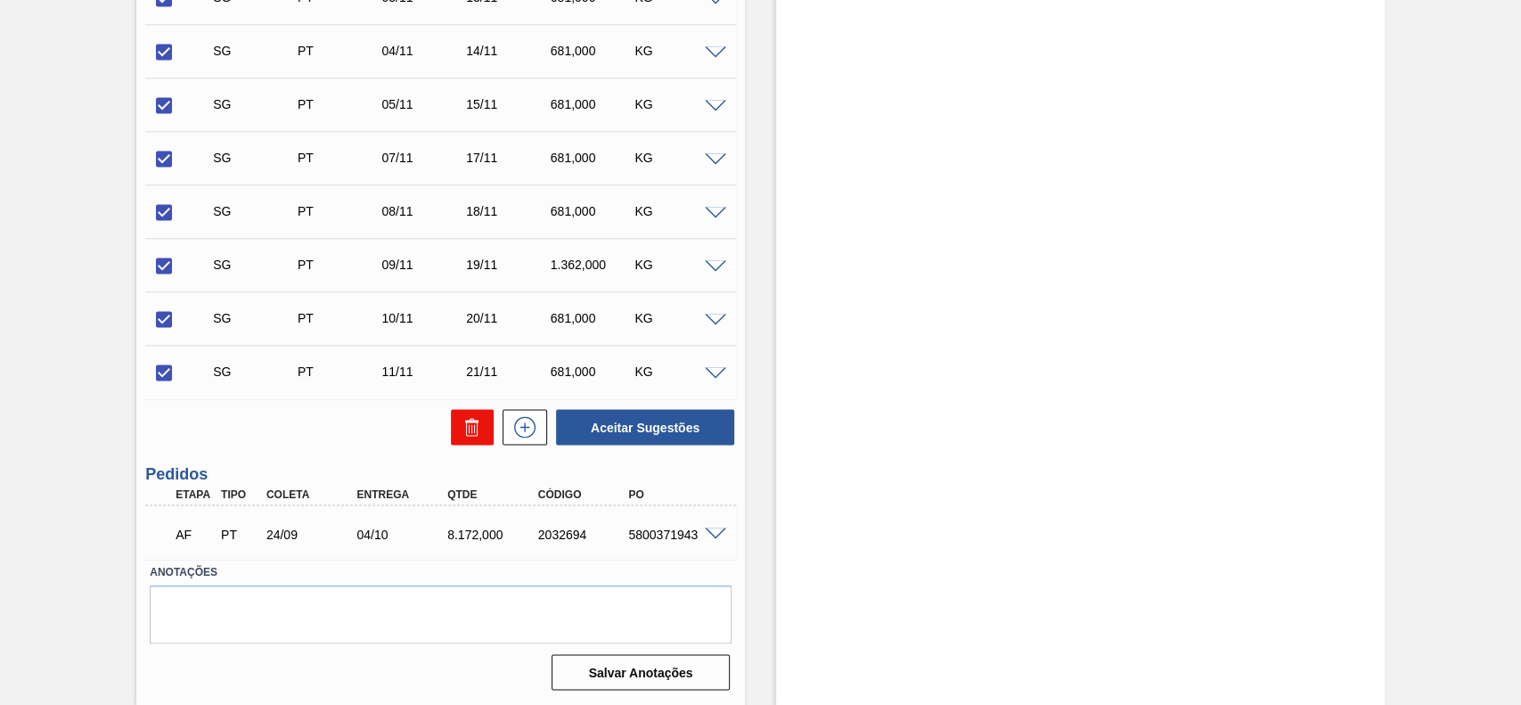
checkbox input "false"
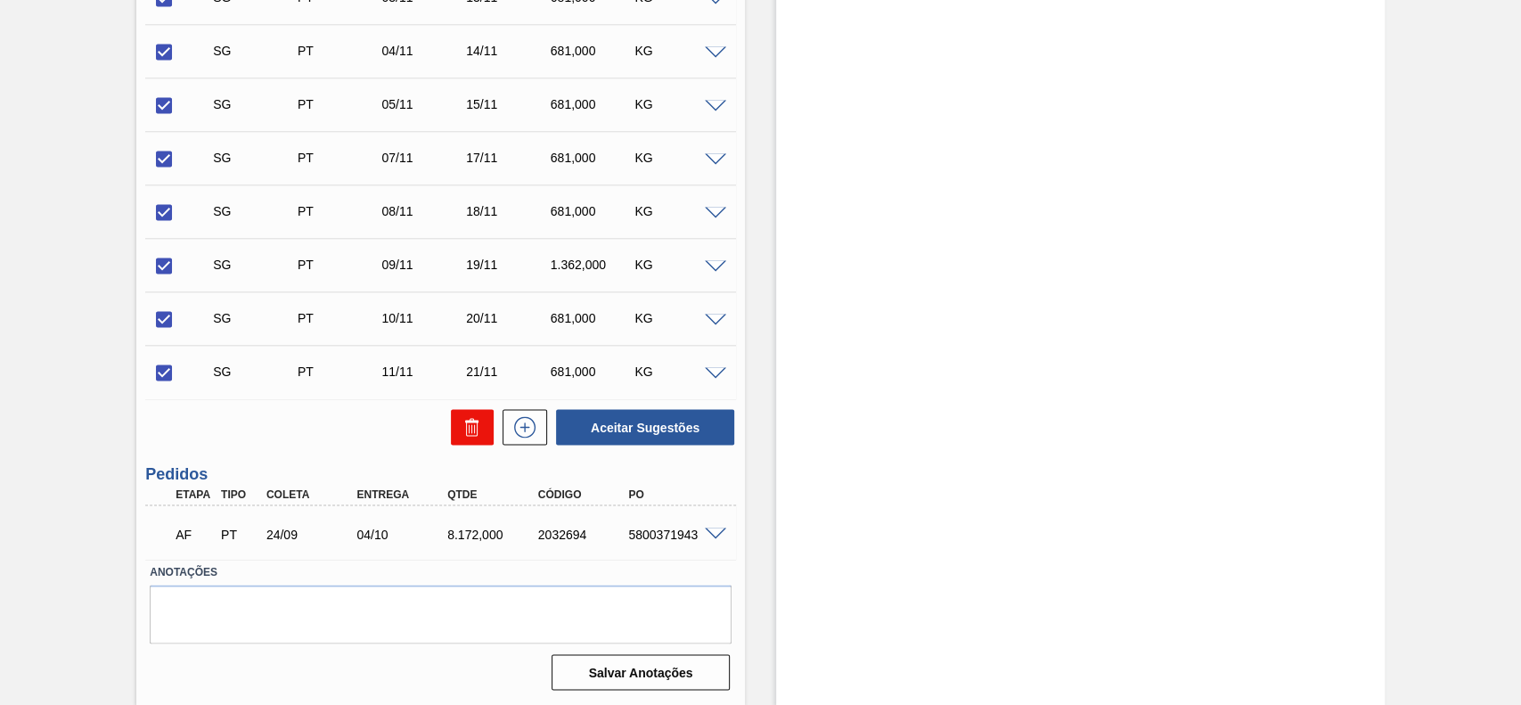
checkbox input "false"
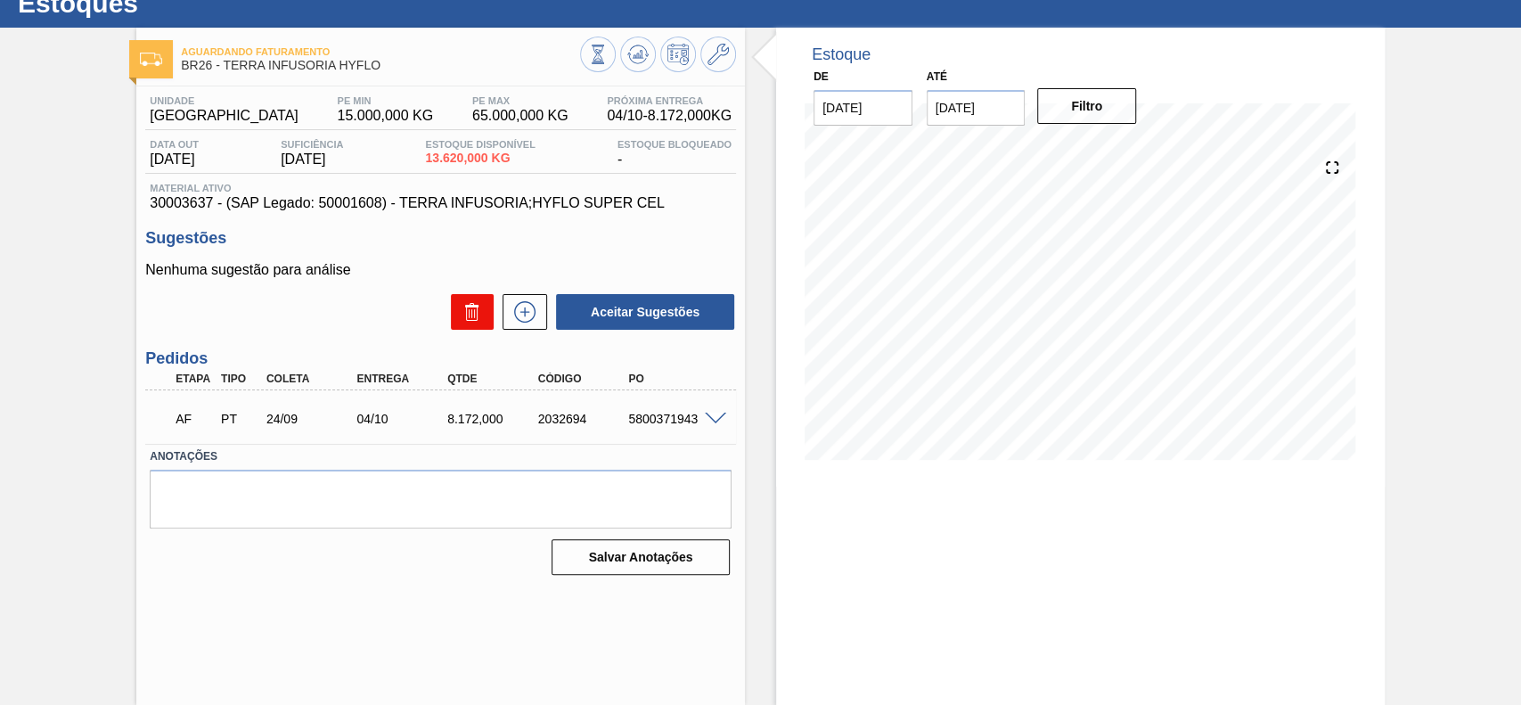
scroll to position [61, 0]
click at [526, 325] on button at bounding box center [524, 312] width 45 height 36
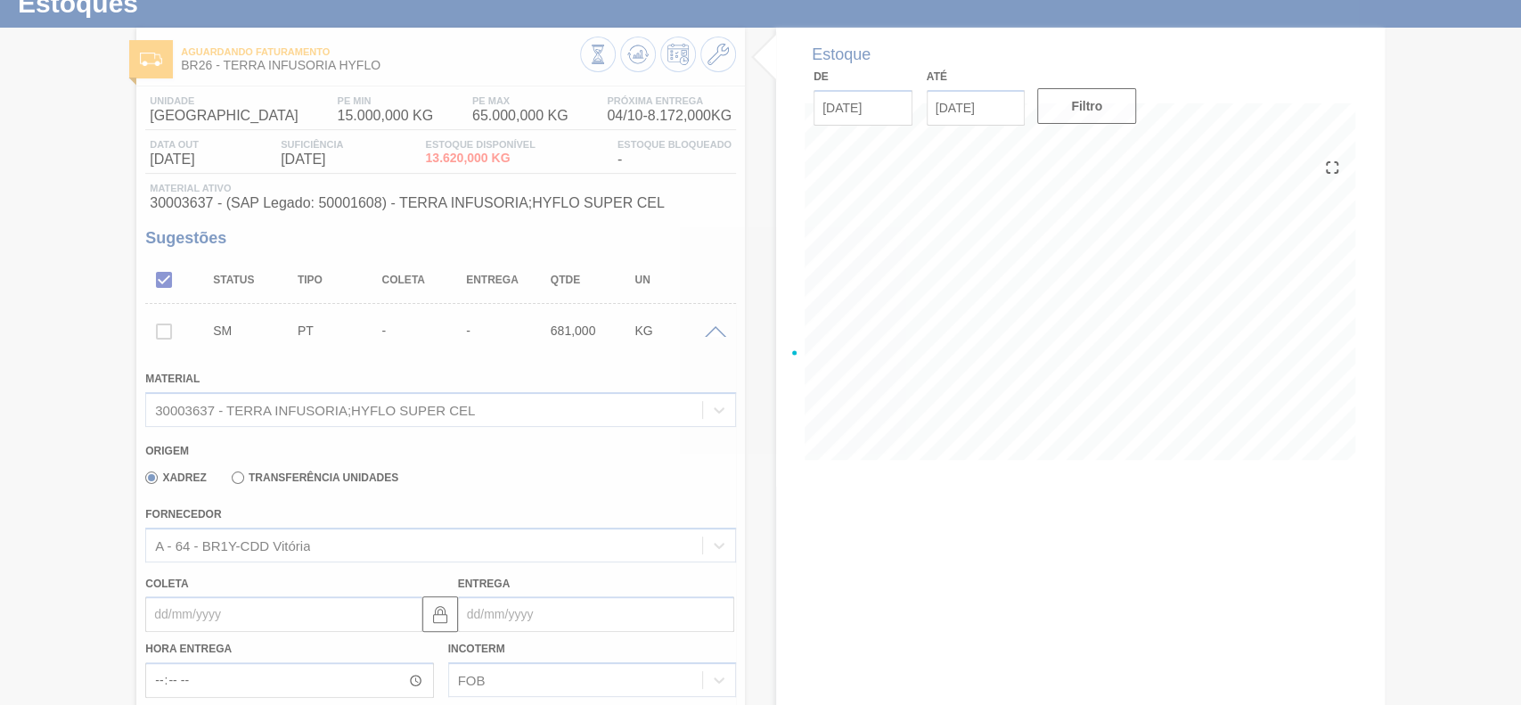
click at [240, 609] on div at bounding box center [760, 352] width 1521 height 705
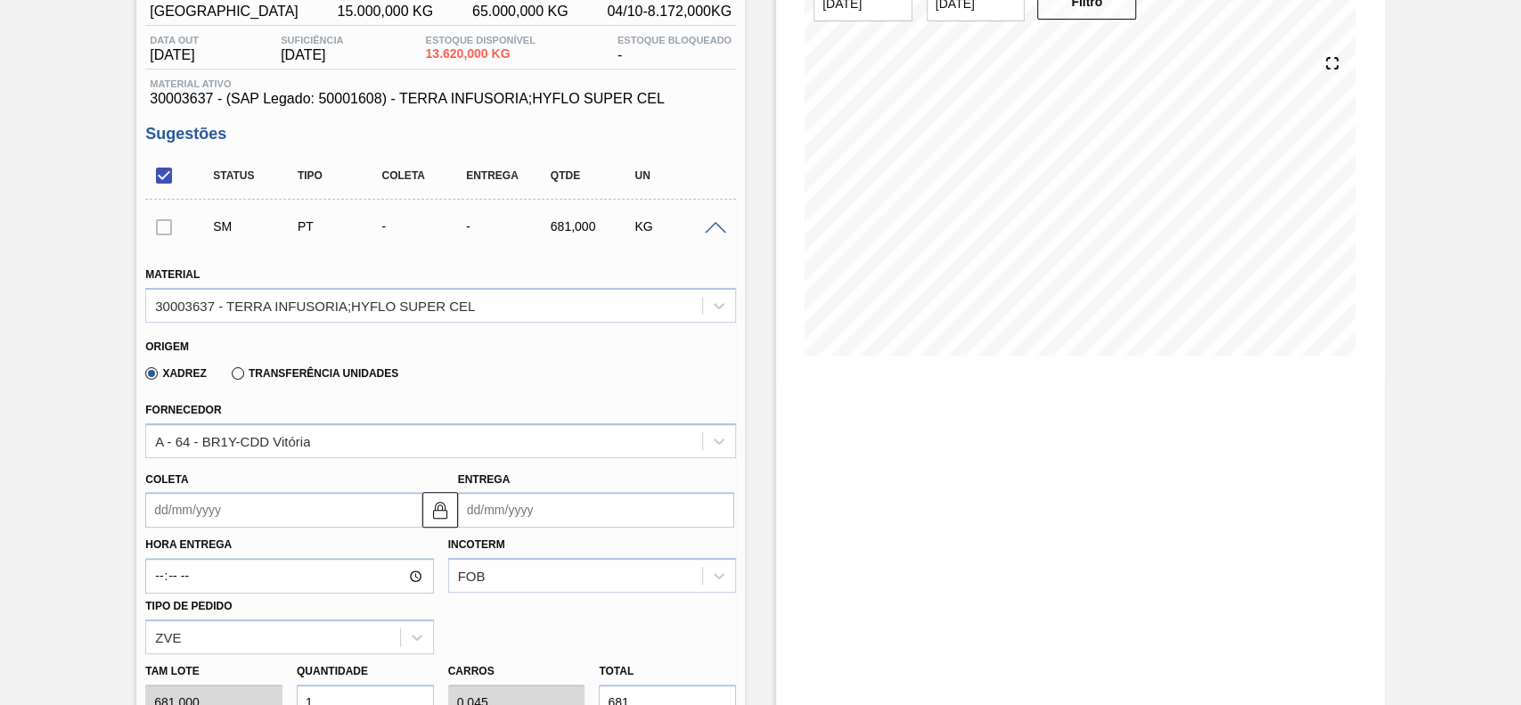
scroll to position [299, 0]
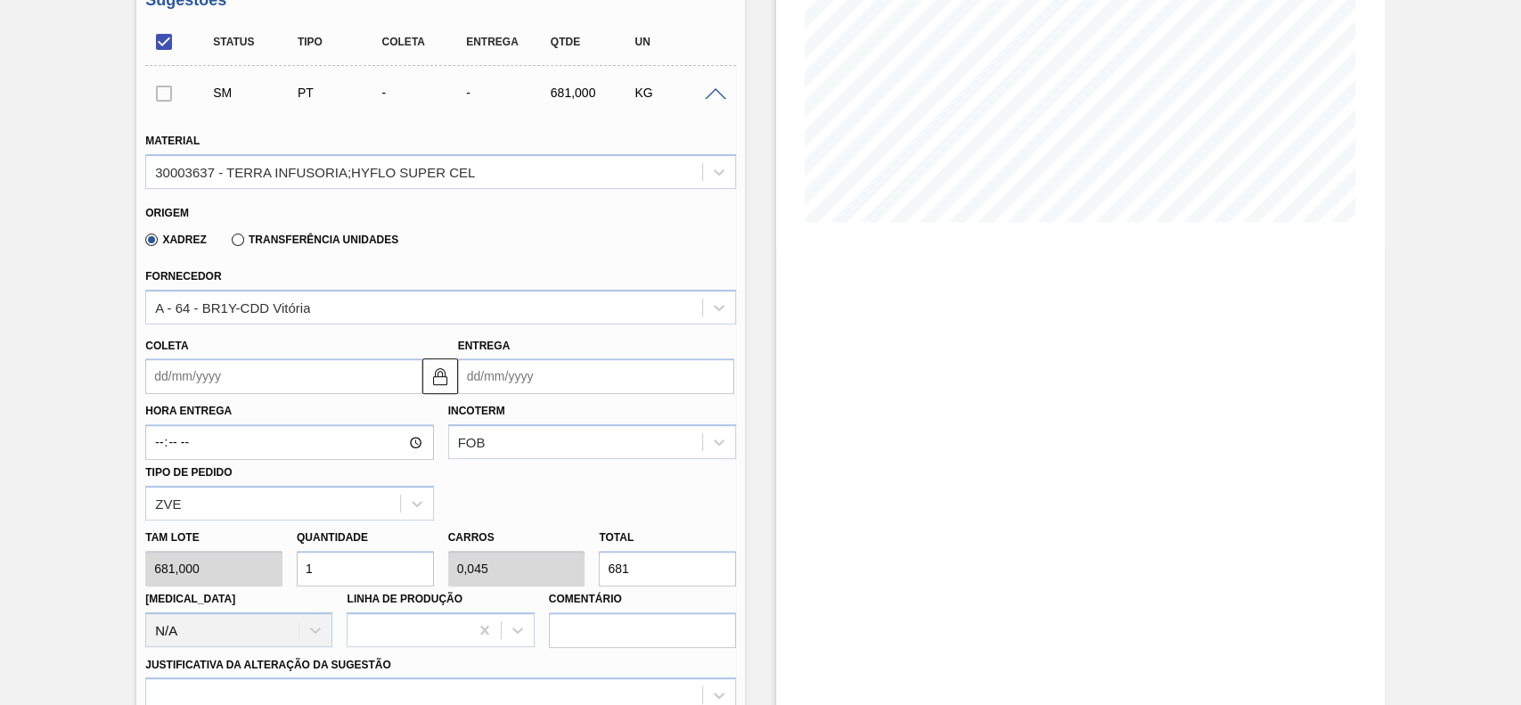
click at [251, 387] on input "Coleta" at bounding box center [283, 376] width 276 height 36
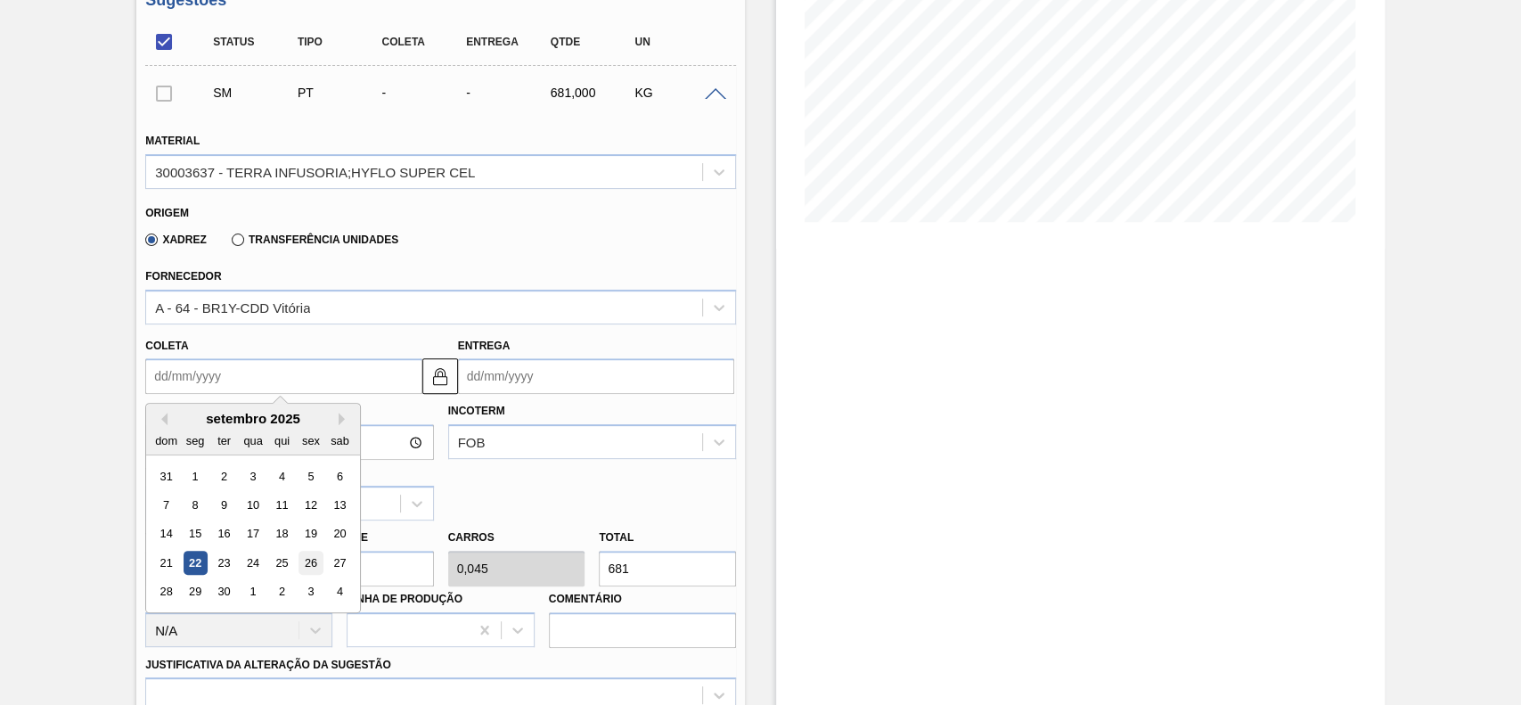
click at [314, 559] on div "26" at bounding box center [311, 563] width 24 height 24
type input "26/09/2025"
type input "[DATE]"
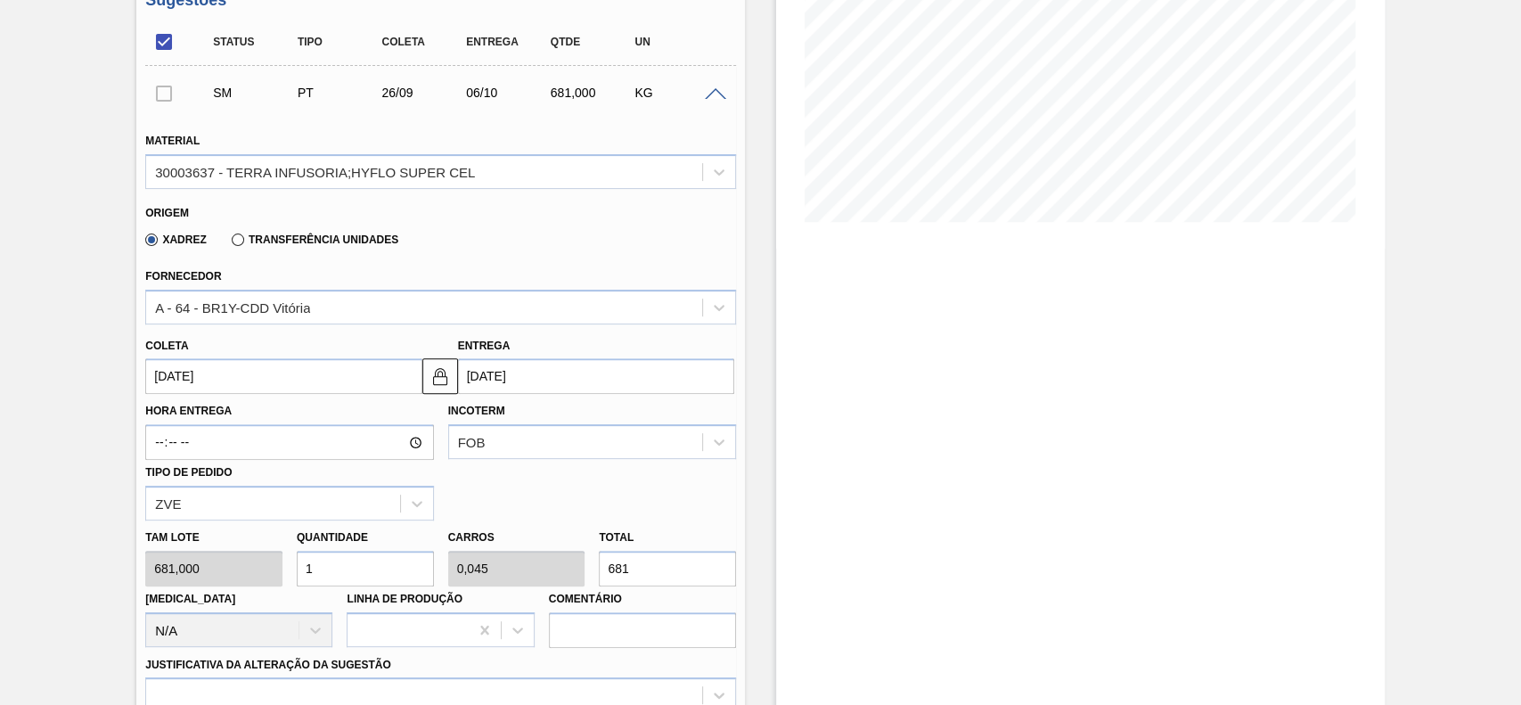
click at [322, 578] on input "1" at bounding box center [365, 569] width 137 height 36
type input "12"
type input "0,545"
type input "8.172"
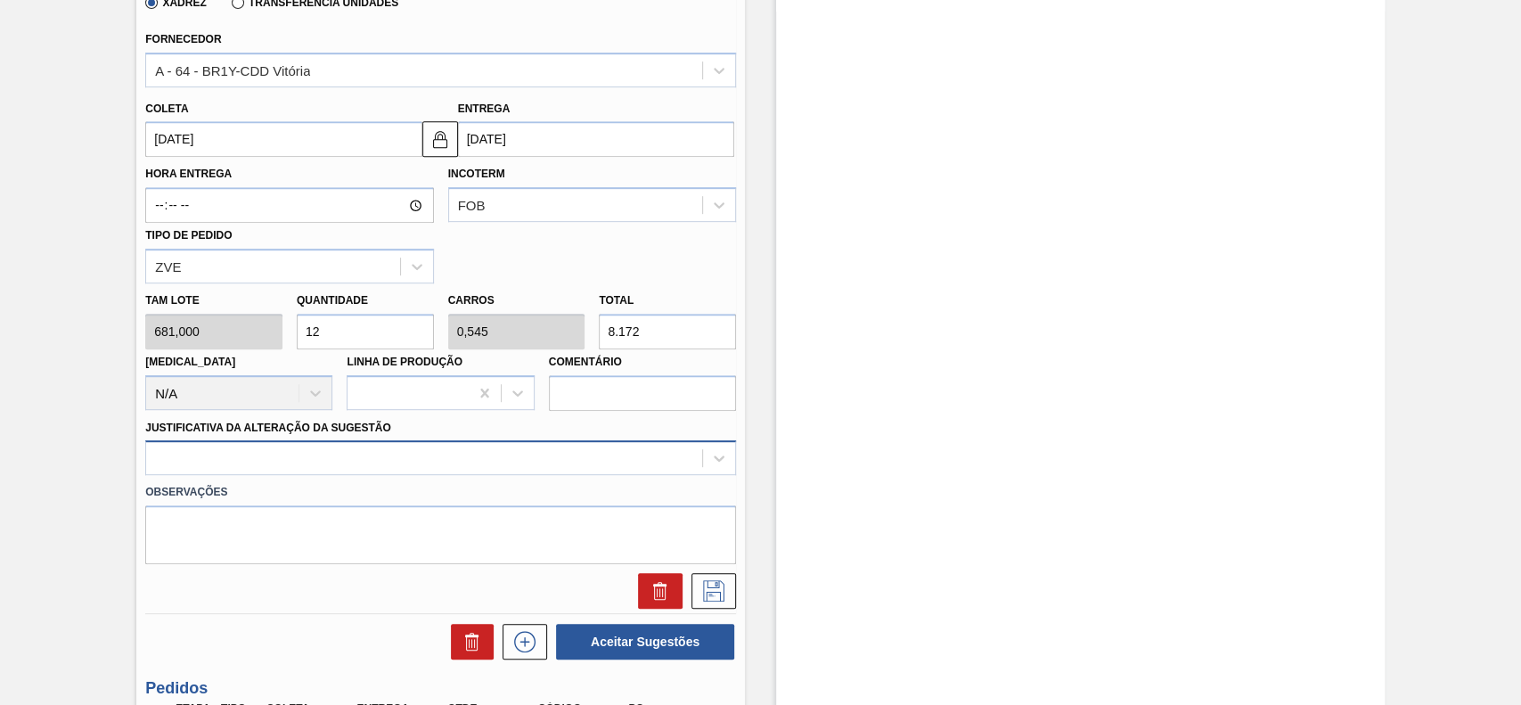
type input "12"
click at [272, 475] on div at bounding box center [440, 457] width 591 height 35
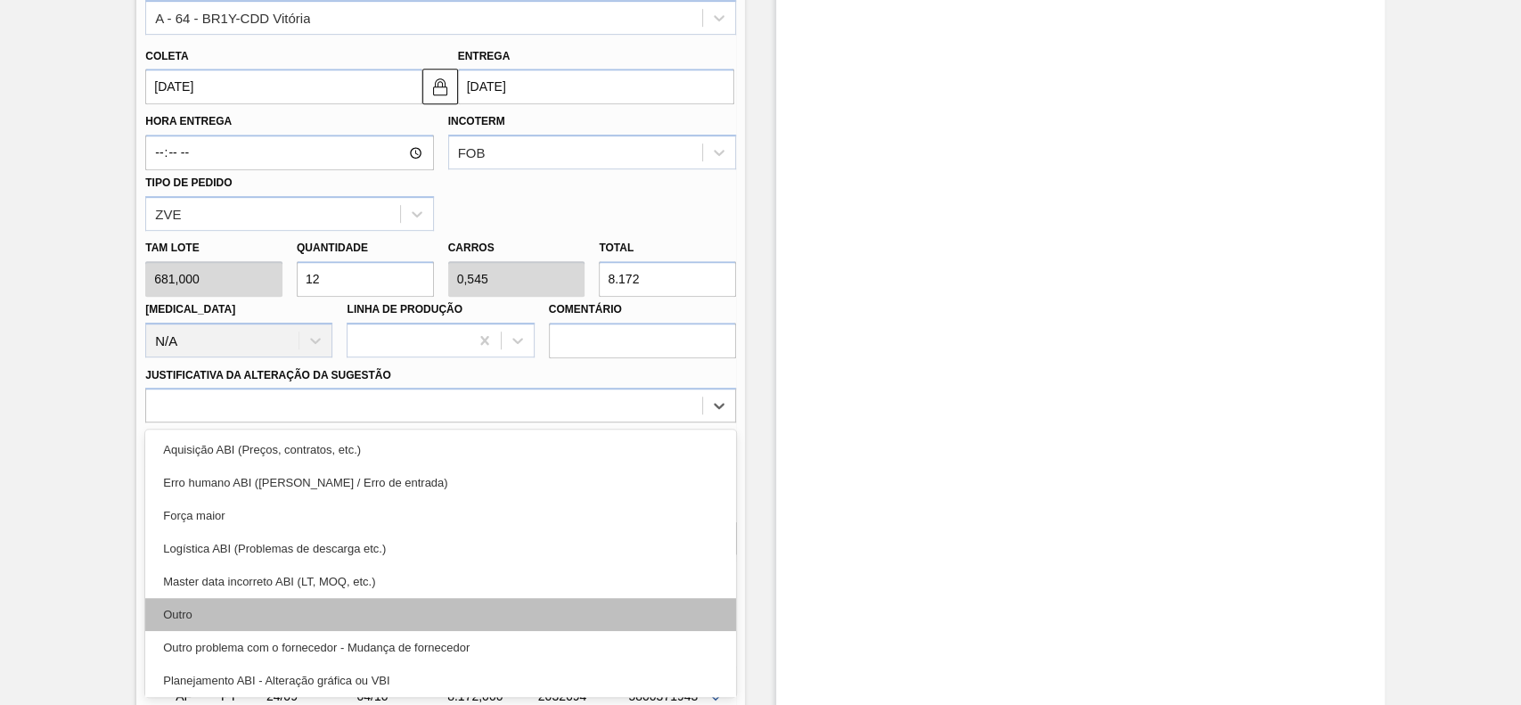
click at [249, 608] on div "Outro" at bounding box center [440, 614] width 591 height 33
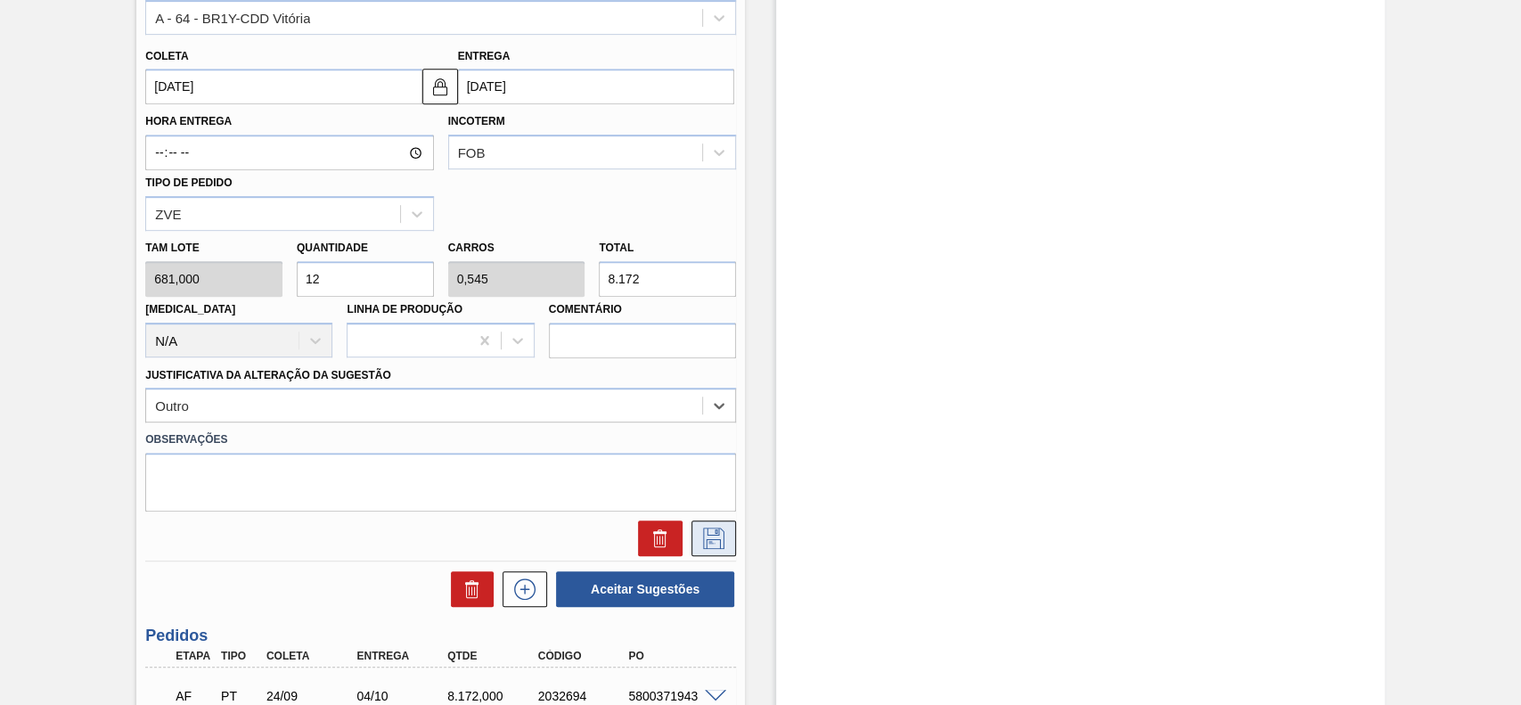
click at [716, 536] on icon at bounding box center [713, 537] width 29 height 21
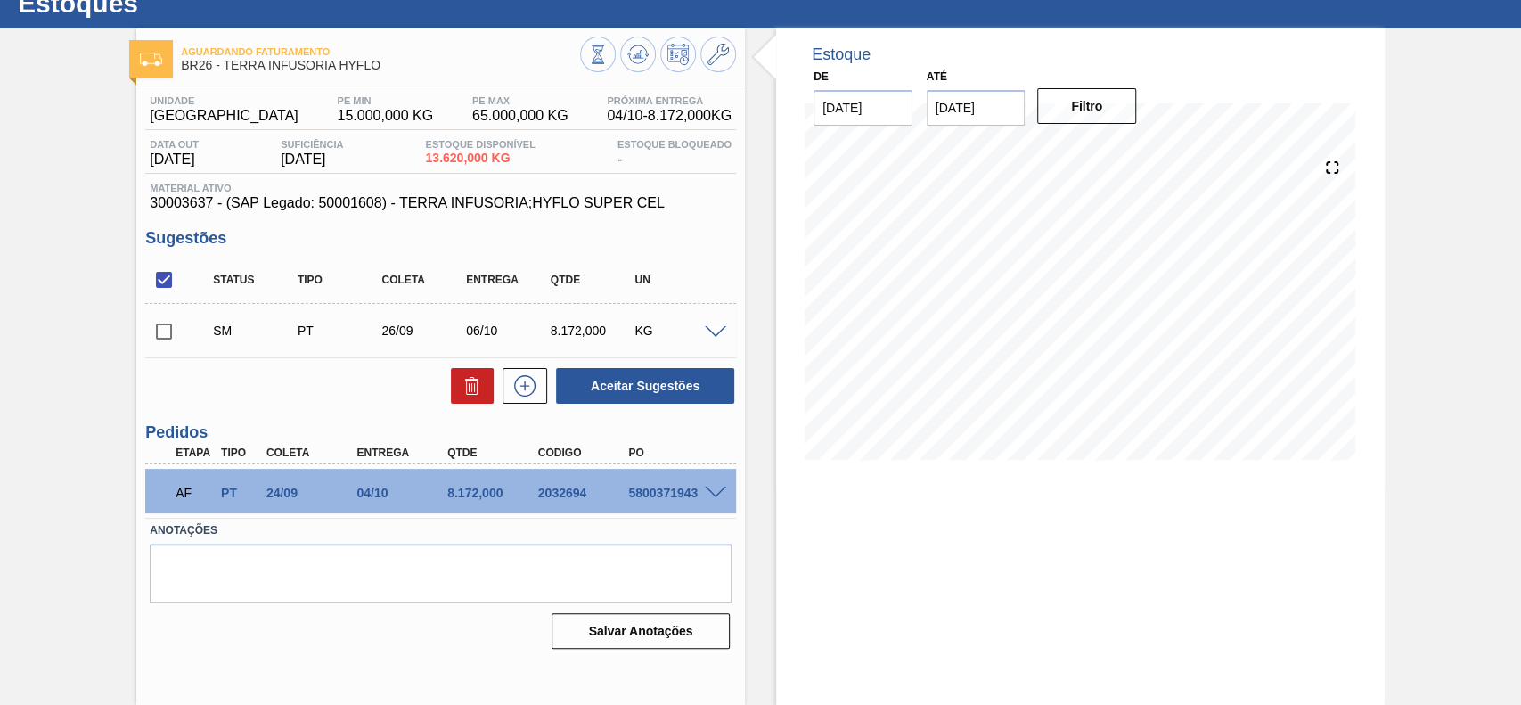
scroll to position [61, 0]
click at [168, 340] on input "checkbox" at bounding box center [163, 331] width 37 height 37
checkbox input "true"
click at [673, 384] on button "Aceitar Sugestões" at bounding box center [645, 386] width 178 height 36
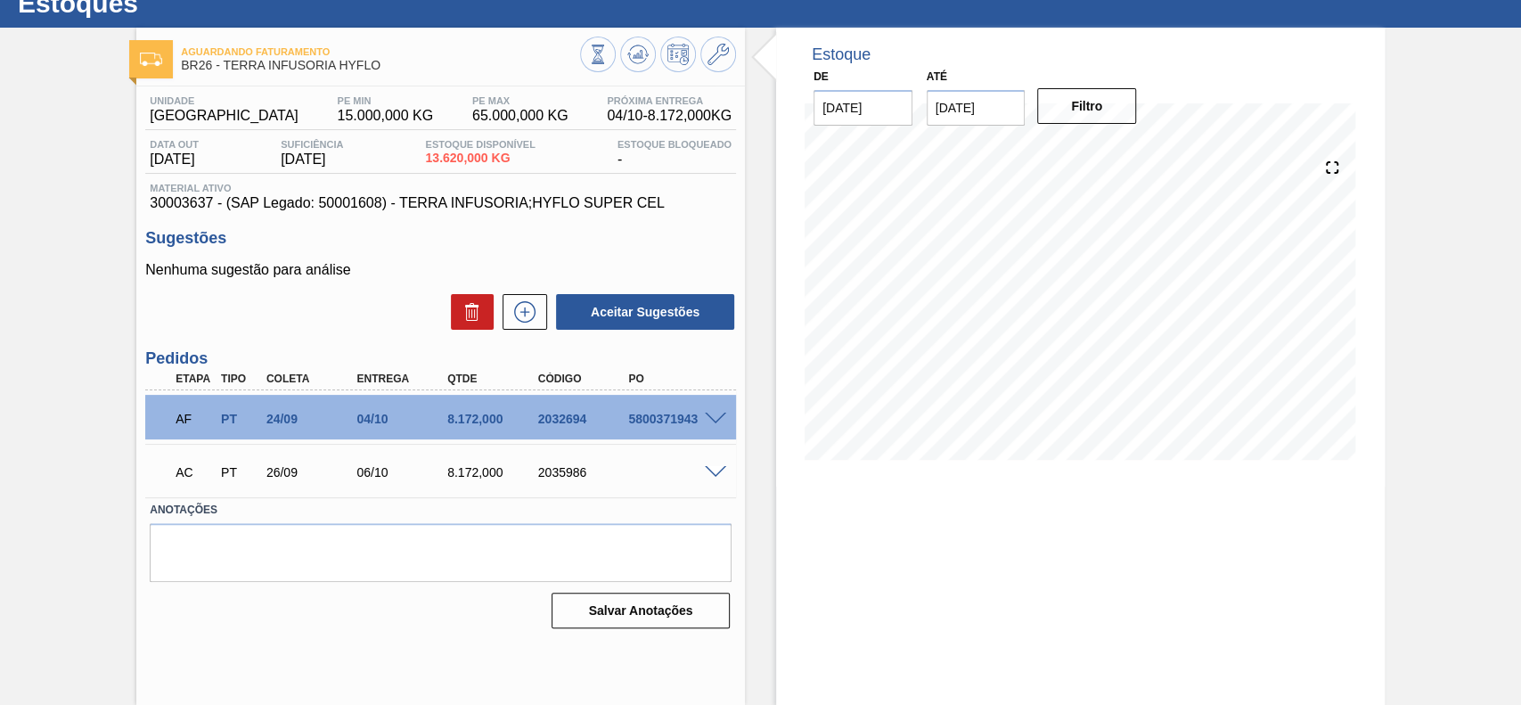
click at [707, 468] on span at bounding box center [715, 472] width 21 height 13
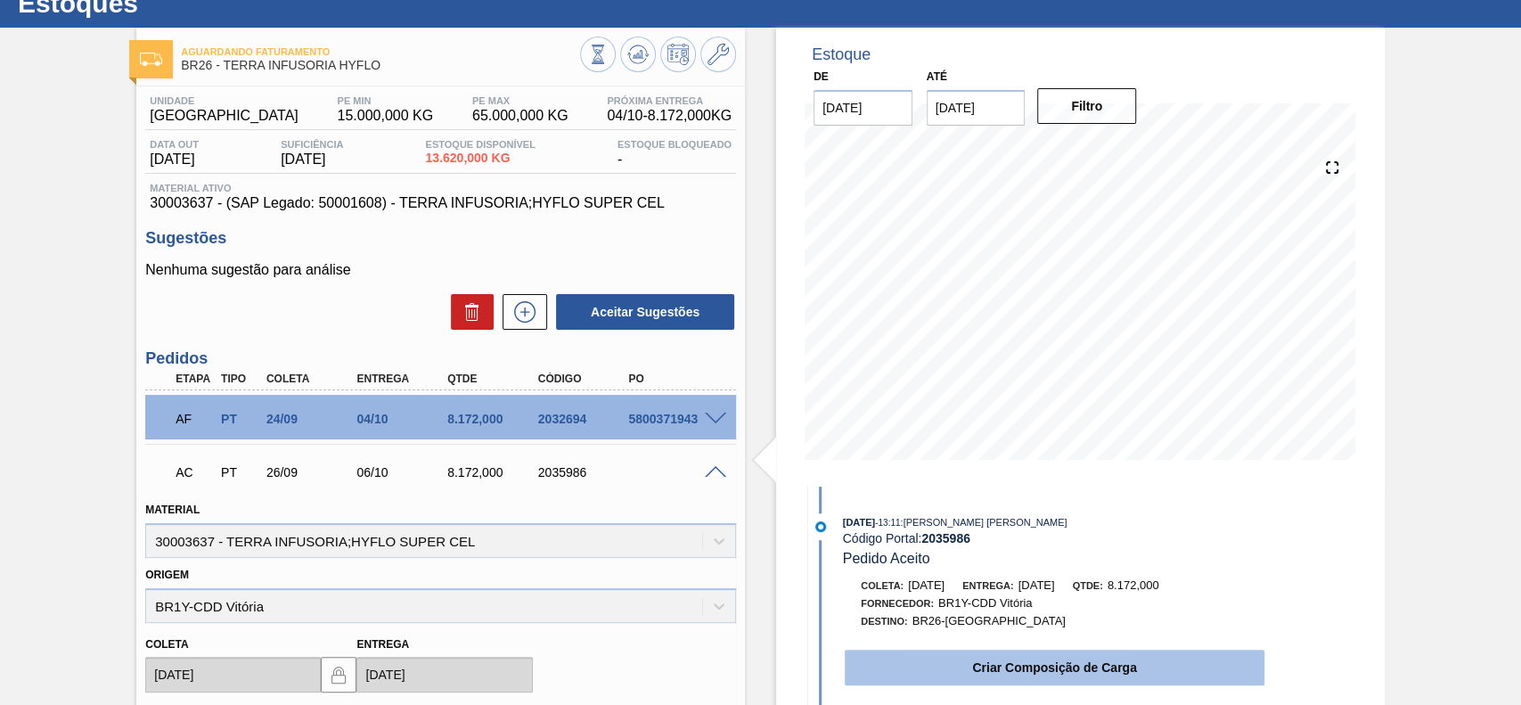
click at [992, 664] on button "Criar Composição de Carga" at bounding box center [1054, 667] width 420 height 36
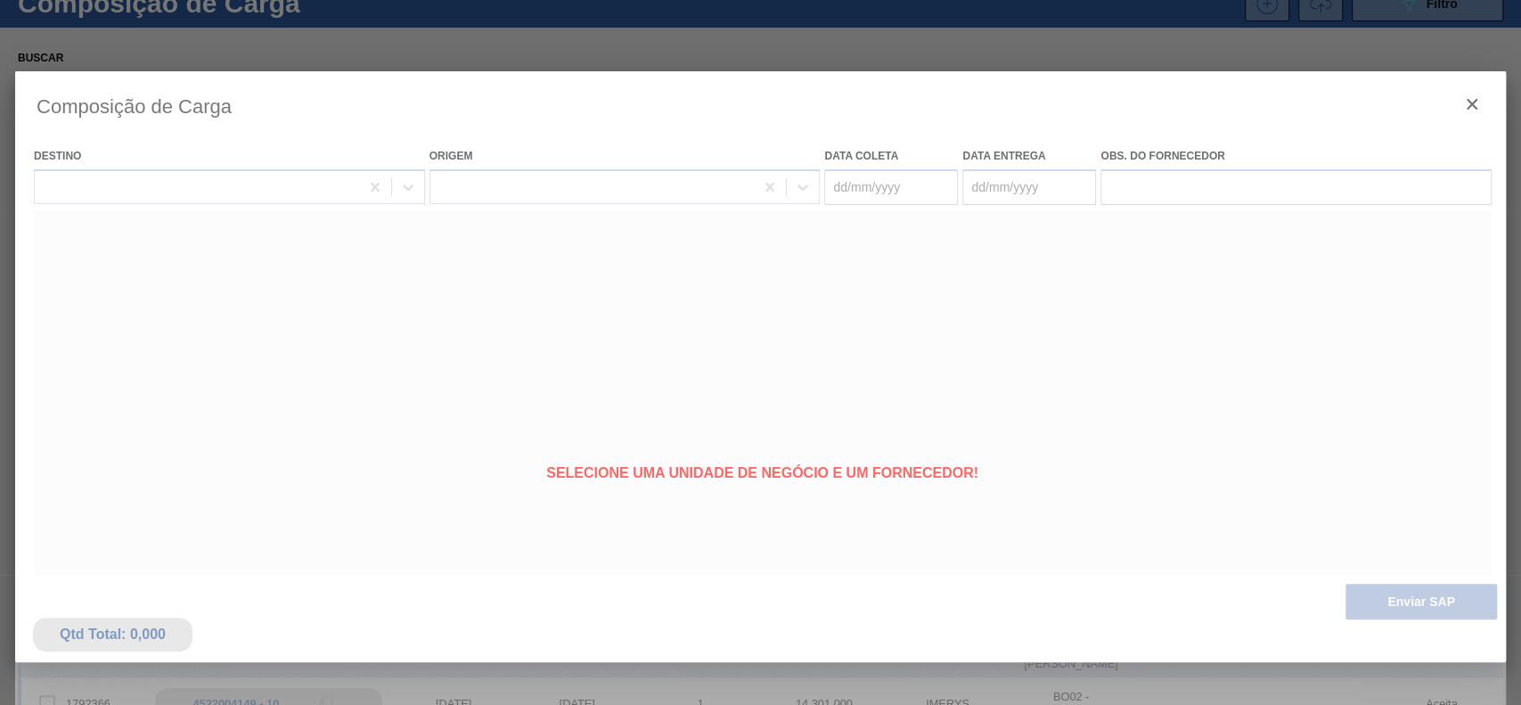
type coleta "26/09/2025"
type entrega "[DATE]"
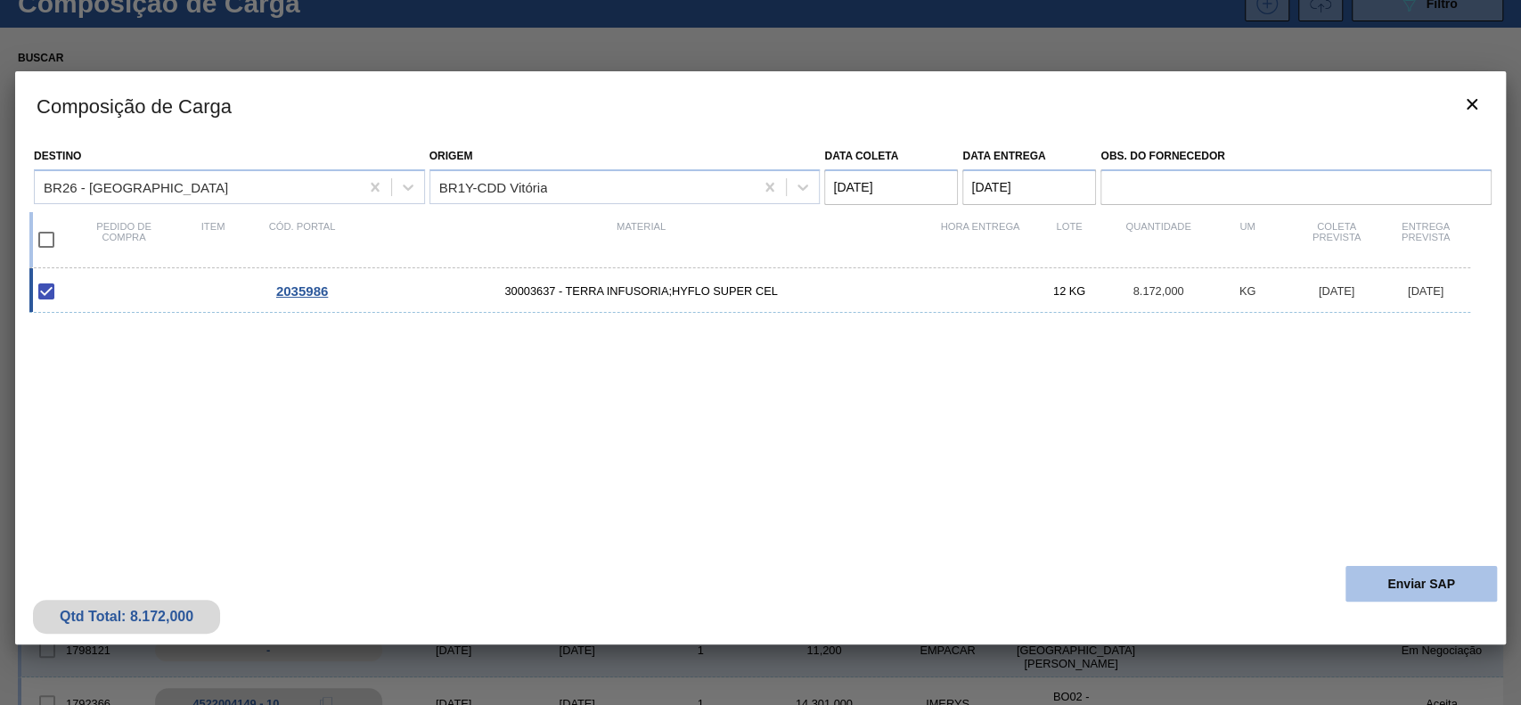
click at [1367, 591] on button "Enviar SAP" at bounding box center [1420, 584] width 151 height 36
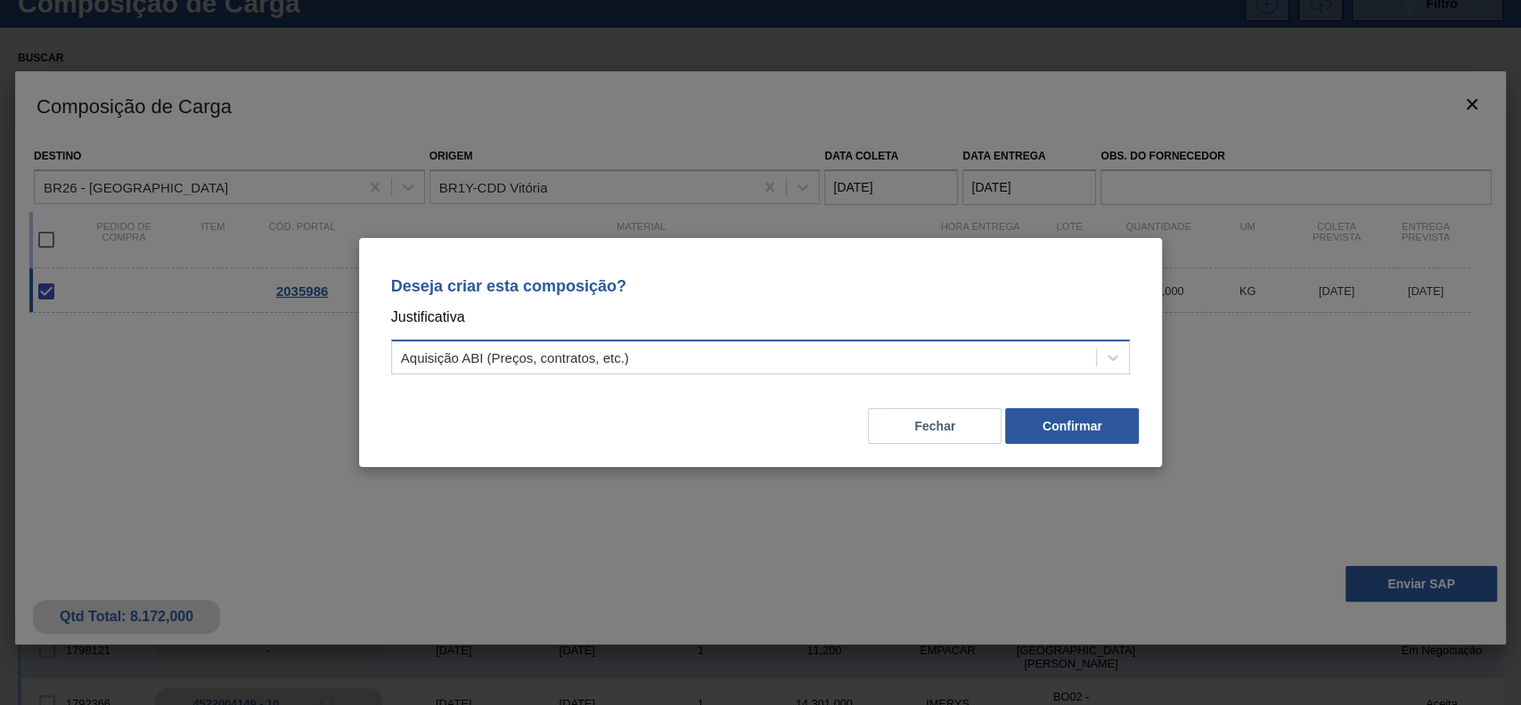
drag, startPoint x: 636, startPoint y: 328, endPoint x: 631, endPoint y: 340, distance: 13.6
click at [634, 331] on div "Deseja criar esta composição? Justificativa Aquisição ABI (Preços, contratos, e…" at bounding box center [760, 322] width 761 height 126
click at [631, 342] on div "Aquisição ABI (Preços, contratos, etc.)" at bounding box center [760, 356] width 739 height 35
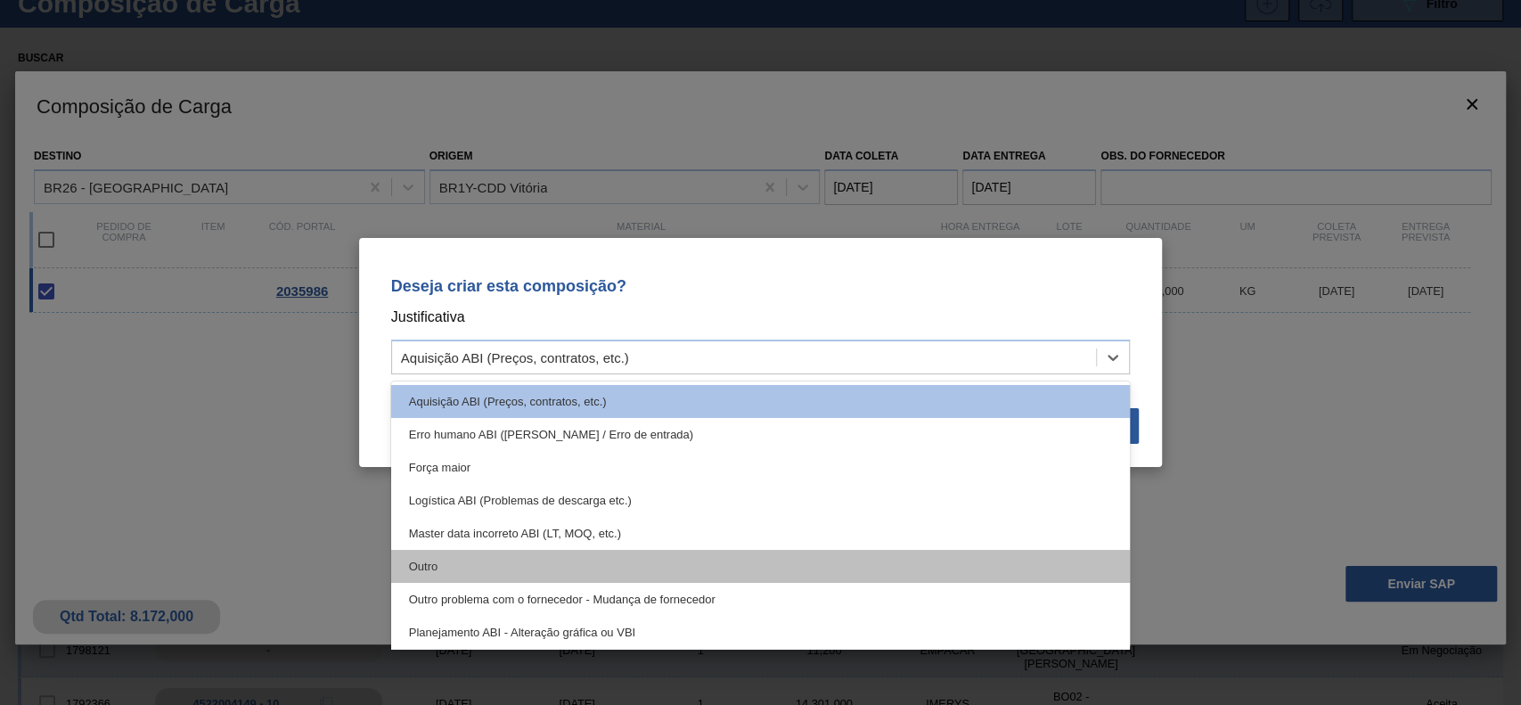
click at [515, 550] on div "Outro" at bounding box center [760, 566] width 739 height 33
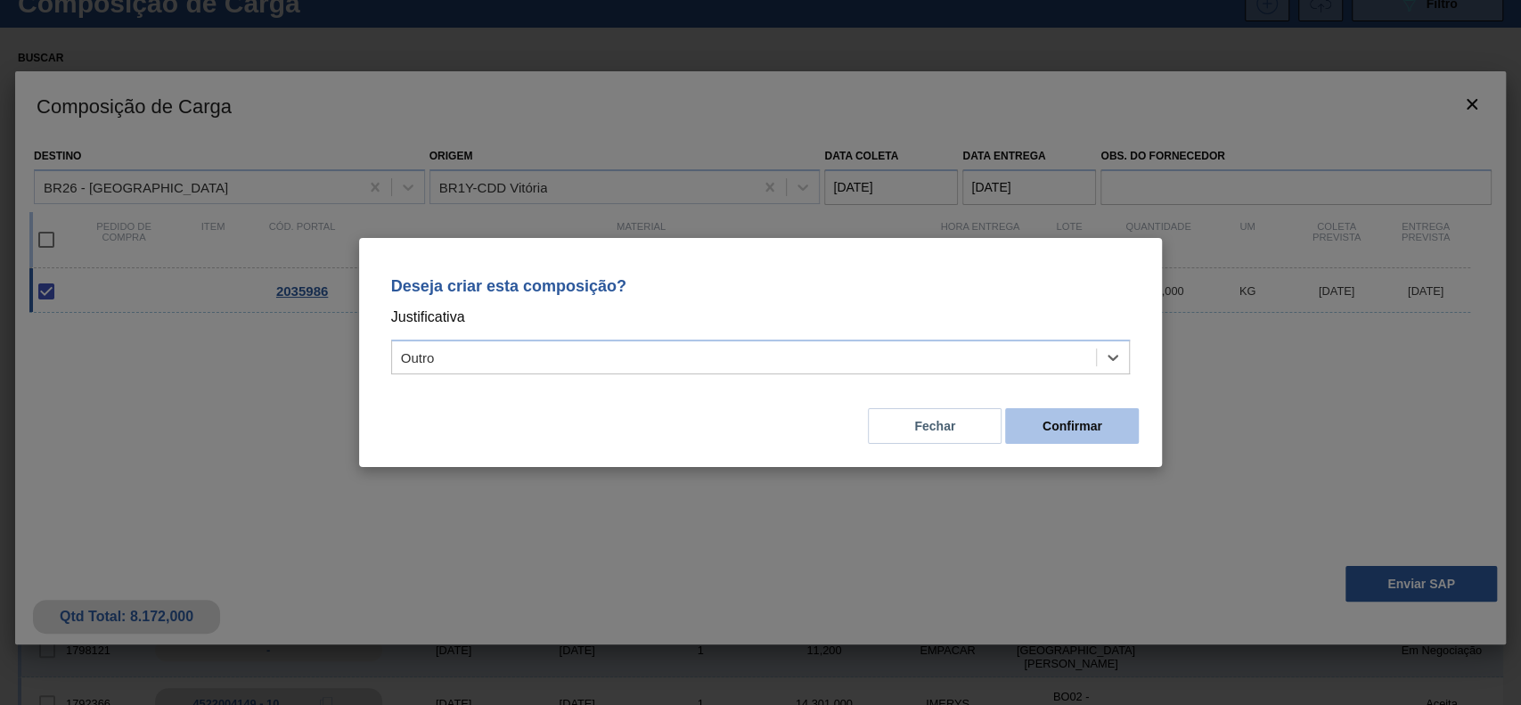
click at [1051, 420] on button "Confirmar" at bounding box center [1072, 426] width 134 height 36
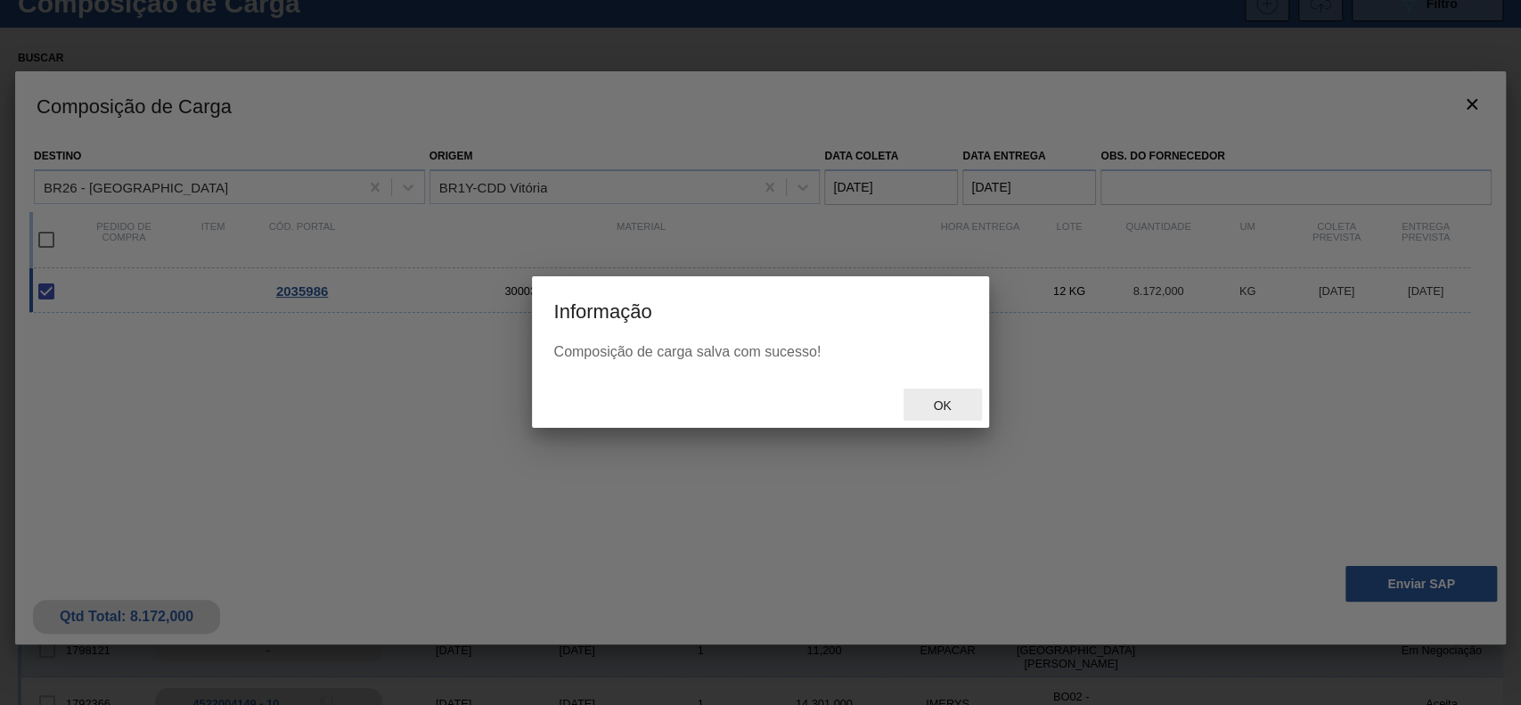
click at [943, 404] on span "Ok" at bounding box center [941, 405] width 46 height 14
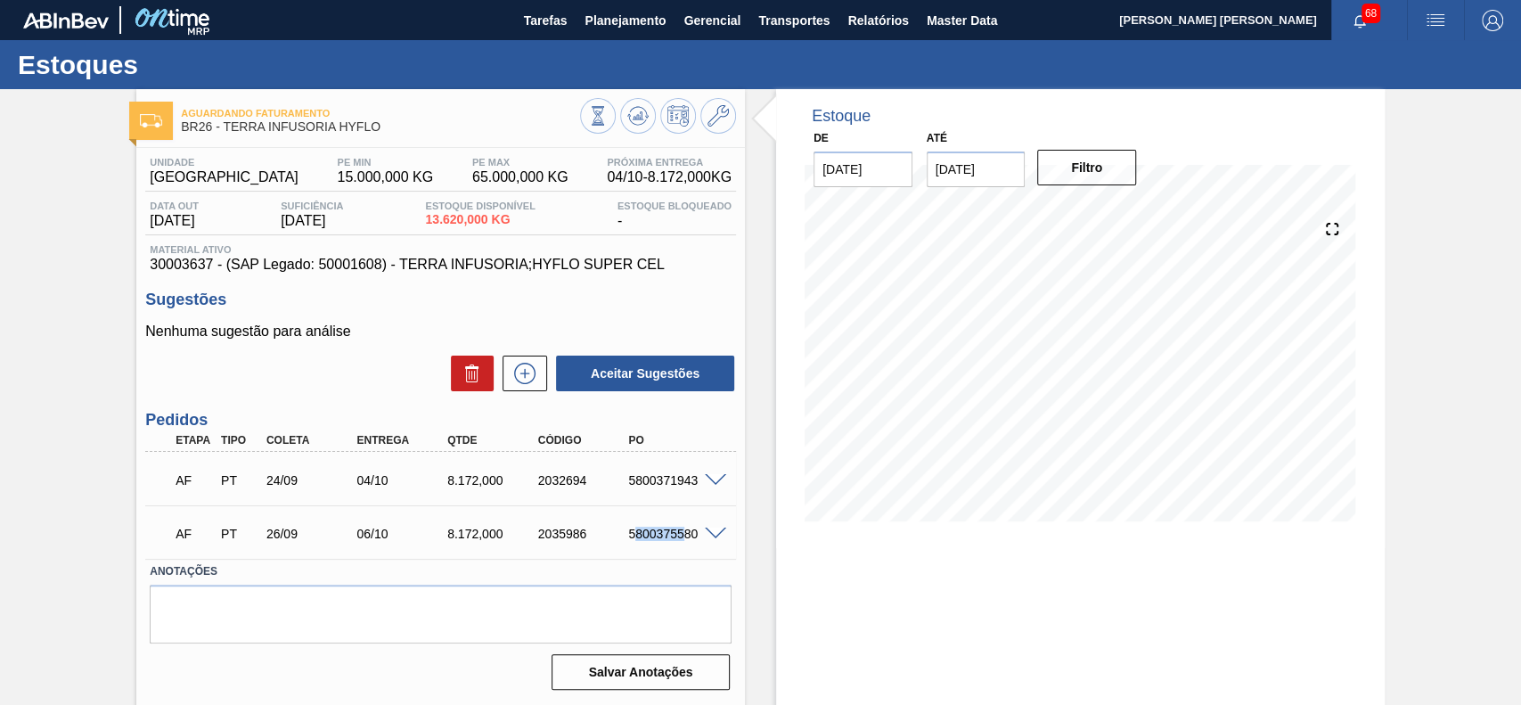
drag, startPoint x: 632, startPoint y: 526, endPoint x: 657, endPoint y: 533, distance: 25.9
click at [677, 536] on div "AF PT 26/09 06/10 8.172,000 2035986 5800375580" at bounding box center [435, 532] width 543 height 36
drag, startPoint x: 619, startPoint y: 531, endPoint x: 695, endPoint y: 538, distance: 76.1
click at [697, 538] on div "5800375580" at bounding box center [661, 533] width 91 height 14
copy div "5800375580"
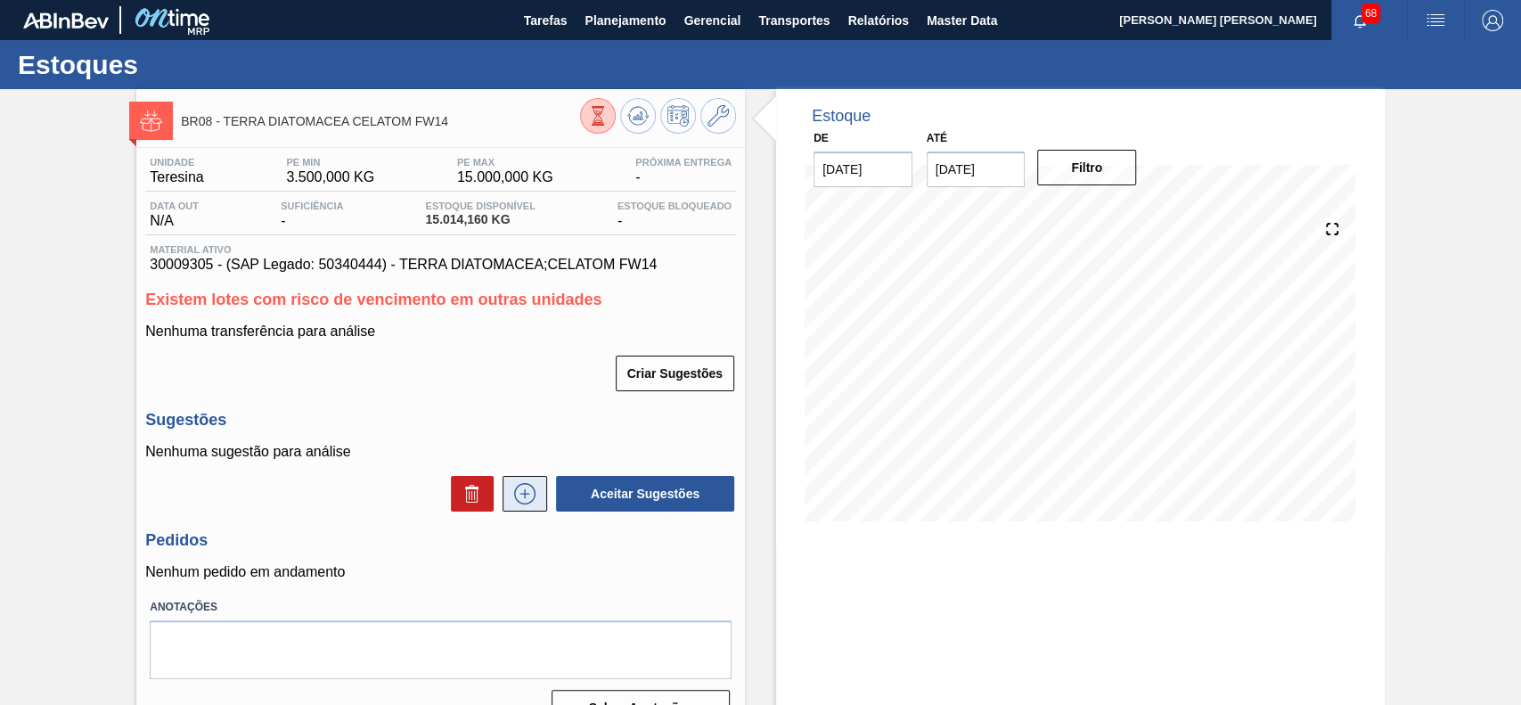
click at [538, 493] on button at bounding box center [524, 494] width 45 height 36
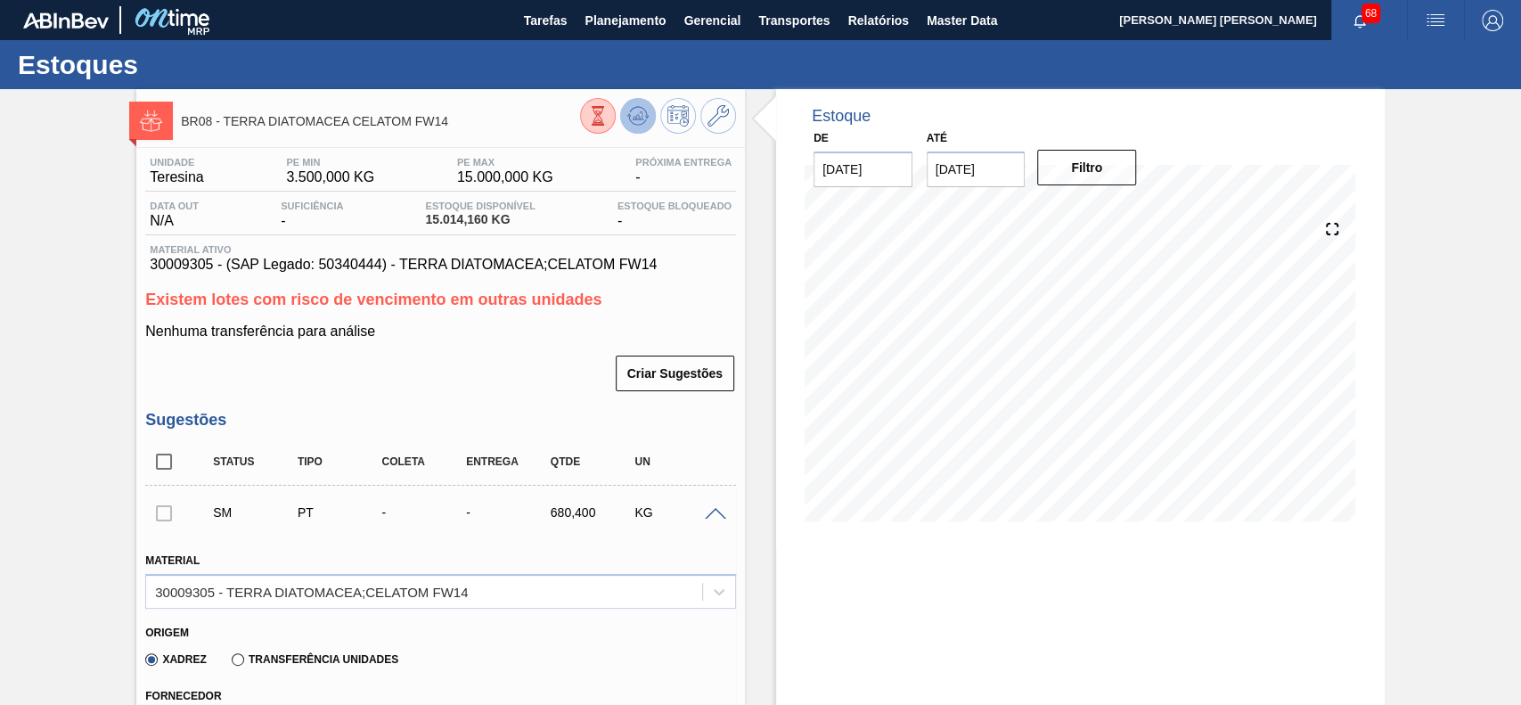
click at [646, 121] on icon at bounding box center [637, 115] width 21 height 21
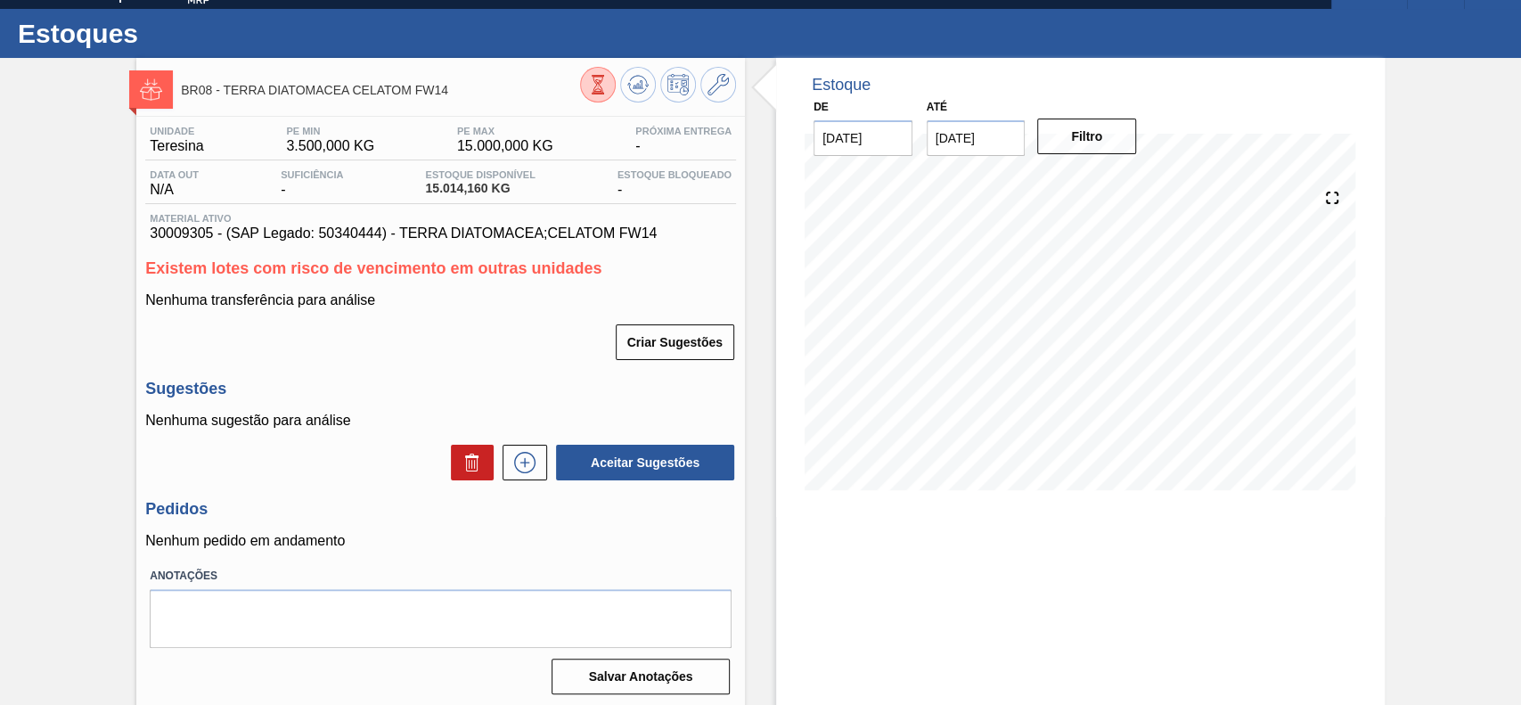
scroll to position [61, 0]
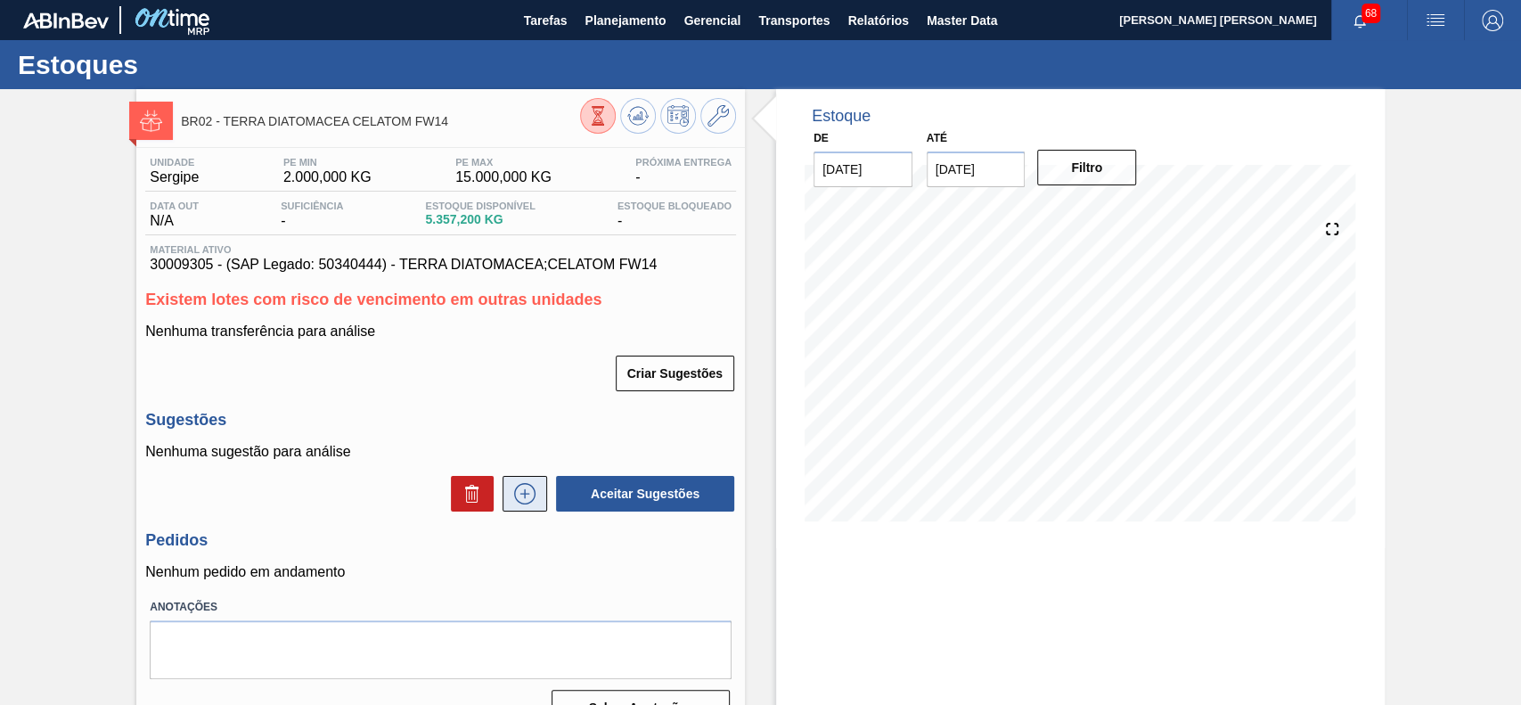
click at [529, 483] on button at bounding box center [524, 494] width 45 height 36
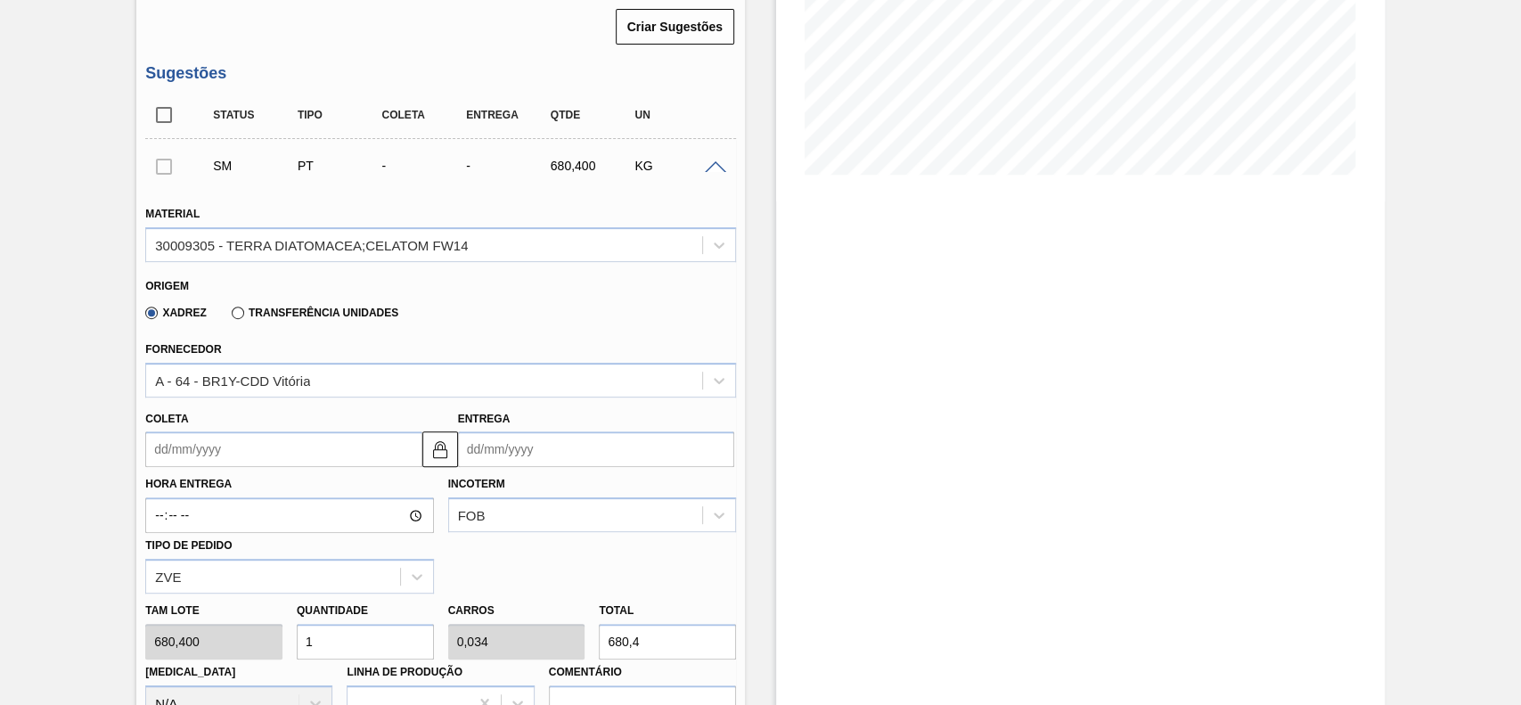
scroll to position [356, 0]
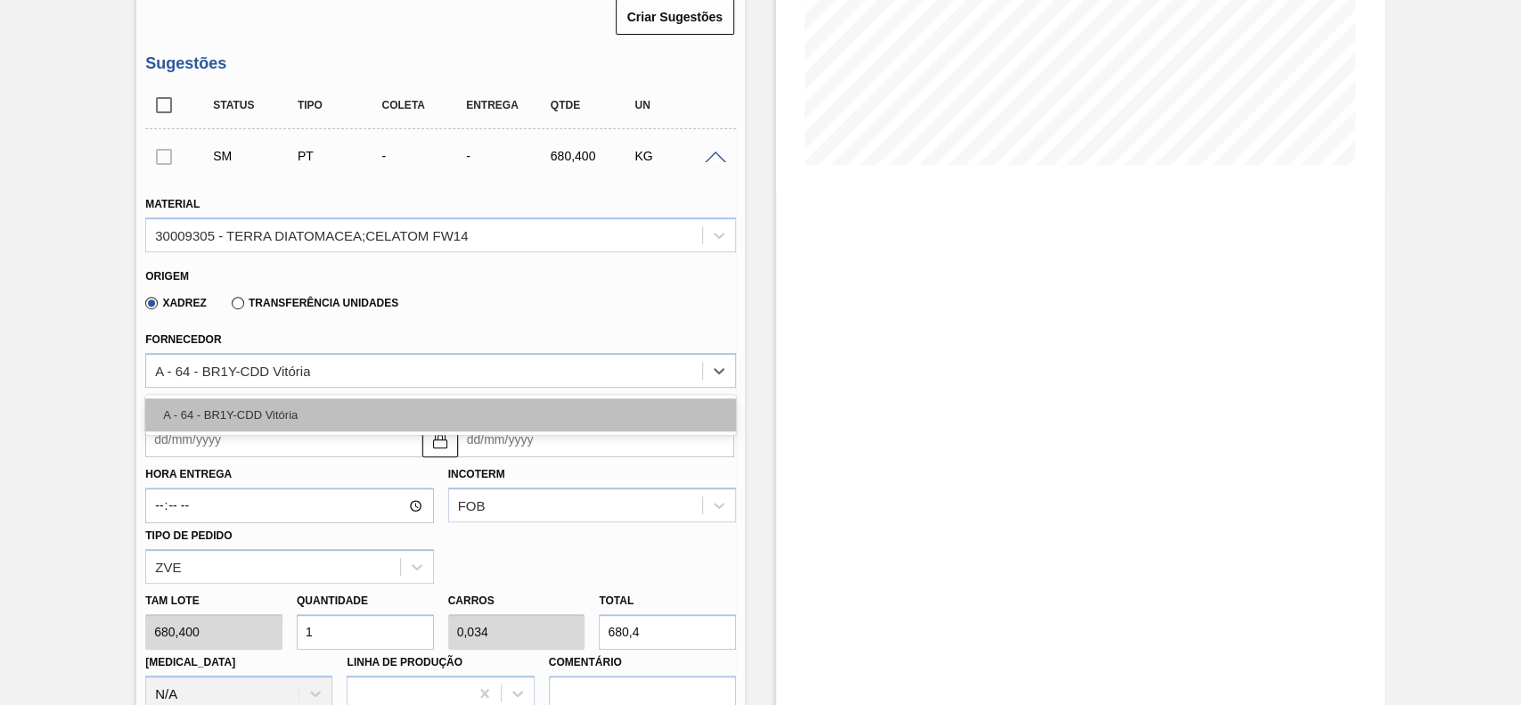
drag, startPoint x: 328, startPoint y: 374, endPoint x: 298, endPoint y: 421, distance: 55.6
click at [325, 375] on div "A - 64 - BR1Y-CDD Vitória" at bounding box center [424, 370] width 556 height 26
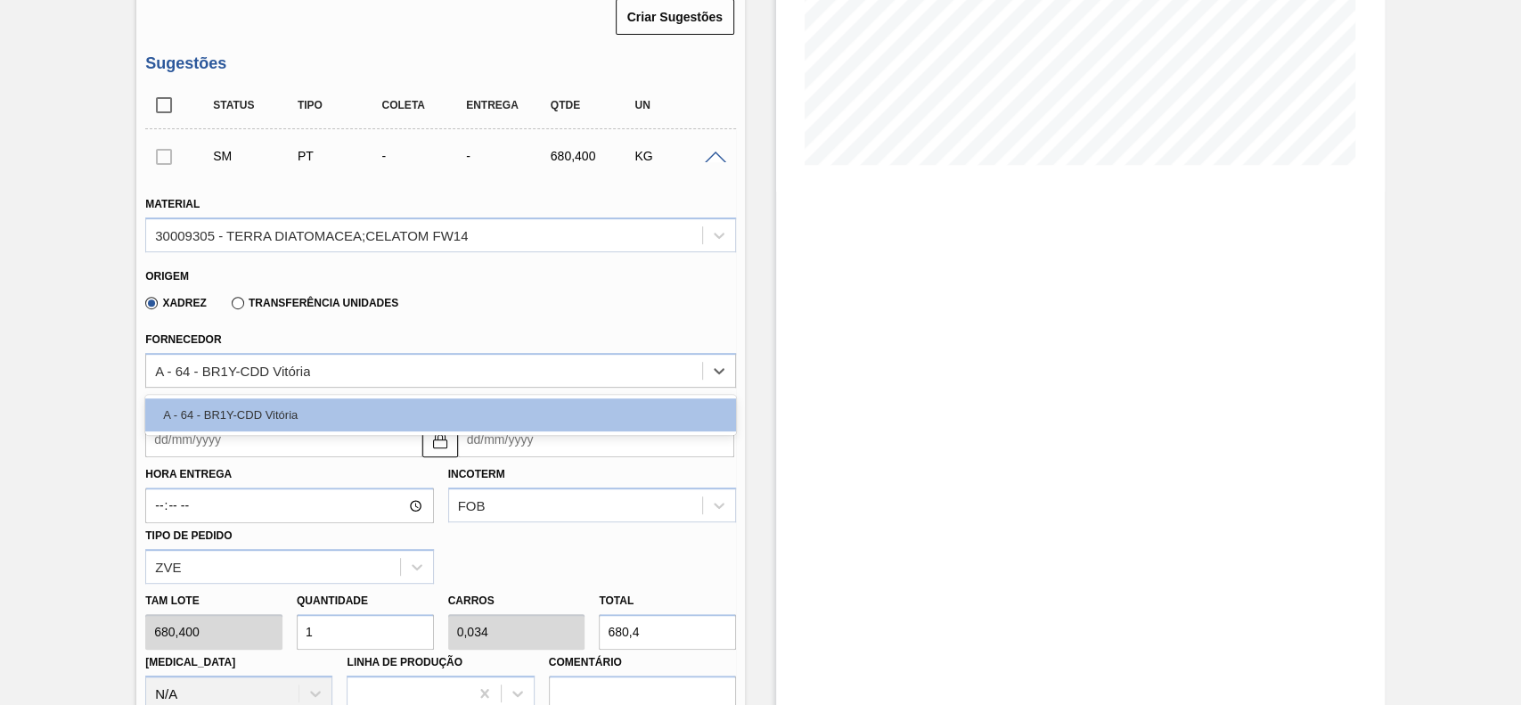
click at [209, 450] on input "Coleta" at bounding box center [283, 439] width 276 height 36
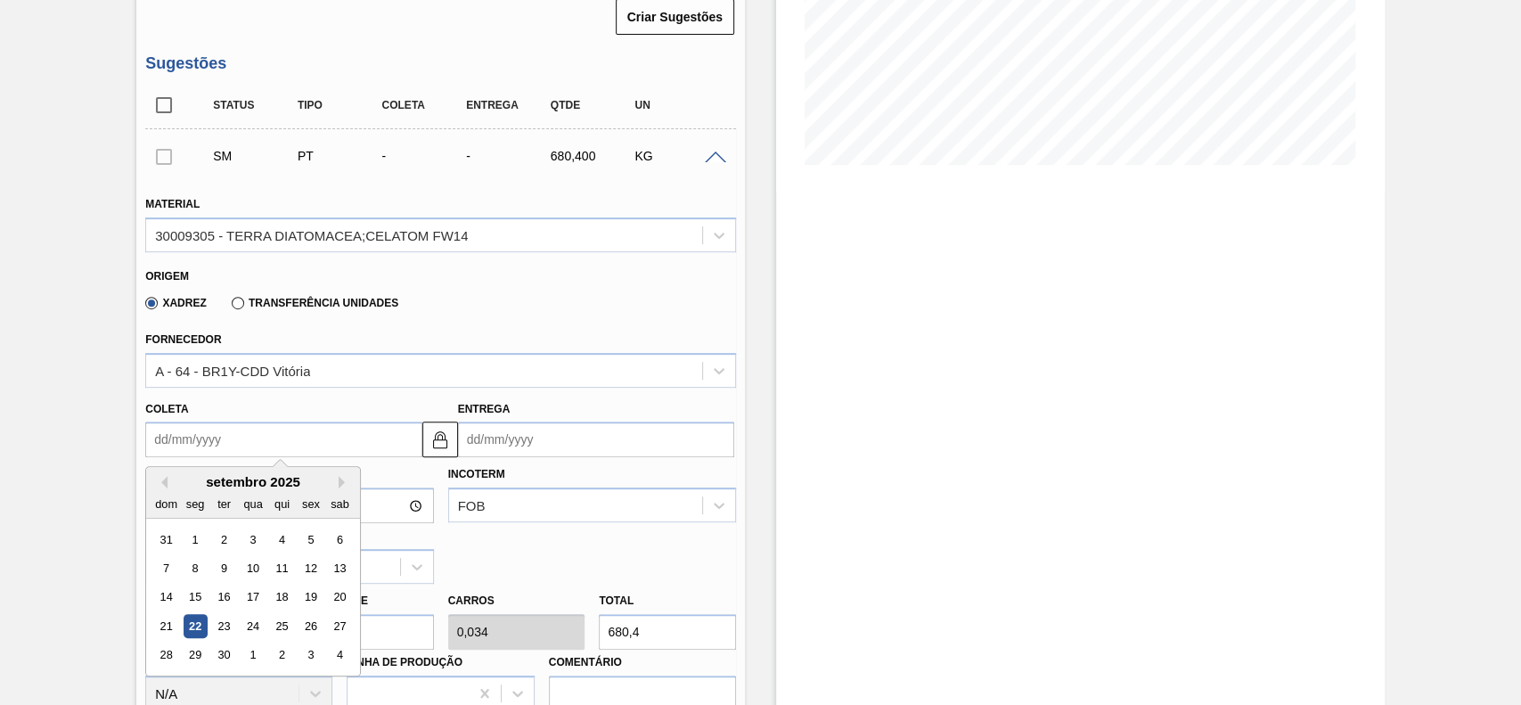
drag, startPoint x: 302, startPoint y: 625, endPoint x: 332, endPoint y: 596, distance: 42.2
click at [303, 625] on div "26" at bounding box center [311, 626] width 24 height 24
type input "26/09/2025"
type input "06/10/2025"
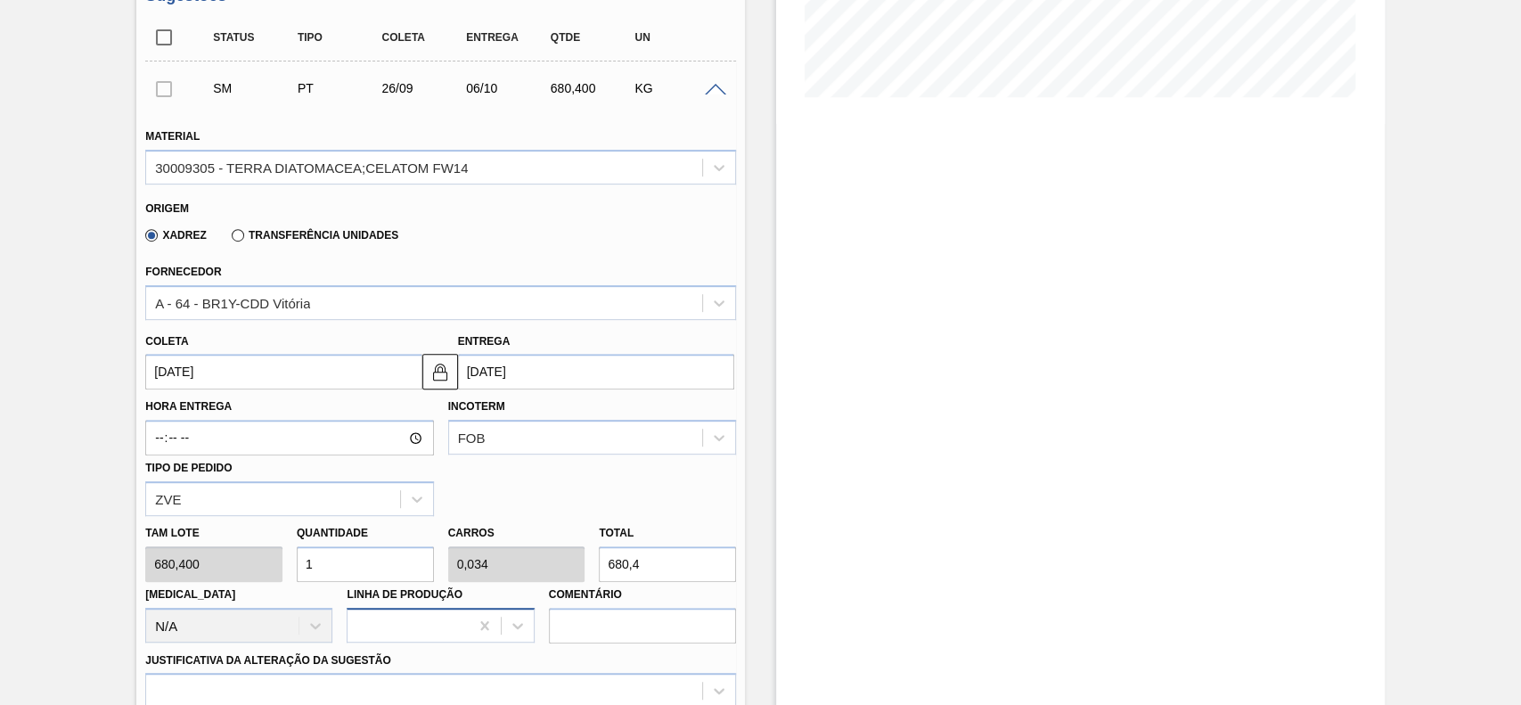
scroll to position [475, 0]
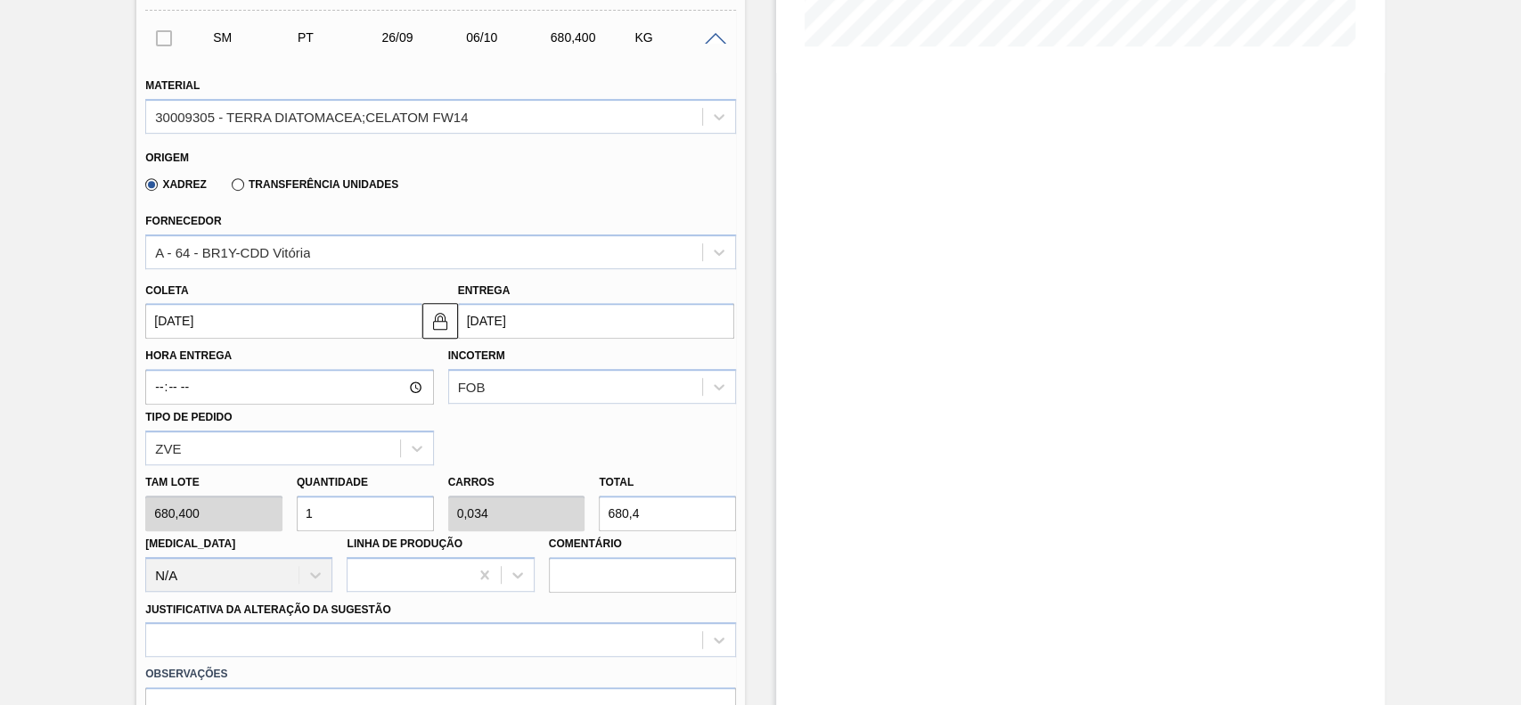
click at [370, 506] on input "1" at bounding box center [365, 513] width 137 height 36
type input "6"
type input "0,204"
type input "4.082,4"
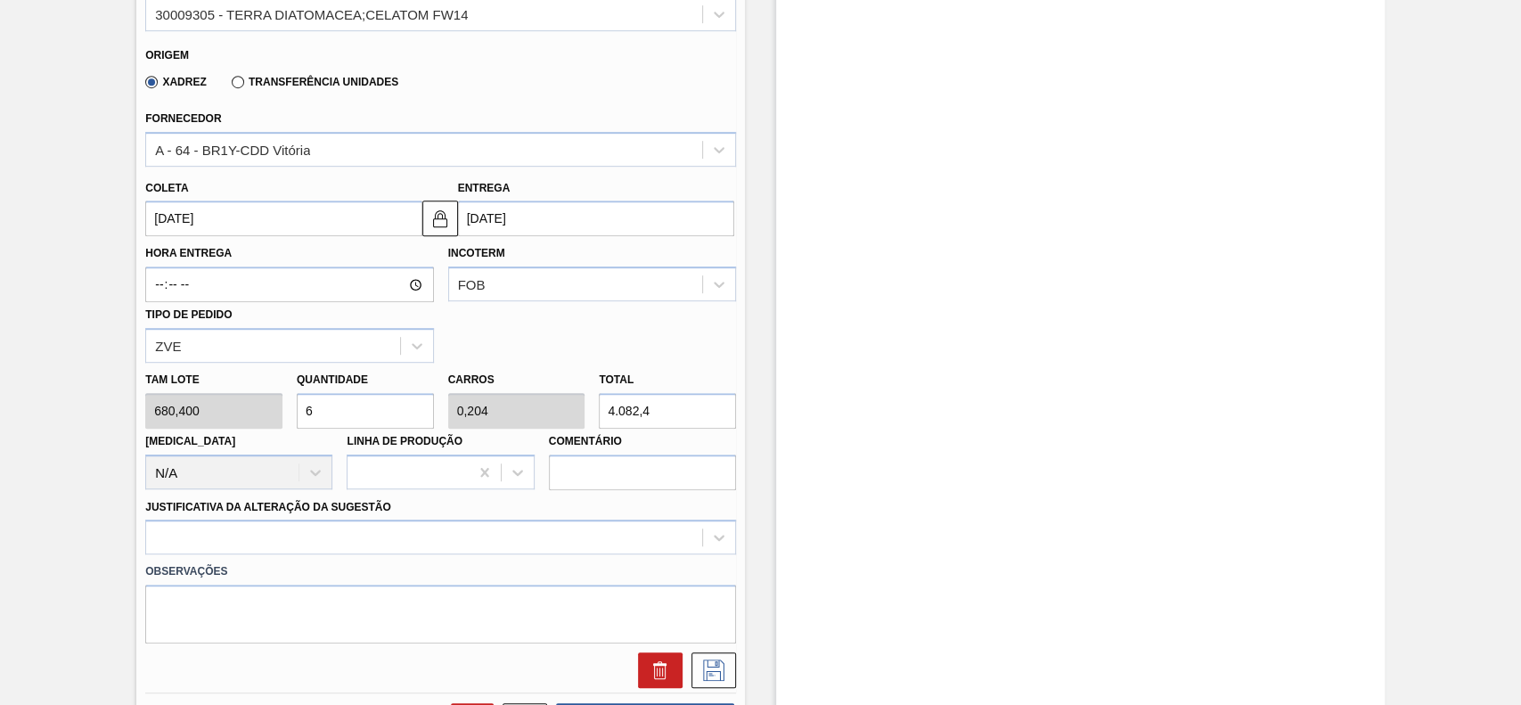
scroll to position [713, 0]
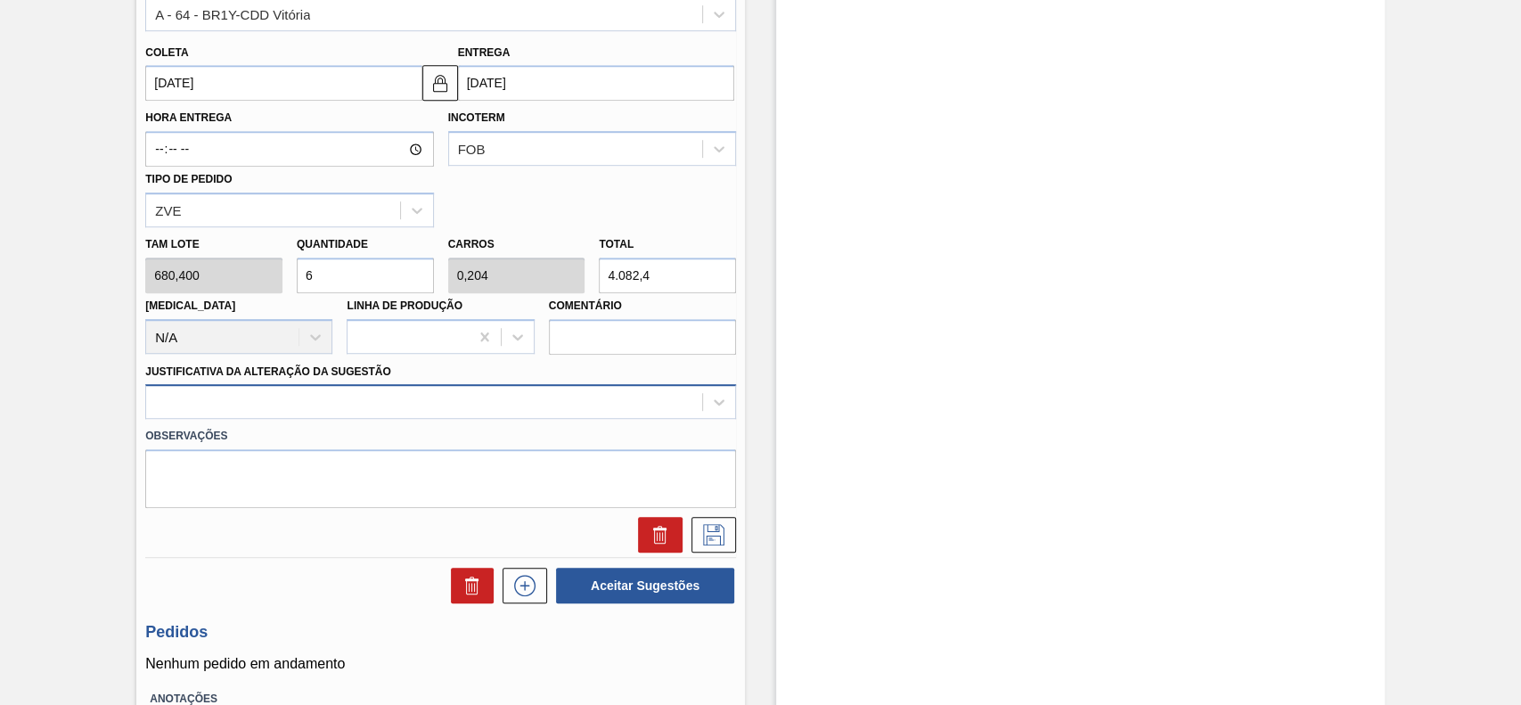
type input "6"
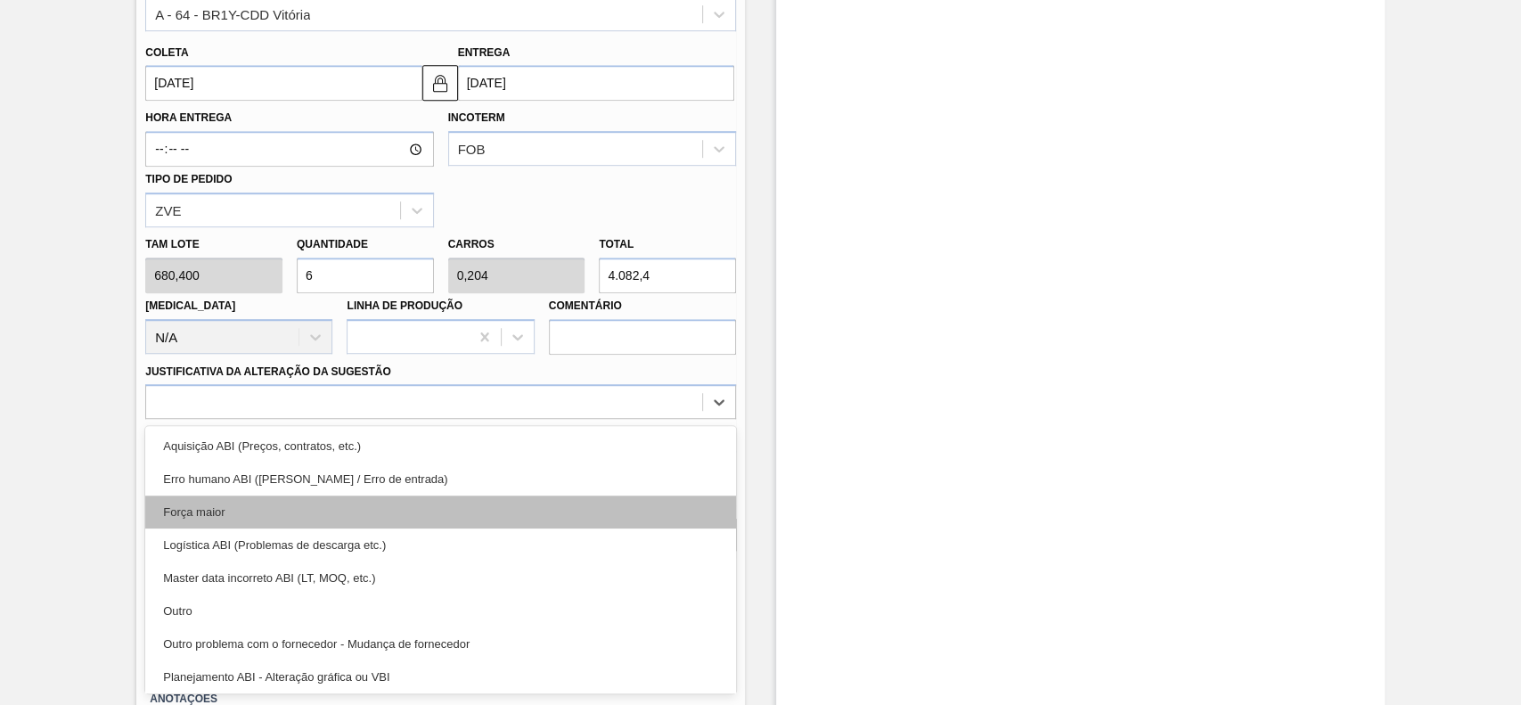
drag, startPoint x: 284, startPoint y: 408, endPoint x: 215, endPoint y: 527, distance: 138.1
click at [281, 407] on div at bounding box center [424, 402] width 556 height 26
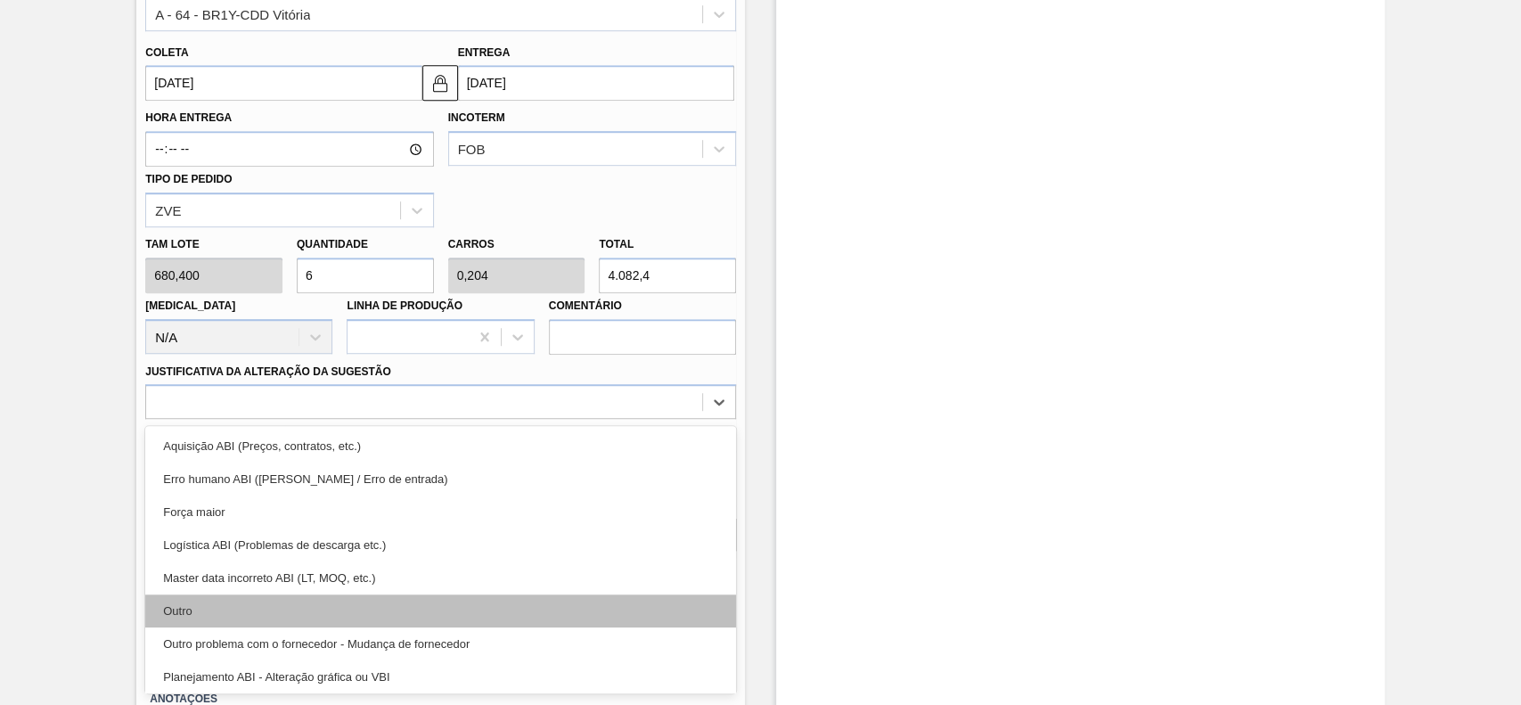
click at [204, 625] on div "Outro" at bounding box center [440, 610] width 591 height 33
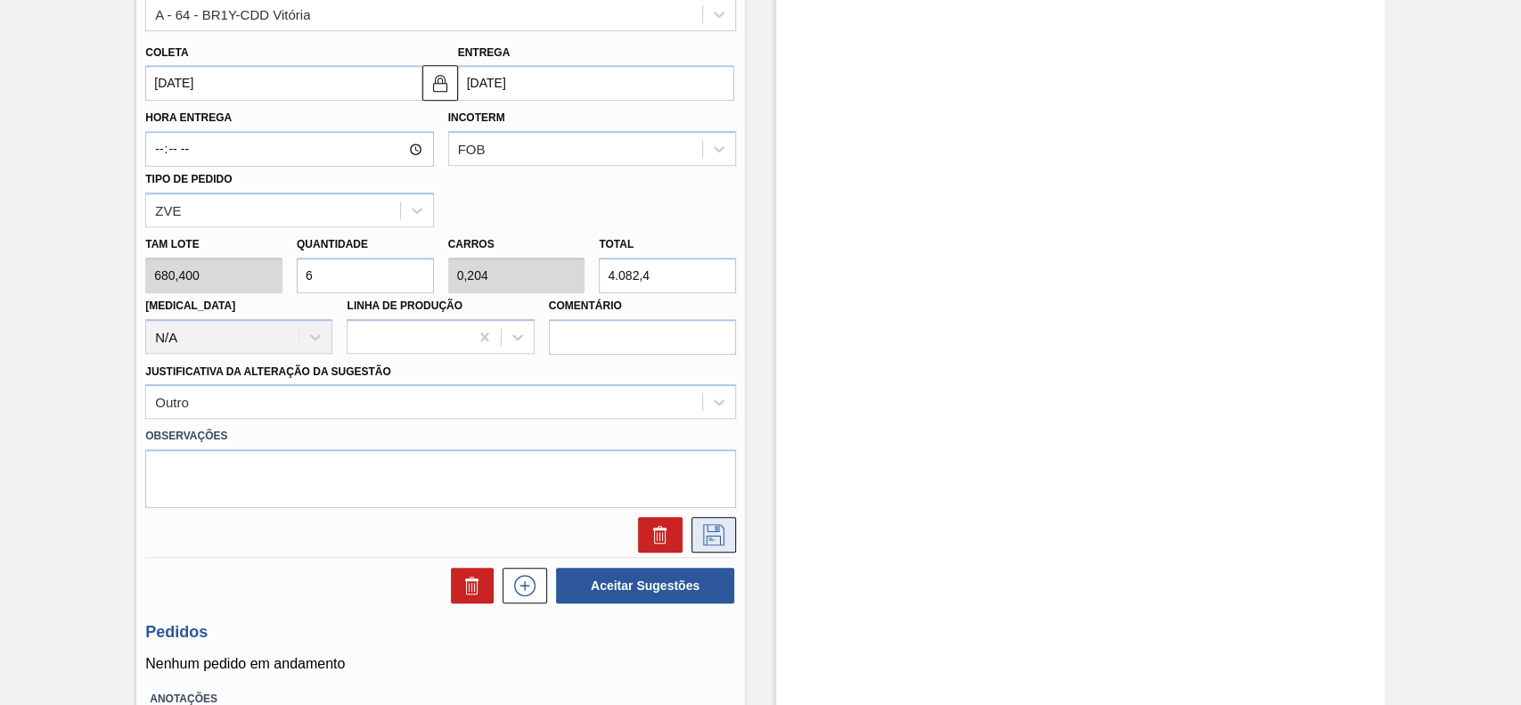
click at [719, 525] on icon at bounding box center [713, 534] width 21 height 21
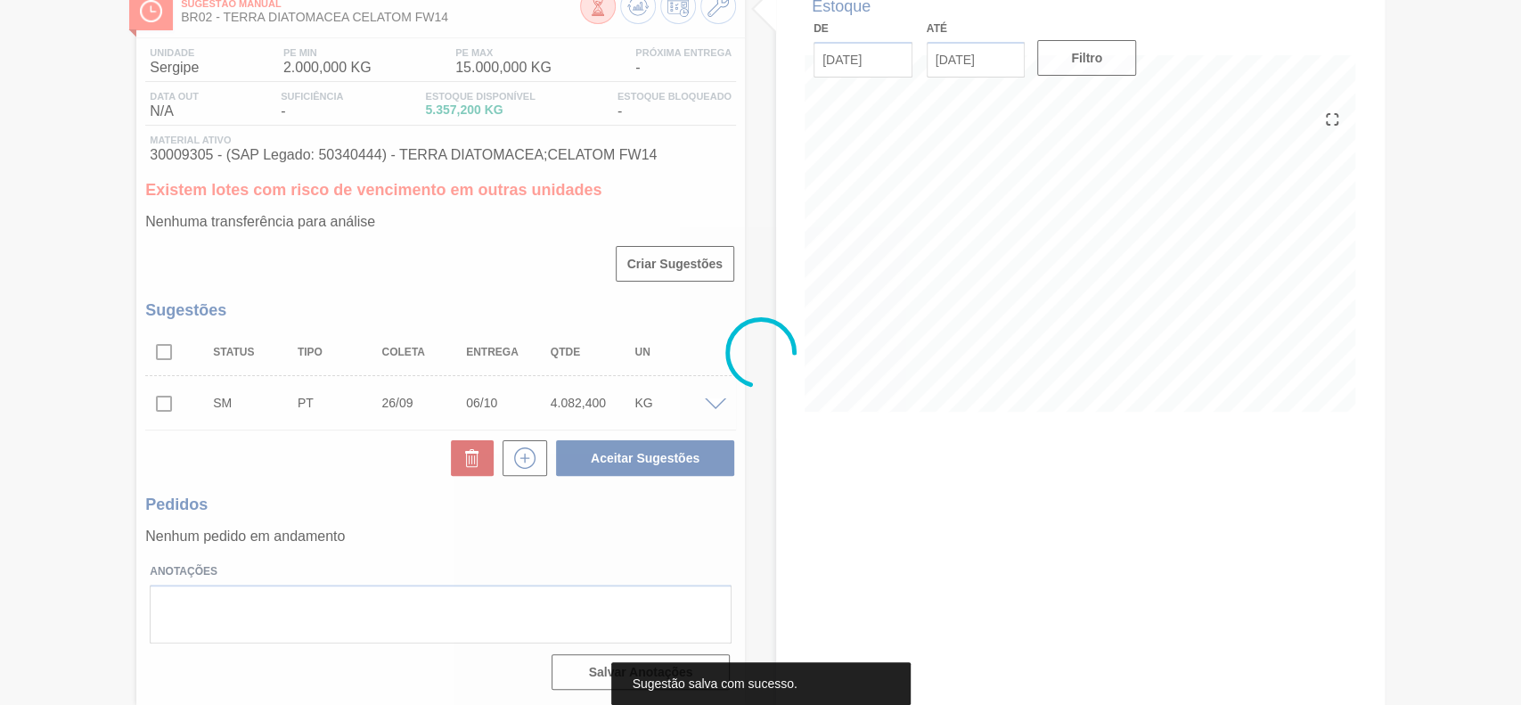
scroll to position [111, 0]
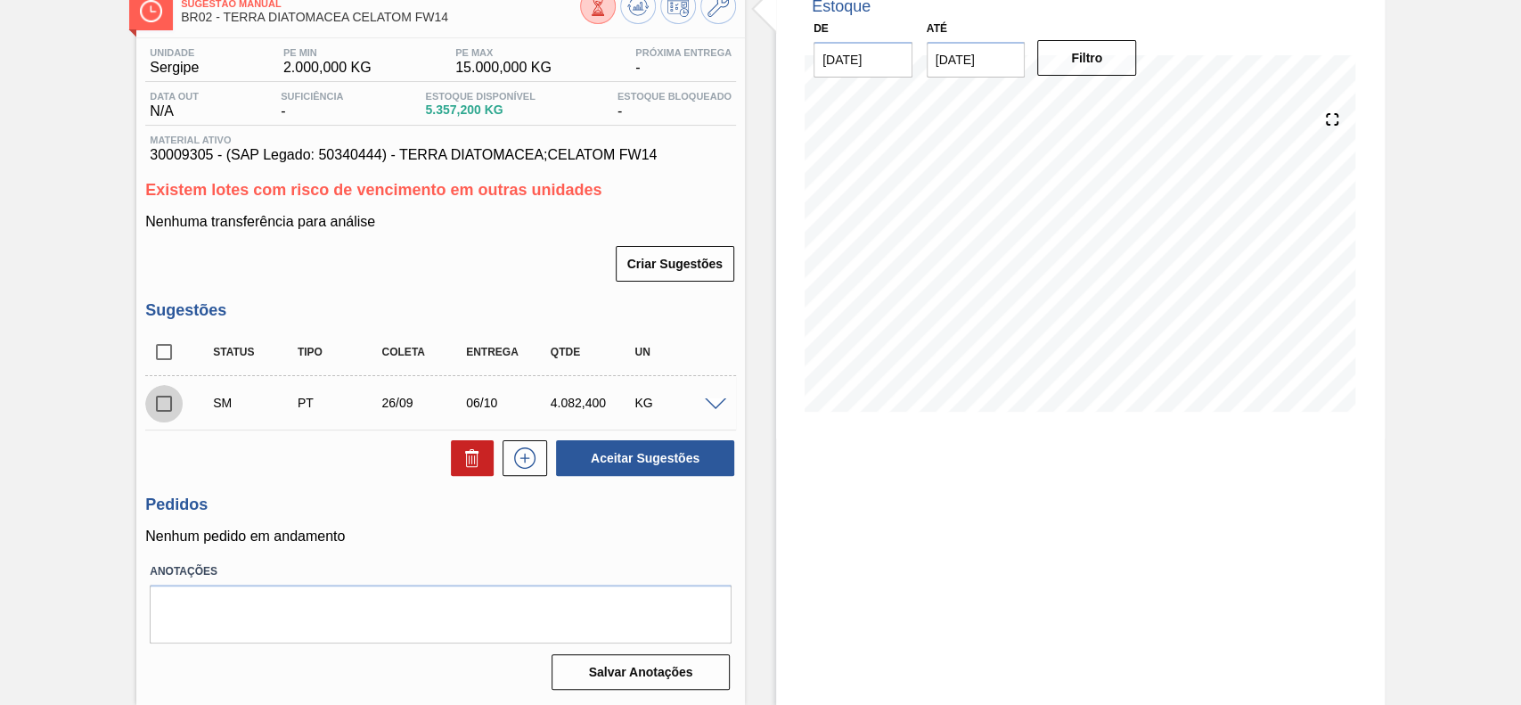
click at [169, 407] on input "checkbox" at bounding box center [163, 403] width 37 height 37
click at [634, 463] on button "Aceitar Sugestões" at bounding box center [645, 458] width 178 height 36
checkbox input "false"
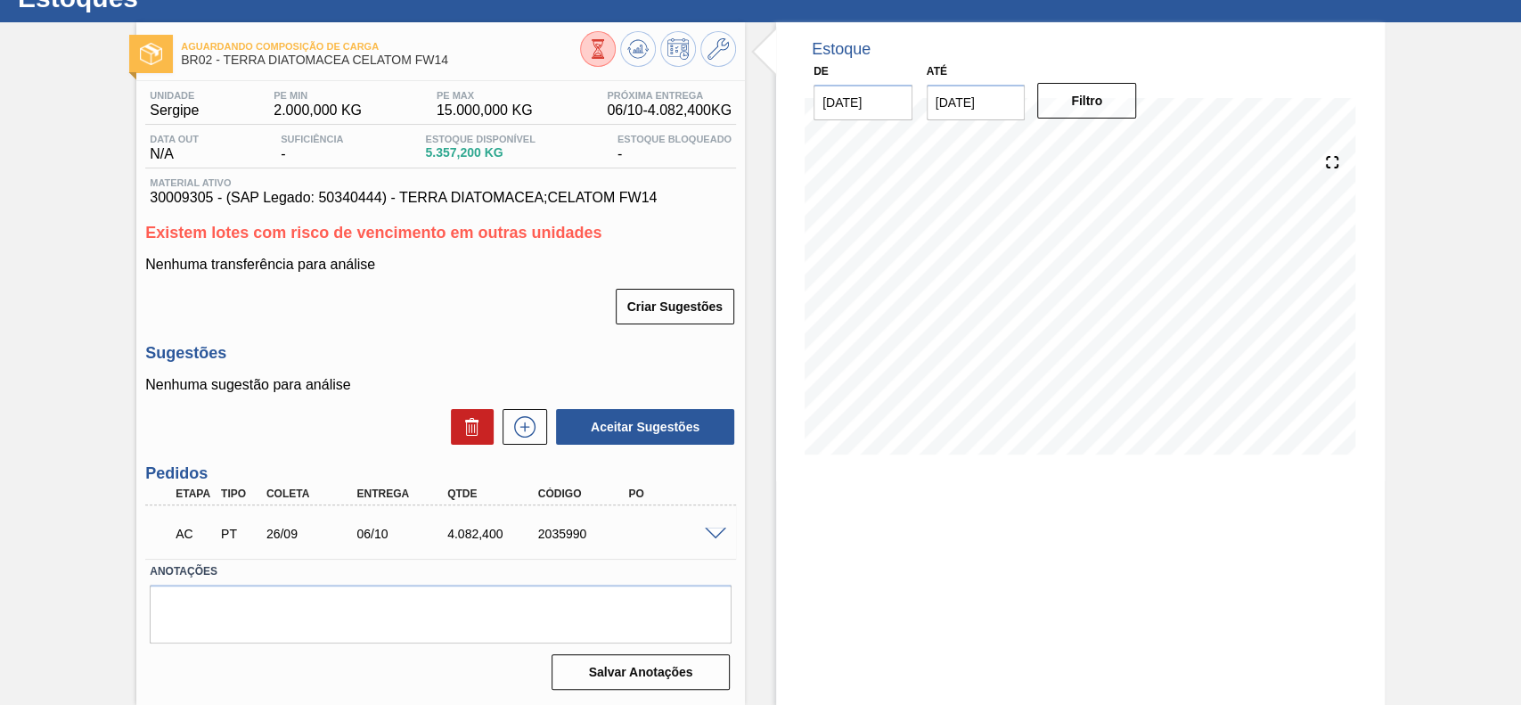
scroll to position [68, 0]
click at [710, 535] on span at bounding box center [715, 533] width 21 height 13
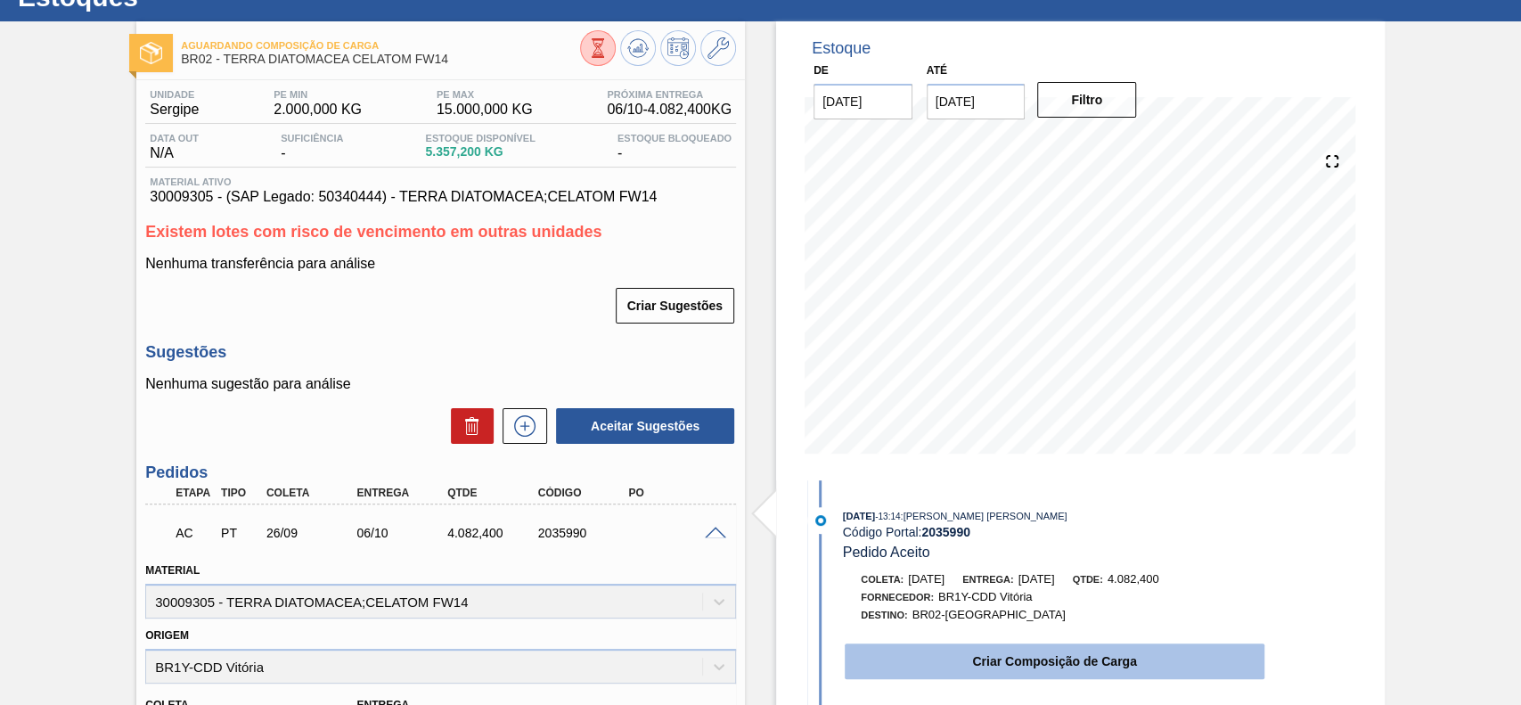
click at [998, 650] on button "Criar Composição de Carga" at bounding box center [1054, 661] width 420 height 36
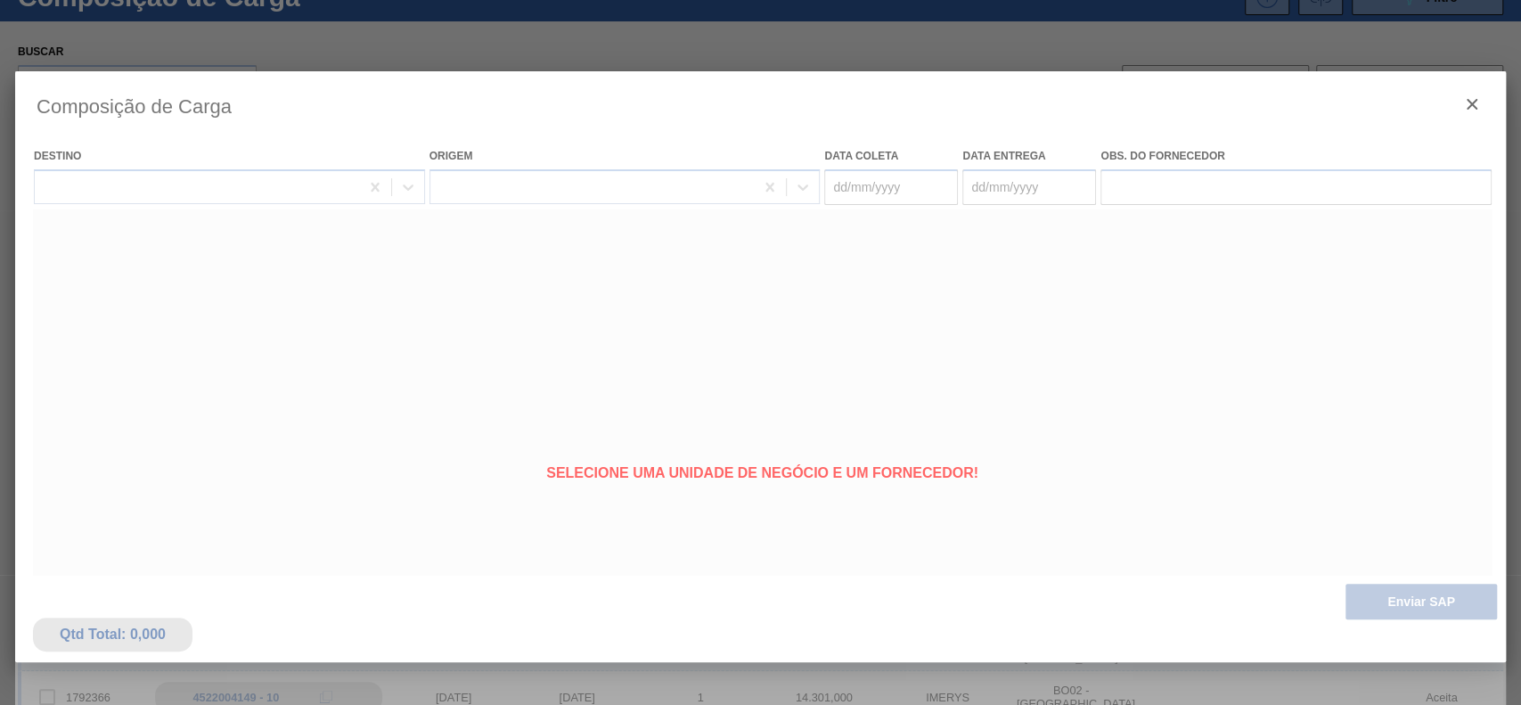
type coleta "[DATE]"
type entrega "[DATE]"
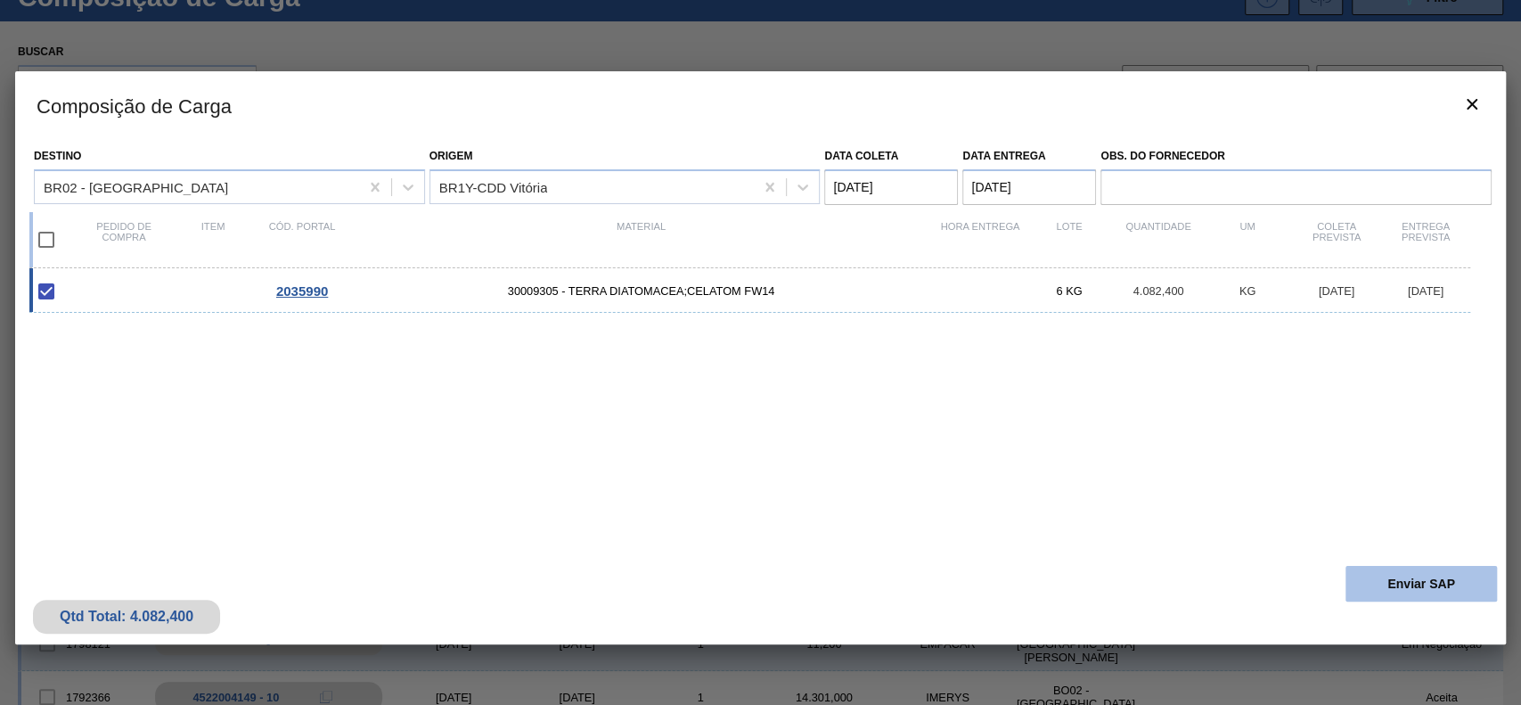
click at [1368, 586] on button "Enviar SAP" at bounding box center [1420, 584] width 151 height 36
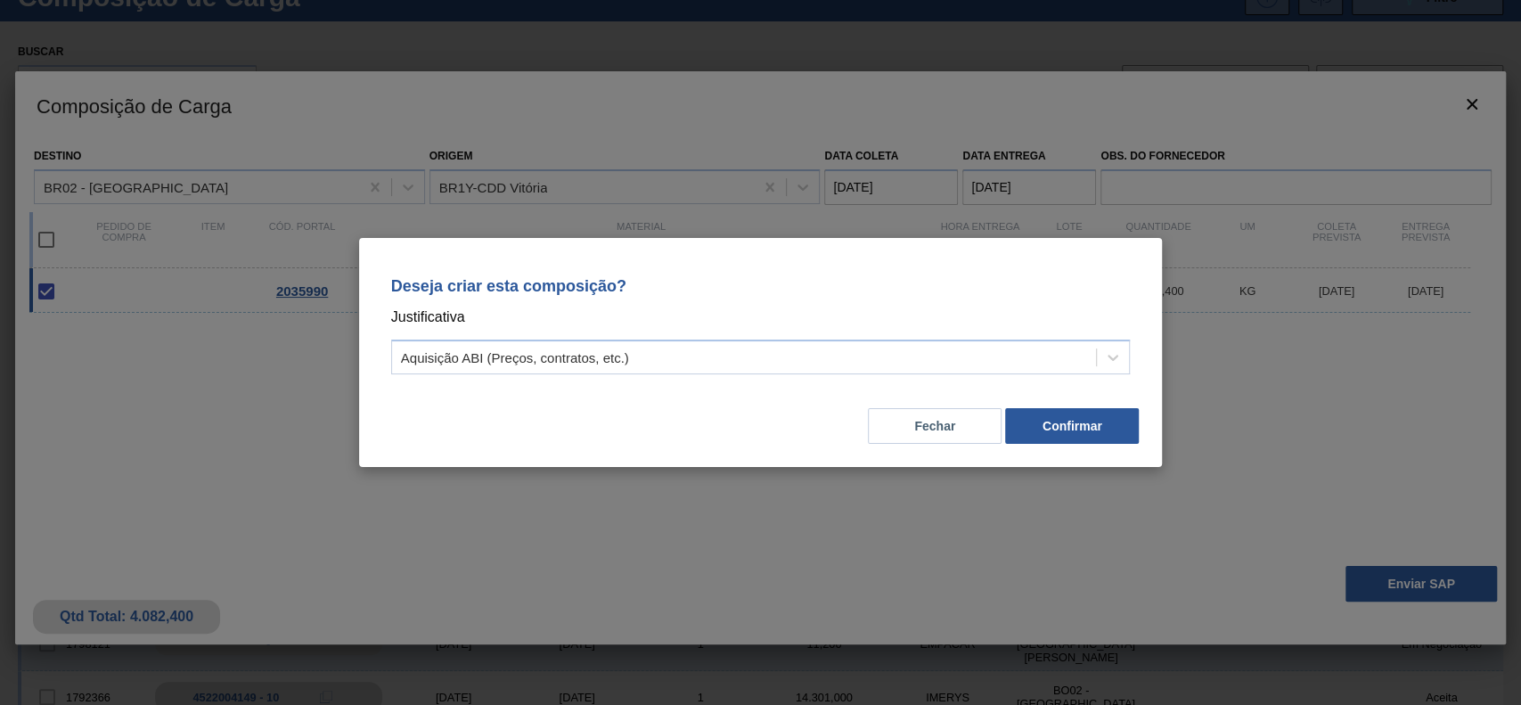
click at [763, 380] on div "Deseja criar esta composição? Justificativa Aquisição ABI (Preços, contratos, e…" at bounding box center [760, 322] width 761 height 126
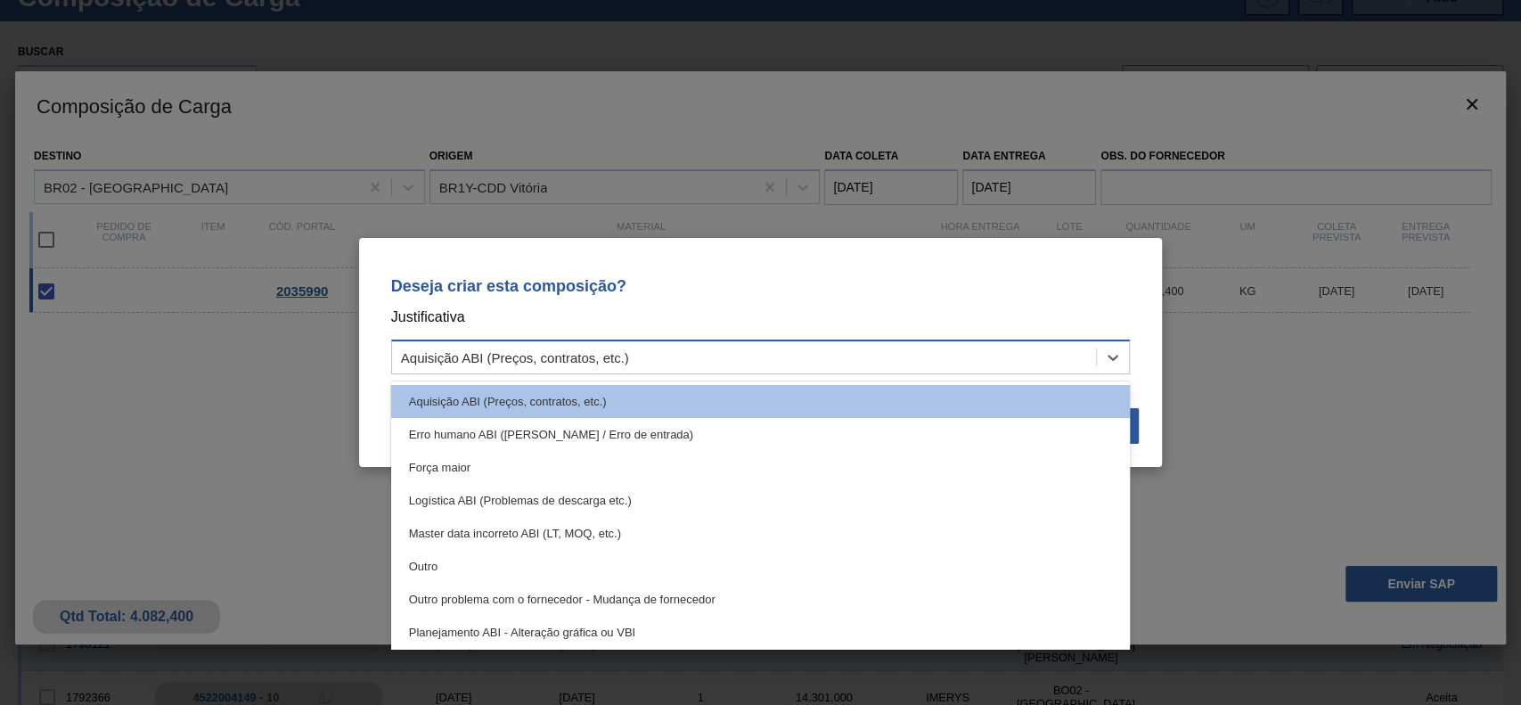
click at [766, 370] on div "Aquisição ABI (Preços, contratos, etc.)" at bounding box center [744, 358] width 705 height 26
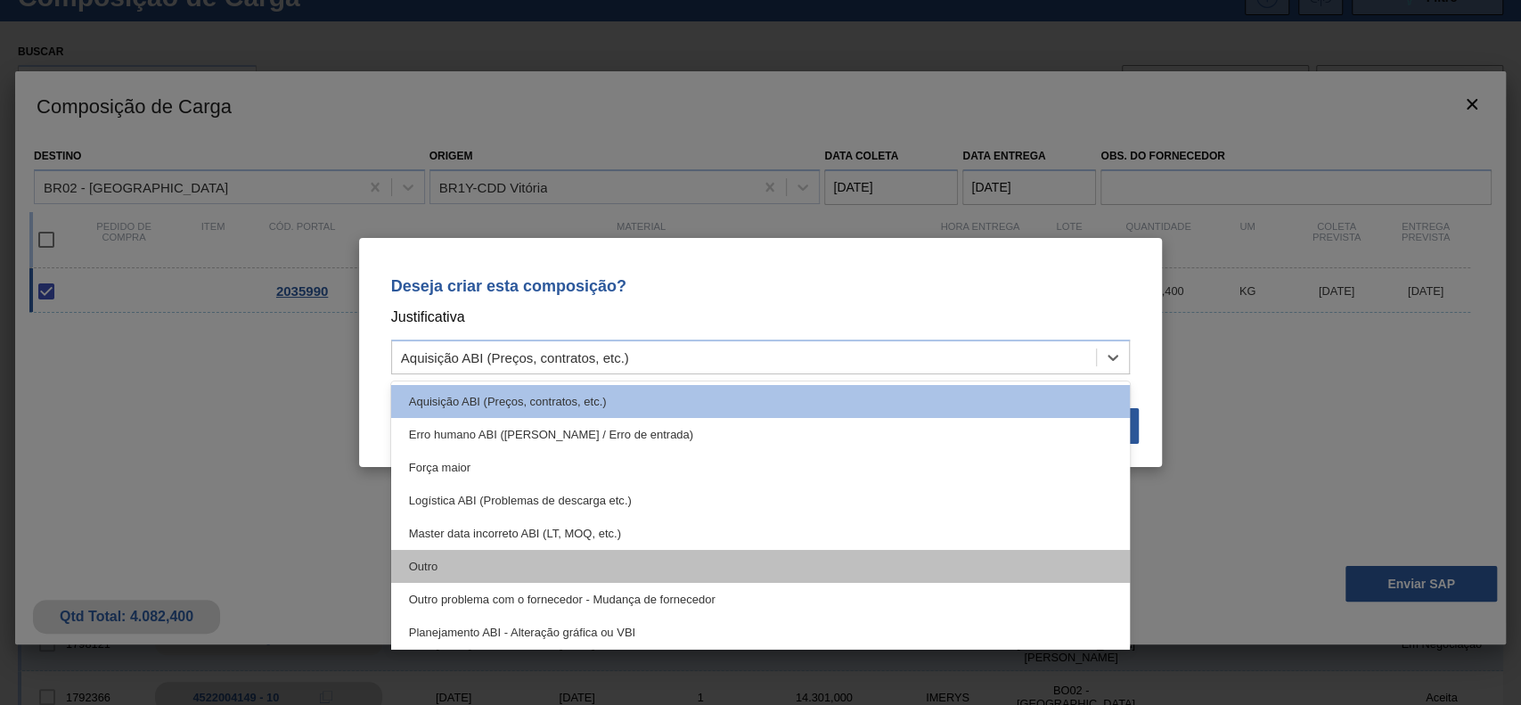
click at [606, 569] on div "Outro" at bounding box center [760, 566] width 739 height 33
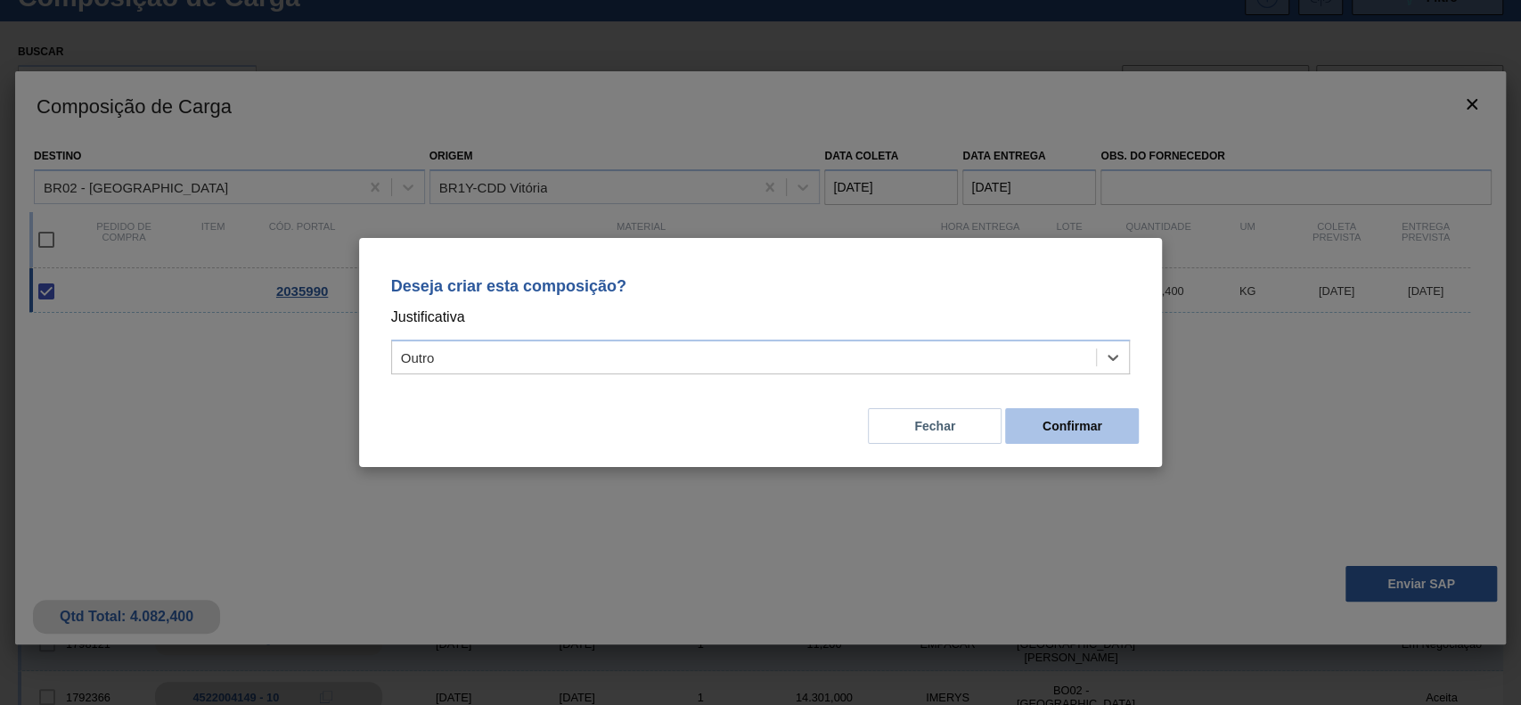
click at [1041, 428] on button "Confirmar" at bounding box center [1072, 426] width 134 height 36
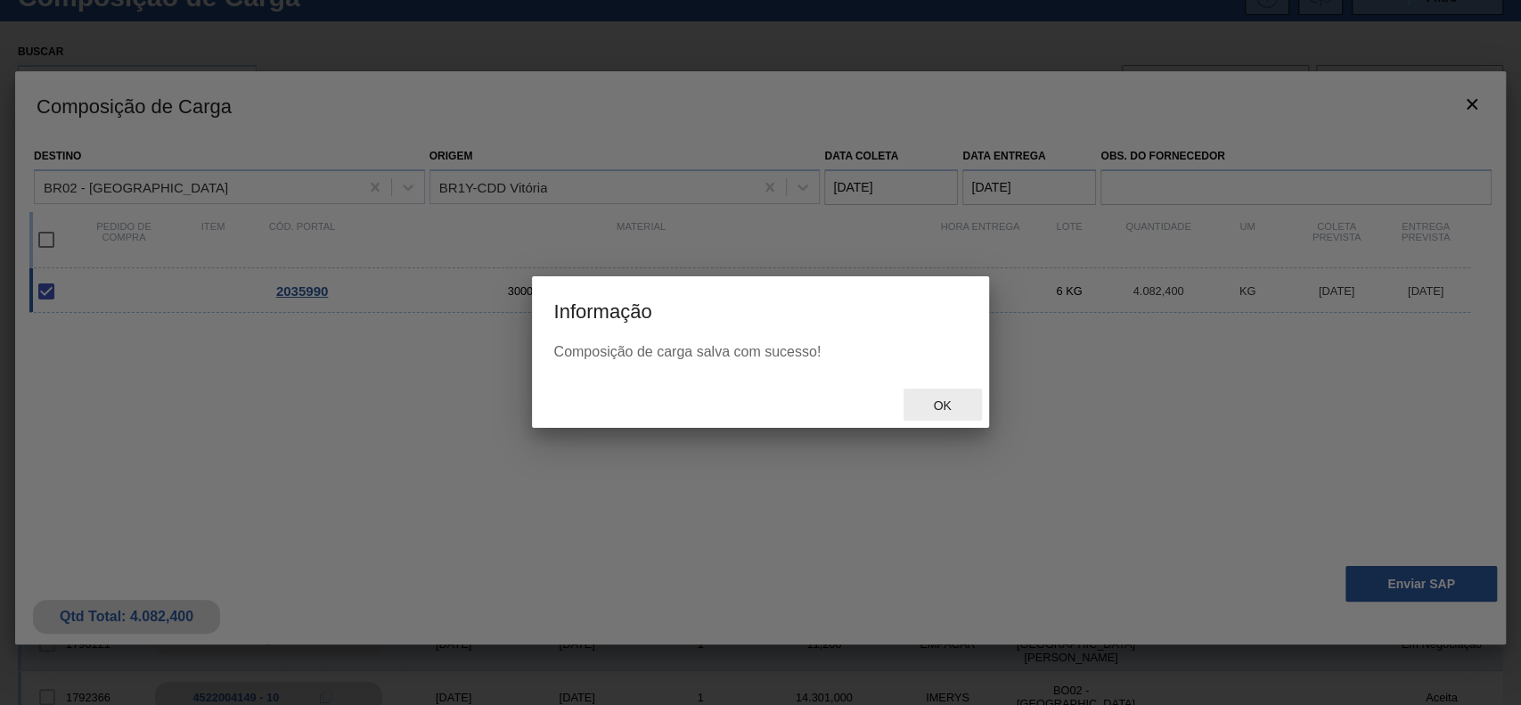
click at [945, 400] on span "Ok" at bounding box center [941, 405] width 46 height 14
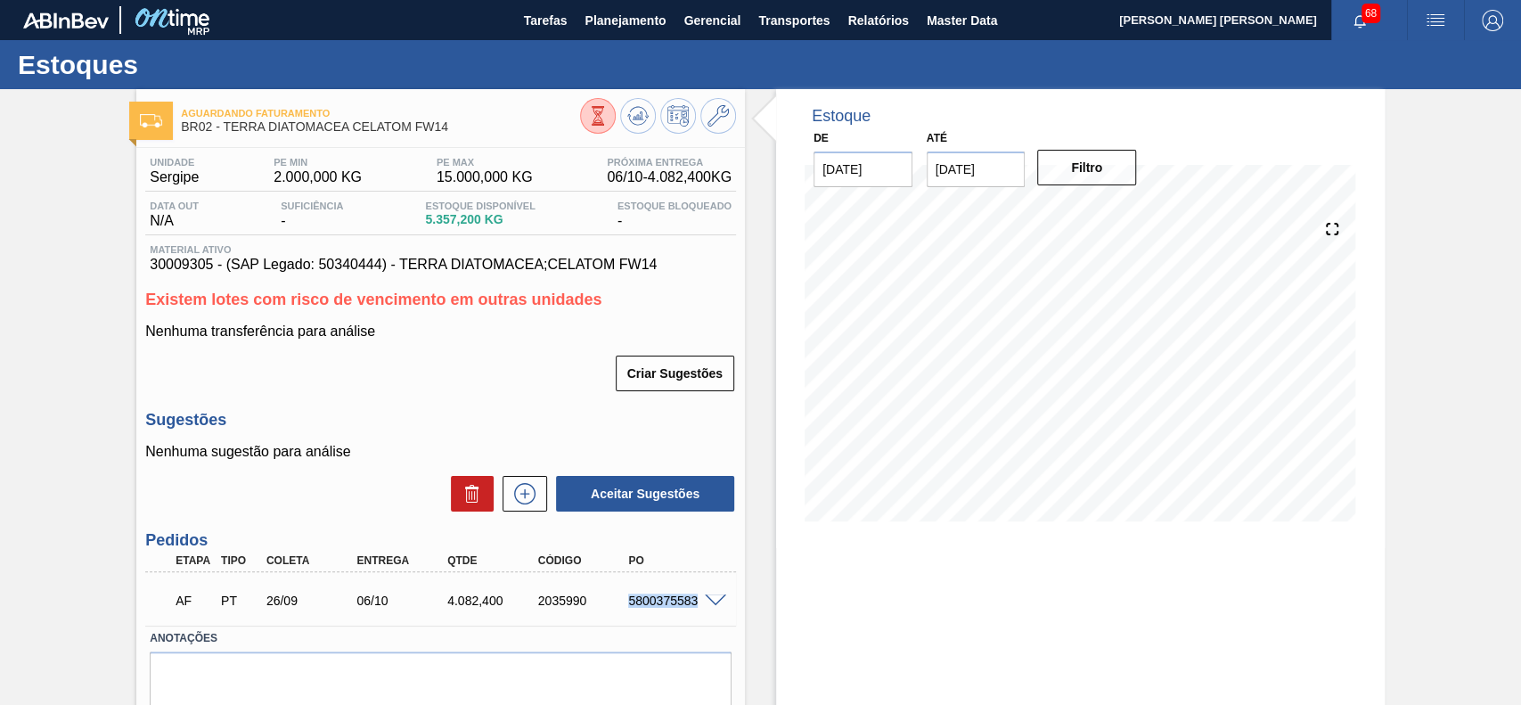
drag, startPoint x: 624, startPoint y: 602, endPoint x: 701, endPoint y: 611, distance: 78.0
click at [713, 611] on div "AF PT 26/09 06/10 4.082,400 2035990 5800375583" at bounding box center [440, 598] width 591 height 45
copy div "5800375583"
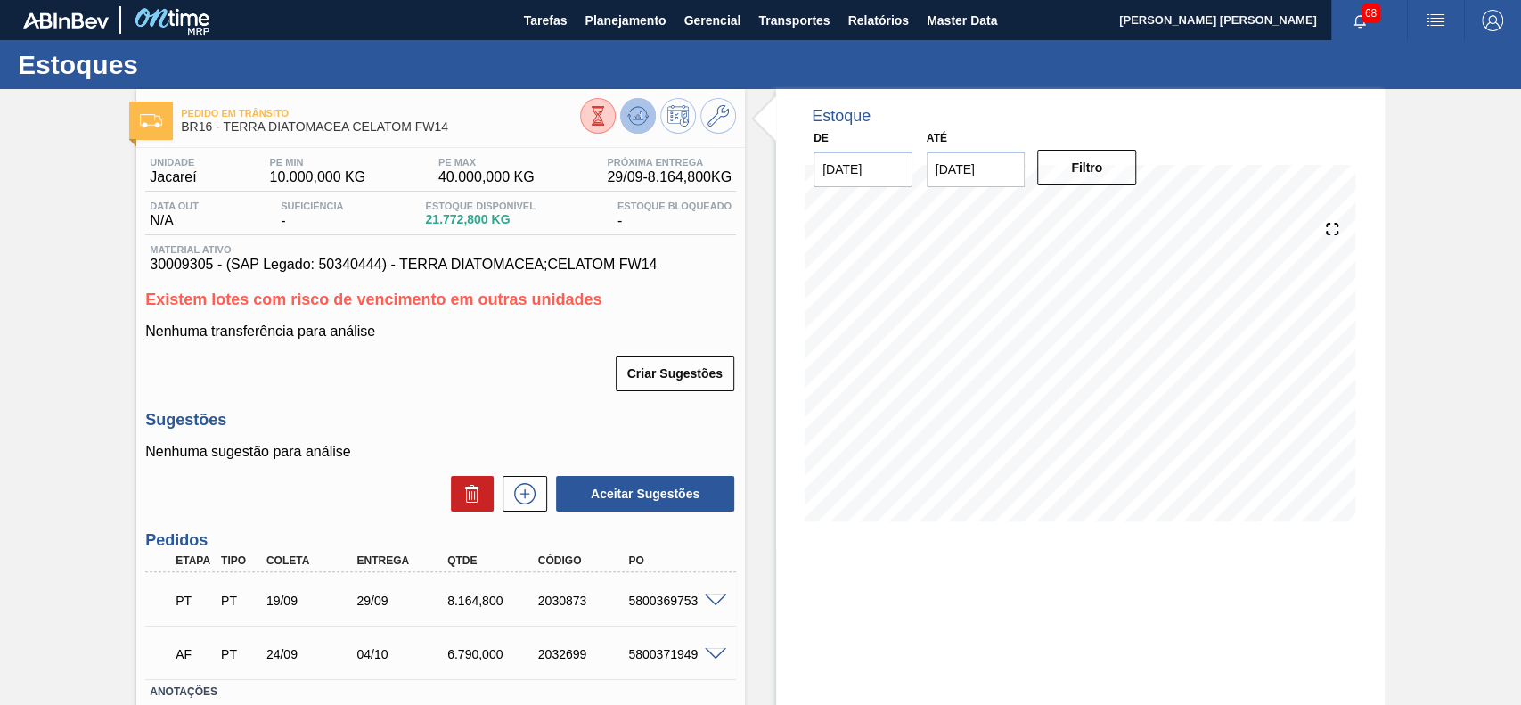
click at [636, 124] on icon at bounding box center [637, 115] width 21 height 21
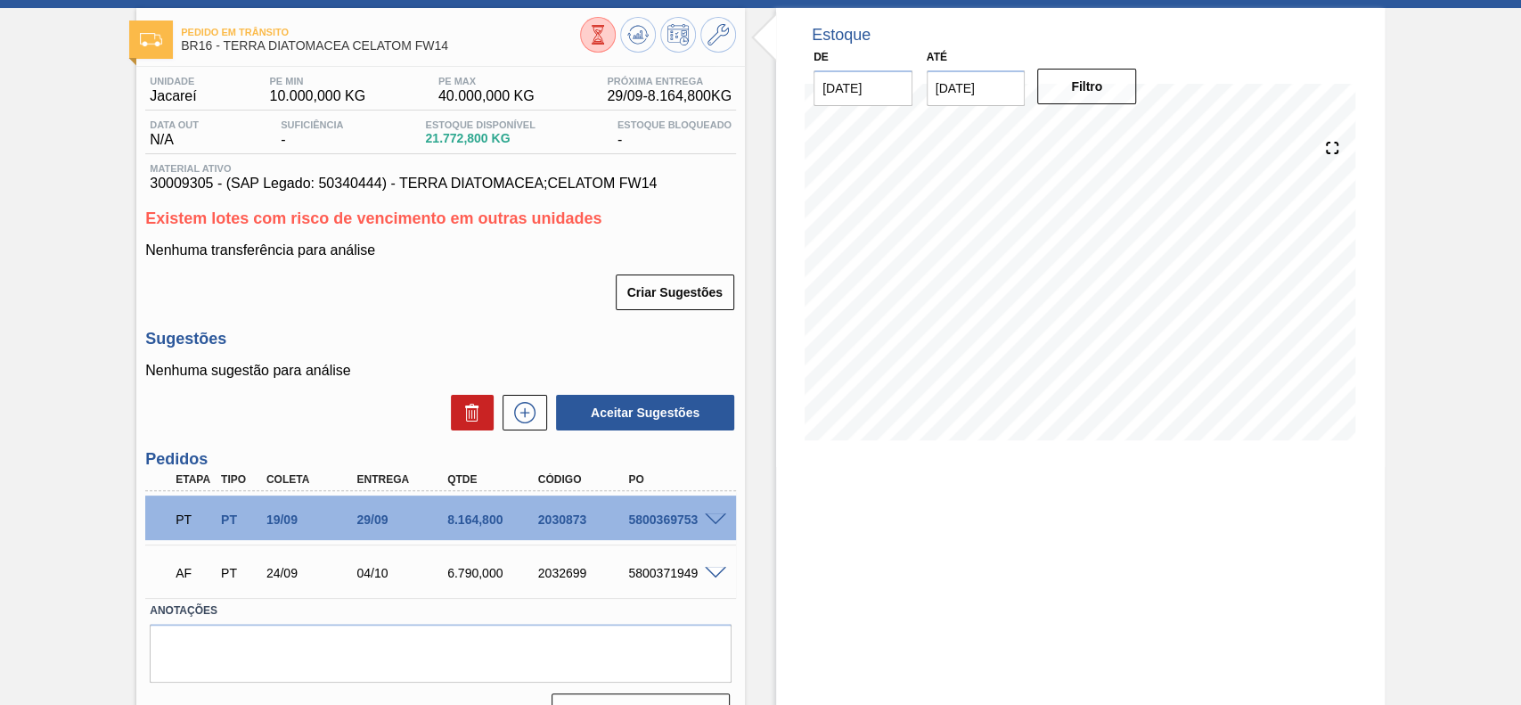
scroll to position [118, 0]
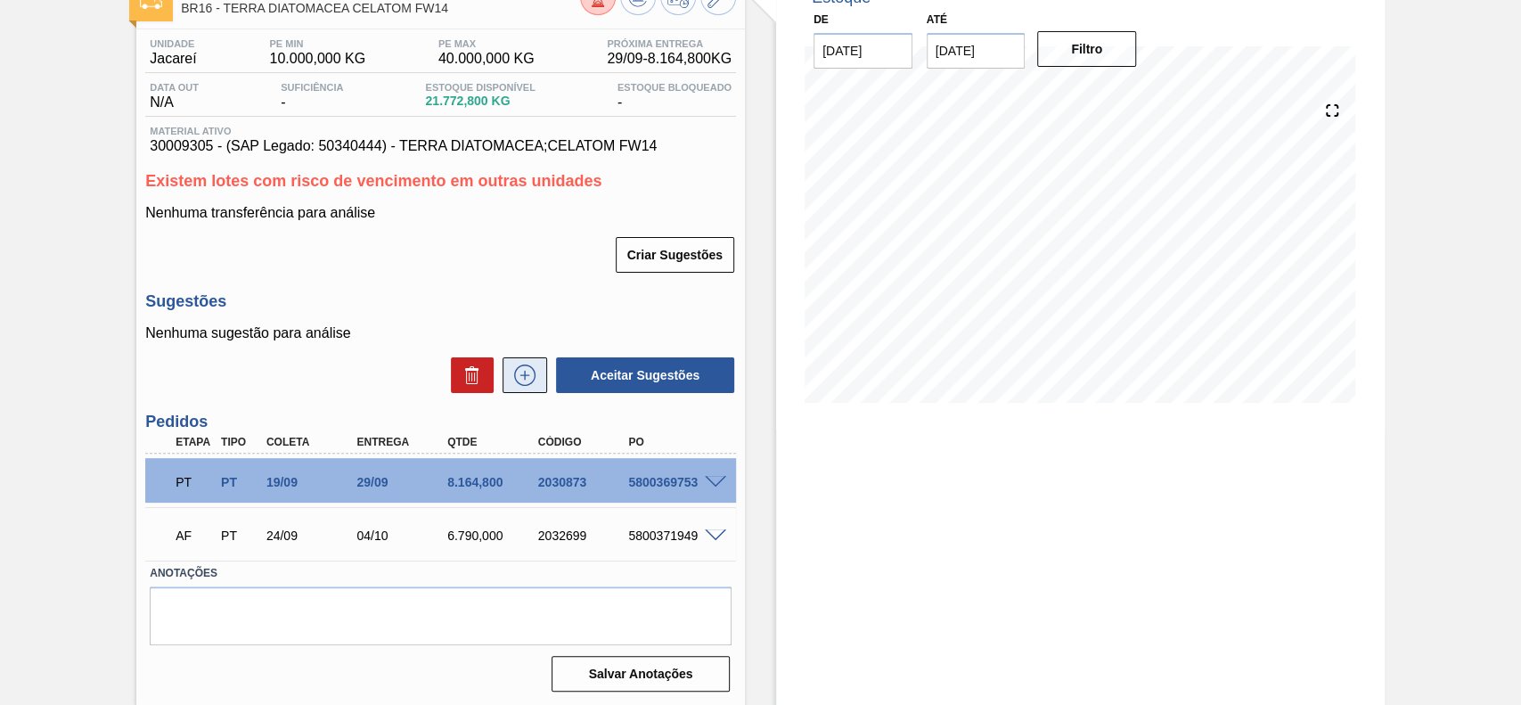
click at [527, 377] on icon at bounding box center [524, 374] width 29 height 21
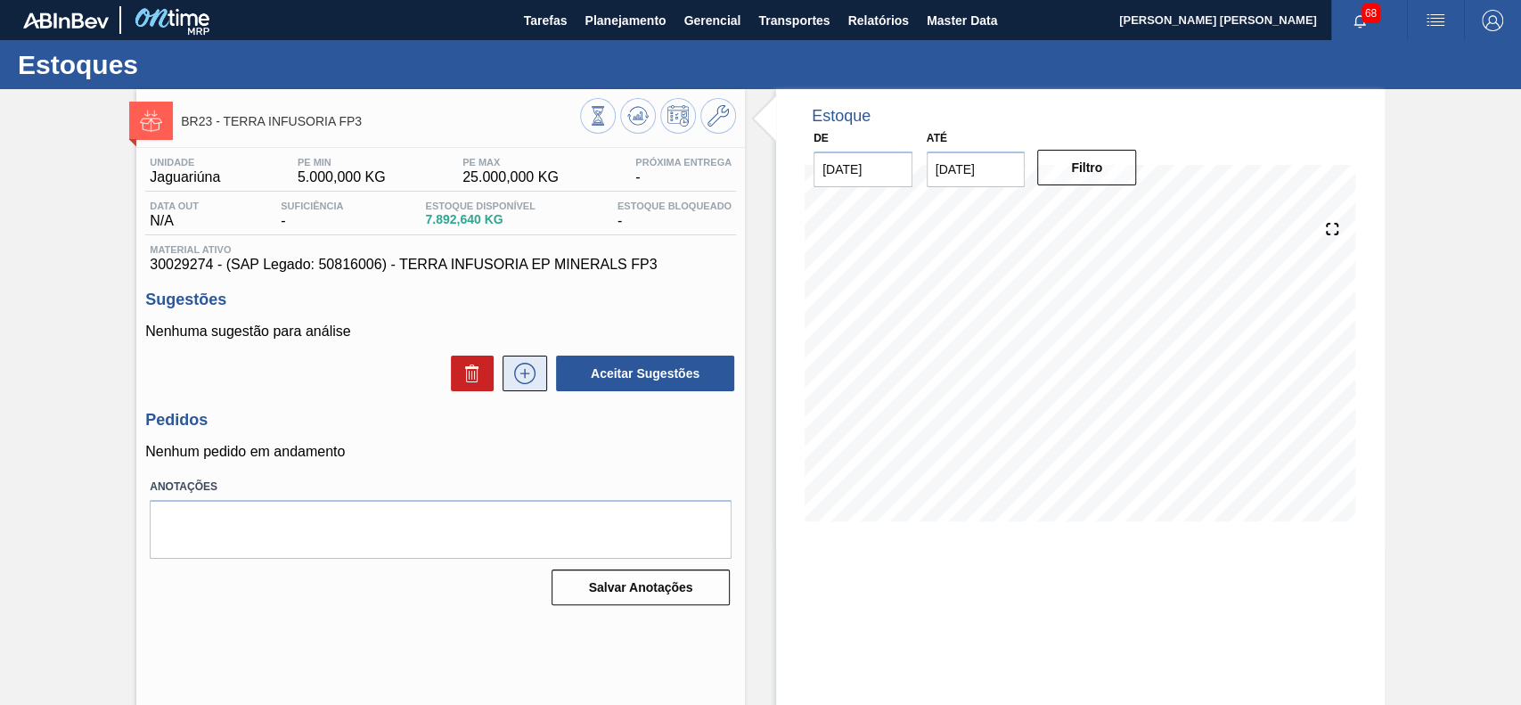
click at [514, 371] on icon at bounding box center [524, 373] width 29 height 21
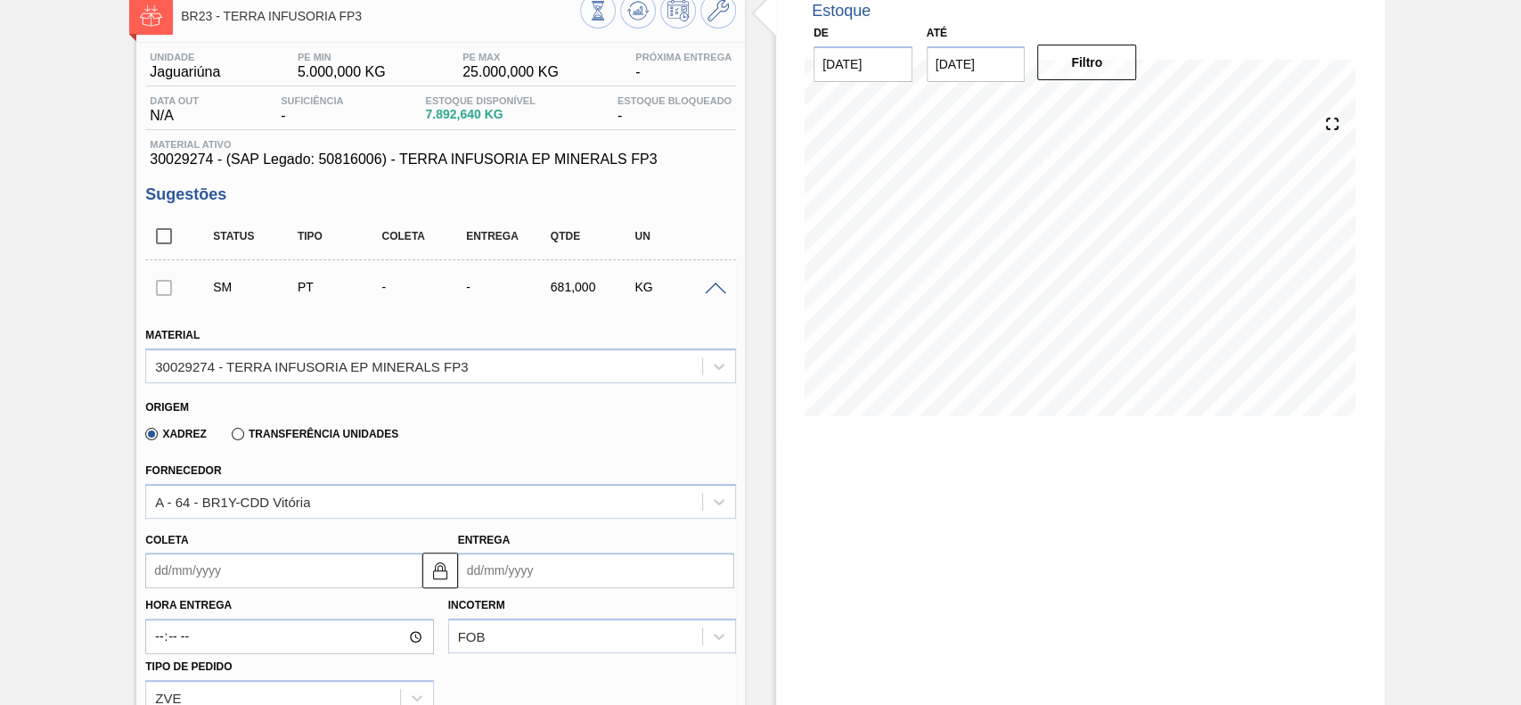
scroll to position [237, 0]
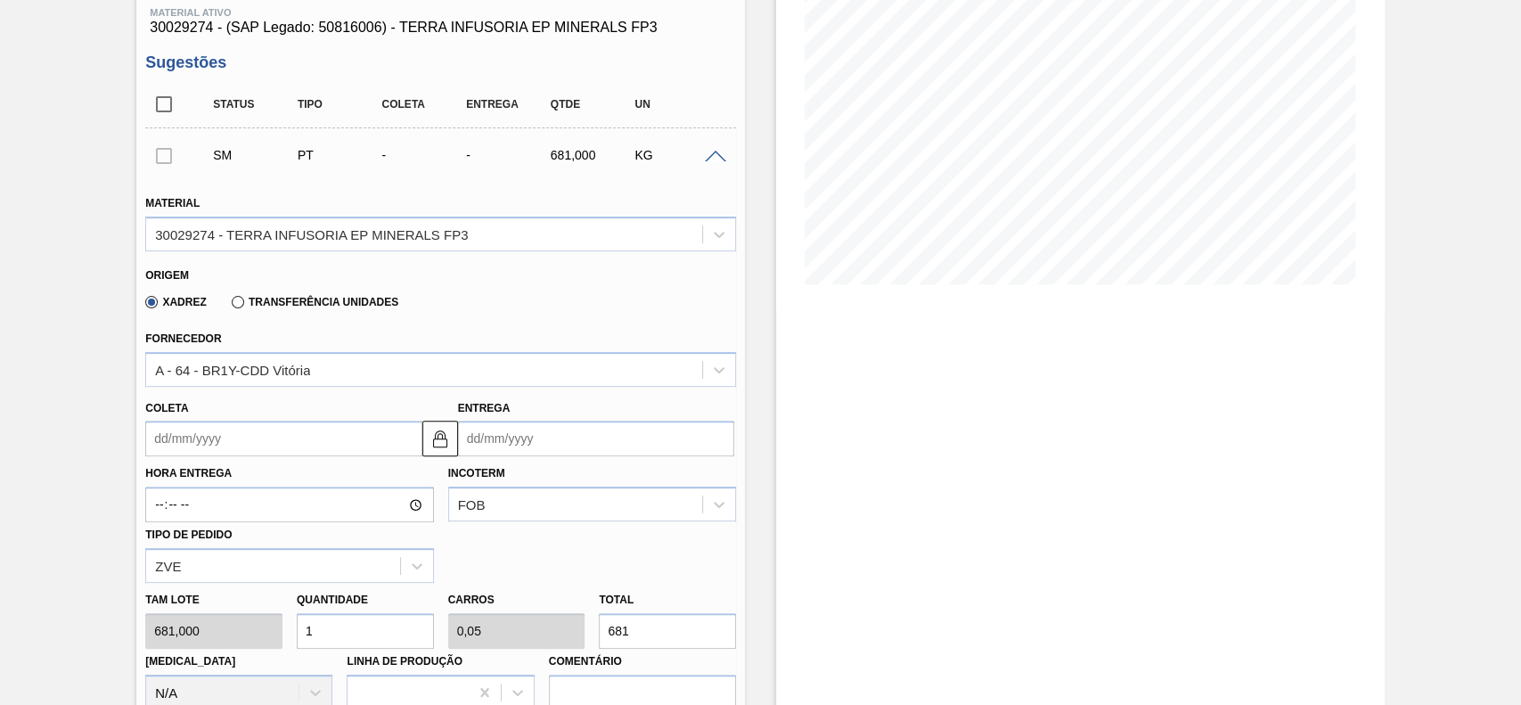
drag, startPoint x: 242, startPoint y: 445, endPoint x: 255, endPoint y: 456, distance: 17.0
click at [242, 446] on input "Coleta" at bounding box center [283, 438] width 276 height 36
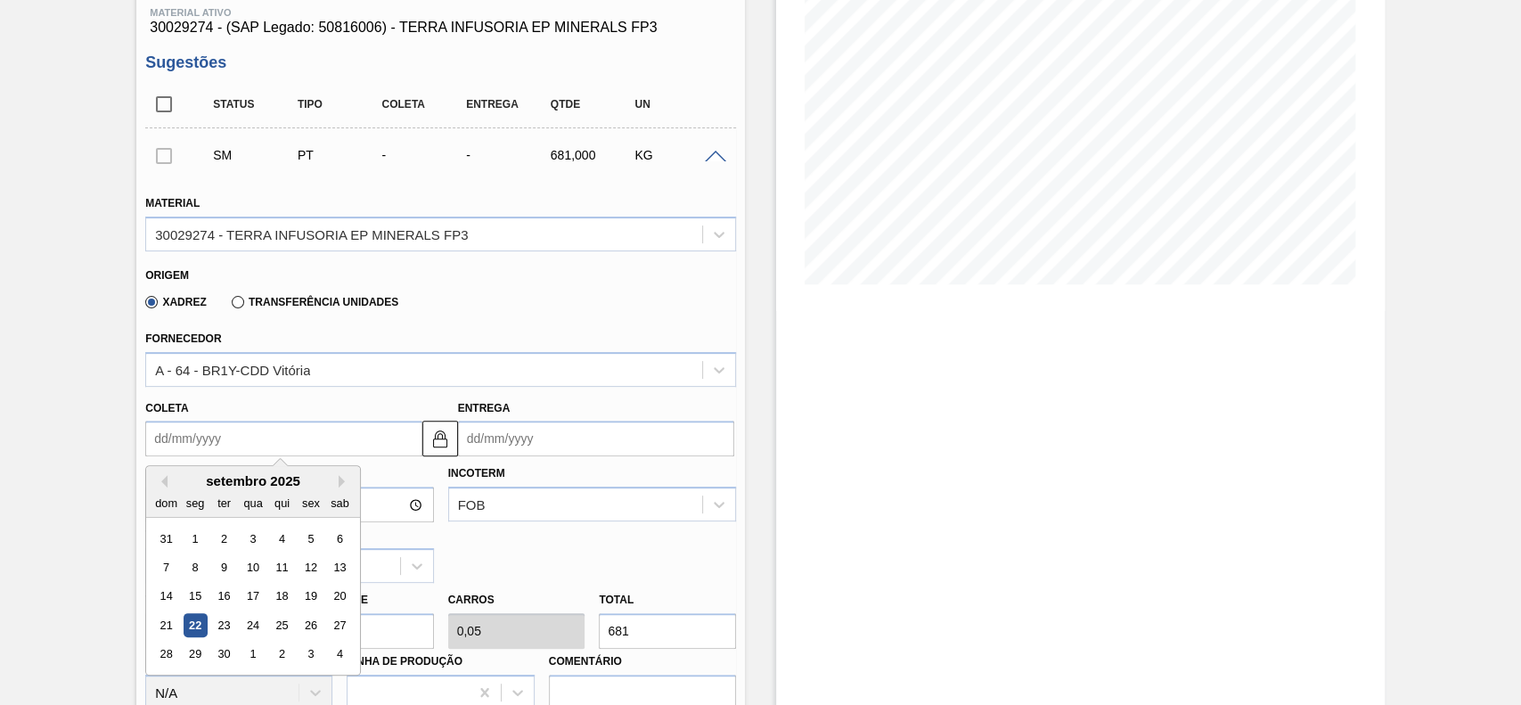
click at [311, 622] on div "26" at bounding box center [311, 625] width 24 height 24
type input "26/09/2025"
type input "[DATE]"
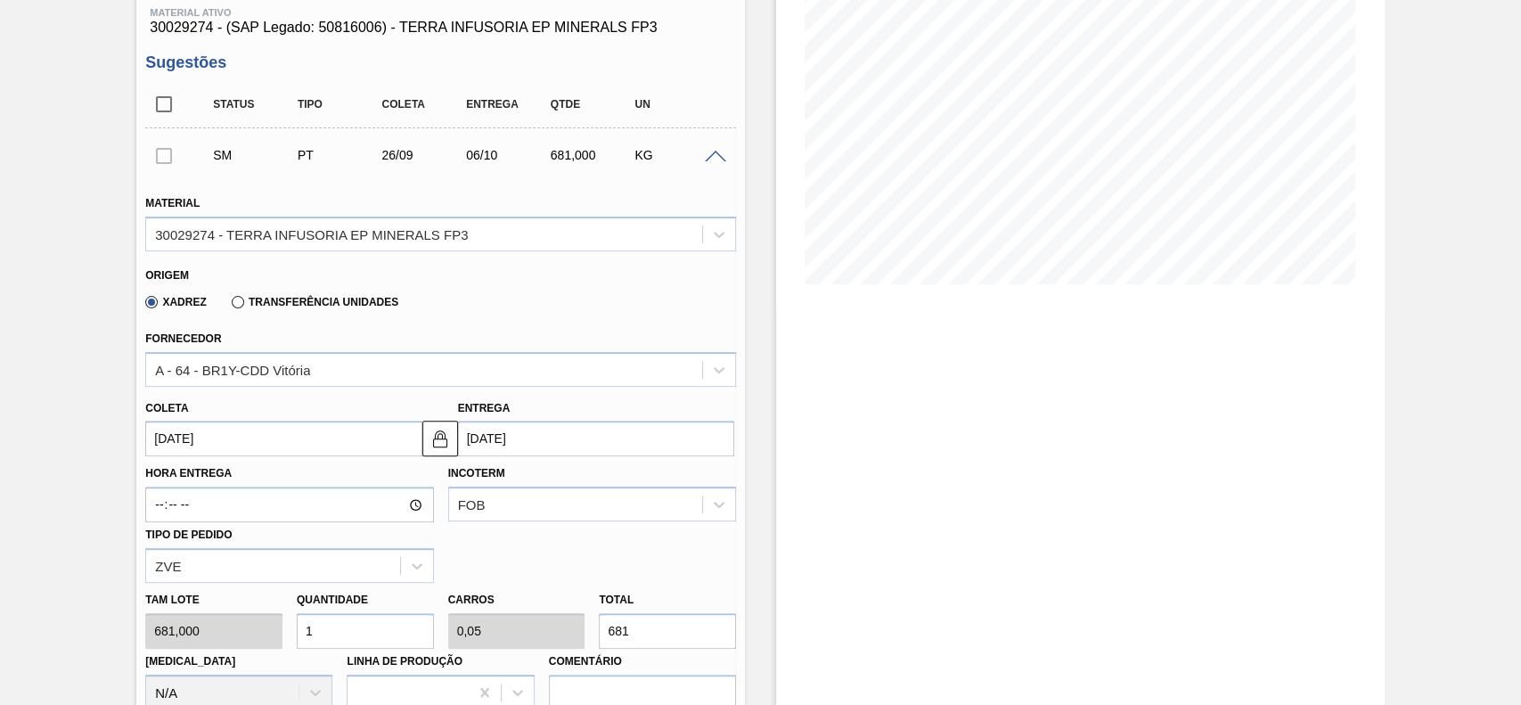
click at [371, 631] on input "1" at bounding box center [365, 631] width 137 height 36
type input "12"
type input "0,6"
type input "8.172"
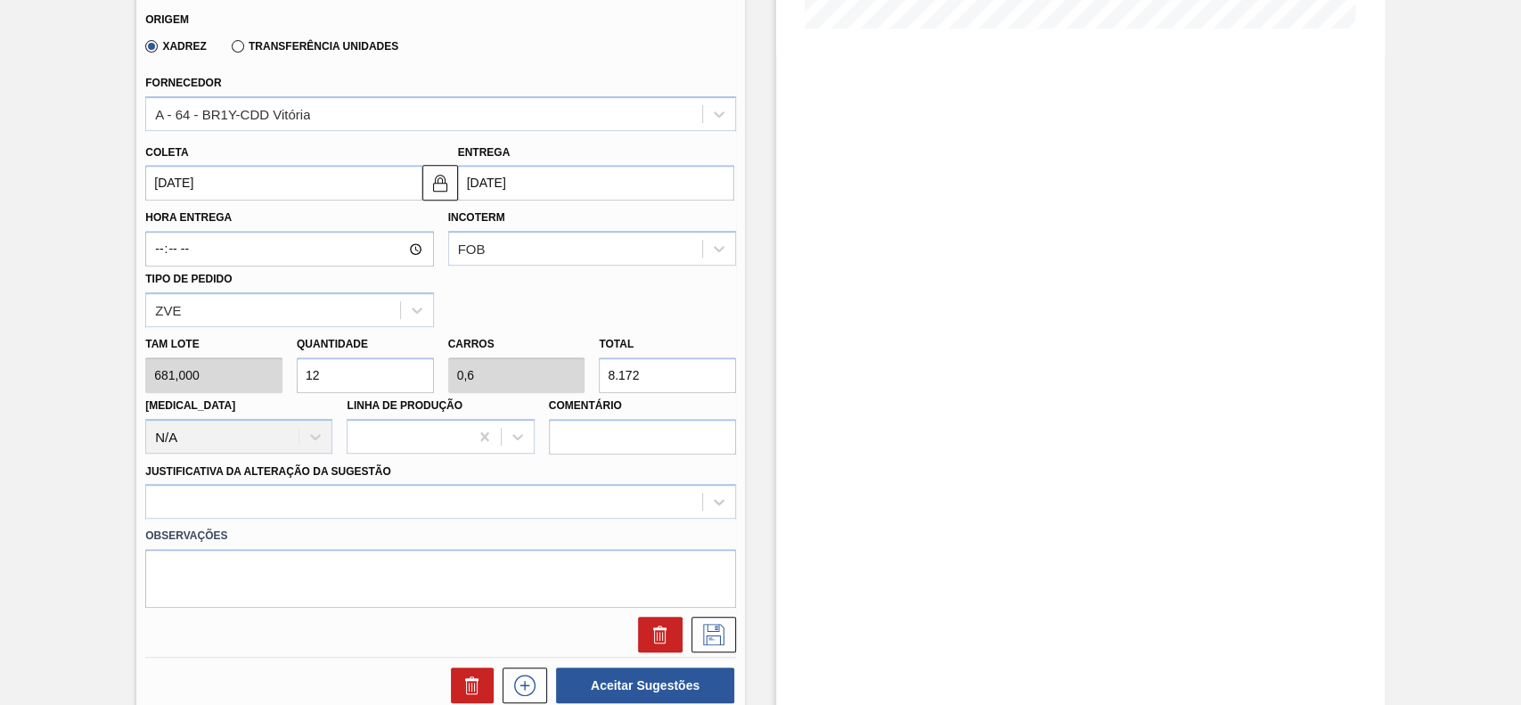
scroll to position [593, 0]
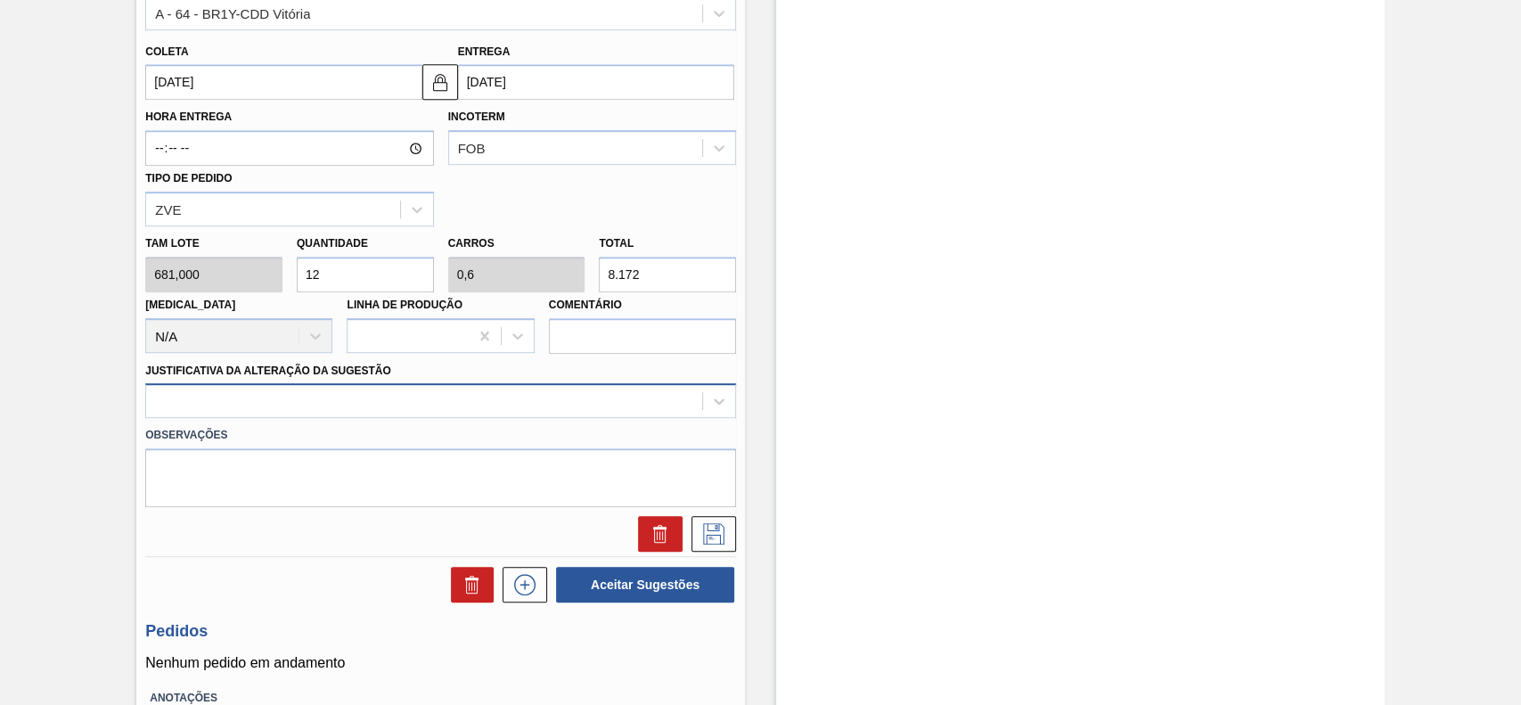
type input "12"
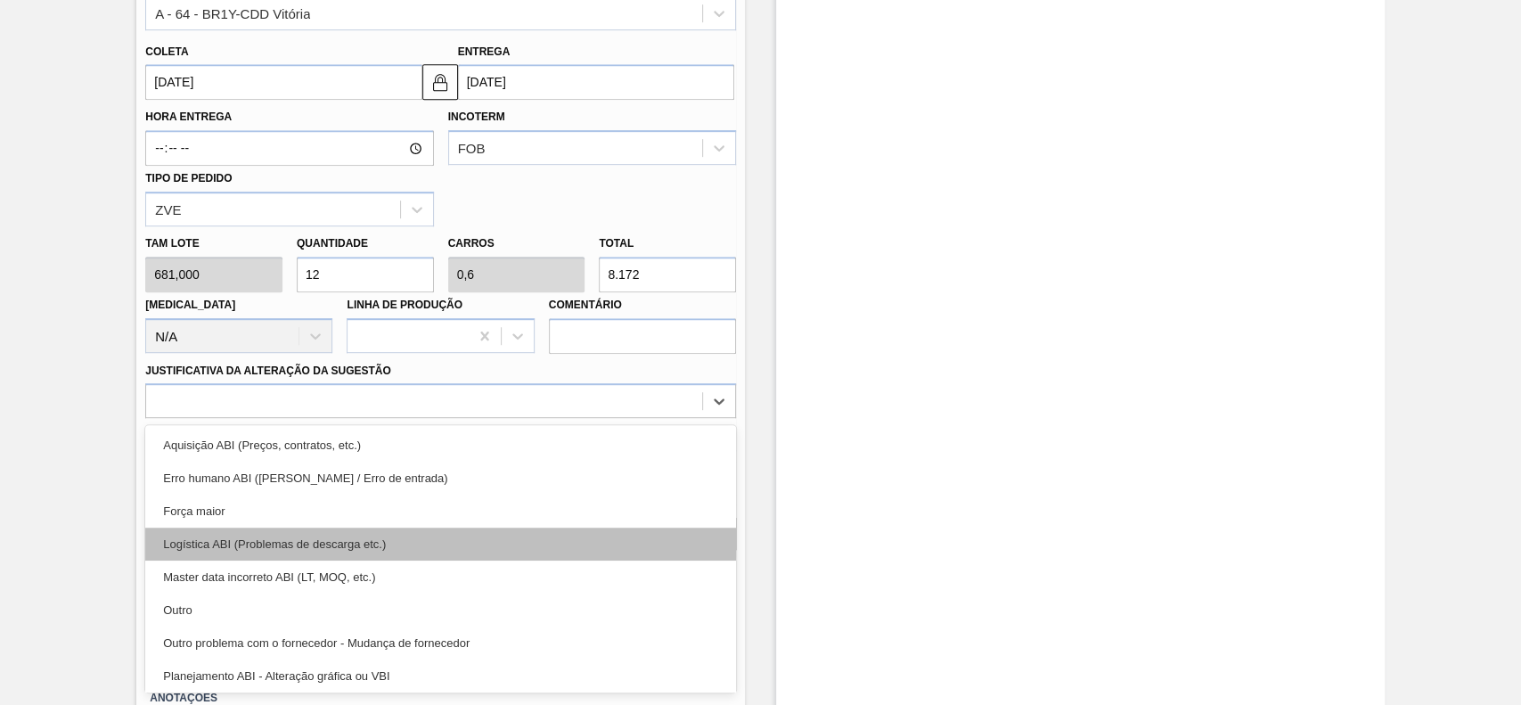
drag, startPoint x: 282, startPoint y: 410, endPoint x: 222, endPoint y: 529, distance: 133.9
click at [281, 409] on div at bounding box center [424, 401] width 556 height 26
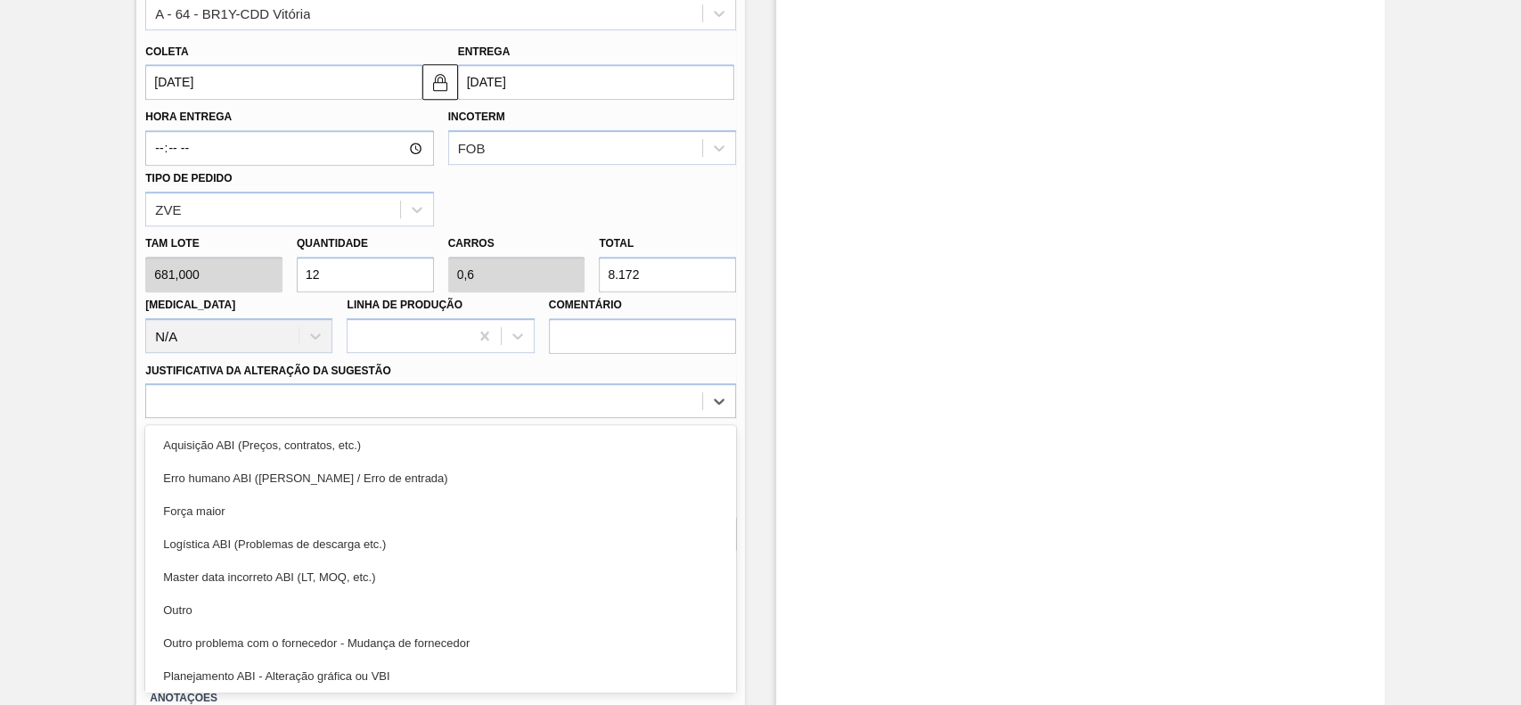
drag, startPoint x: 236, startPoint y: 601, endPoint x: 262, endPoint y: 598, distance: 26.1
click at [236, 602] on div "Outro" at bounding box center [440, 609] width 591 height 33
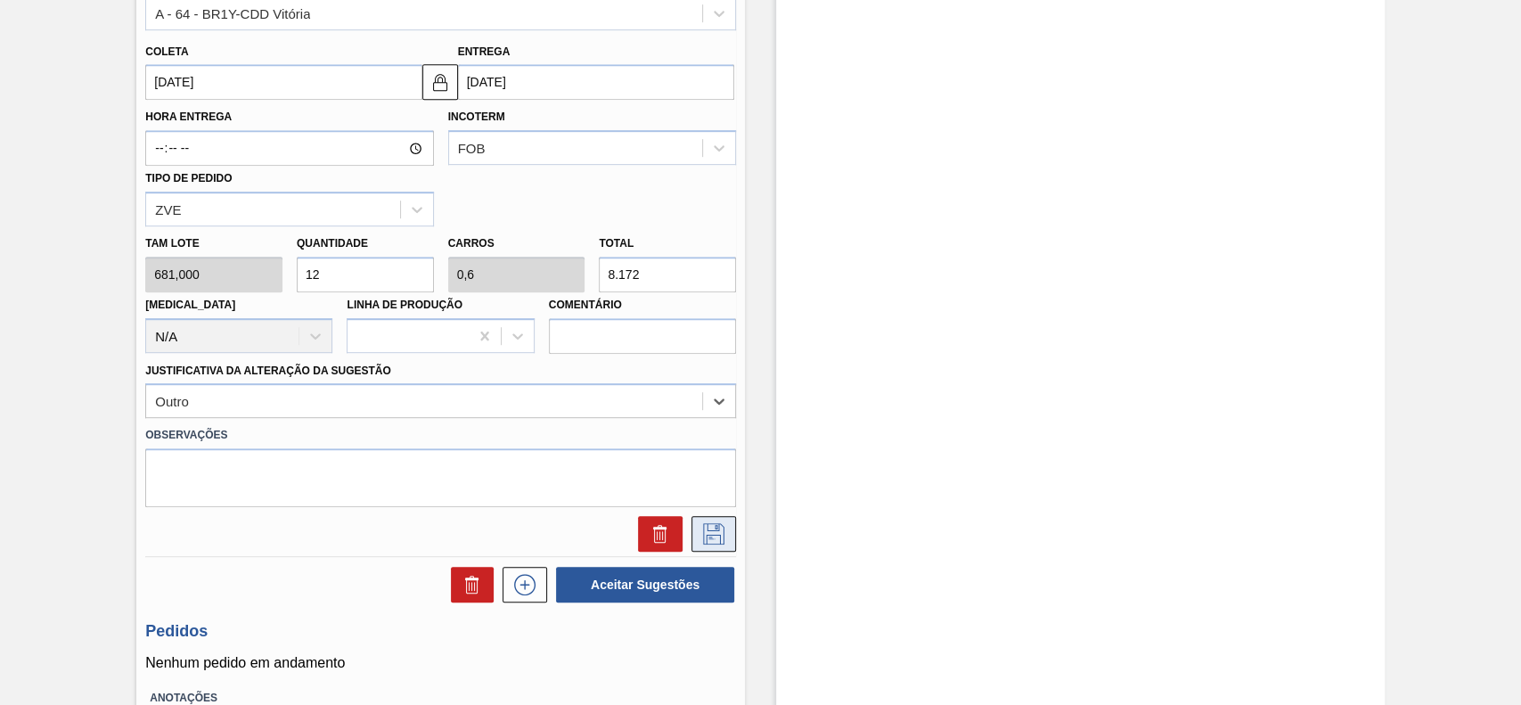
click at [713, 534] on icon at bounding box center [713, 533] width 29 height 21
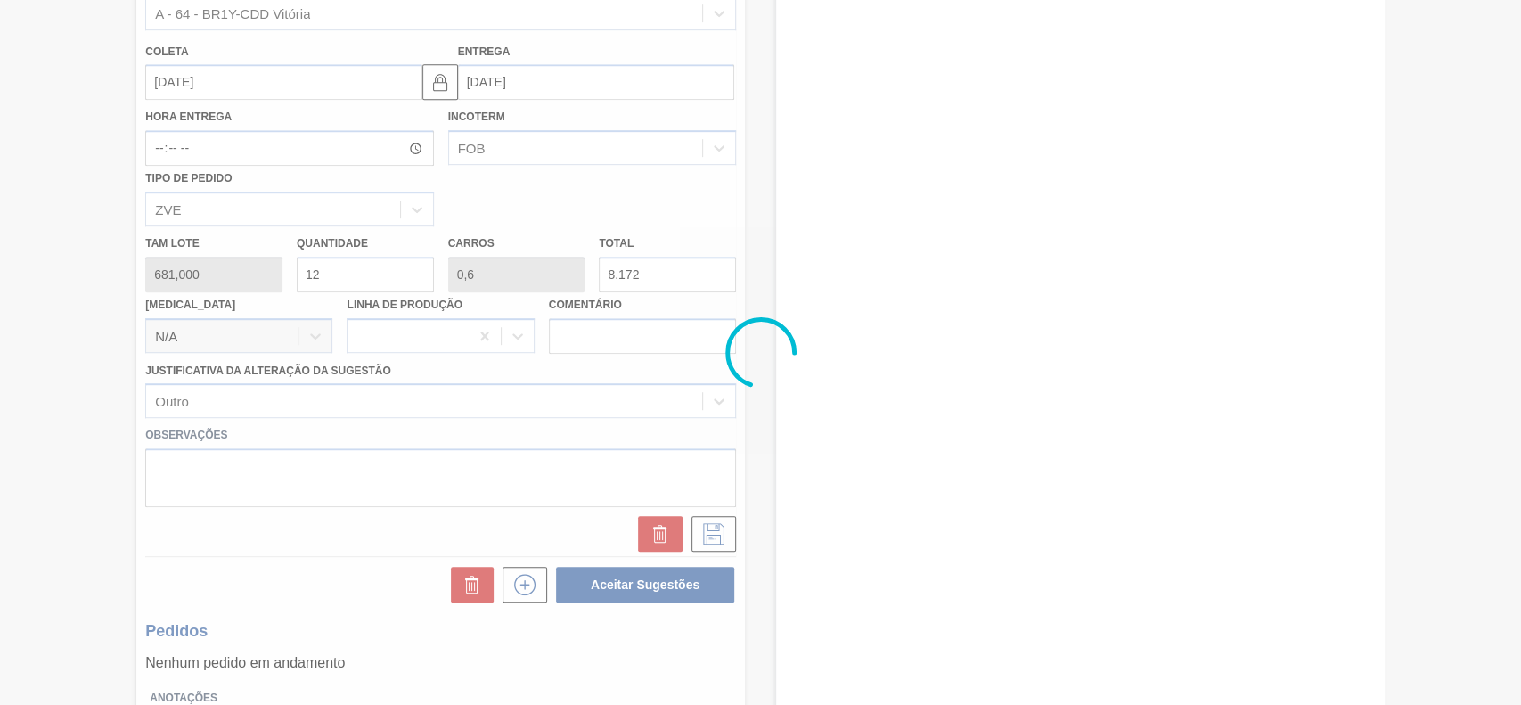
scroll to position [61, 0]
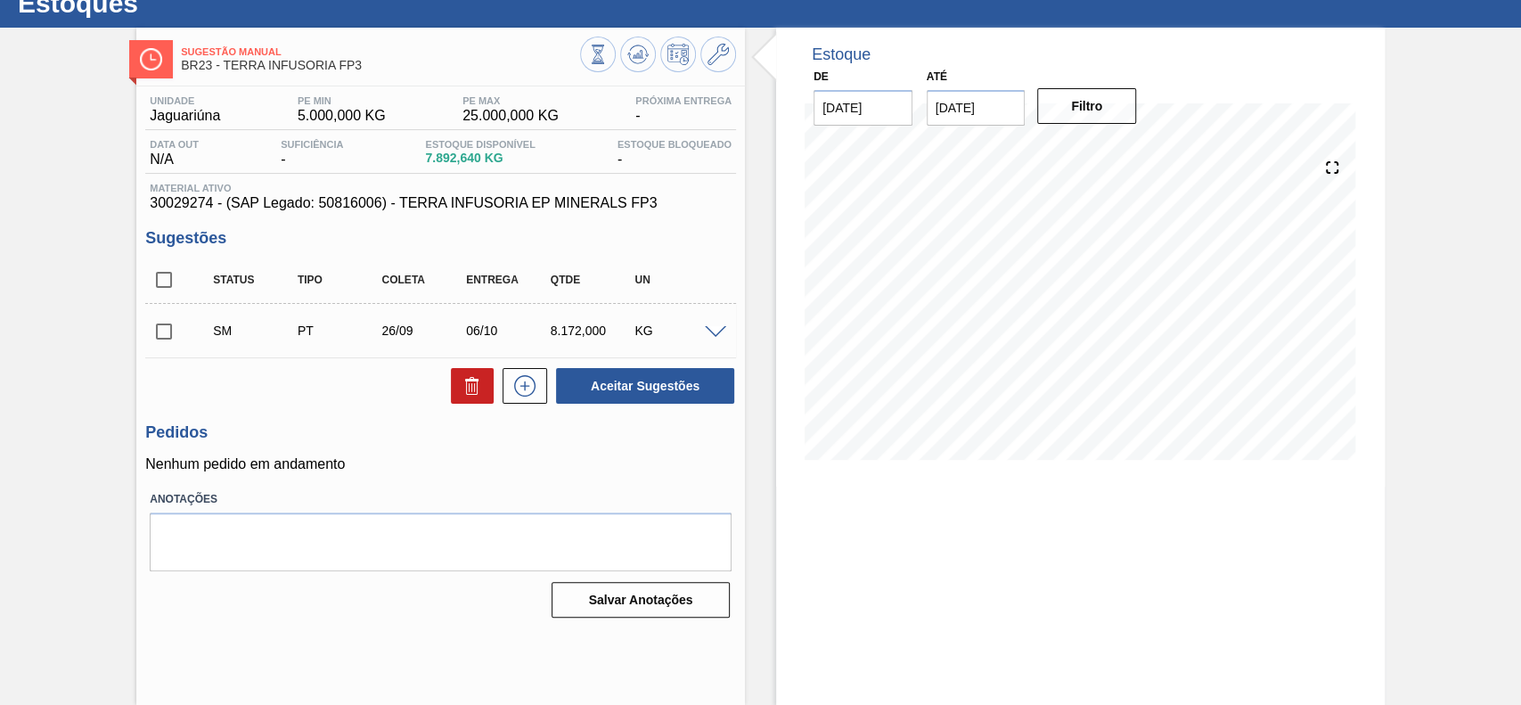
click at [159, 331] on input "checkbox" at bounding box center [163, 331] width 37 height 37
click at [648, 393] on button "Aceitar Sugestões" at bounding box center [645, 386] width 178 height 36
checkbox input "false"
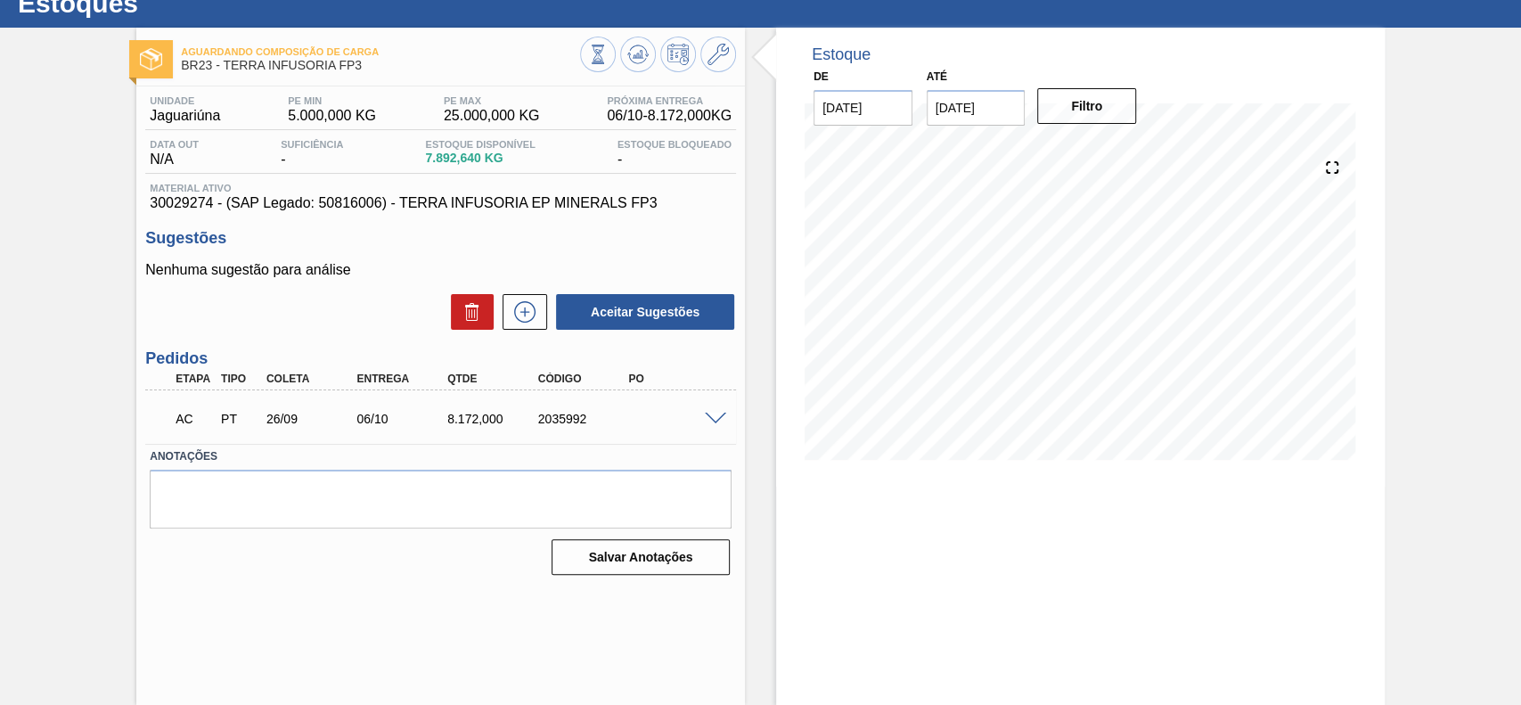
click at [714, 417] on span at bounding box center [715, 418] width 21 height 13
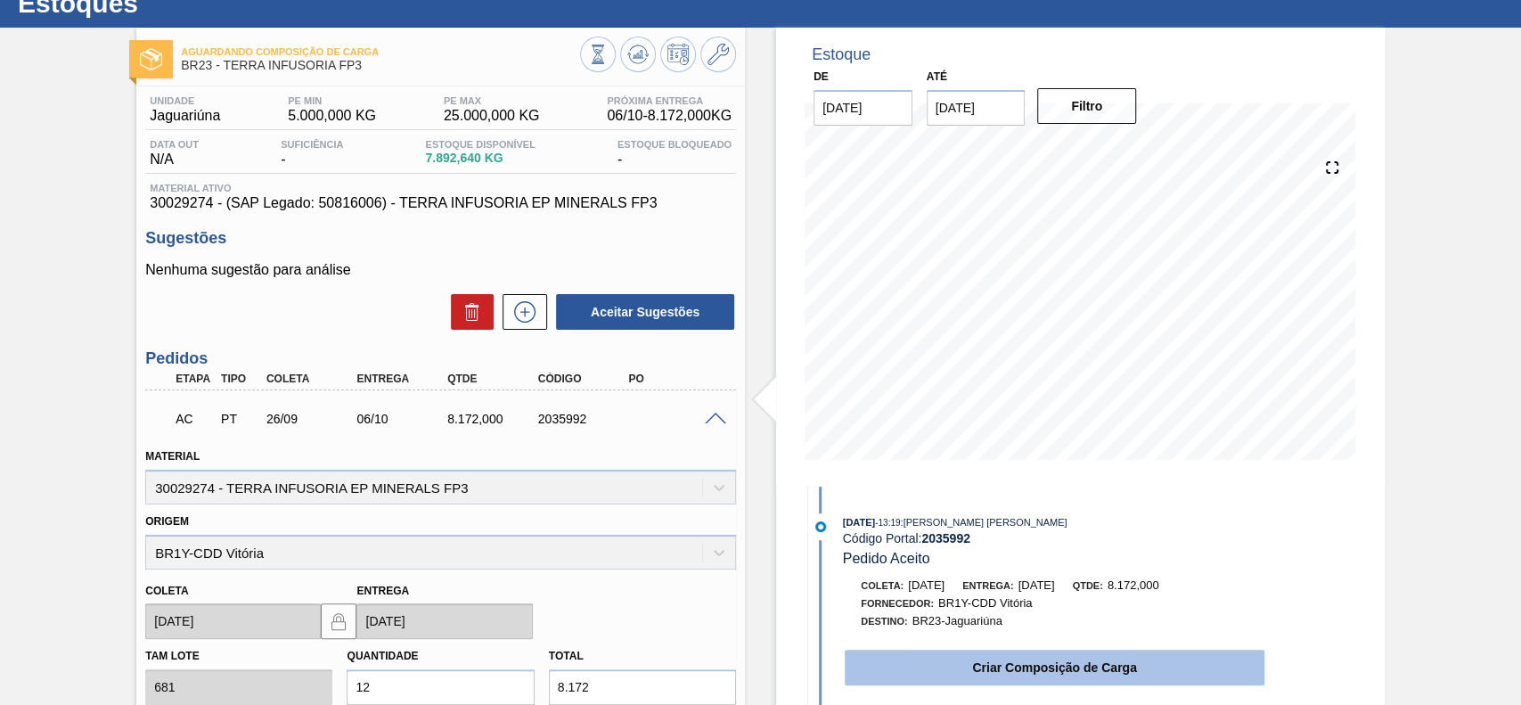
click at [984, 657] on button "Criar Composição de Carga" at bounding box center [1054, 667] width 420 height 36
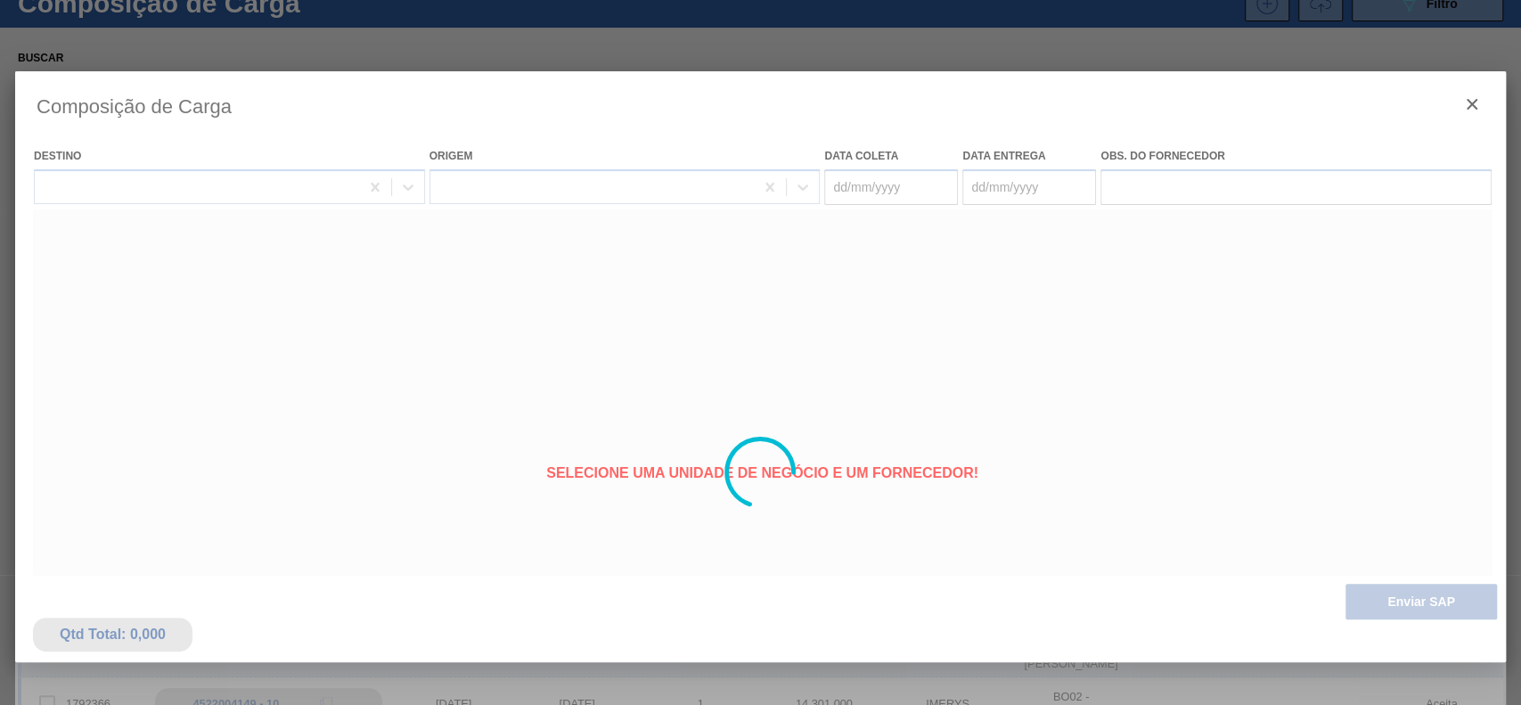
type coleta "26/09/2025"
type entrega "[DATE]"
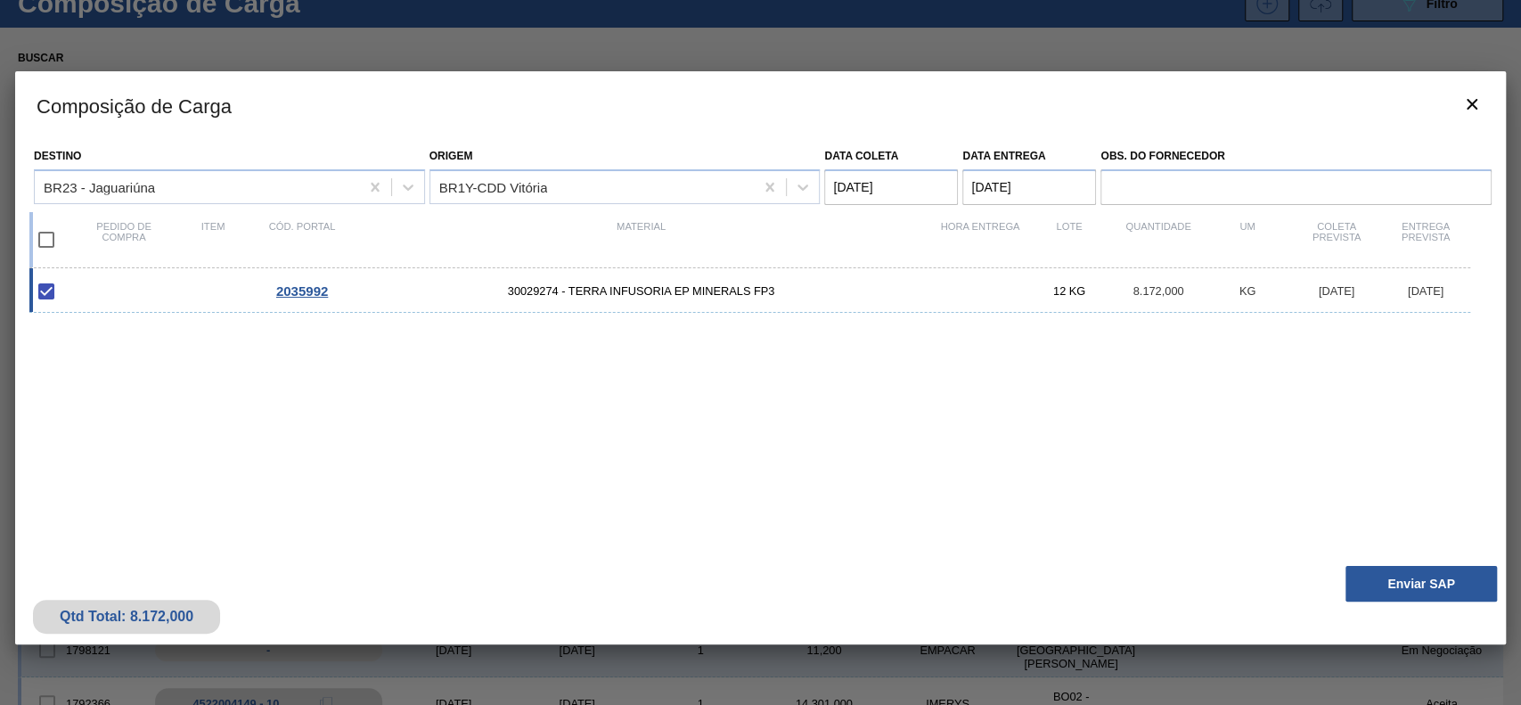
click at [1383, 593] on button "Enviar SAP" at bounding box center [1420, 584] width 151 height 36
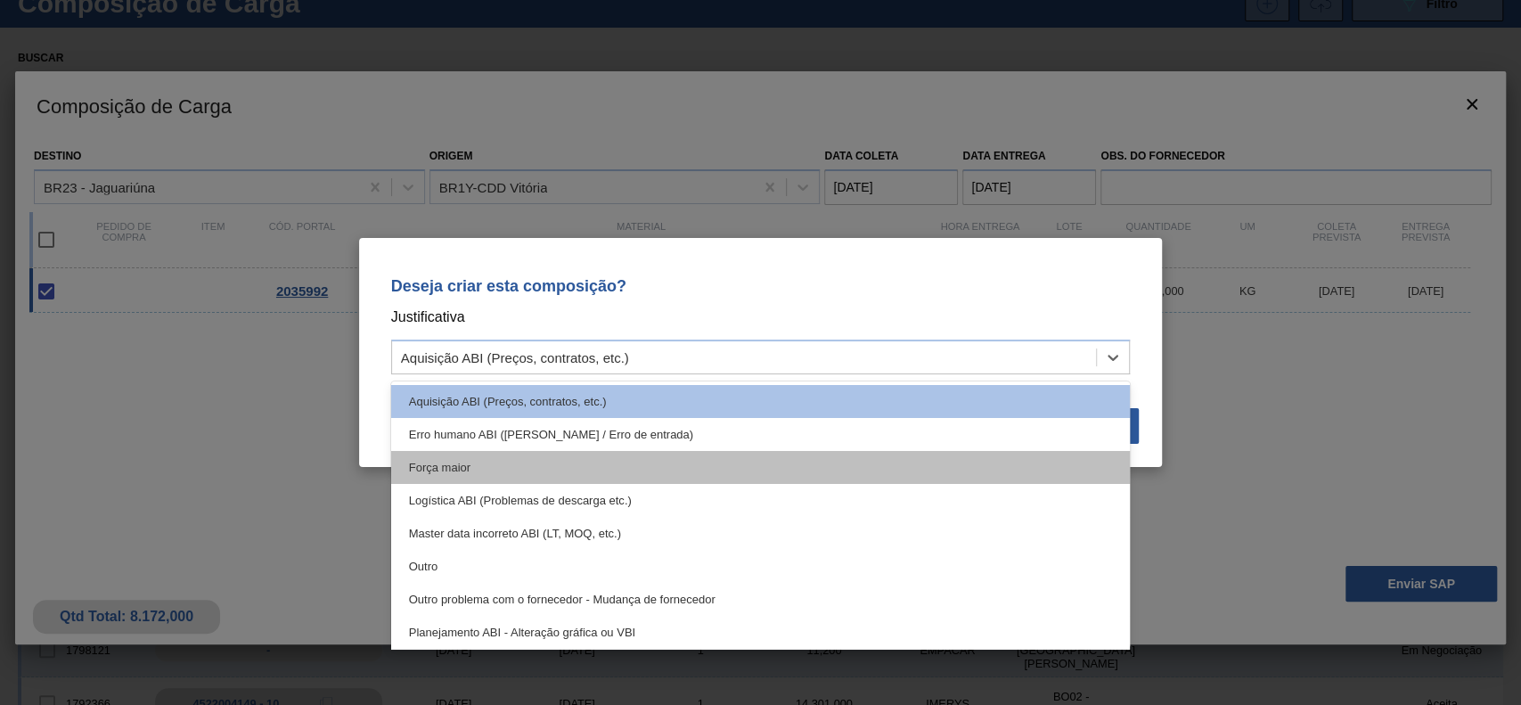
drag, startPoint x: 694, startPoint y: 351, endPoint x: 596, endPoint y: 475, distance: 157.9
click at [691, 353] on div "Aquisição ABI (Preços, contratos, etc.)" at bounding box center [744, 358] width 705 height 26
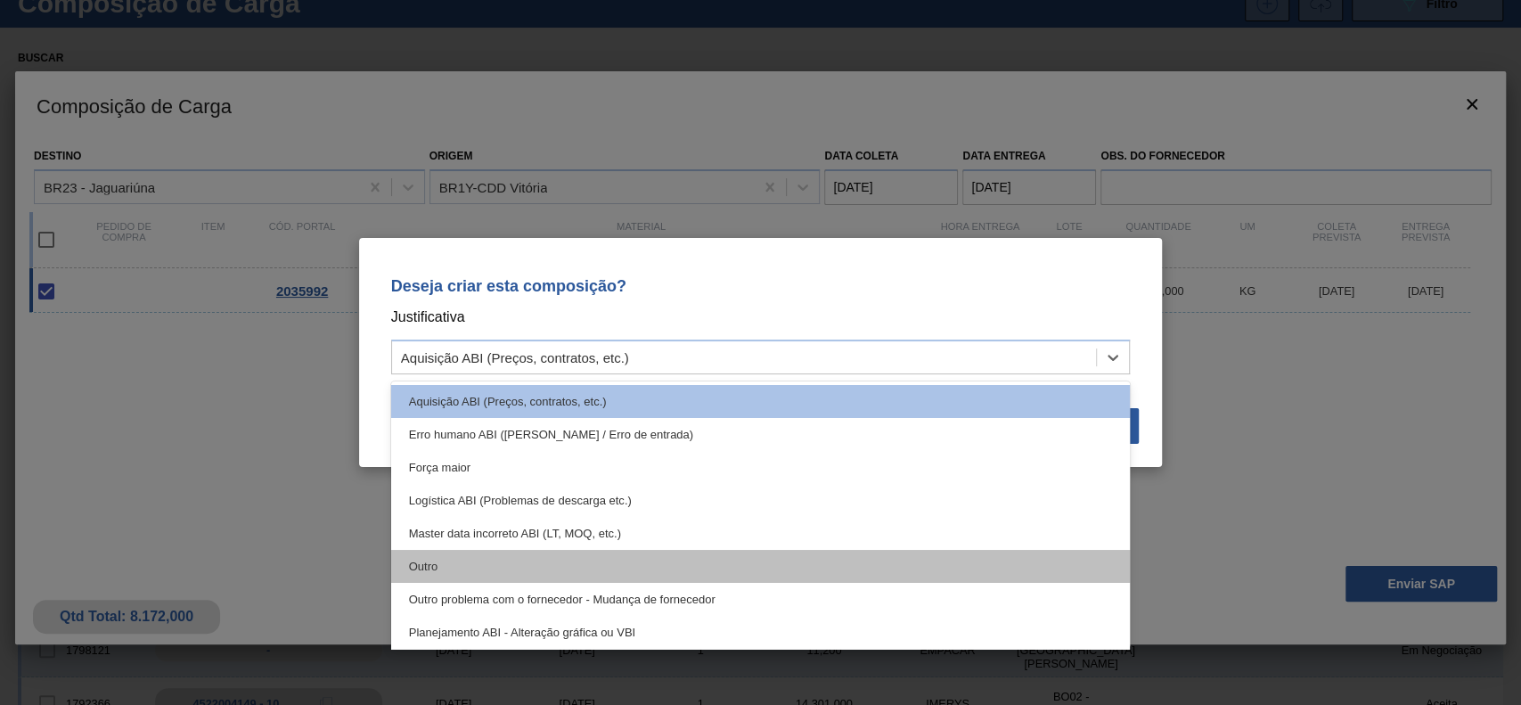
click at [560, 550] on div "Outro" at bounding box center [760, 566] width 739 height 33
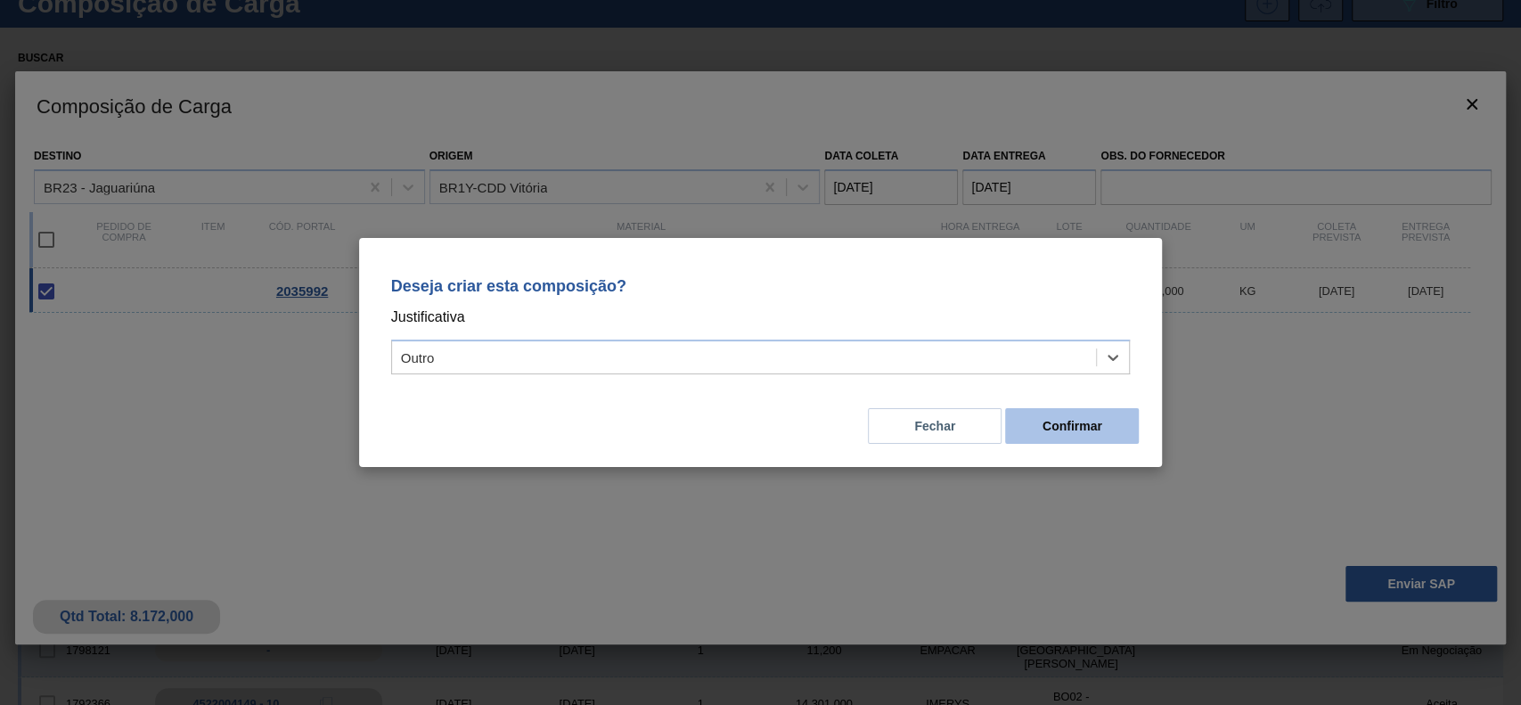
click at [1105, 431] on button "Confirmar" at bounding box center [1072, 426] width 134 height 36
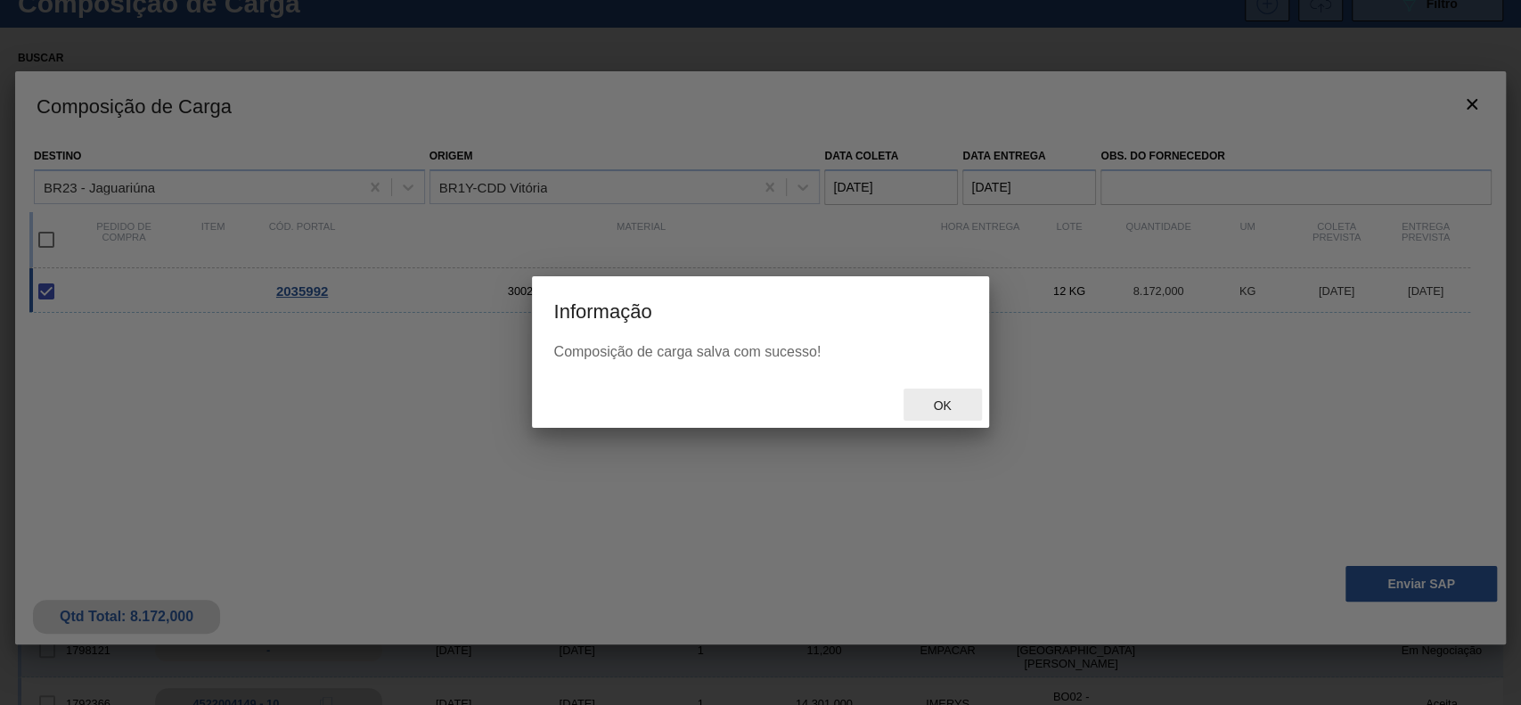
click at [926, 405] on span "Ok" at bounding box center [941, 405] width 46 height 14
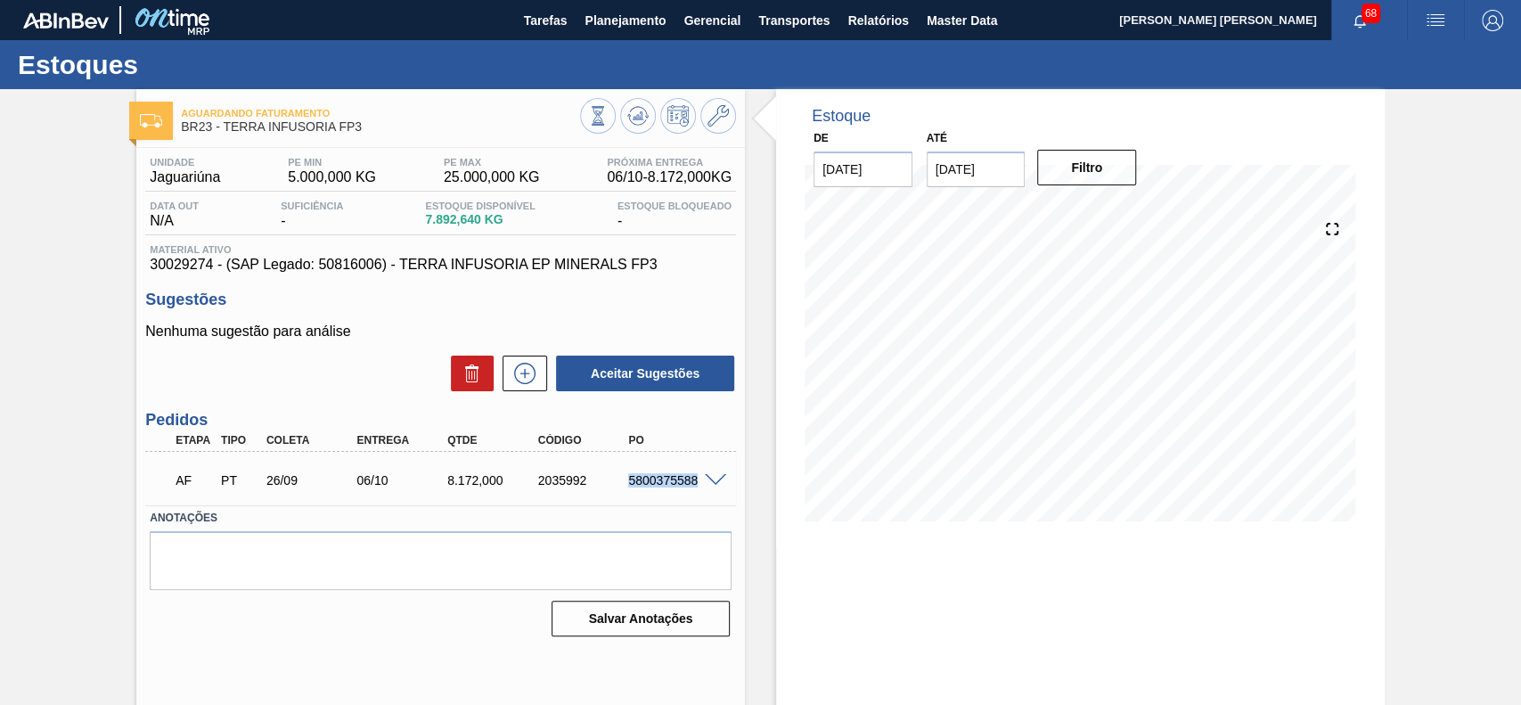
drag, startPoint x: 623, startPoint y: 482, endPoint x: 695, endPoint y: 491, distance: 72.7
click at [695, 491] on div "AF PT 26/09 06/10 8.172,000 2035992 5800375588" at bounding box center [435, 479] width 543 height 36
copy div "5800375588"
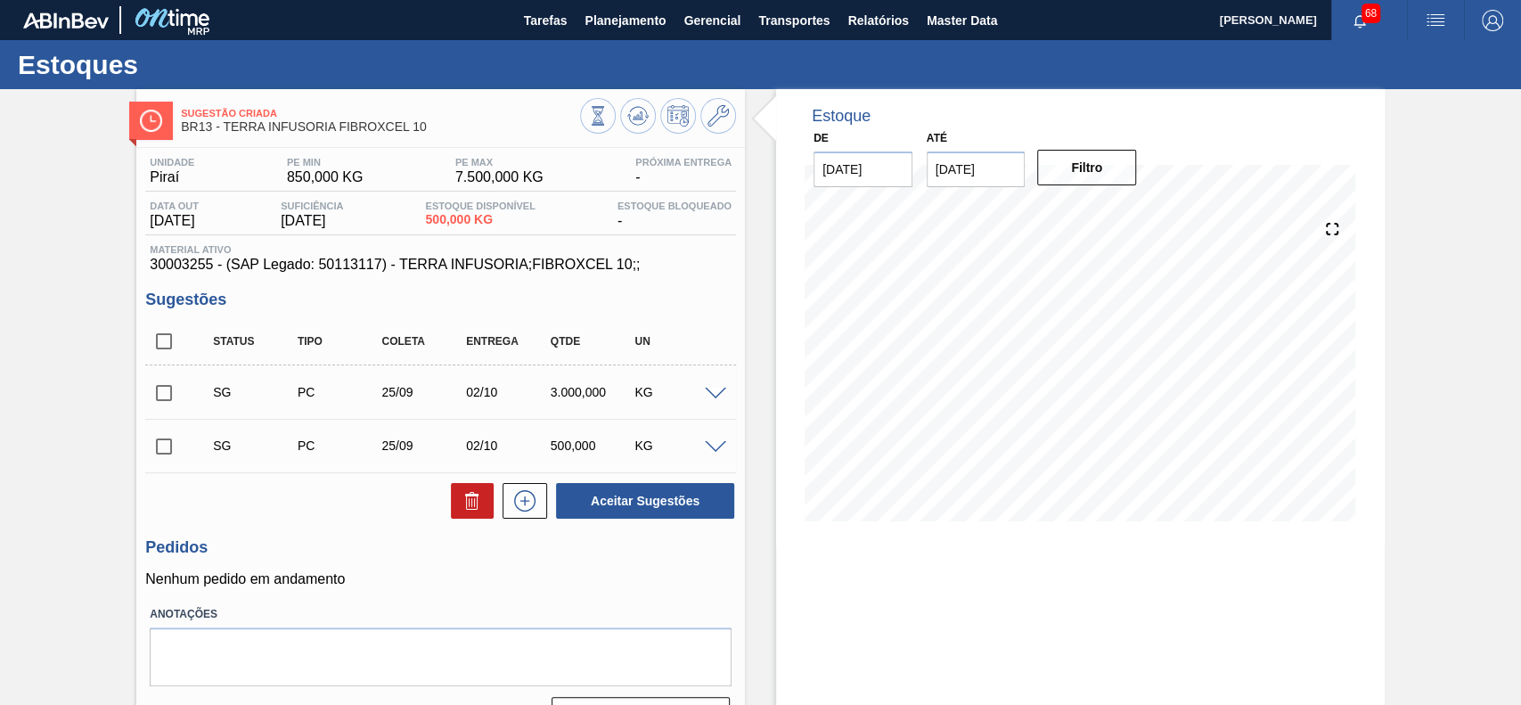
click at [718, 397] on span at bounding box center [715, 393] width 21 height 13
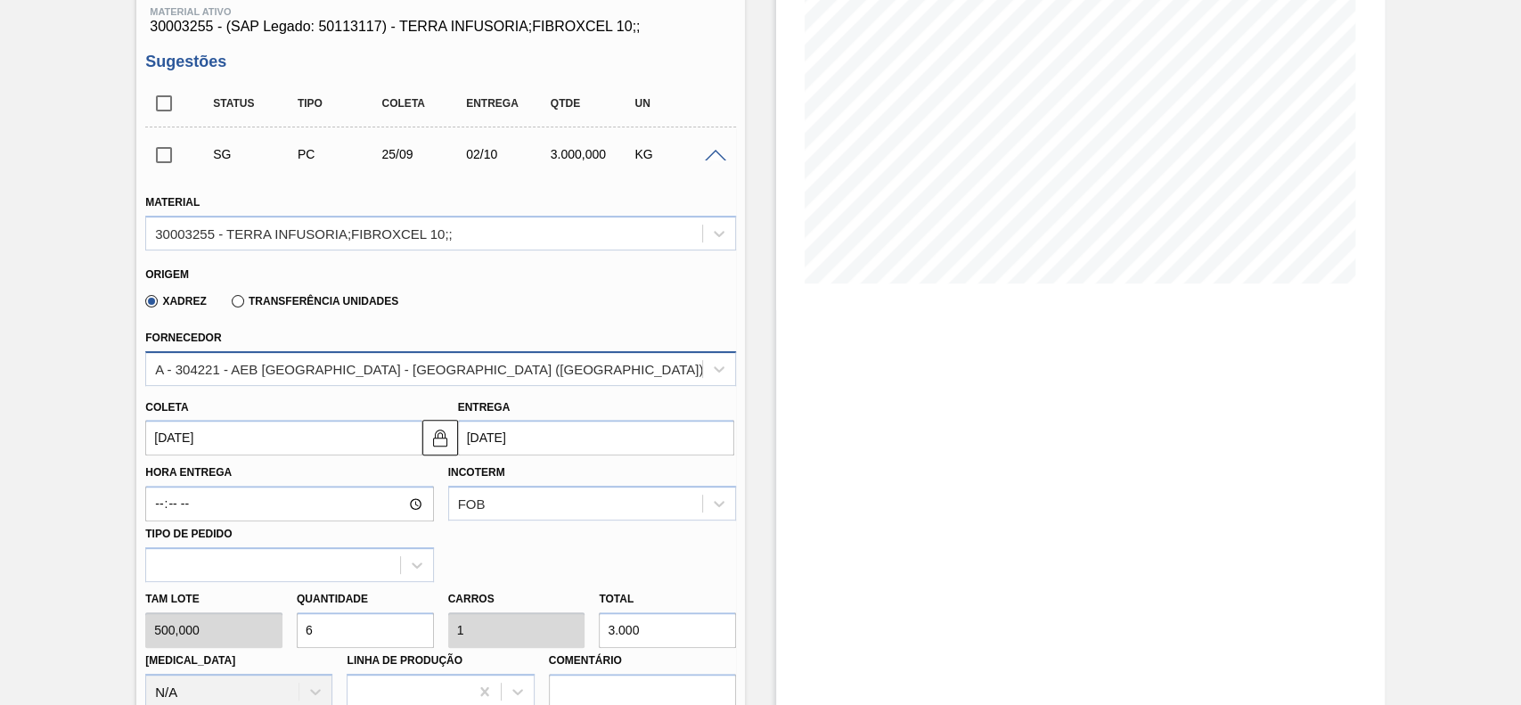
scroll to position [237, 0]
click at [271, 424] on input "[DATE]" at bounding box center [283, 438] width 276 height 36
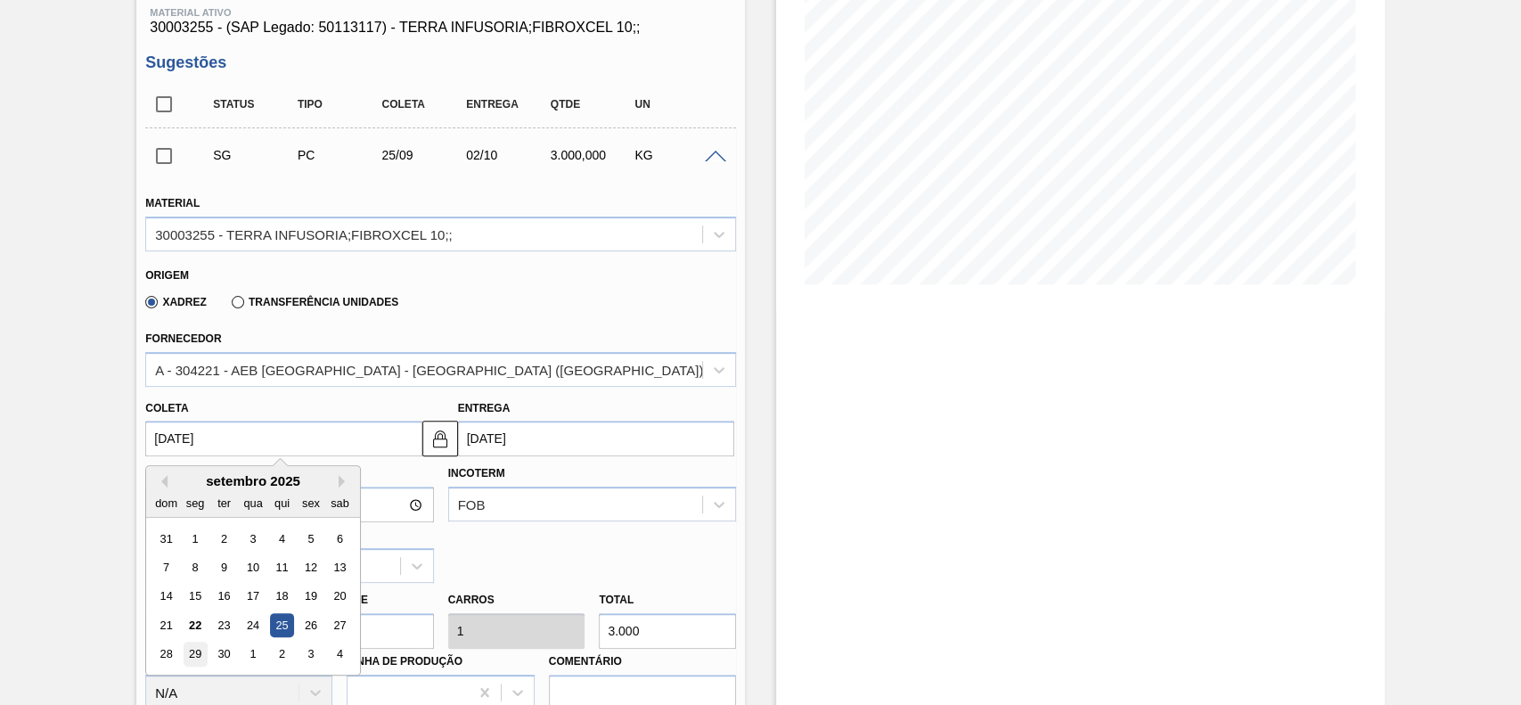
click at [200, 656] on div "29" at bounding box center [196, 654] width 24 height 24
type input "[DATE]"
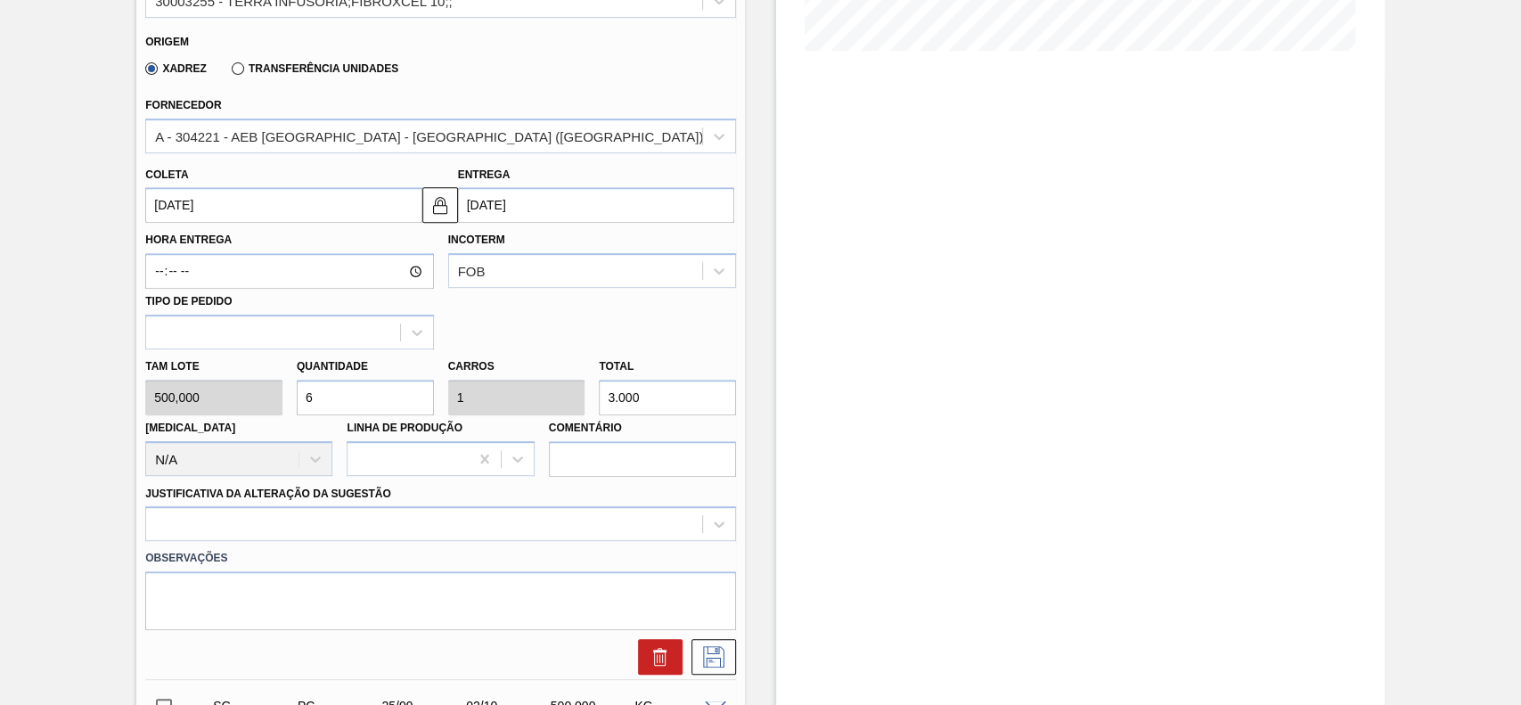
scroll to position [475, 0]
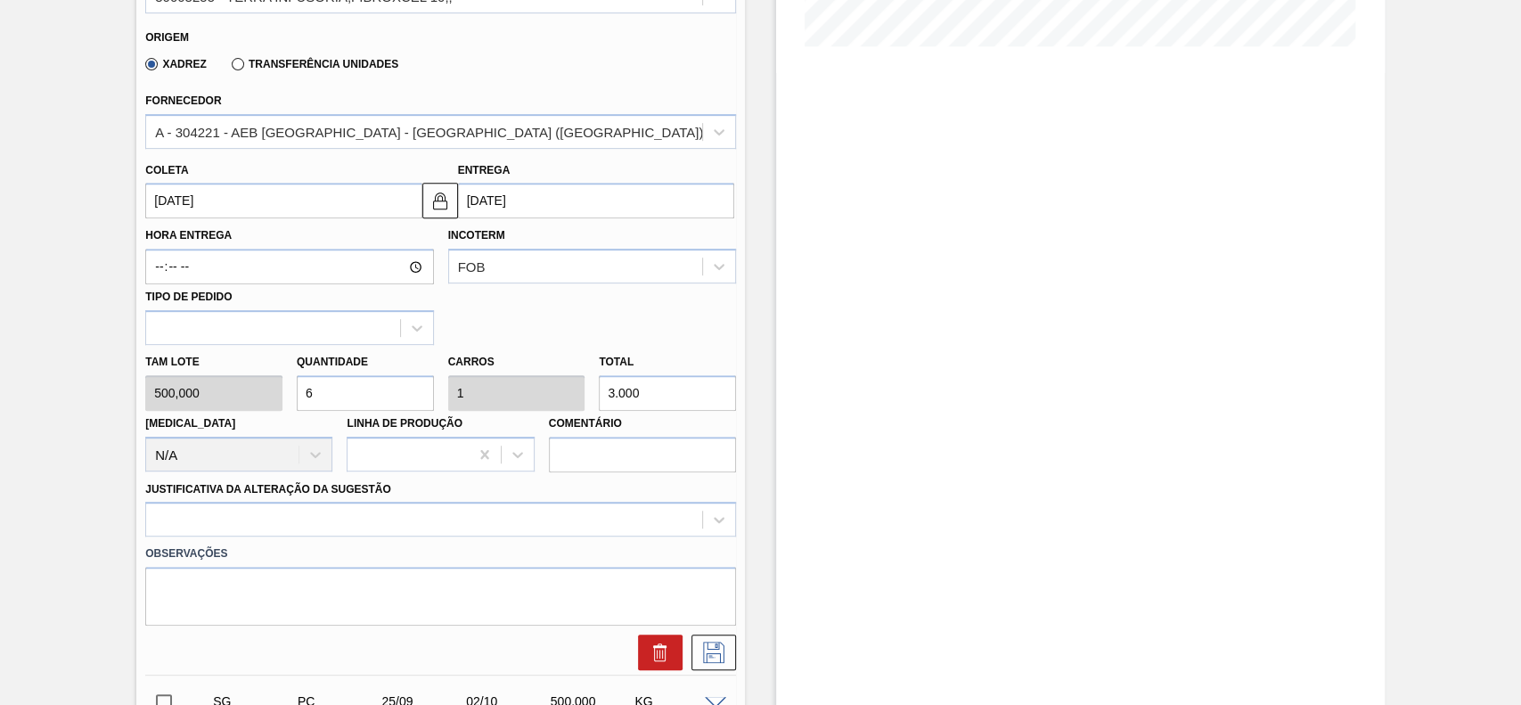
click at [366, 388] on input "6" at bounding box center [365, 393] width 137 height 36
type input "8"
type input "1,333"
type input "4.000"
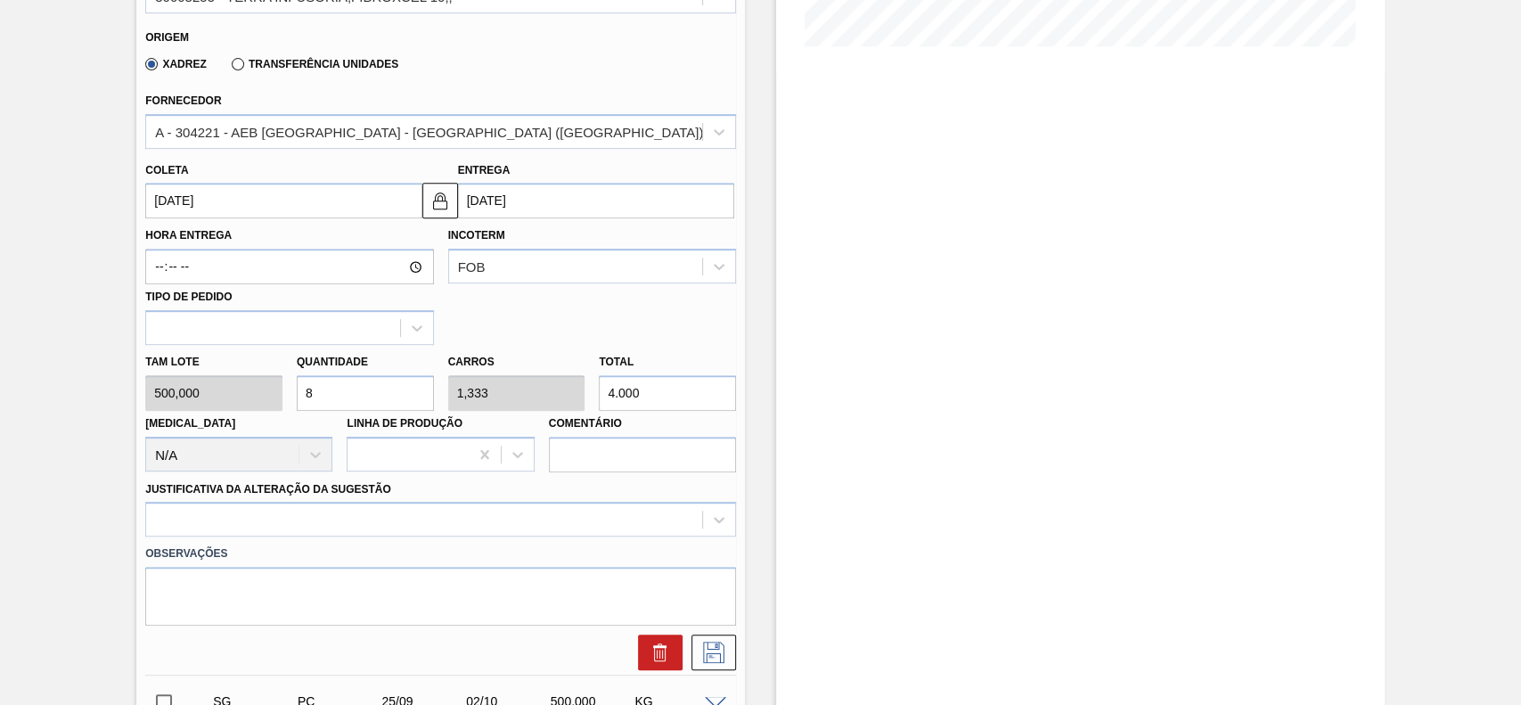
type input "8"
click at [353, 510] on div at bounding box center [440, 519] width 591 height 35
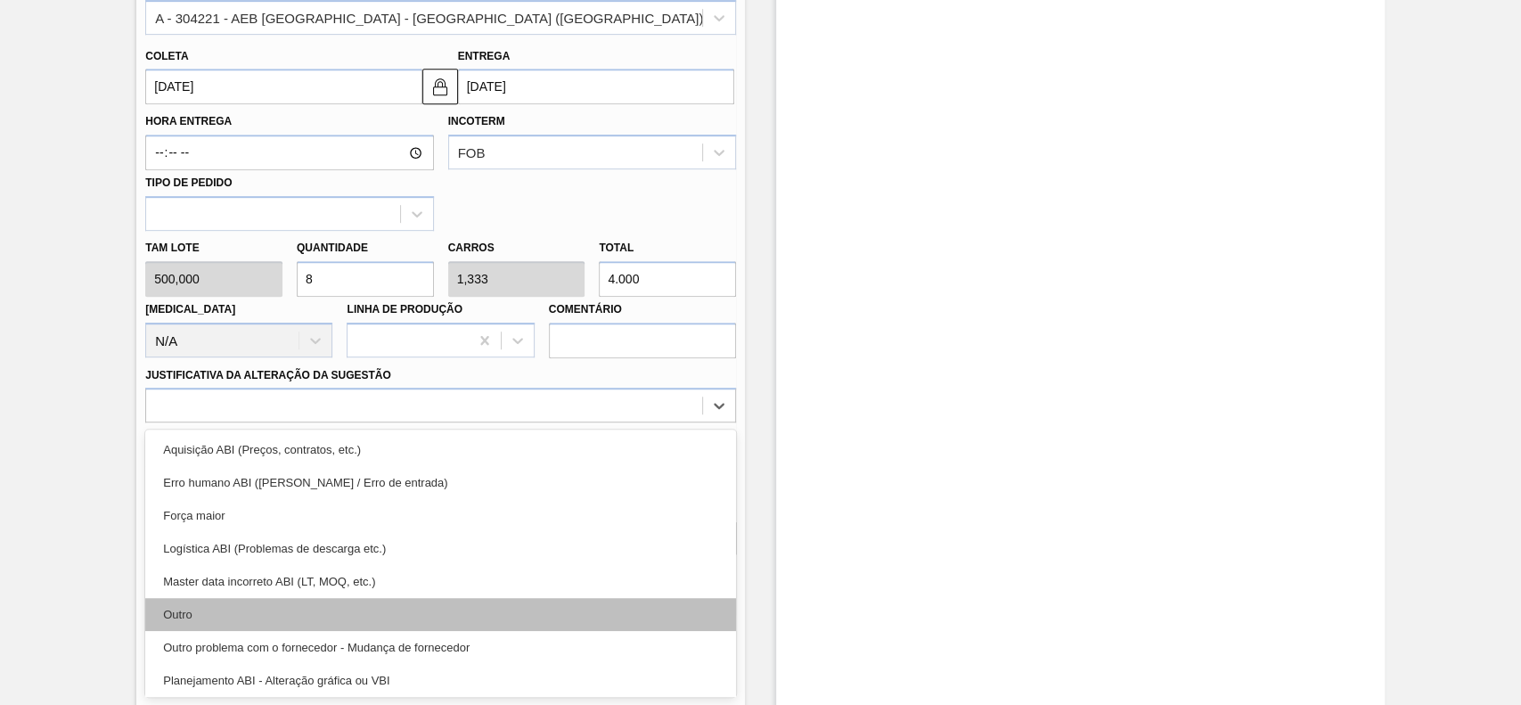
click at [214, 614] on div "Outro" at bounding box center [440, 614] width 591 height 33
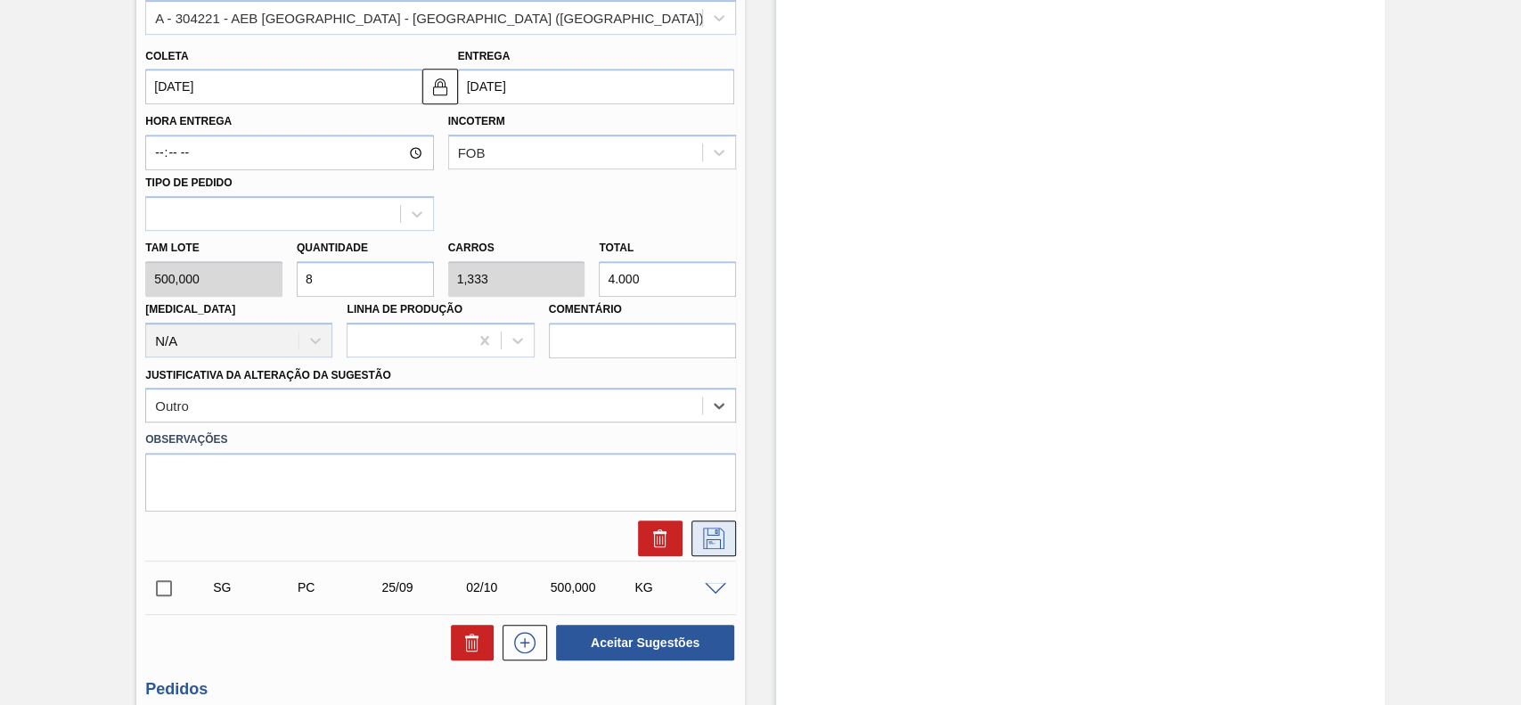
click at [720, 542] on icon at bounding box center [713, 537] width 29 height 21
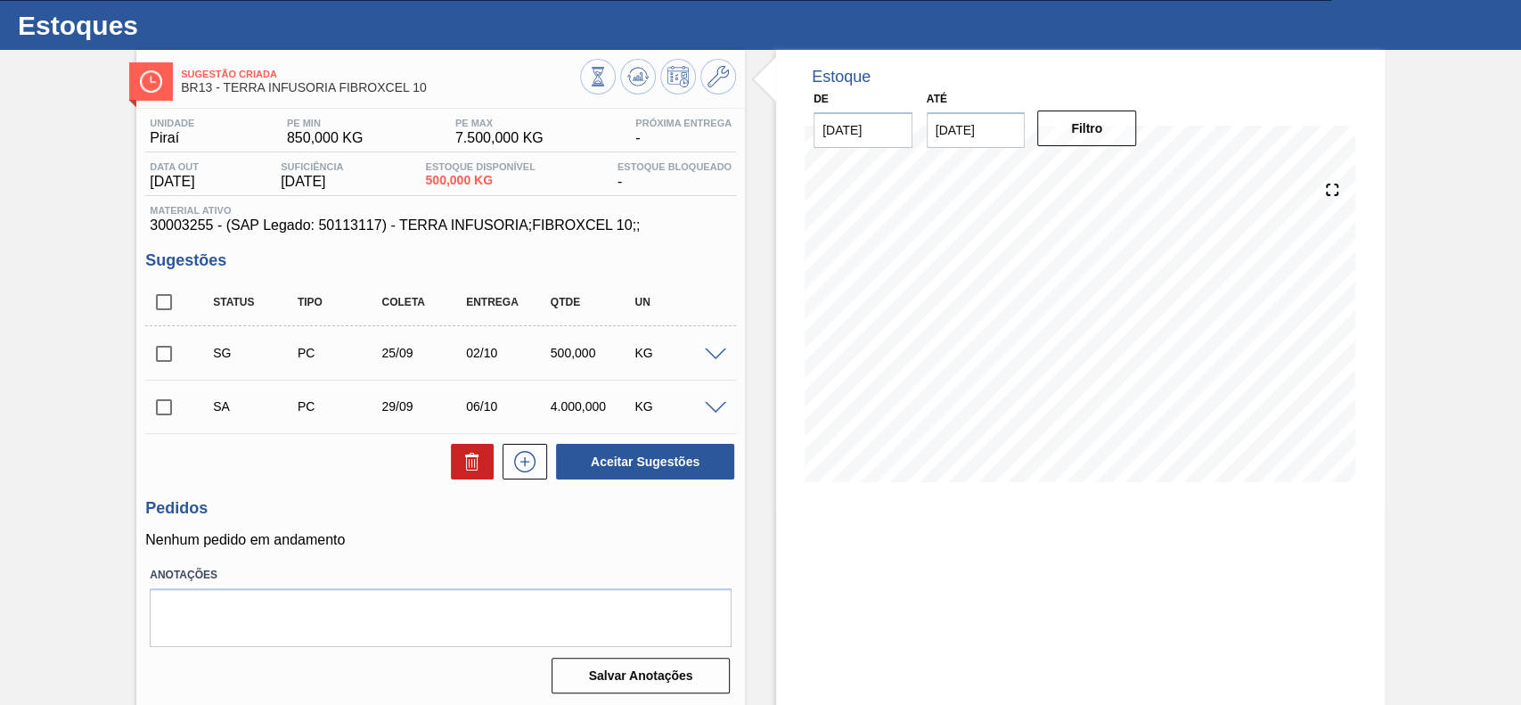
scroll to position [61, 0]
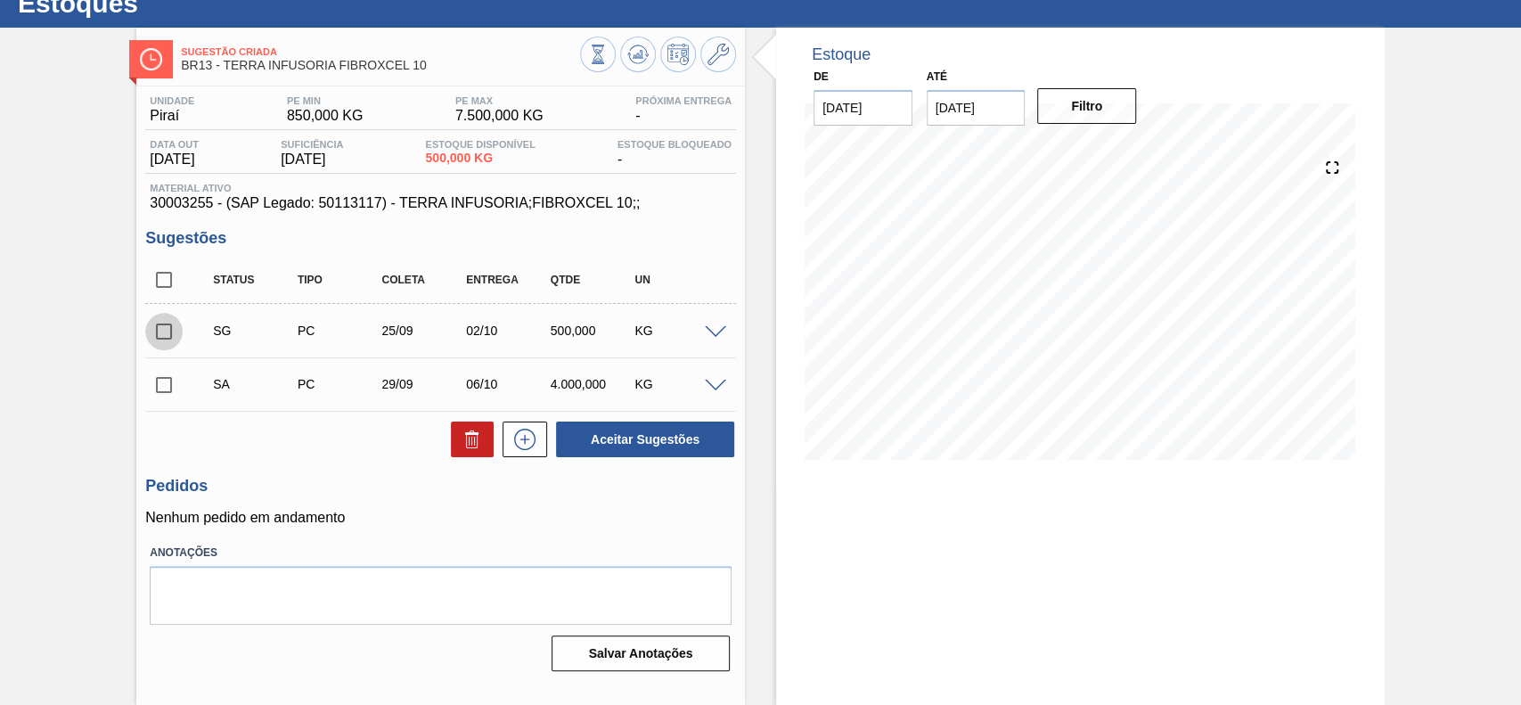
click at [154, 330] on input "checkbox" at bounding box center [163, 331] width 37 height 37
click at [192, 339] on span at bounding box center [196, 331] width 26 height 36
click at [172, 339] on input "checkbox" at bounding box center [163, 331] width 37 height 37
checkbox input "false"
click at [172, 378] on input "checkbox" at bounding box center [163, 384] width 37 height 37
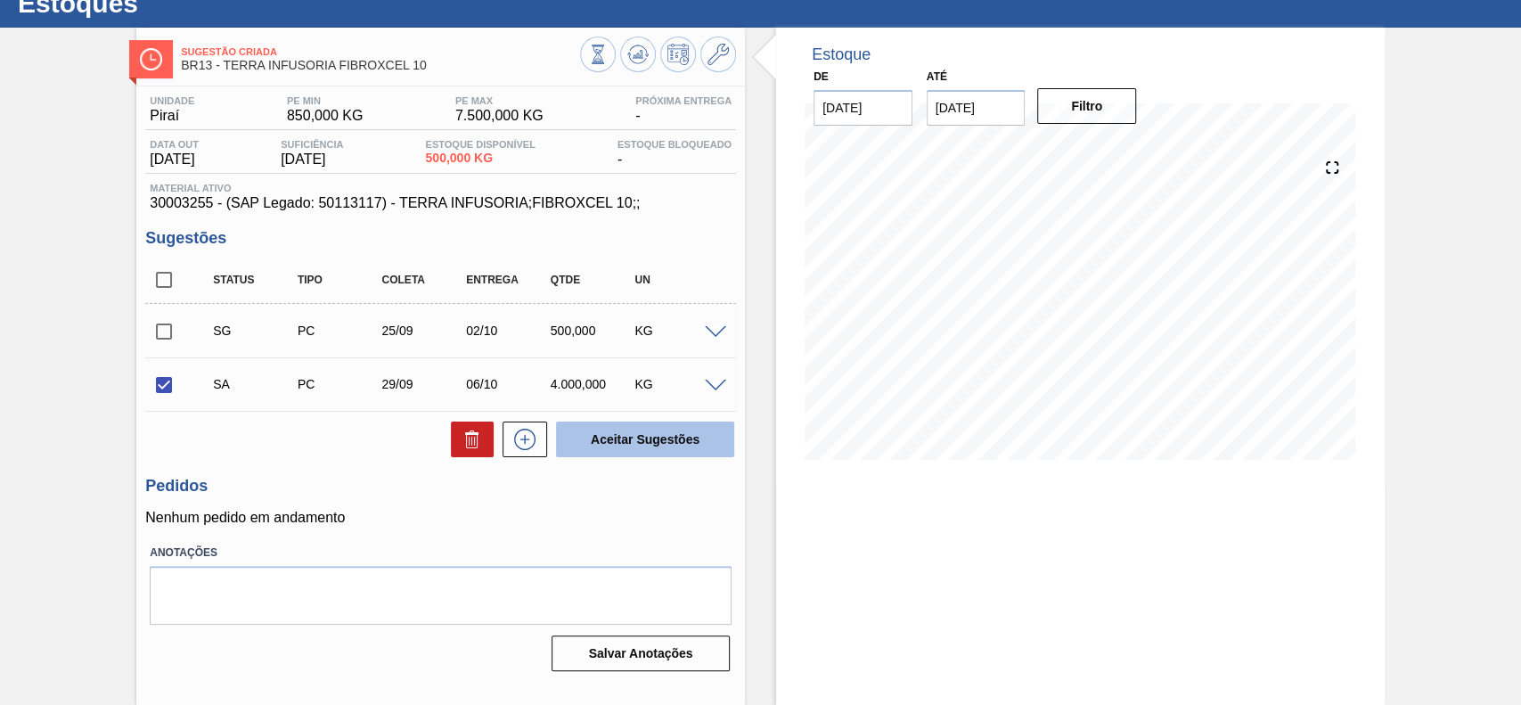
click at [684, 448] on button "Aceitar Sugestões" at bounding box center [645, 439] width 178 height 36
checkbox input "false"
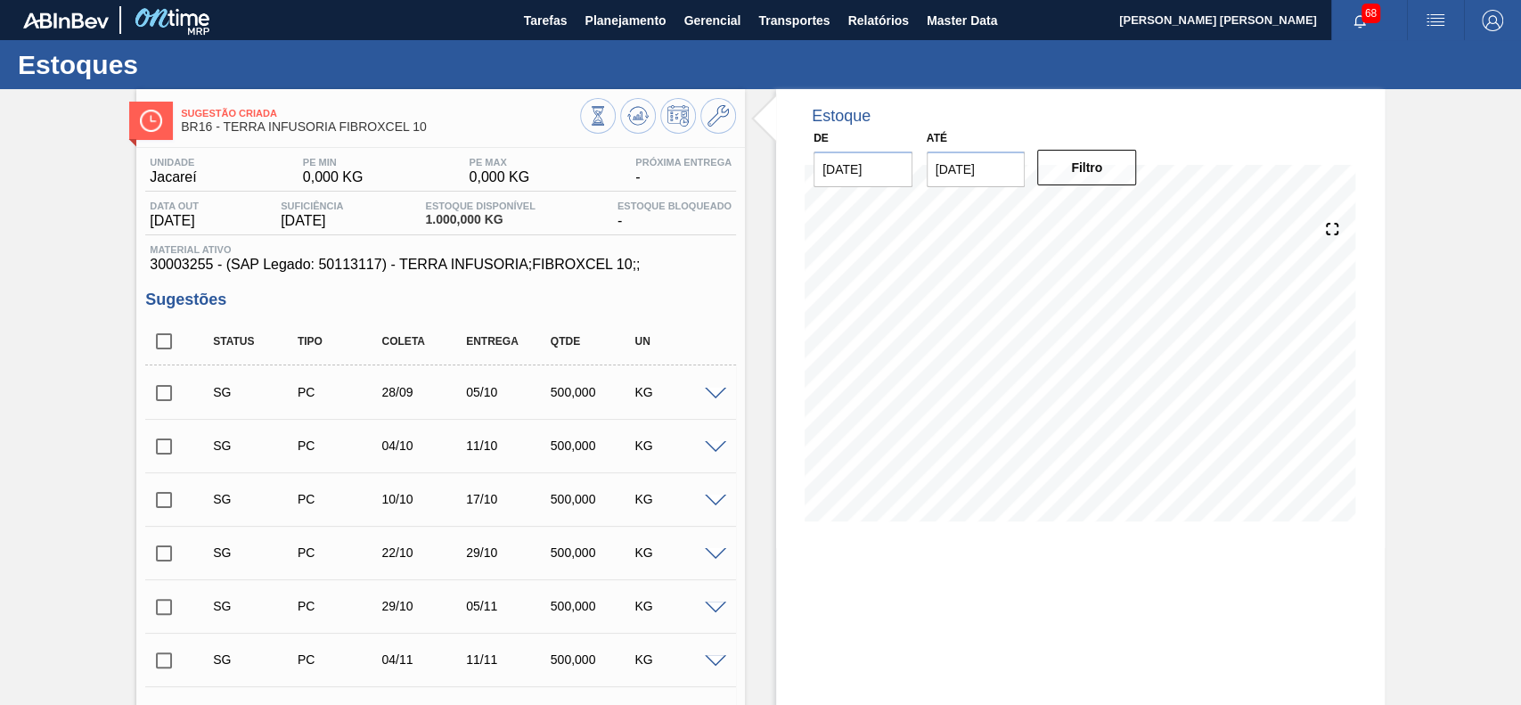
click at [174, 350] on input "checkbox" at bounding box center [163, 340] width 37 height 37
checkbox input "true"
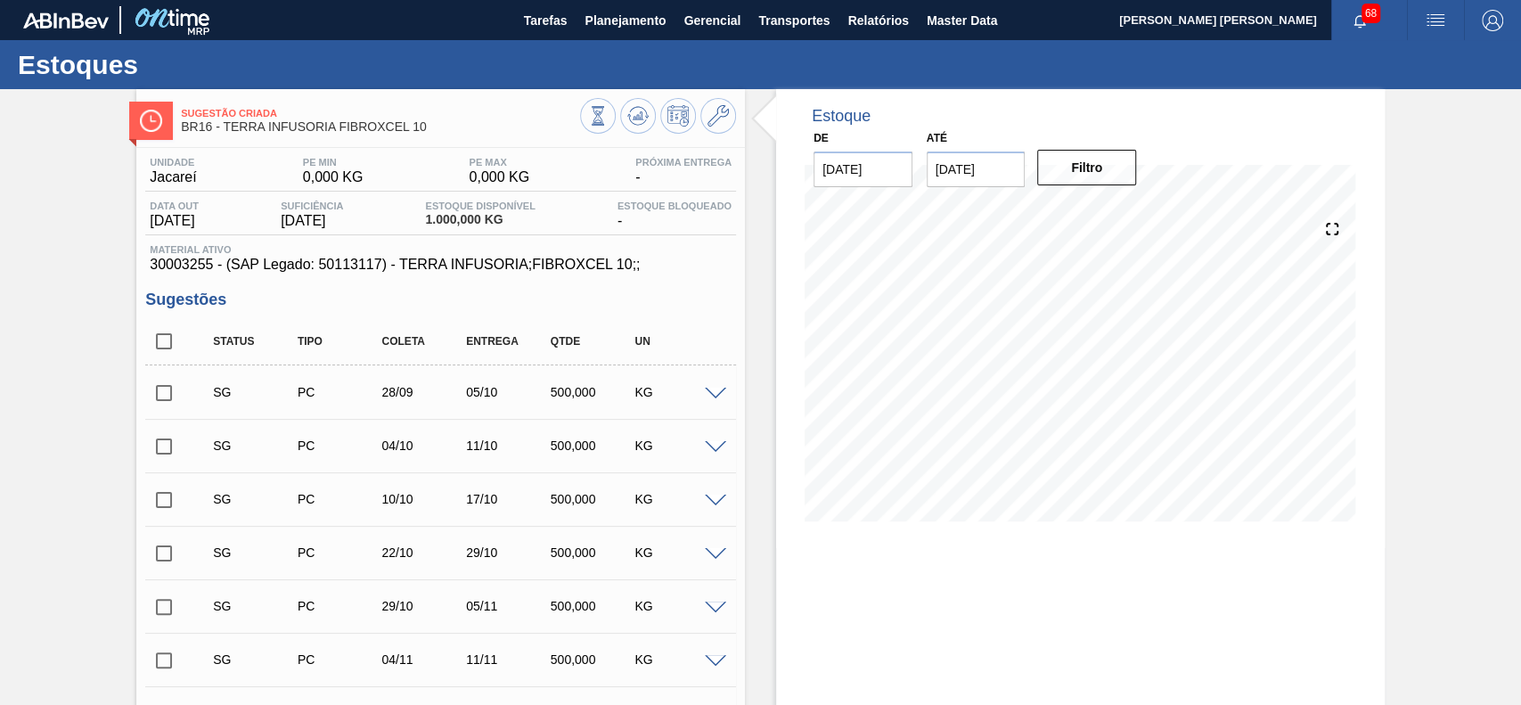
checkbox input "true"
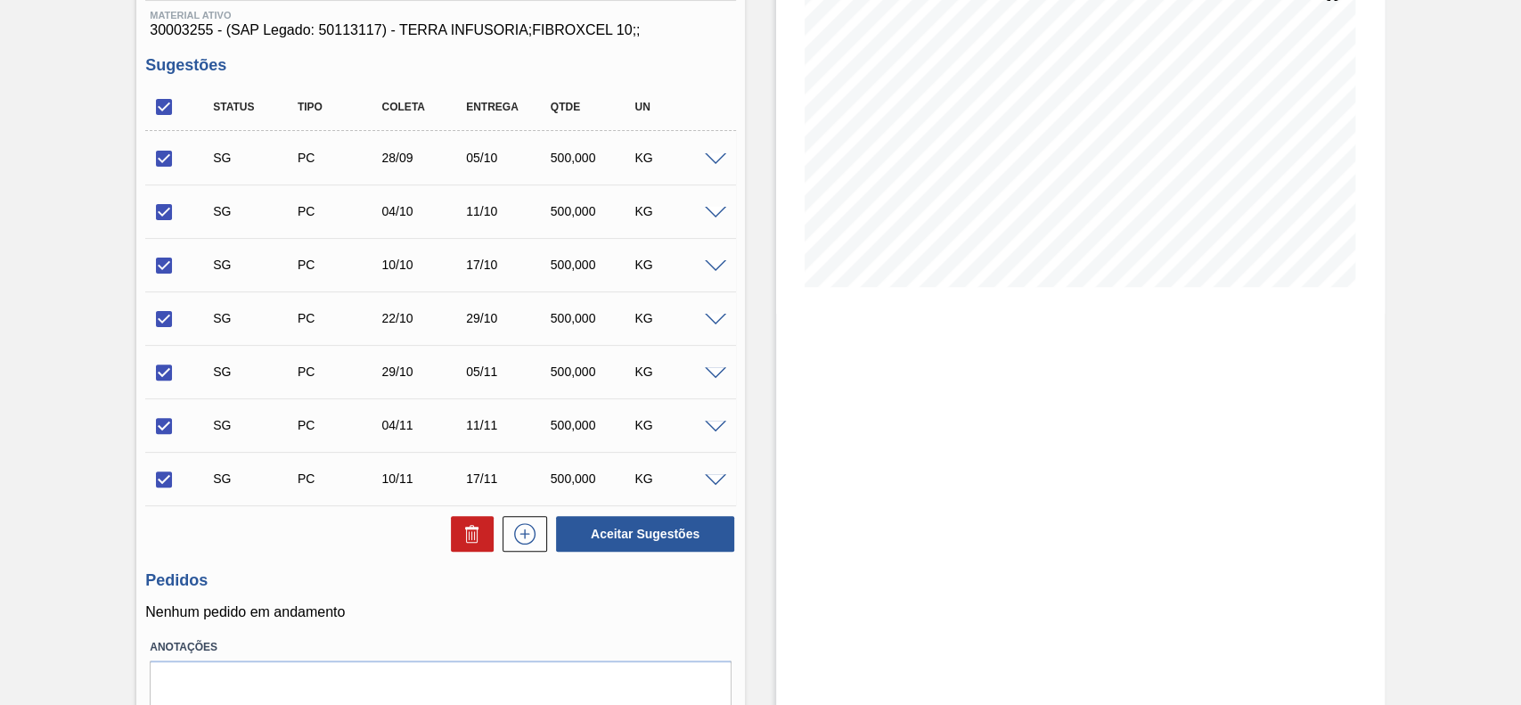
scroll to position [312, 0]
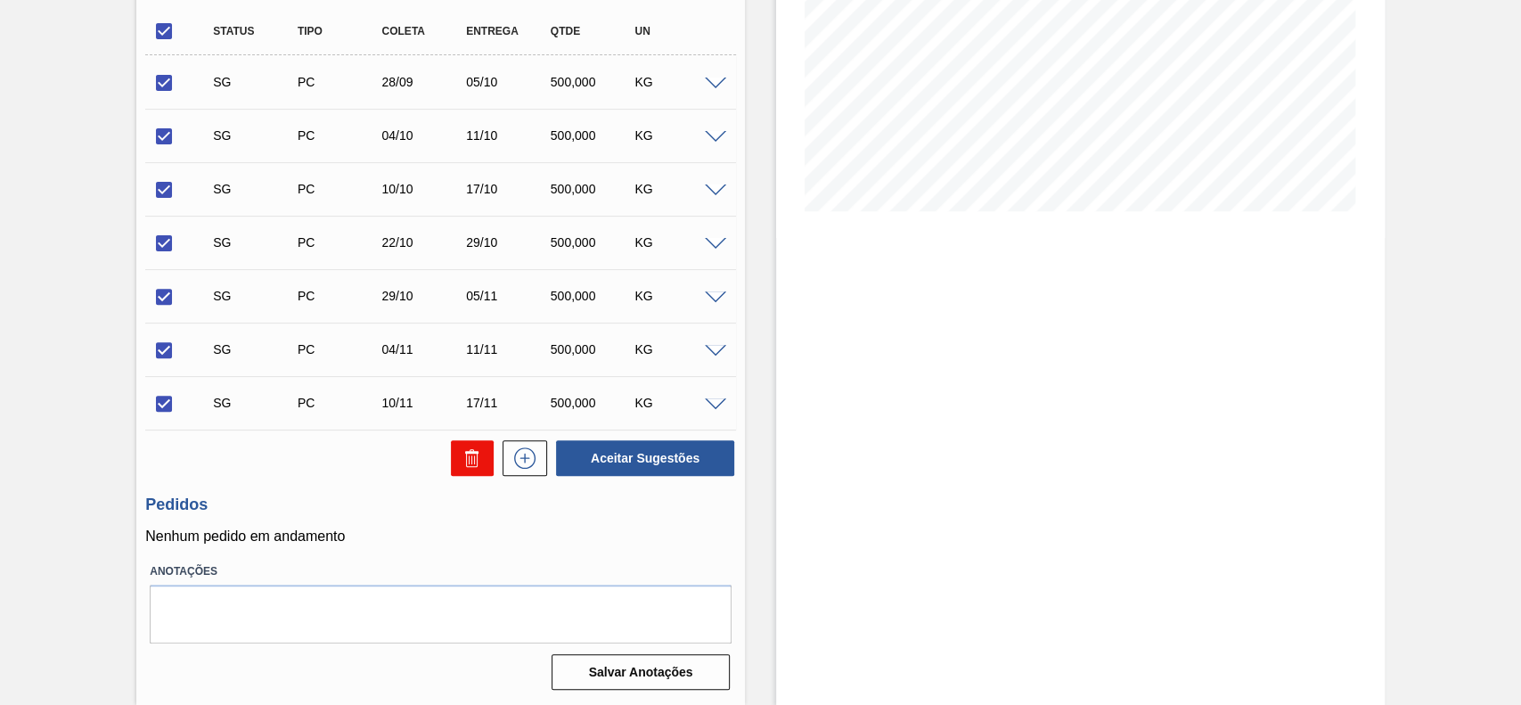
click at [471, 464] on icon at bounding box center [471, 457] width 21 height 21
checkbox input "false"
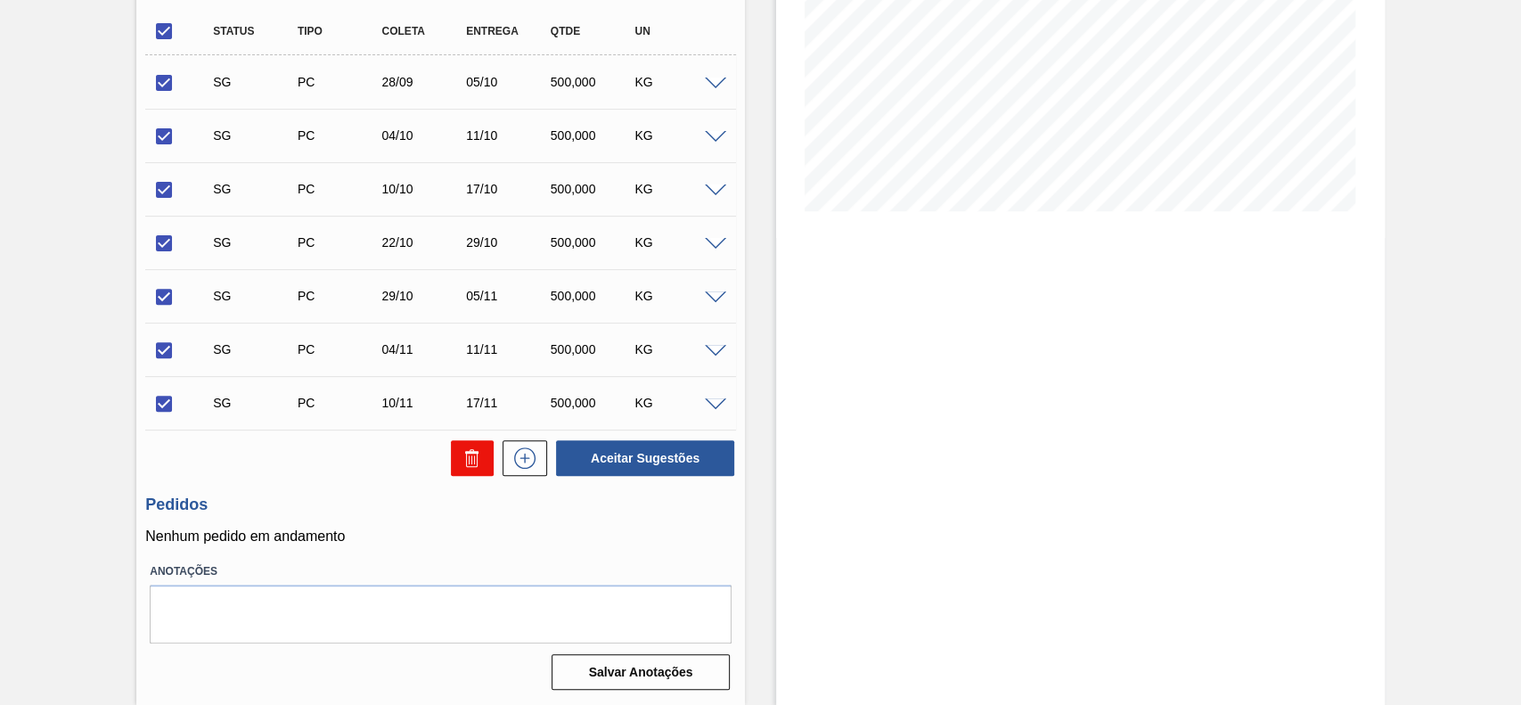
checkbox input "false"
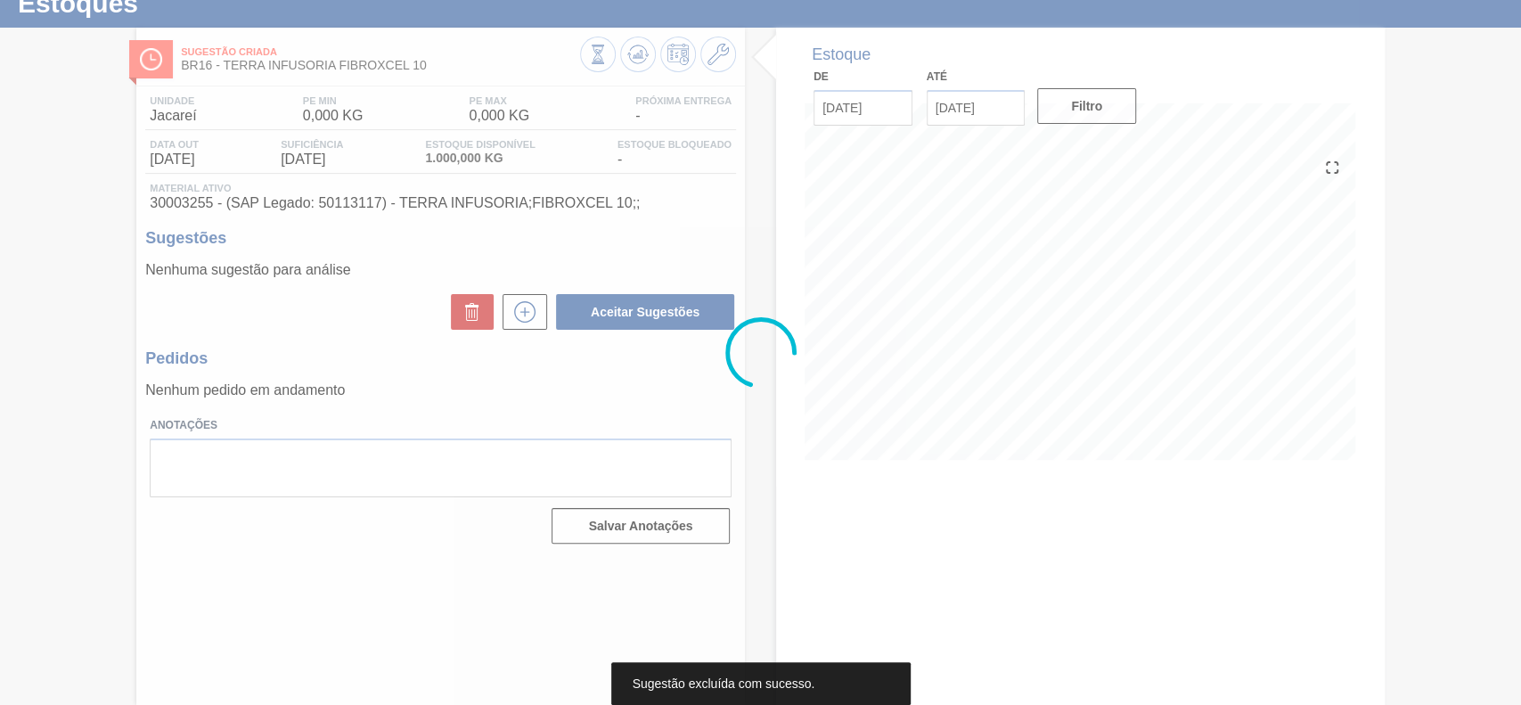
scroll to position [61, 0]
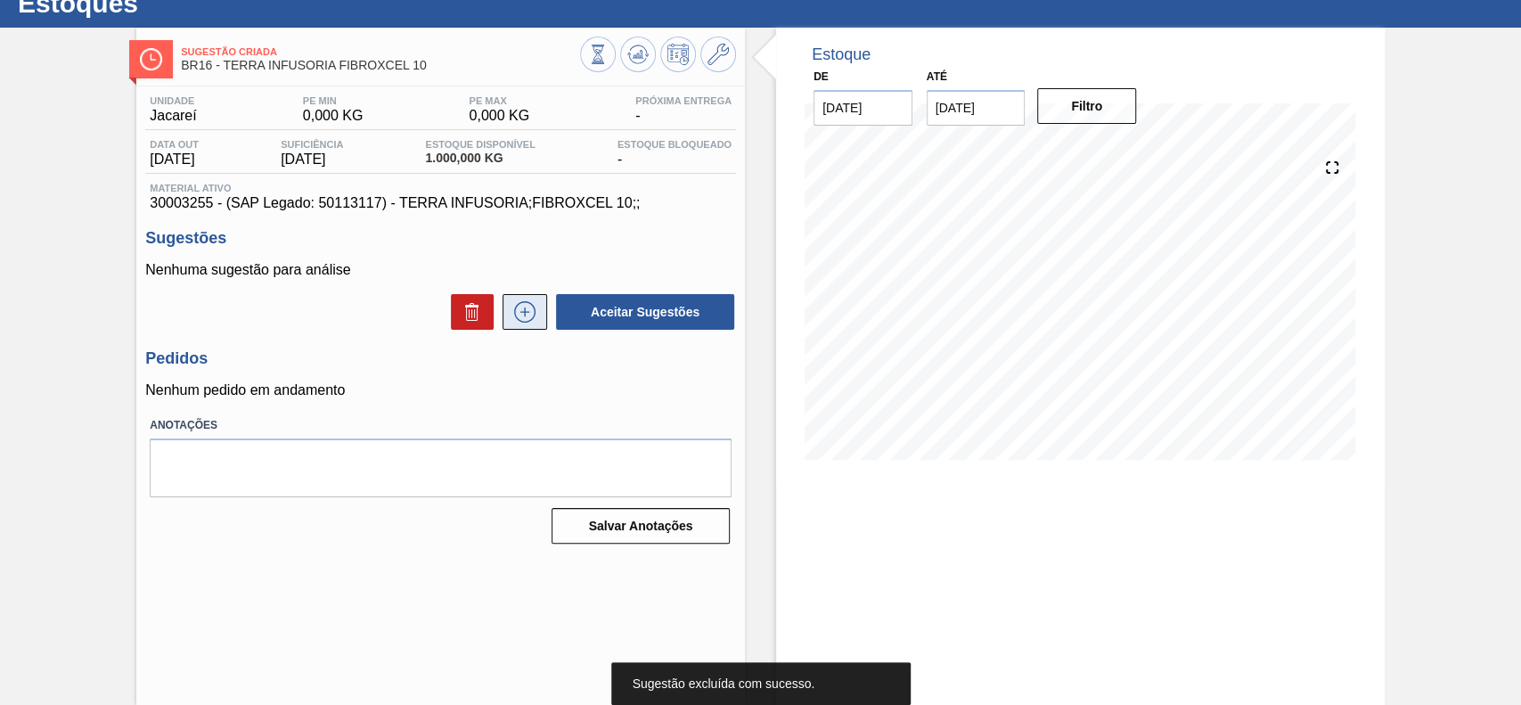
click at [520, 317] on icon at bounding box center [524, 311] width 29 height 21
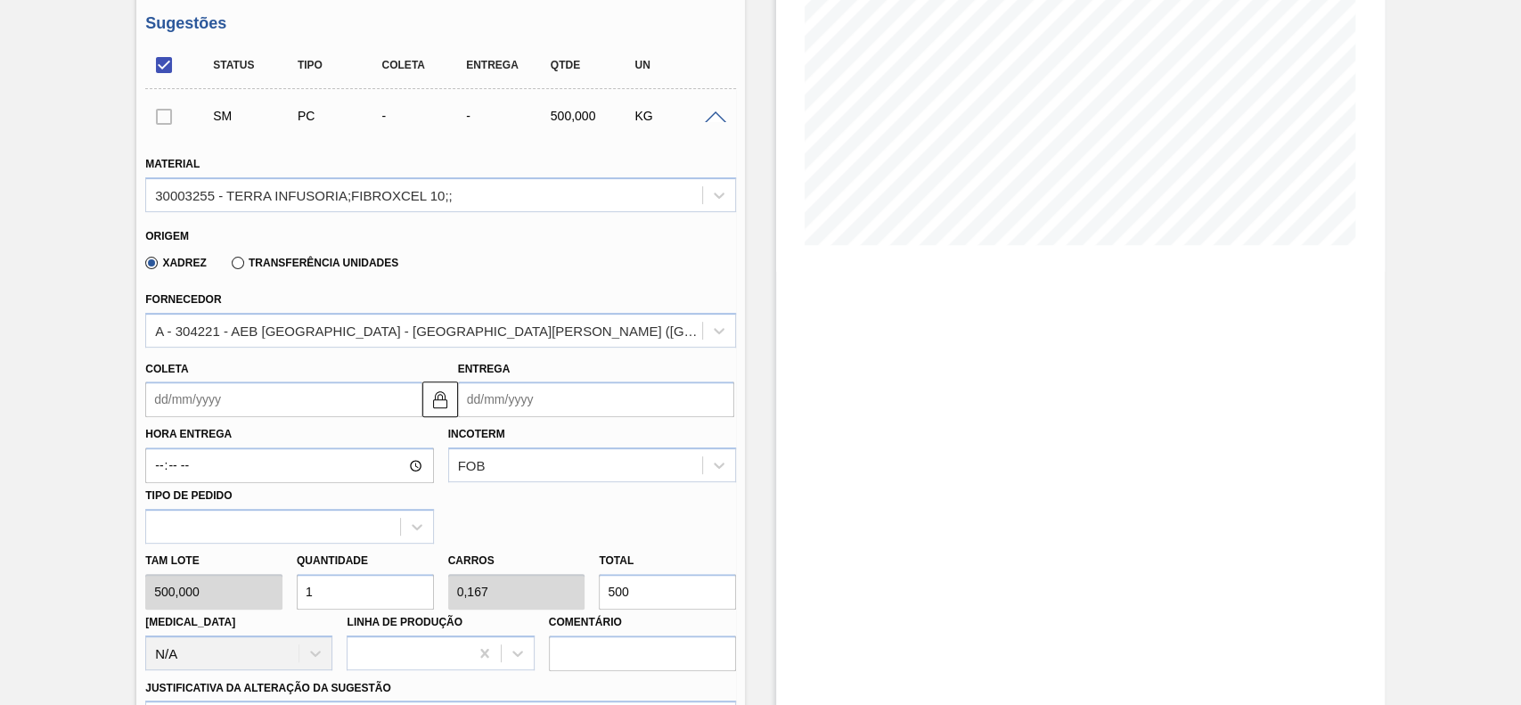
scroll to position [299, 0]
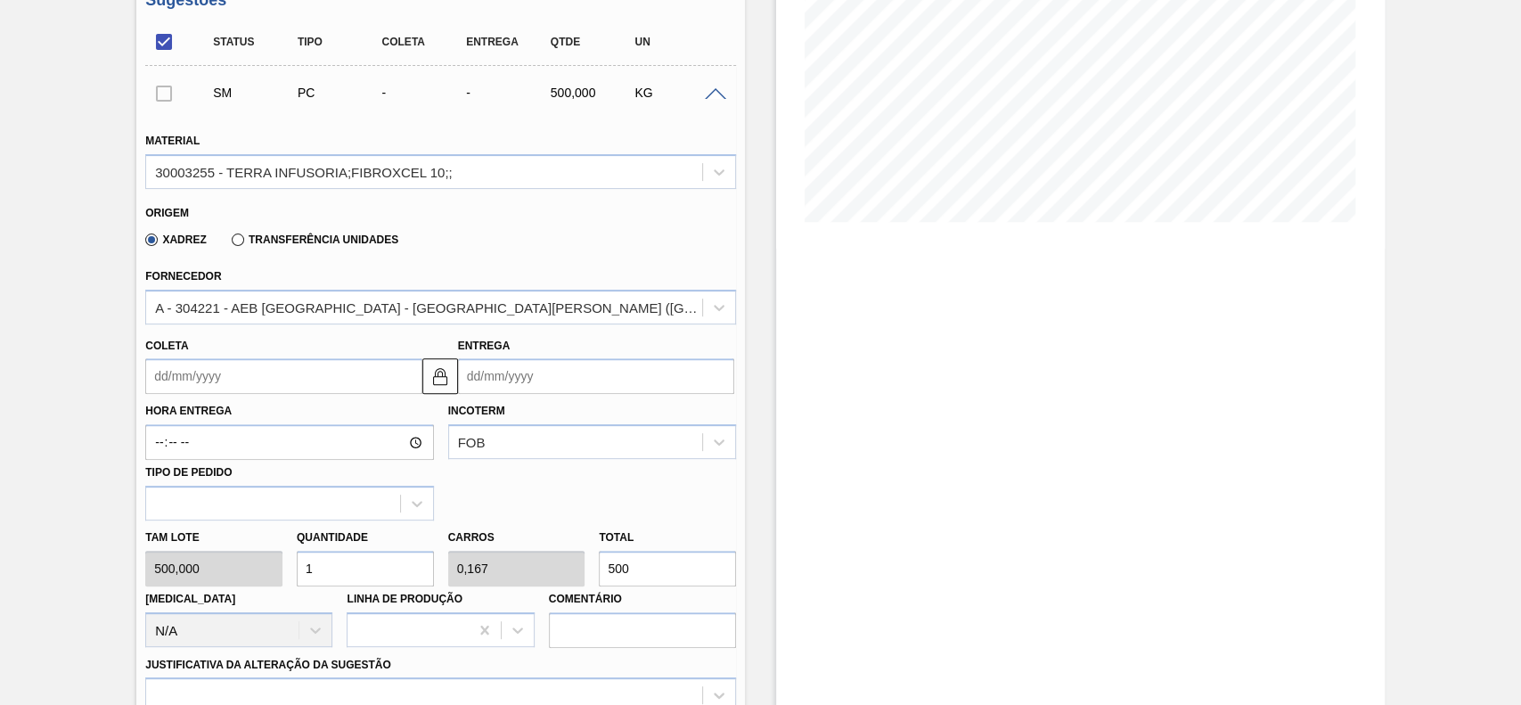
click at [286, 379] on input "Coleta" at bounding box center [283, 376] width 276 height 36
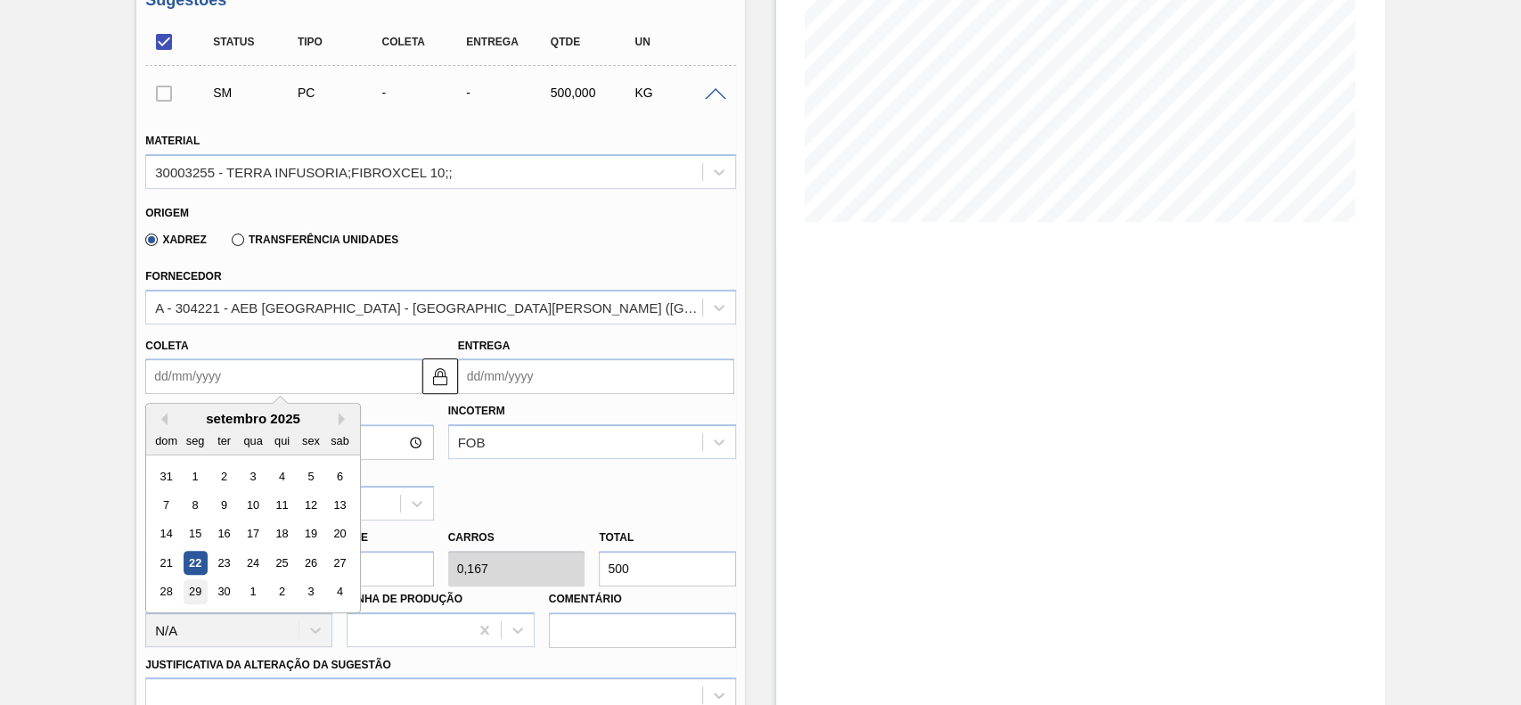
click at [196, 591] on div "29" at bounding box center [196, 592] width 24 height 24
type input "[DATE]"
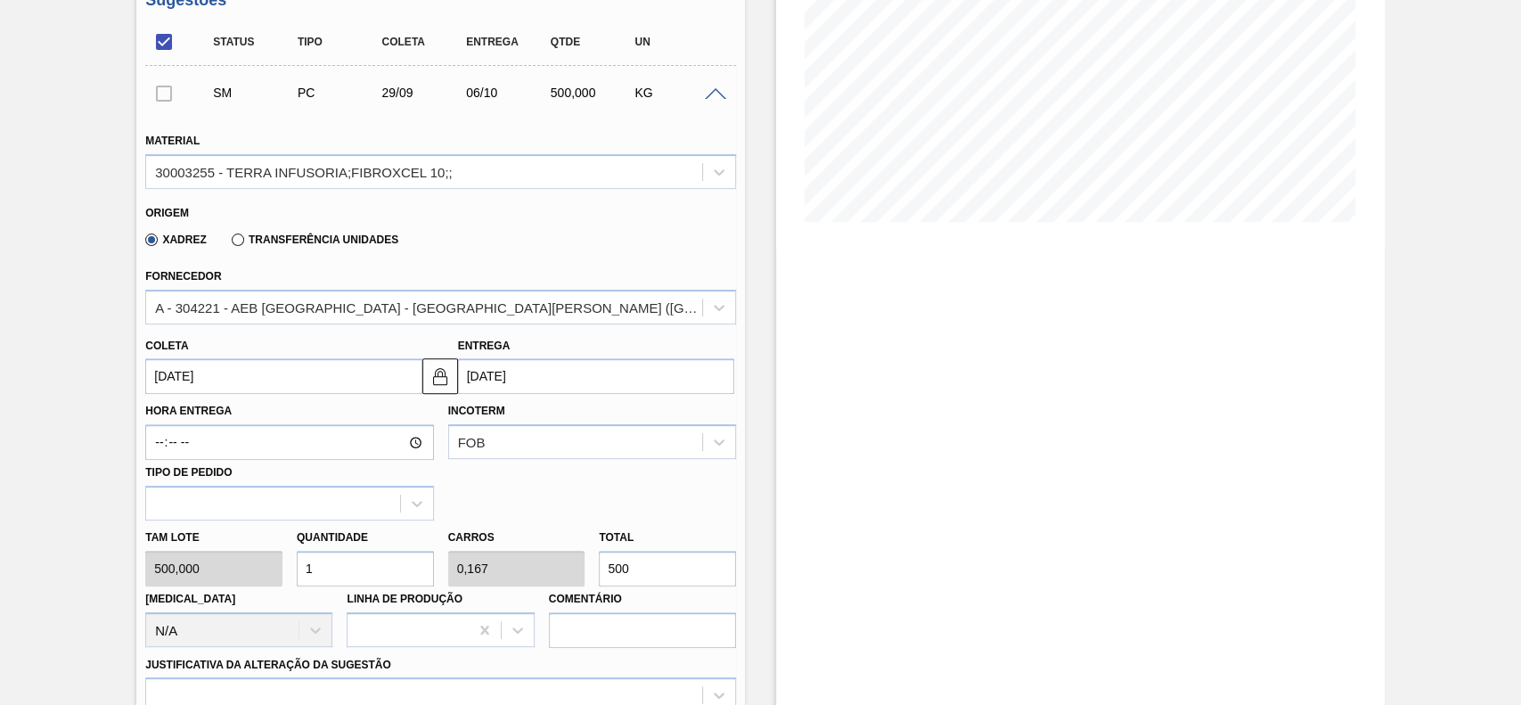
click at [359, 580] on input "1" at bounding box center [365, 569] width 137 height 36
type input "6"
type input "1"
type input "3.000"
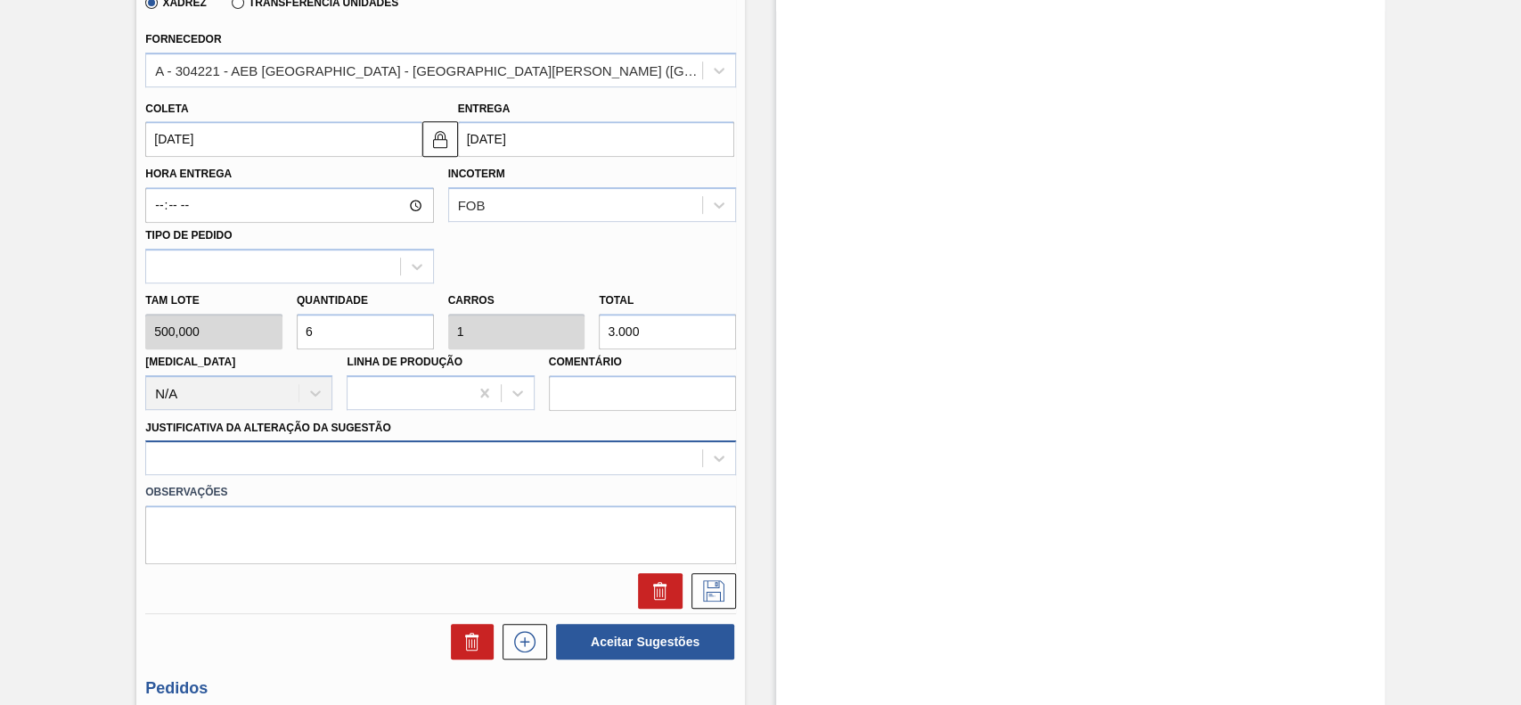
type input "6"
click at [292, 464] on div at bounding box center [440, 457] width 591 height 35
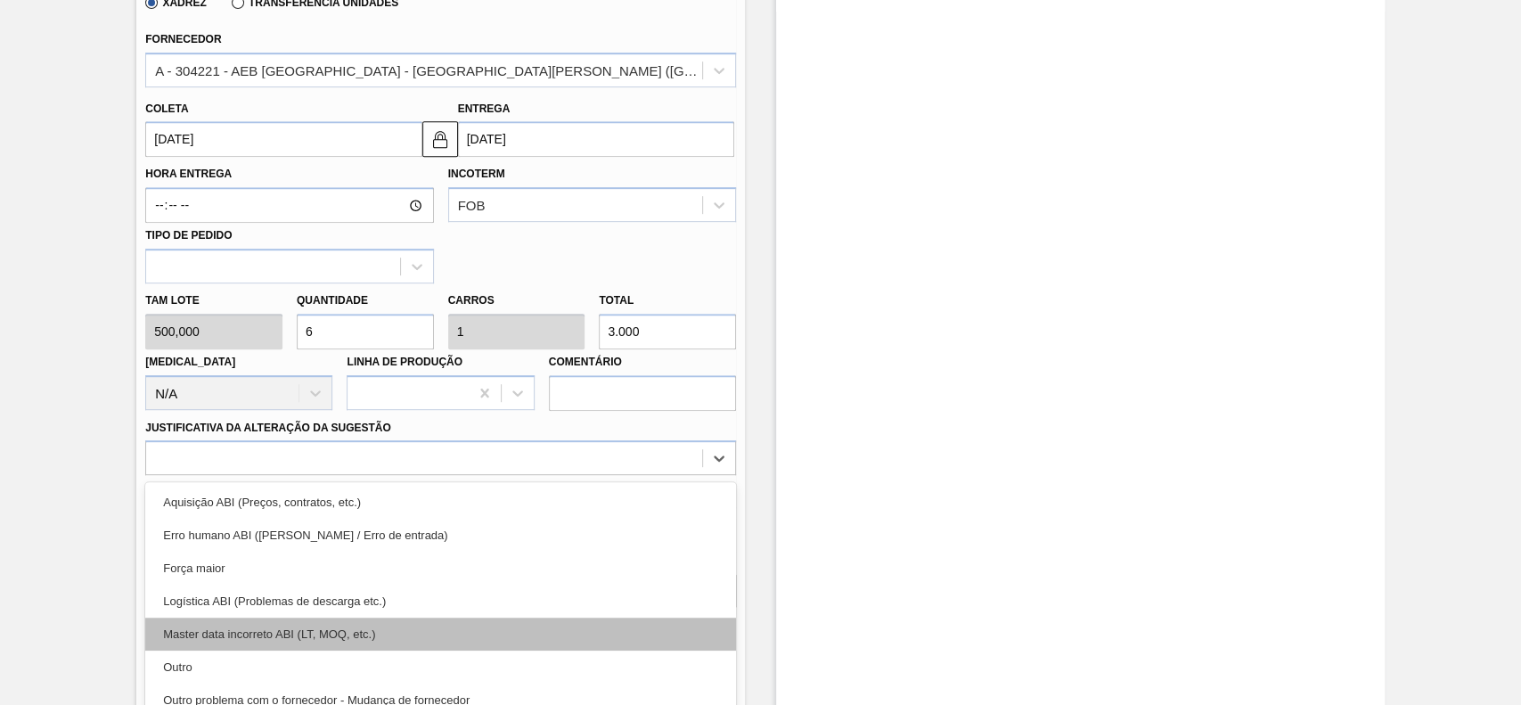
scroll to position [589, 0]
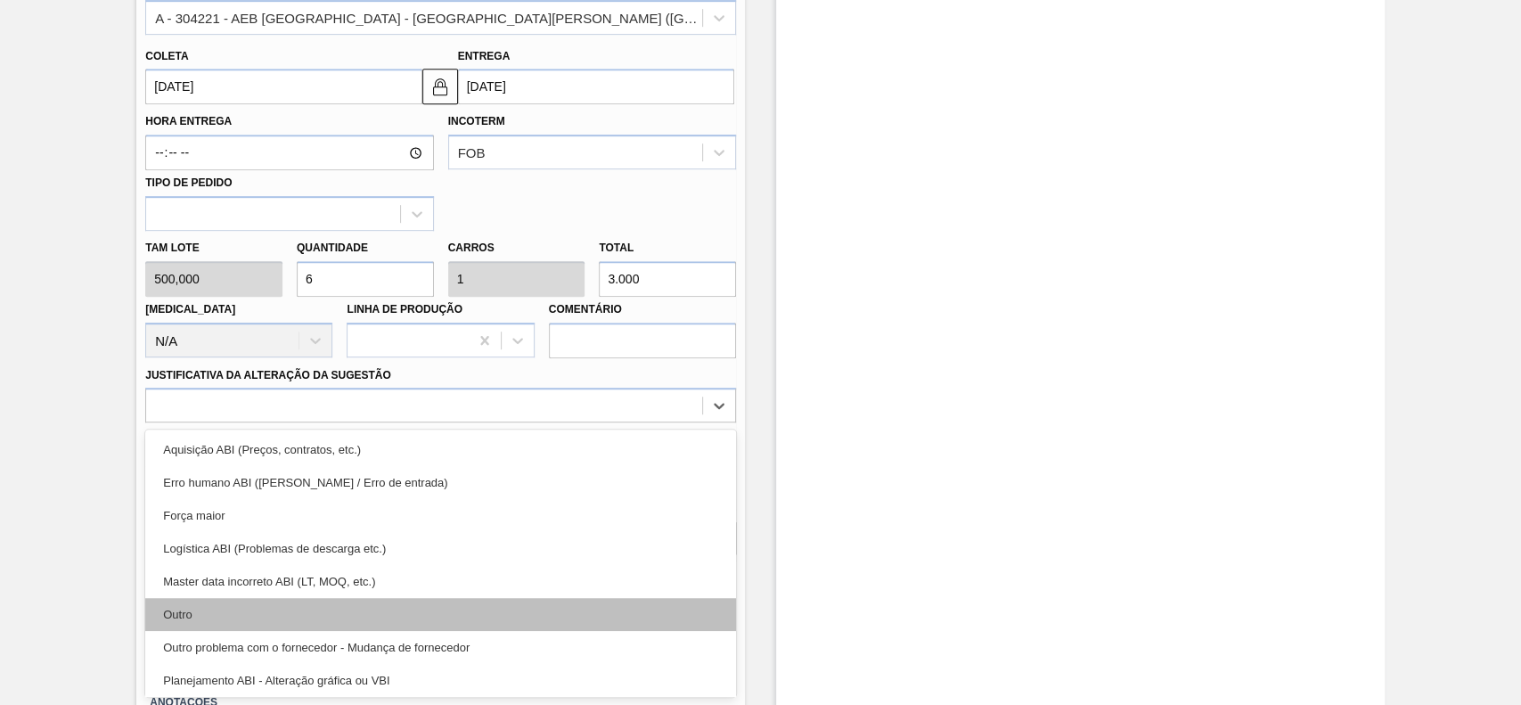
click at [211, 609] on div "Outro" at bounding box center [440, 614] width 591 height 33
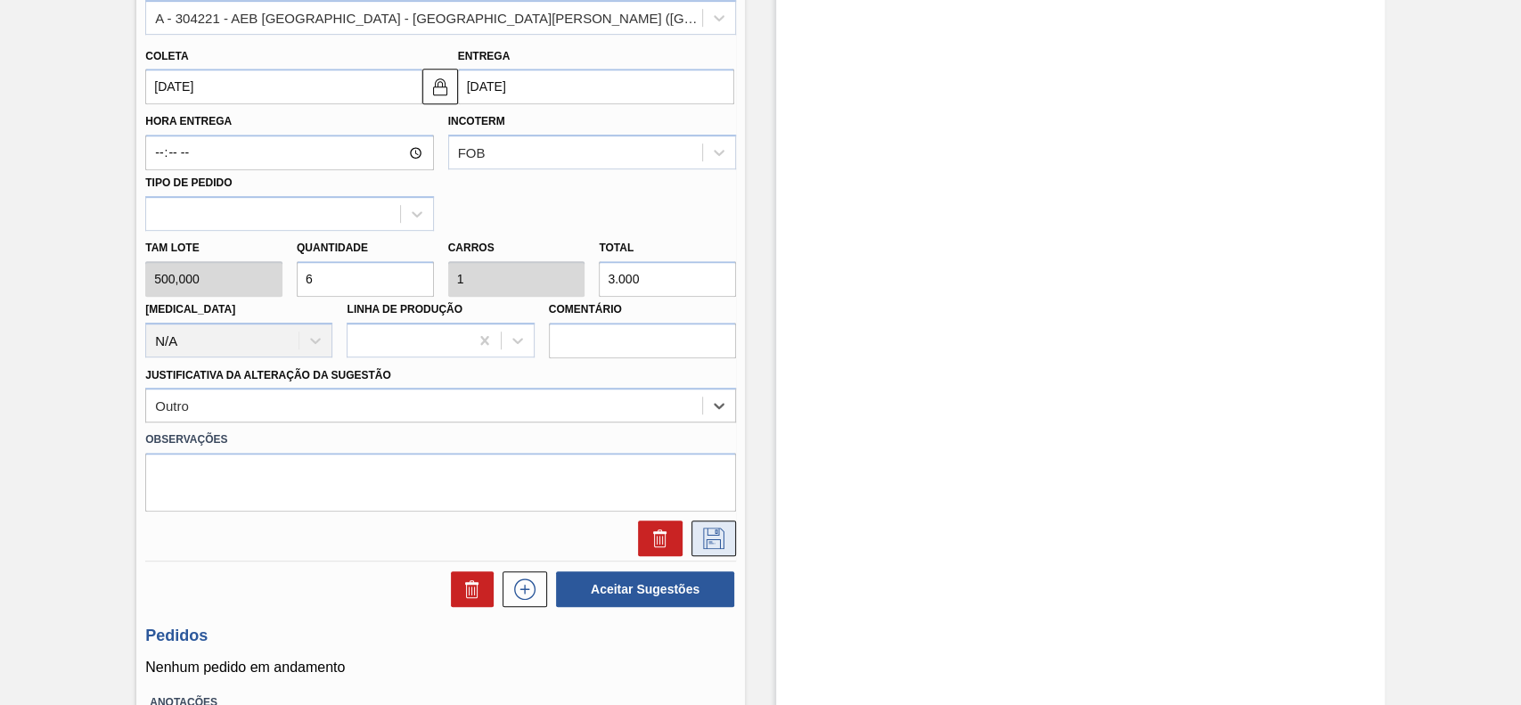
click at [715, 545] on icon at bounding box center [713, 537] width 29 height 21
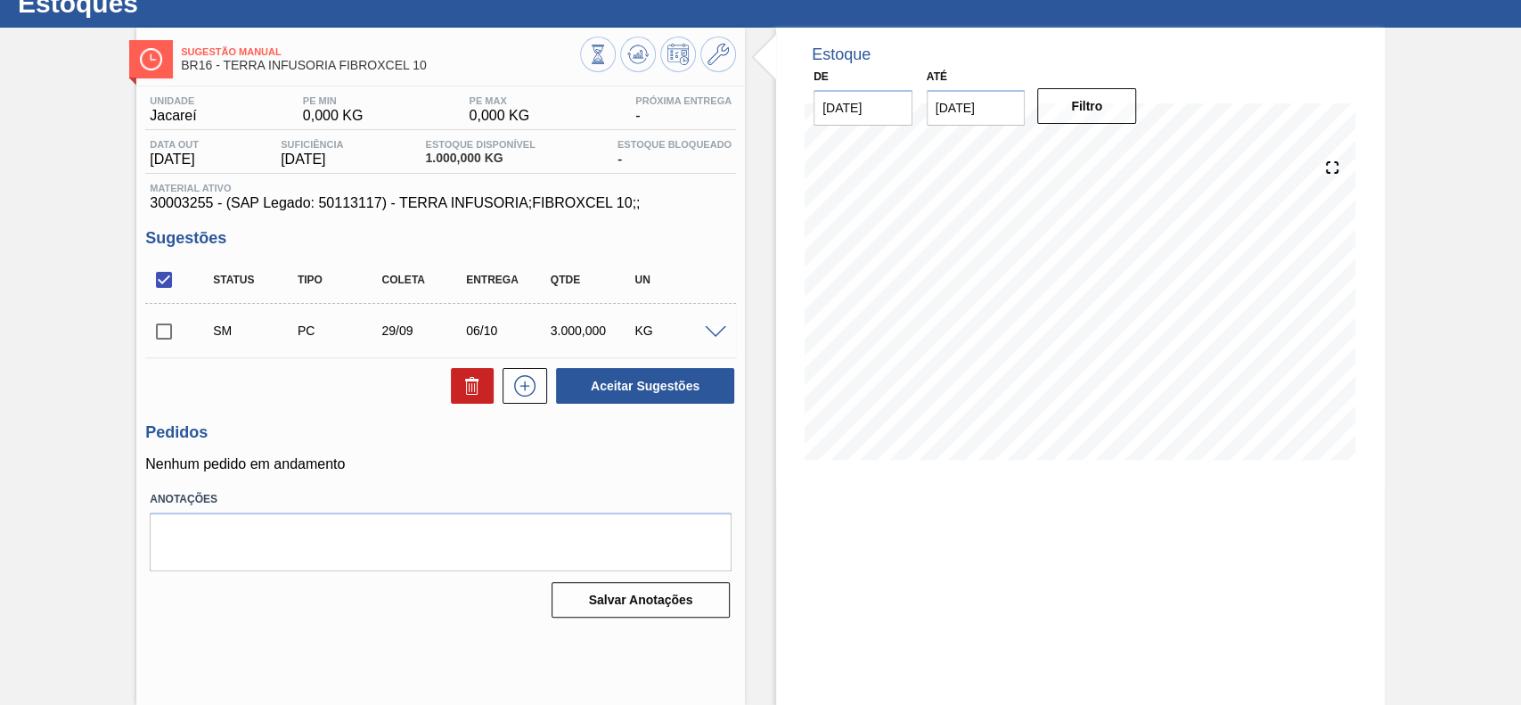
scroll to position [61, 0]
drag, startPoint x: 179, startPoint y: 336, endPoint x: 475, endPoint y: 397, distance: 302.1
click at [180, 336] on input "checkbox" at bounding box center [163, 331] width 37 height 37
checkbox input "true"
click at [664, 394] on button "Aceitar Sugestões" at bounding box center [645, 386] width 178 height 36
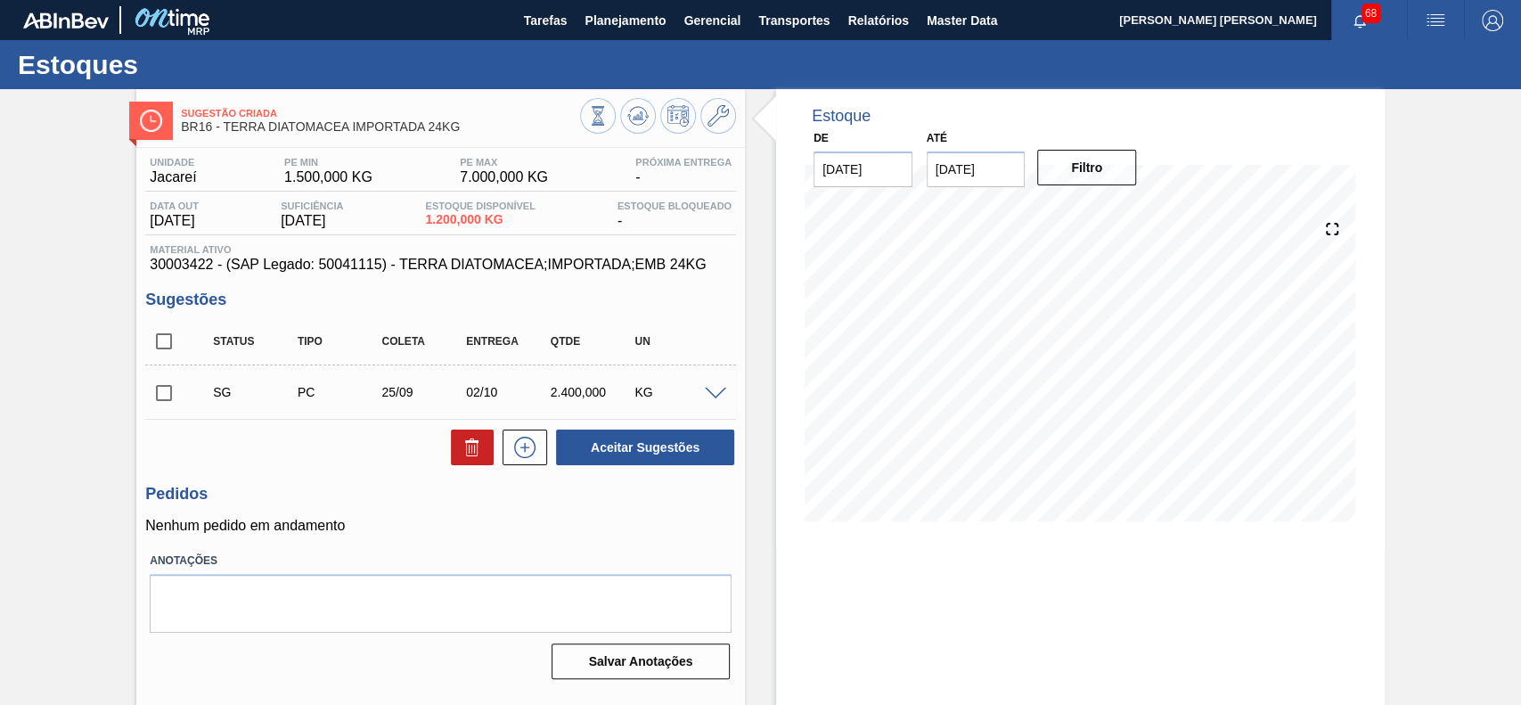
click at [714, 396] on span at bounding box center [715, 393] width 21 height 13
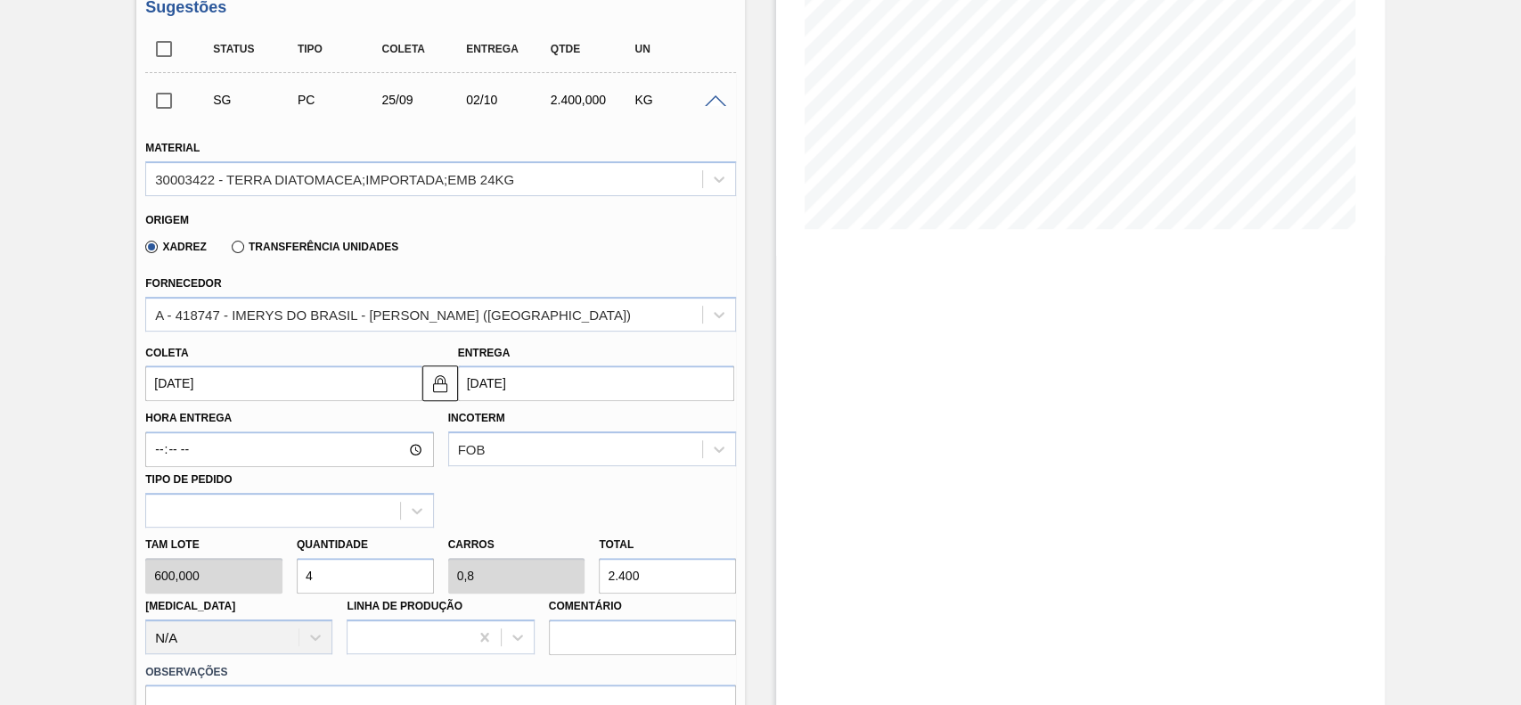
scroll to position [237, 0]
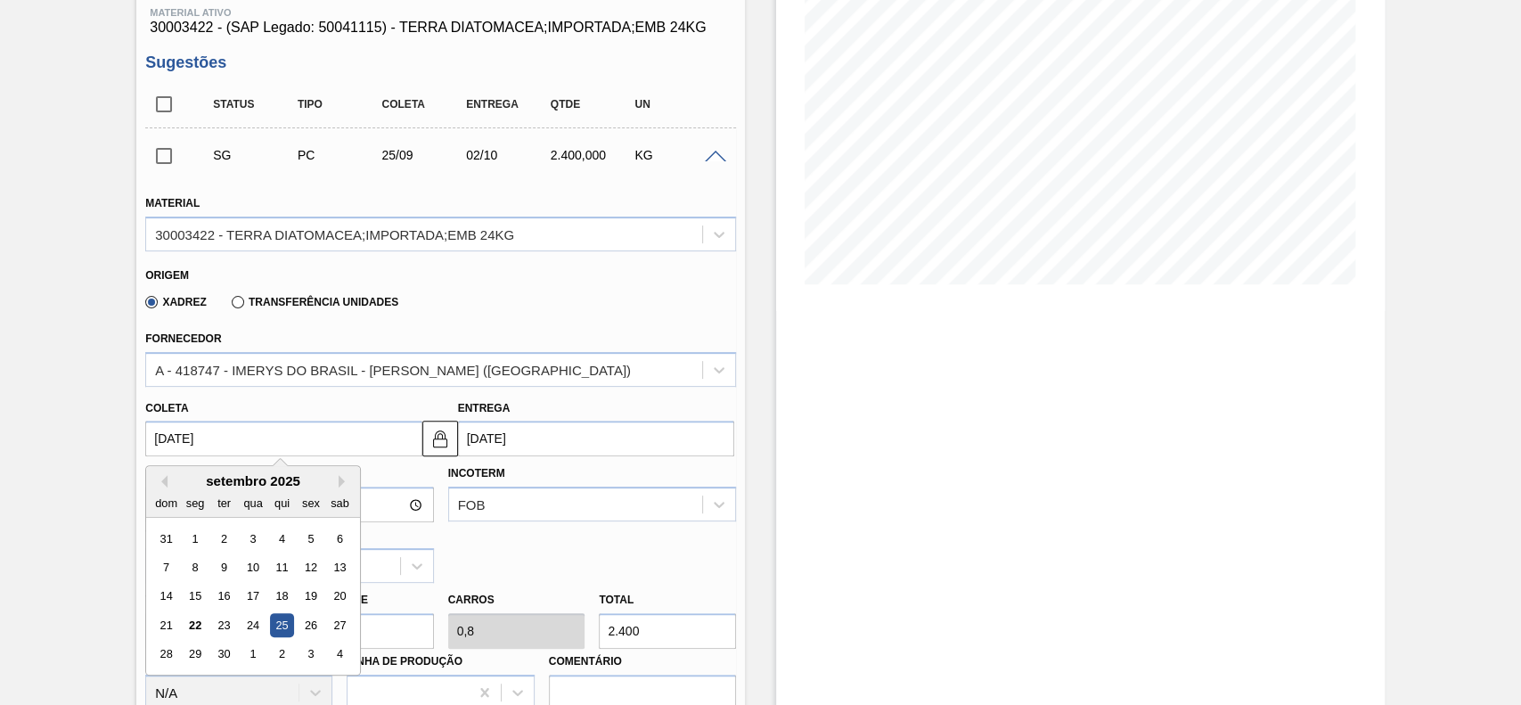
click at [294, 437] on input "[DATE]" at bounding box center [283, 438] width 276 height 36
click at [202, 652] on div "29" at bounding box center [196, 654] width 24 height 24
type input "[DATE]"
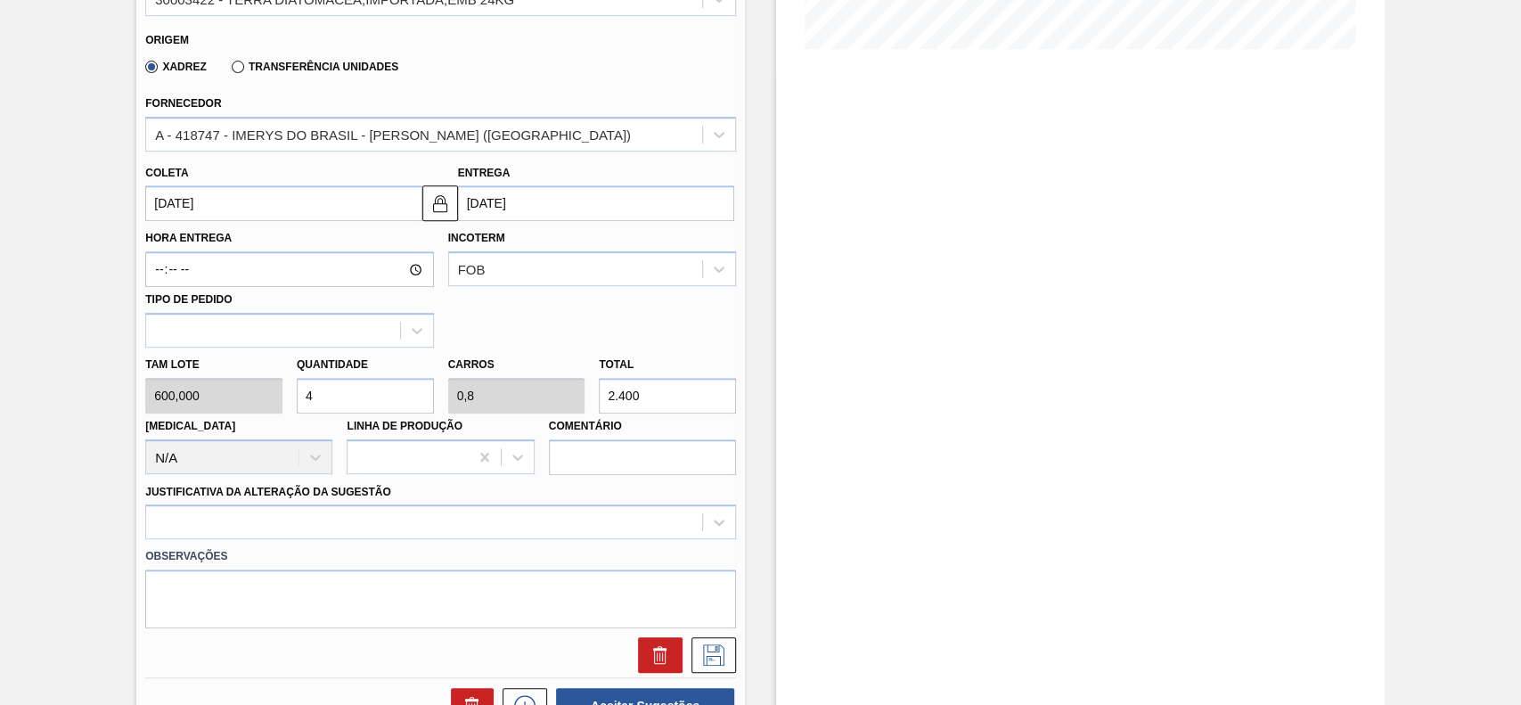
scroll to position [475, 0]
drag, startPoint x: 456, startPoint y: 544, endPoint x: 438, endPoint y: 527, distance: 24.6
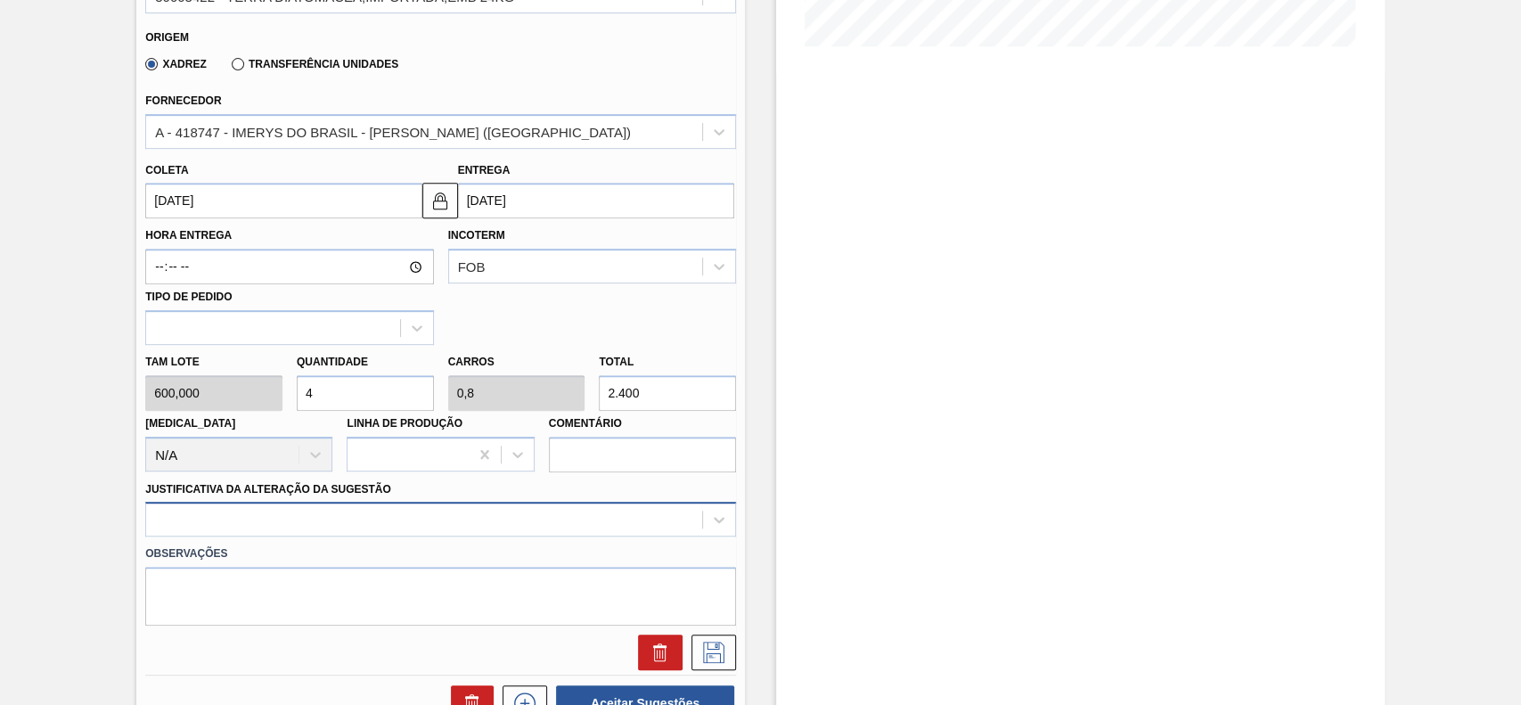
click at [456, 544] on label "Observações" at bounding box center [440, 554] width 591 height 26
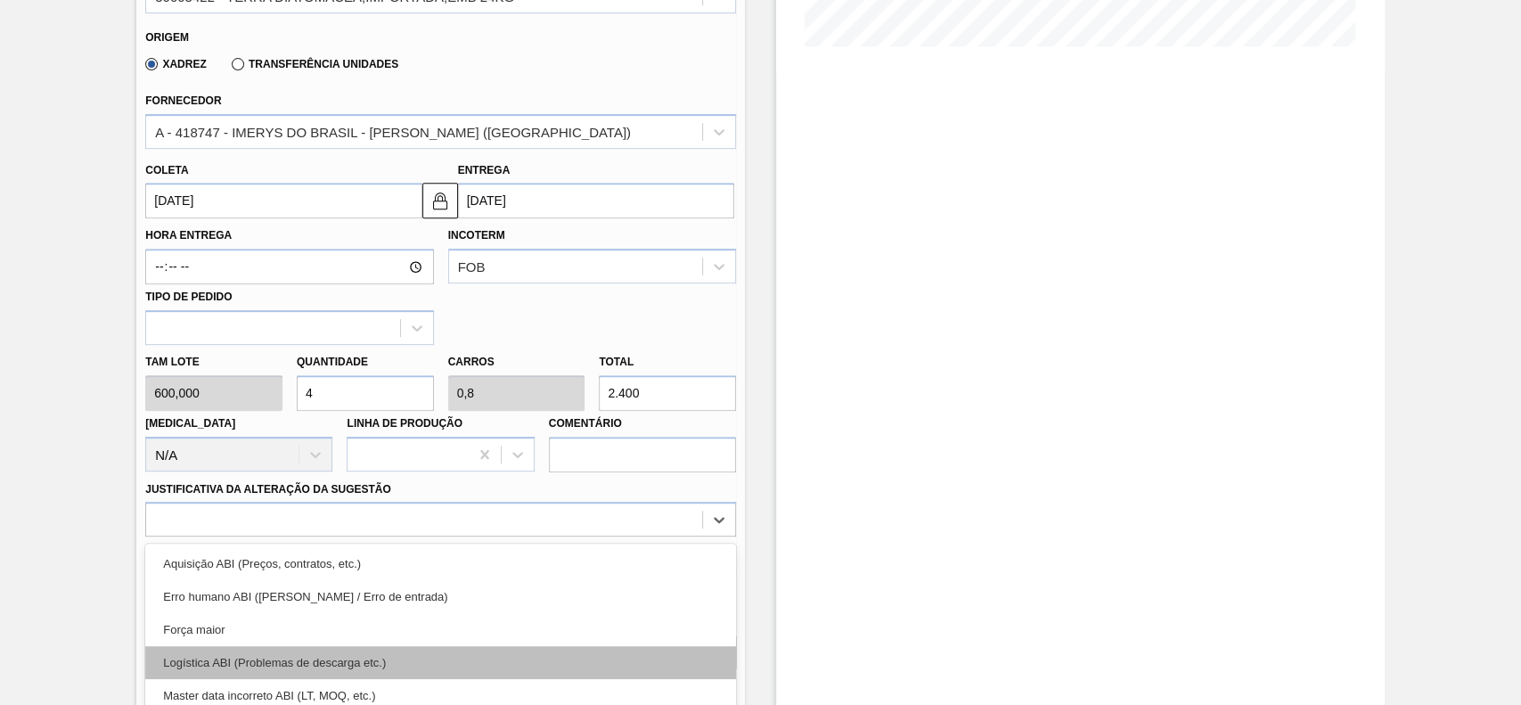
drag, startPoint x: 437, startPoint y: 527, endPoint x: 390, endPoint y: 537, distance: 48.2
click at [428, 527] on div "option Força maior focused, 3 of 18. 18 results available. Use Up and Down to c…" at bounding box center [440, 519] width 591 height 35
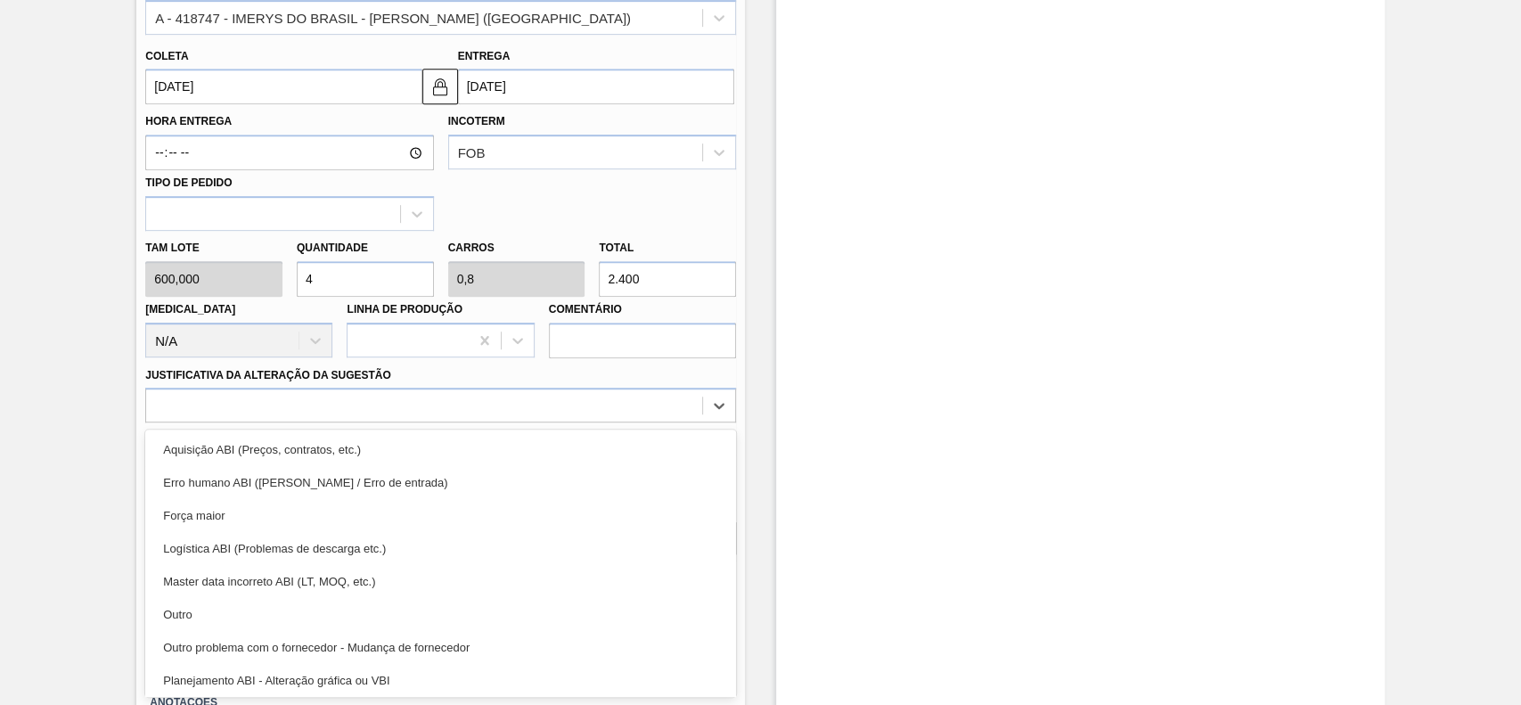
drag, startPoint x: 236, startPoint y: 612, endPoint x: 561, endPoint y: 616, distance: 325.2
click at [239, 612] on div "Outro" at bounding box center [440, 614] width 591 height 33
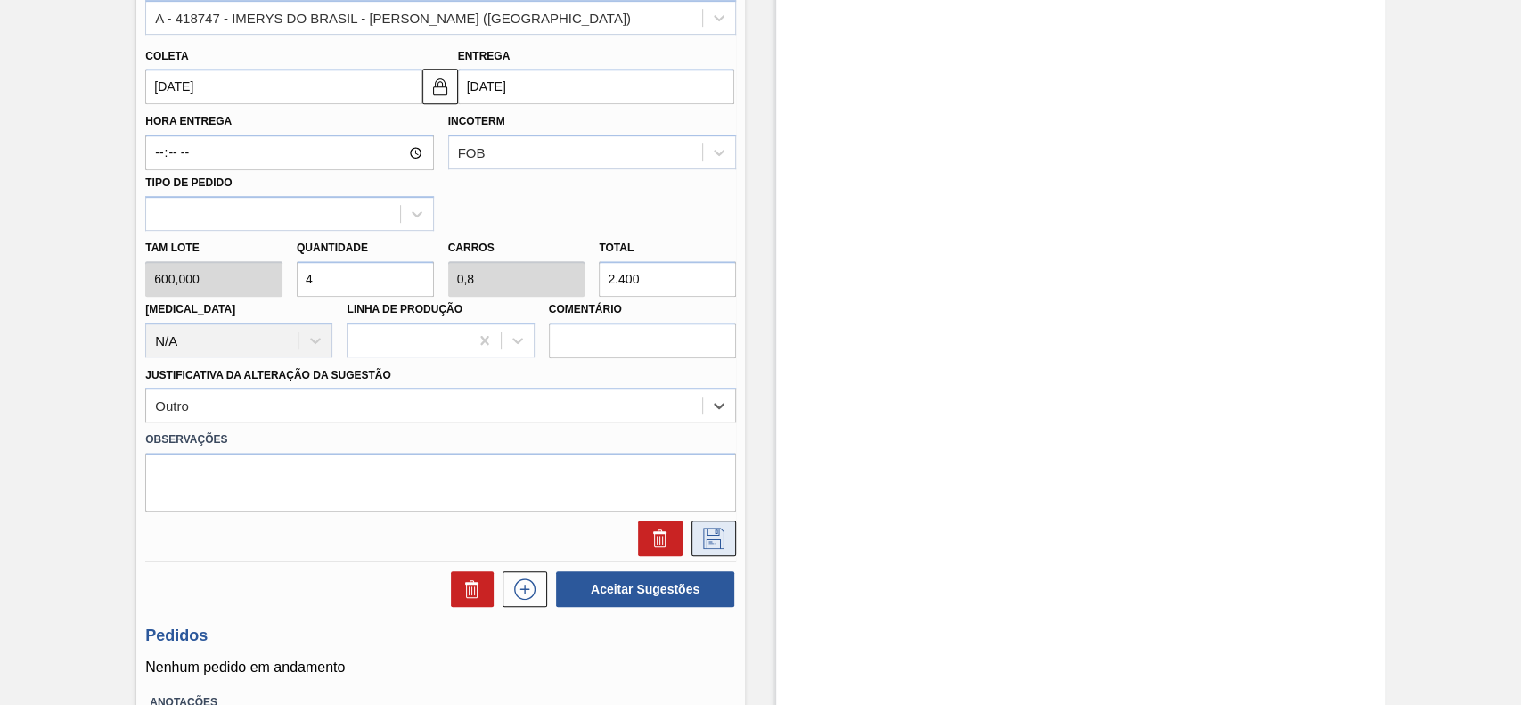
click at [703, 538] on icon at bounding box center [713, 537] width 29 height 21
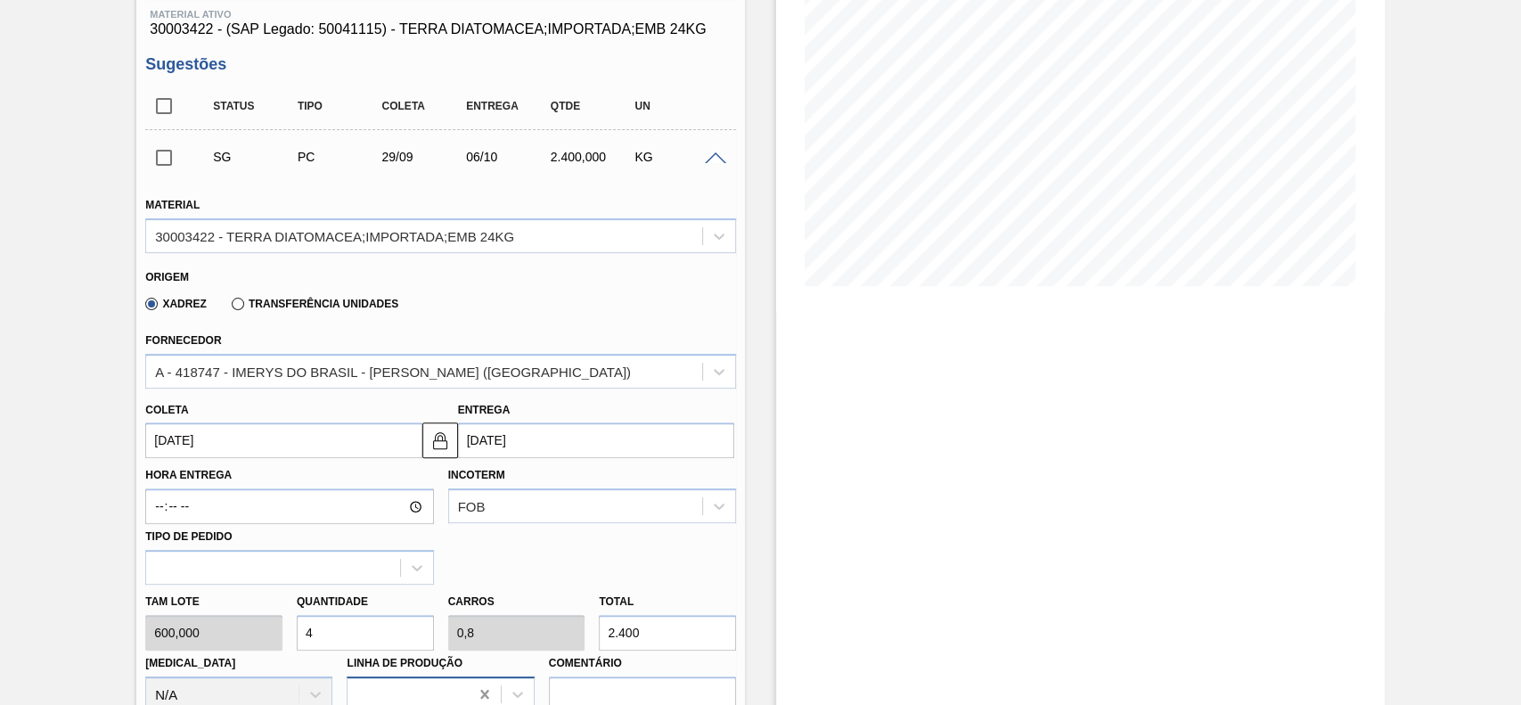
scroll to position [232, 0]
click at [715, 163] on span at bounding box center [715, 161] width 21 height 13
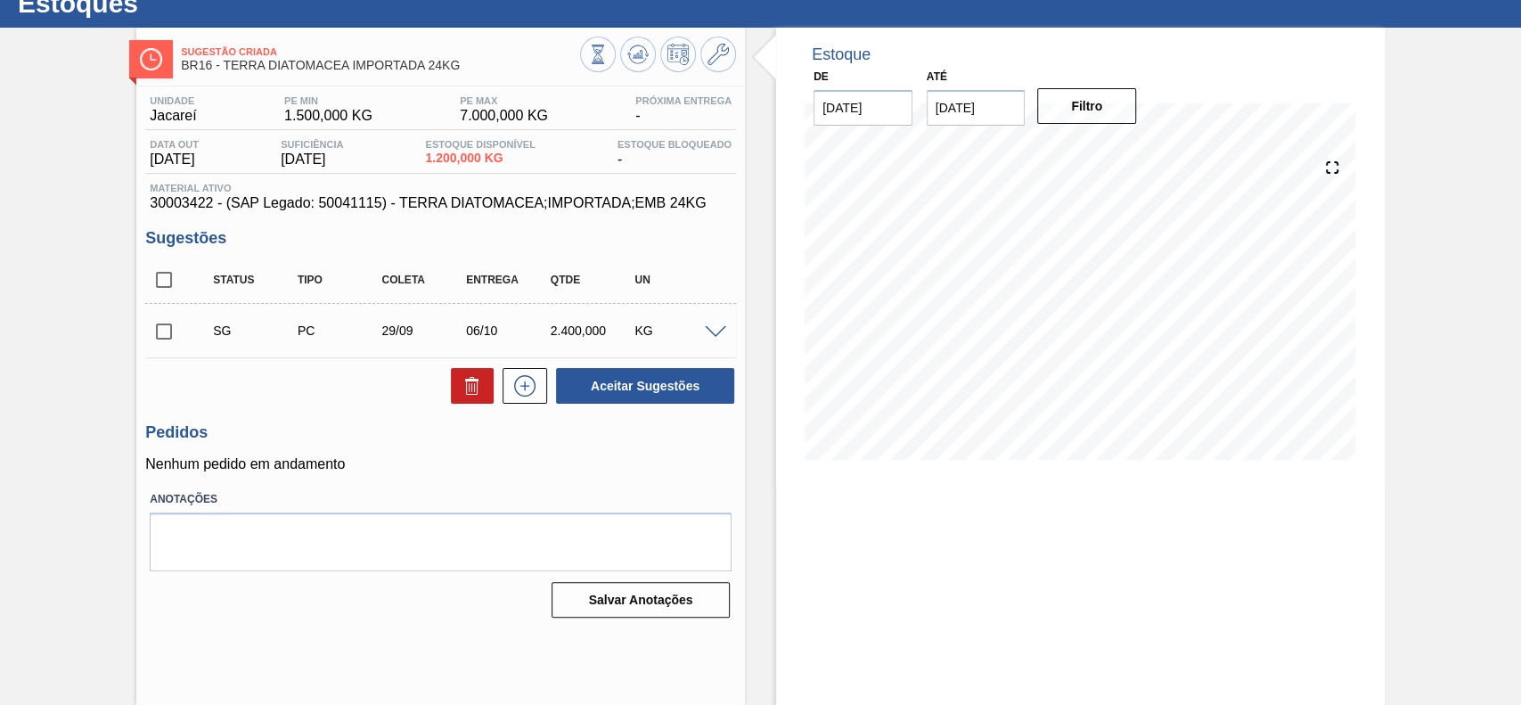
scroll to position [61, 0]
click at [162, 339] on input "checkbox" at bounding box center [163, 331] width 37 height 37
checkbox input "true"
click at [718, 332] on span at bounding box center [715, 332] width 21 height 13
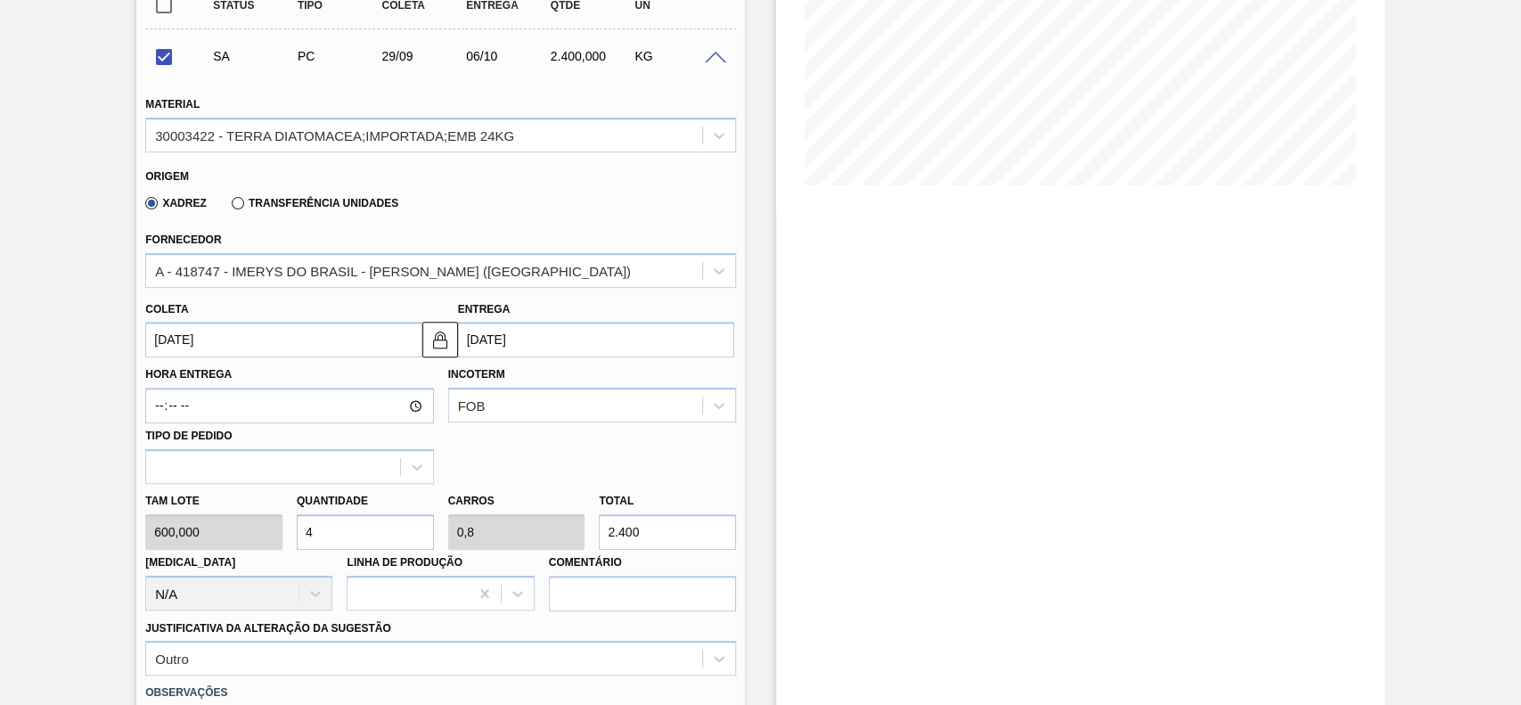
scroll to position [299, 0]
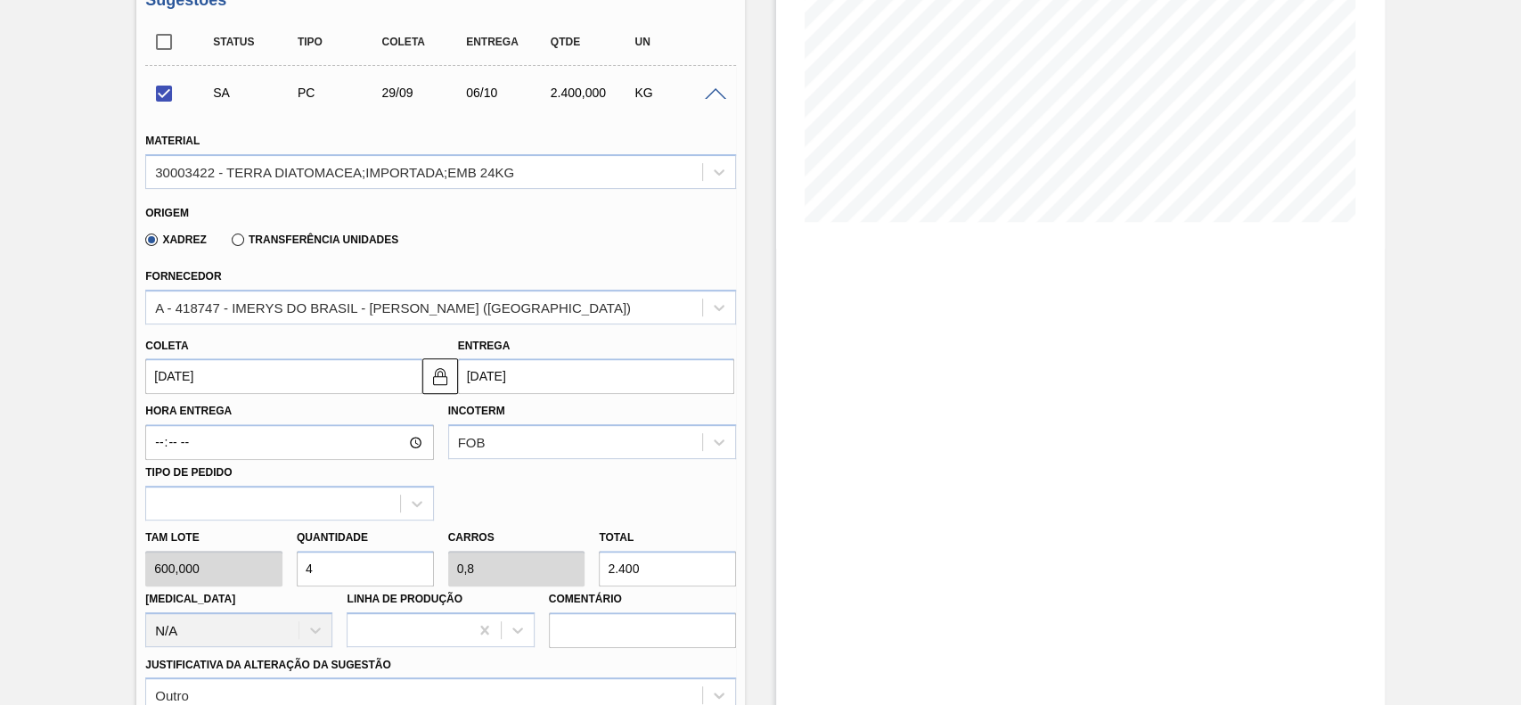
click at [265, 378] on input "[DATE]" at bounding box center [283, 376] width 276 height 36
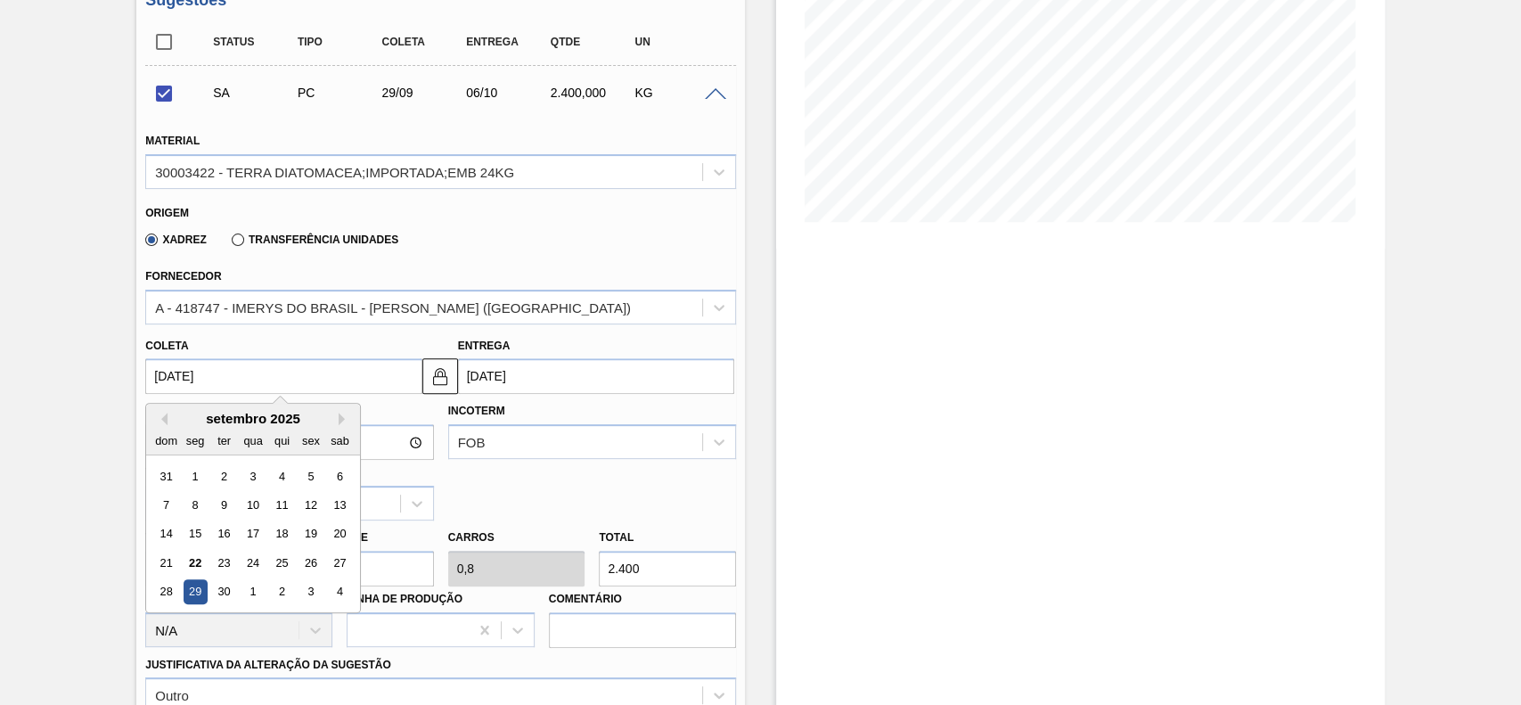
click at [602, 510] on div "Hora Entrega Incoterm FOB Tipo de pedido" at bounding box center [440, 457] width 605 height 126
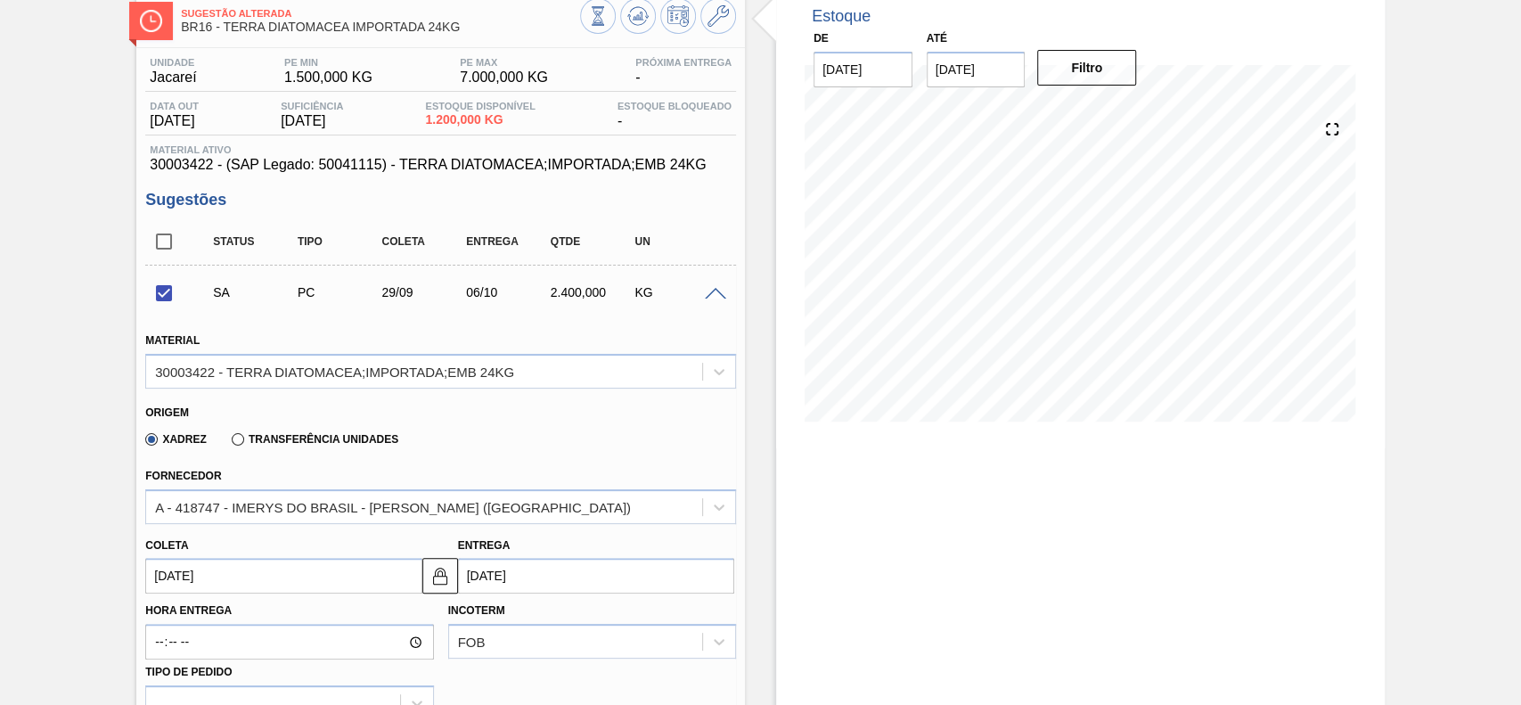
scroll to position [0, 0]
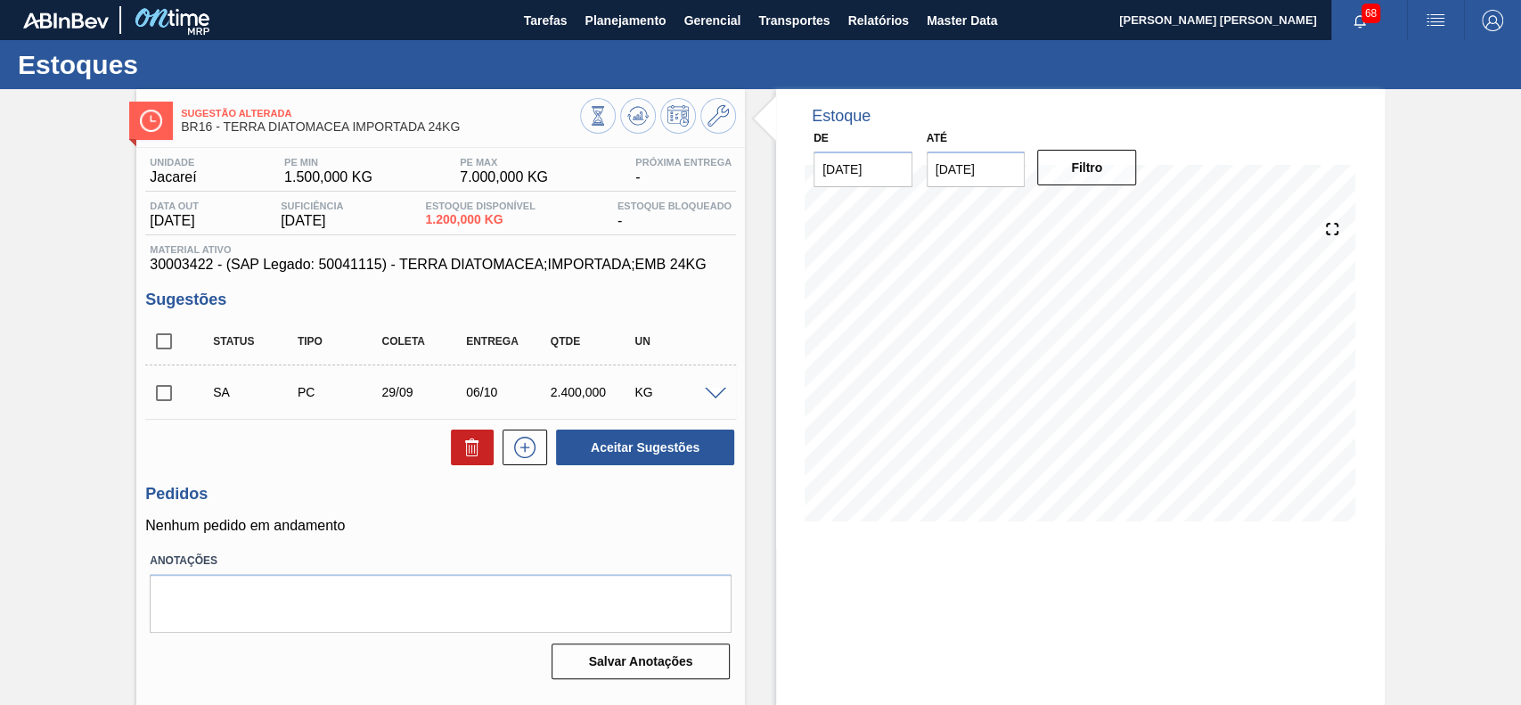
click at [707, 390] on span at bounding box center [715, 393] width 21 height 13
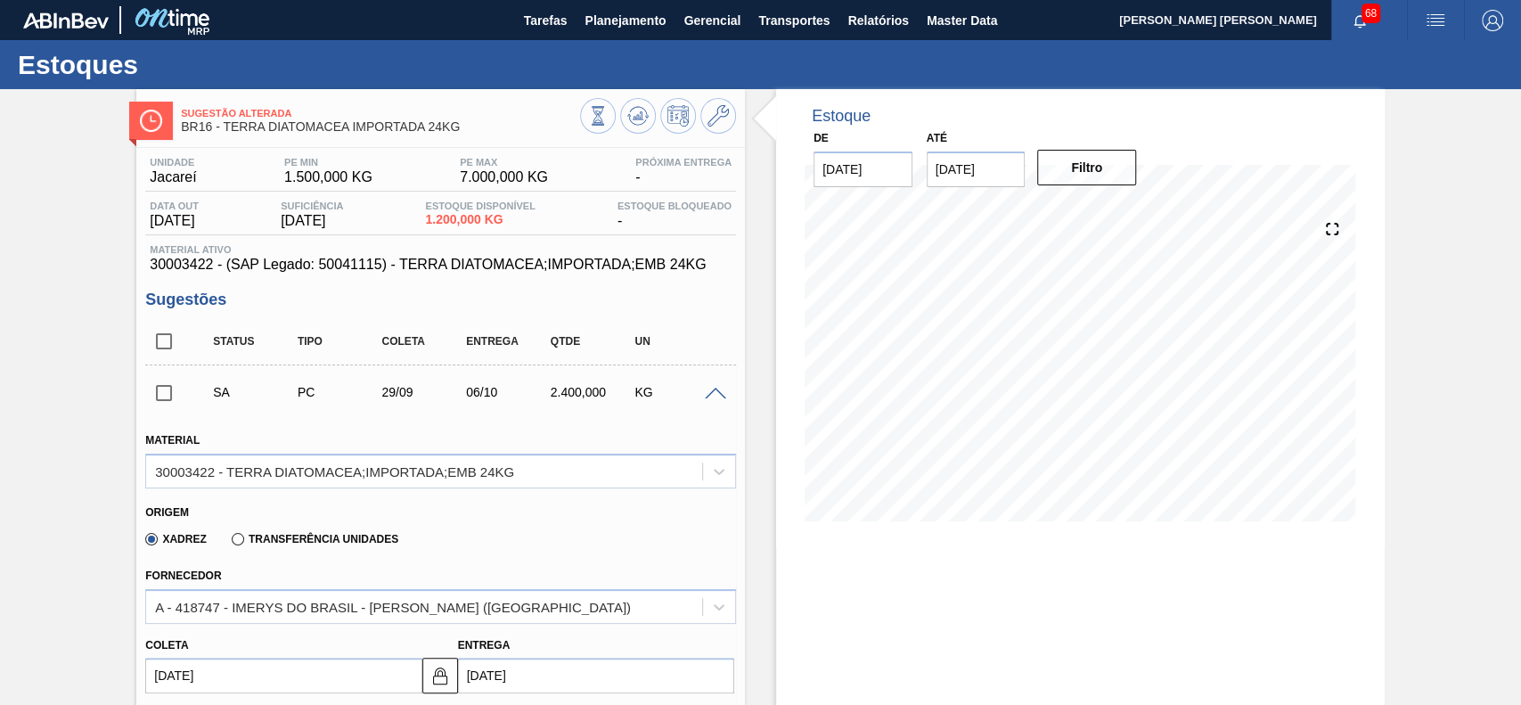
click at [163, 345] on input "checkbox" at bounding box center [163, 340] width 37 height 37
checkbox input "true"
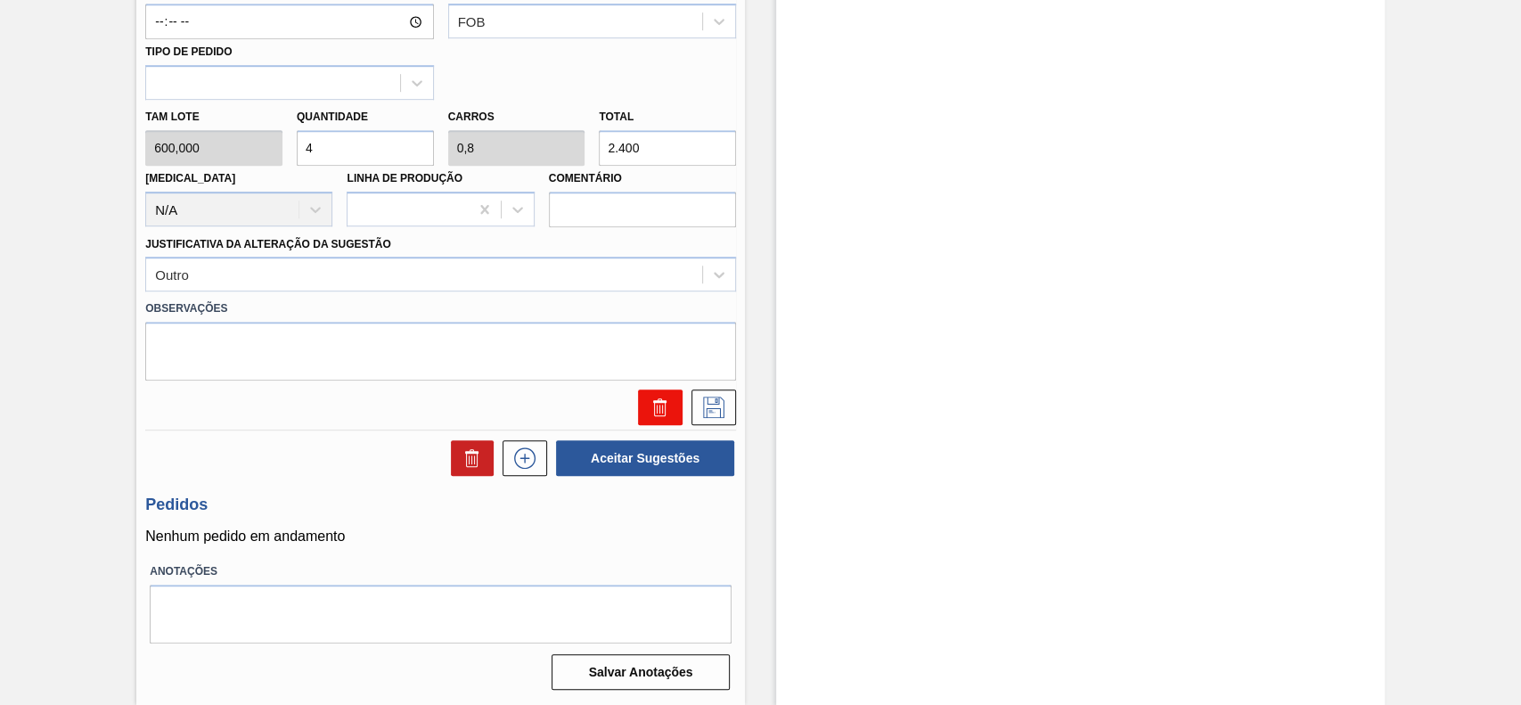
click at [663, 407] on icon at bounding box center [659, 406] width 21 height 21
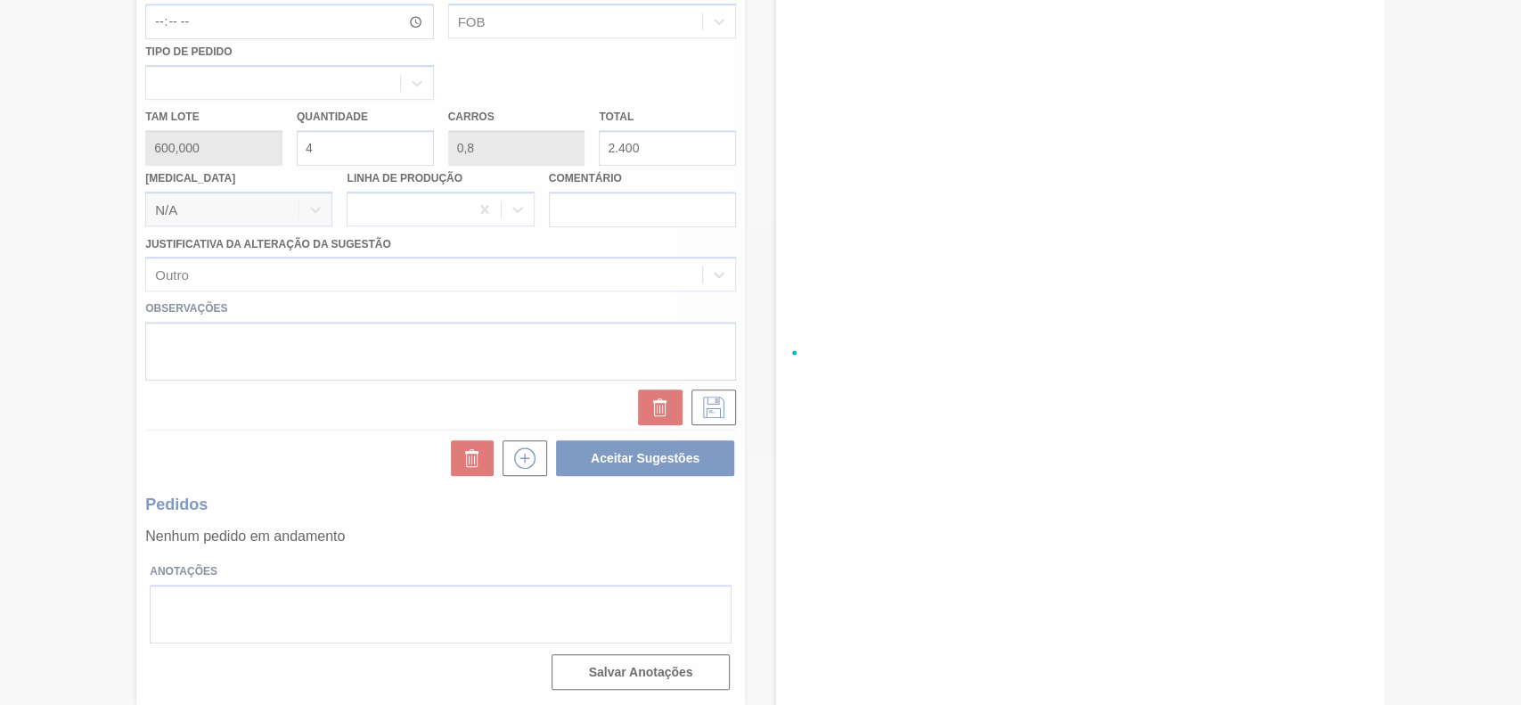
scroll to position [61, 0]
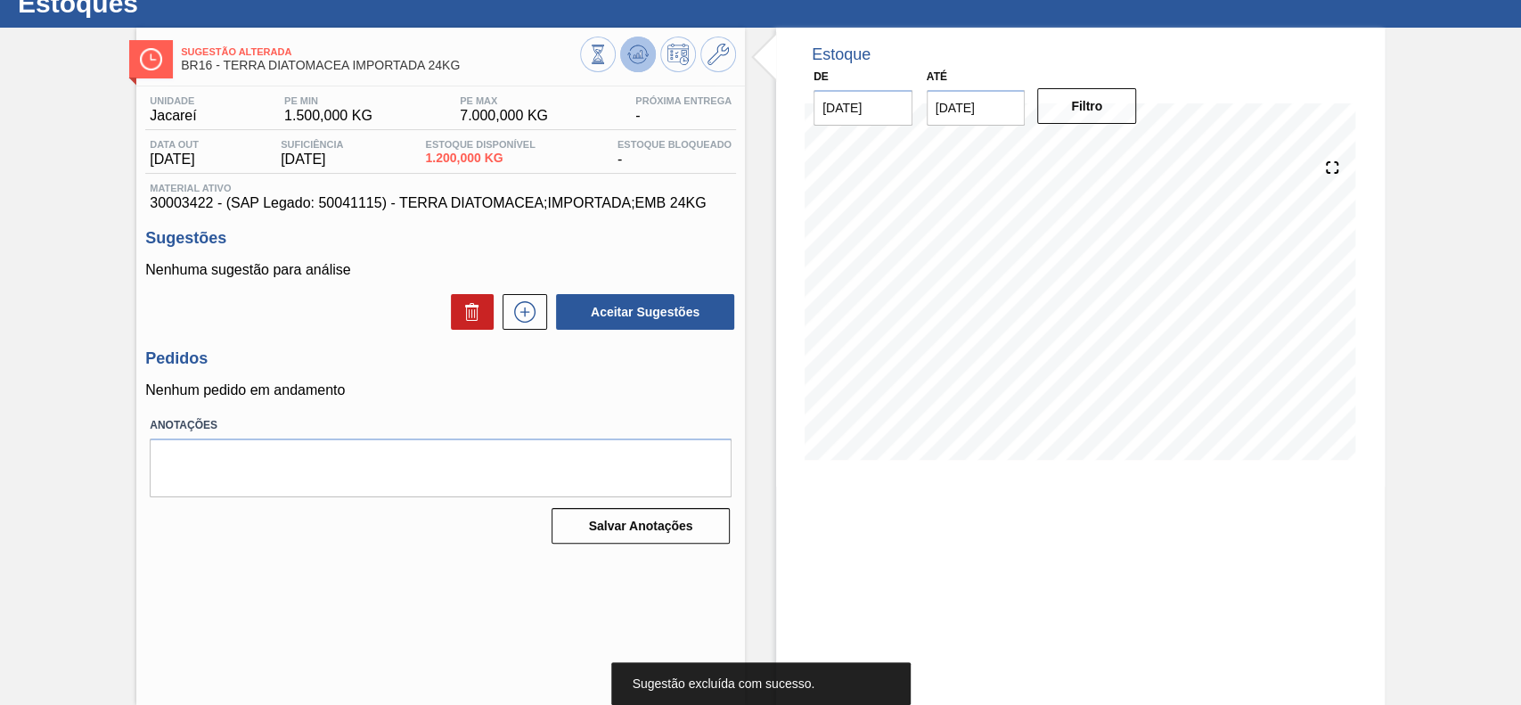
click at [638, 46] on icon at bounding box center [637, 54] width 21 height 21
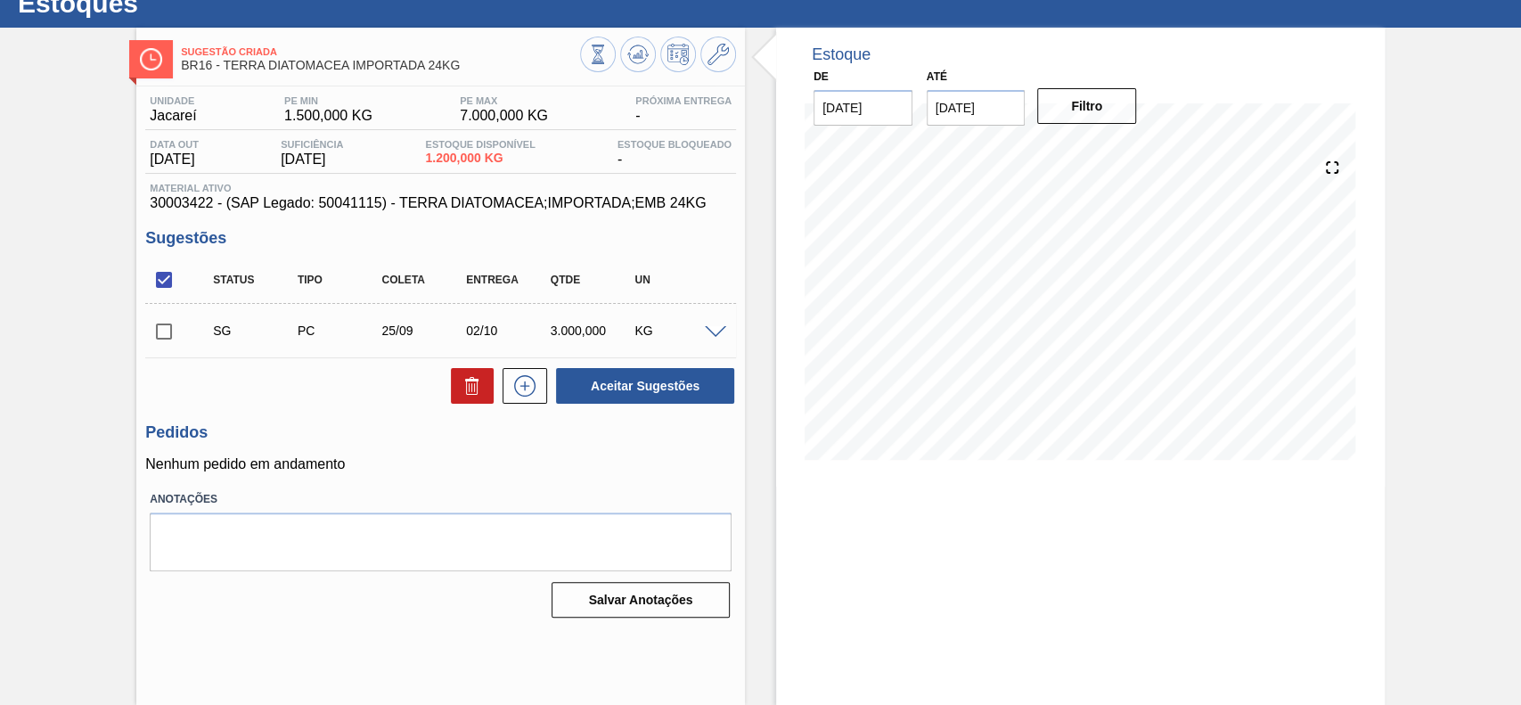
click at [716, 337] on span at bounding box center [715, 332] width 21 height 13
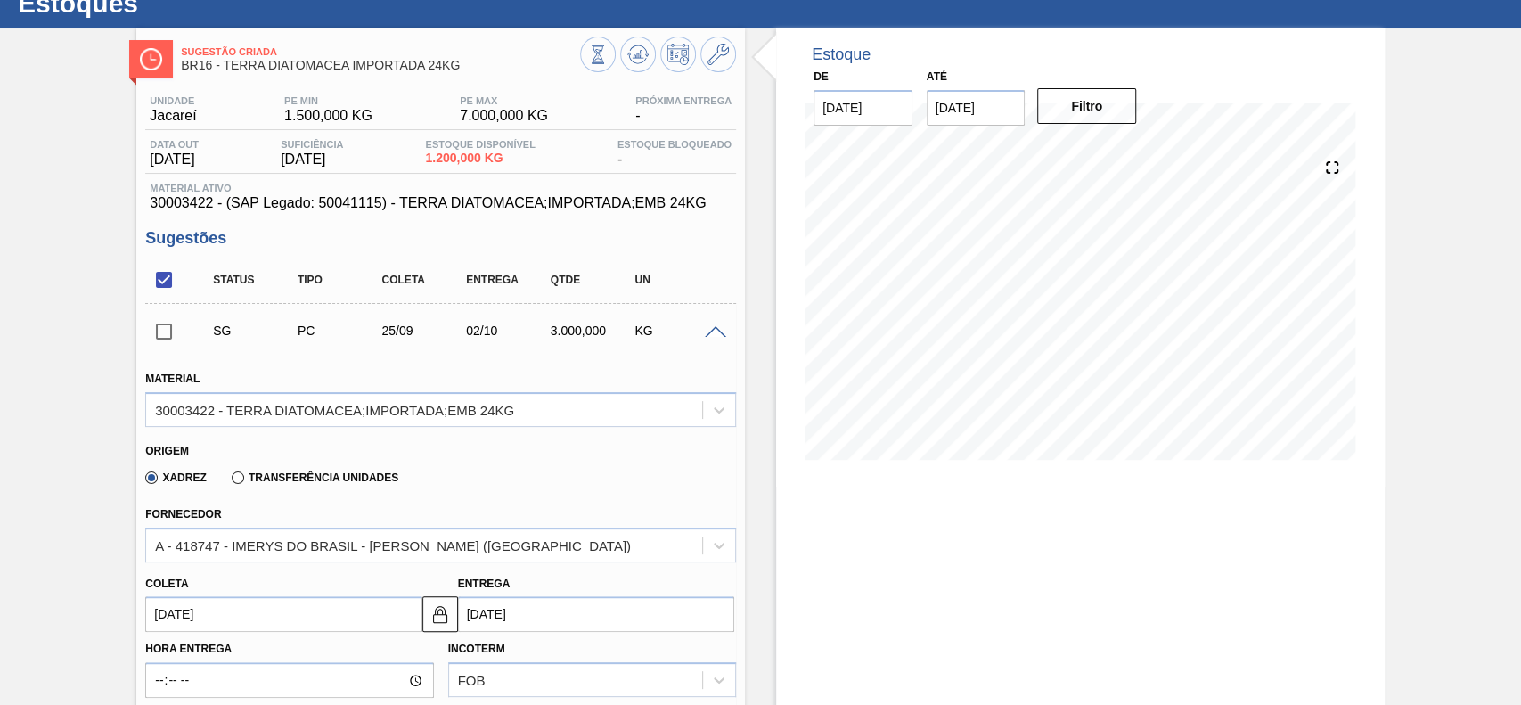
click at [159, 326] on input "checkbox" at bounding box center [163, 331] width 37 height 37
click at [714, 337] on span at bounding box center [715, 332] width 21 height 13
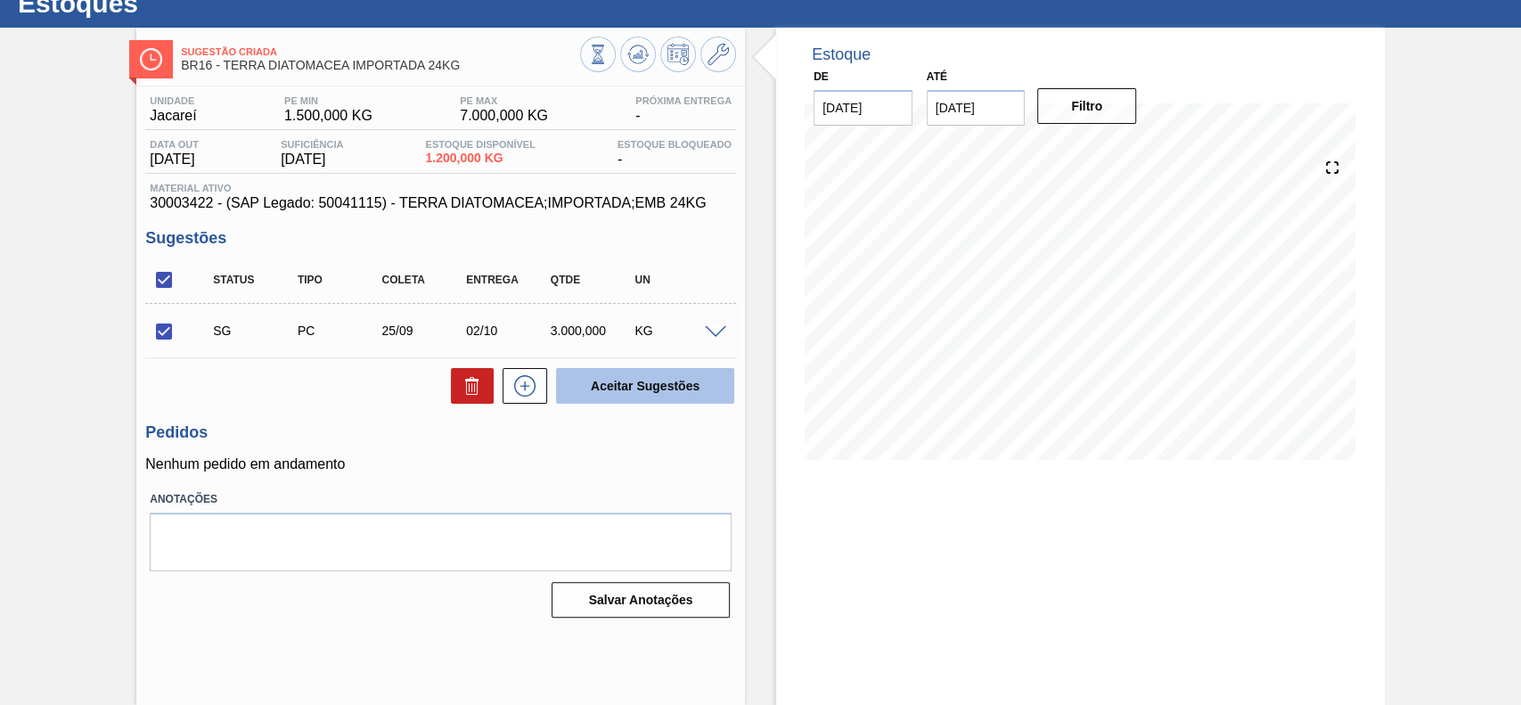
click at [623, 384] on button "Aceitar Sugestões" at bounding box center [645, 386] width 178 height 36
checkbox input "false"
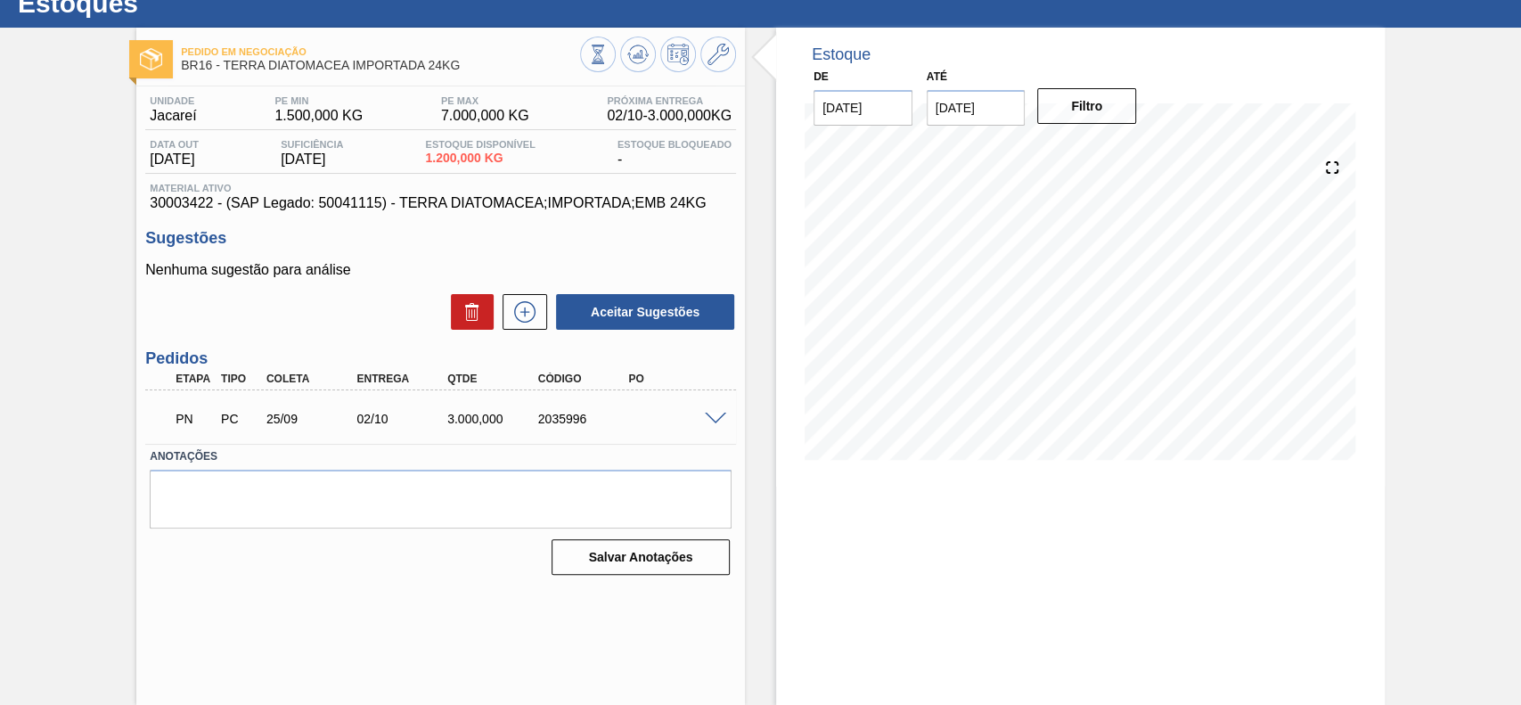
click at [713, 412] on span at bounding box center [715, 418] width 21 height 13
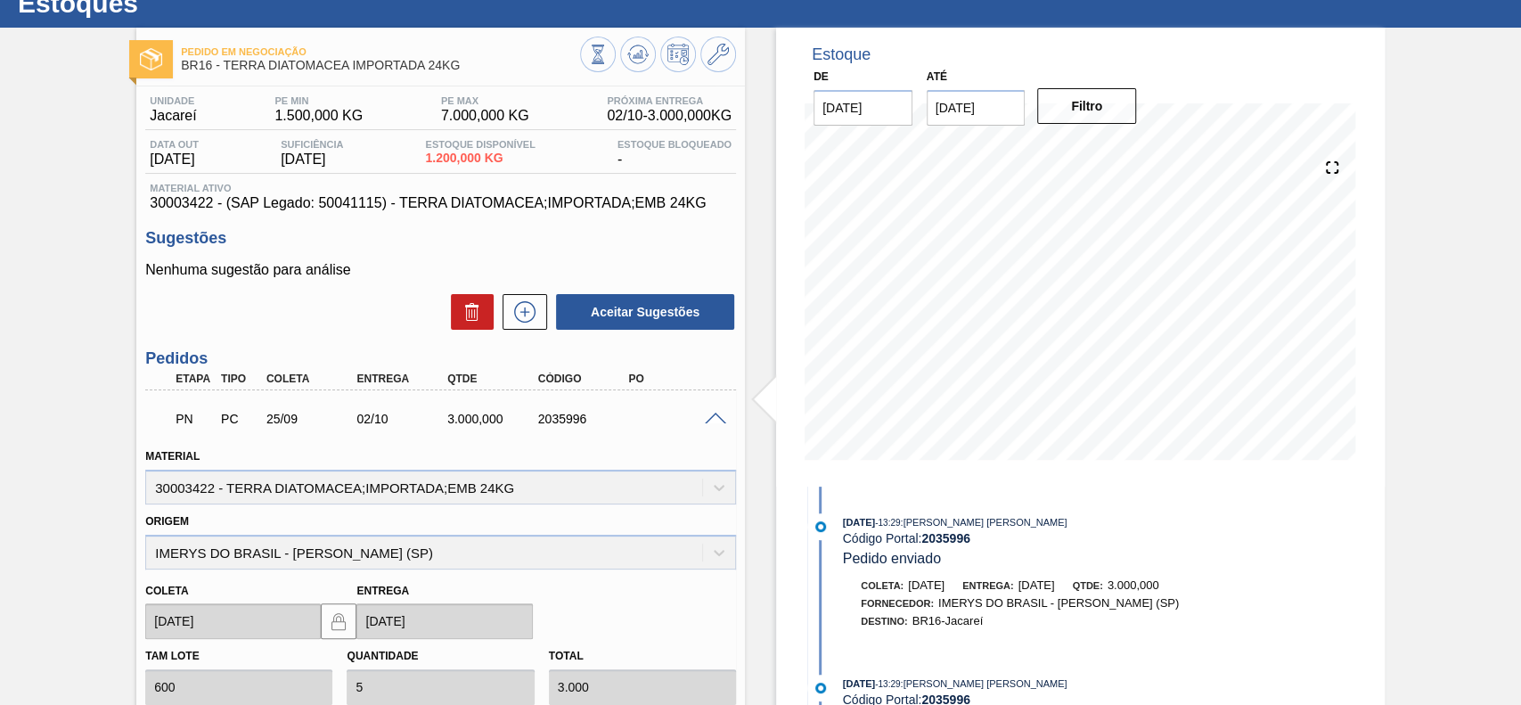
click at [713, 416] on span at bounding box center [715, 418] width 21 height 13
